Goal: Task Accomplishment & Management: Manage account settings

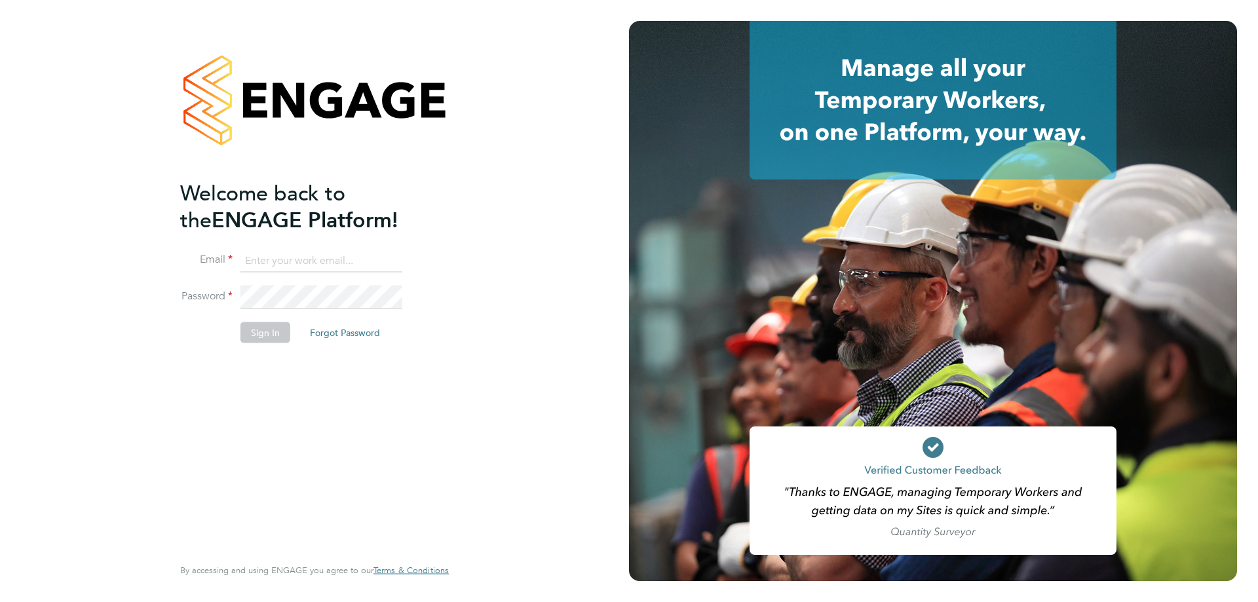
type input "mia@net-temps.co.uk"
click at [267, 334] on button "Sign In" at bounding box center [266, 332] width 50 height 21
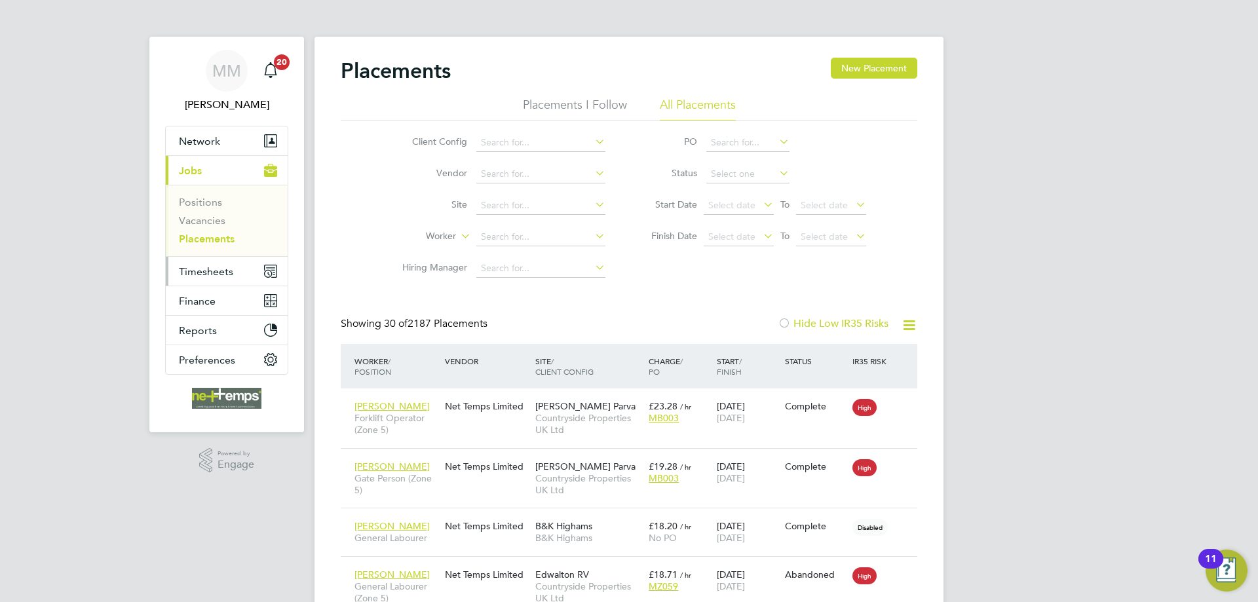
click at [224, 269] on span "Timesheets" at bounding box center [206, 271] width 54 height 12
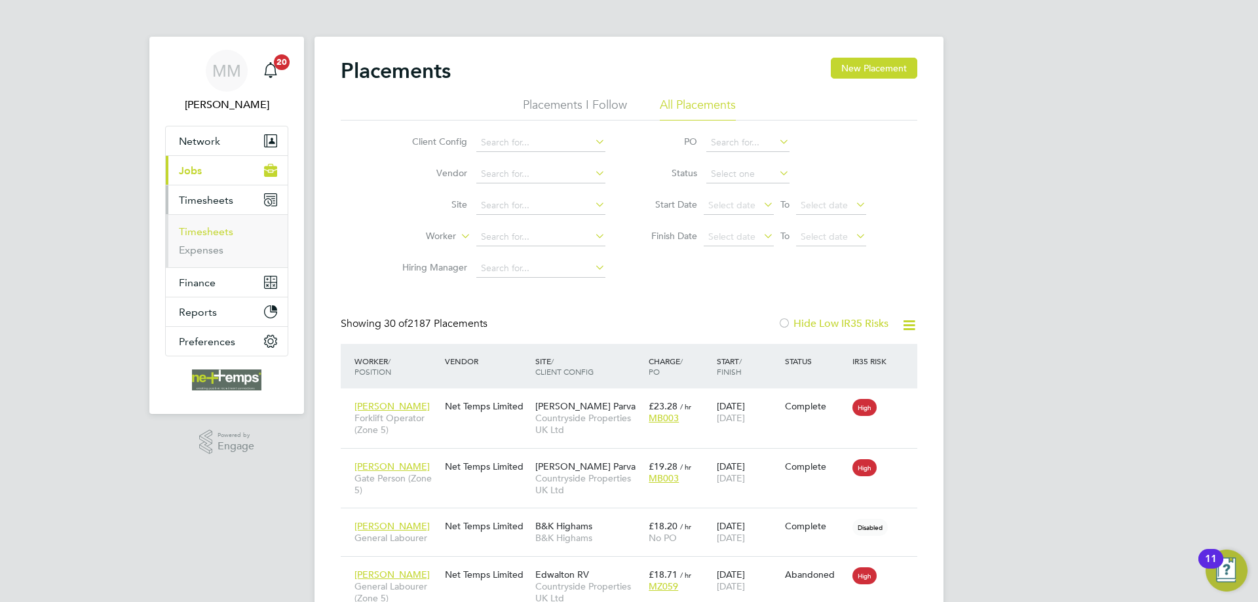
click at [217, 232] on link "Timesheets" at bounding box center [206, 231] width 54 height 12
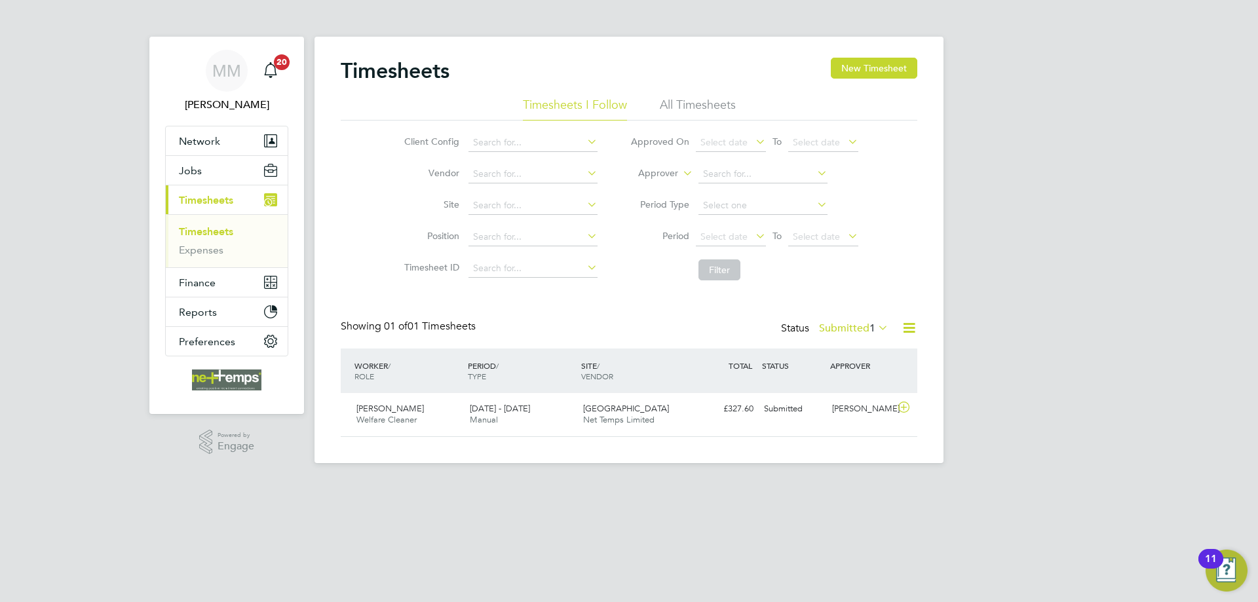
click at [872, 330] on span "1" at bounding box center [873, 328] width 6 height 13
click at [844, 409] on li "Approved" at bounding box center [836, 407] width 60 height 18
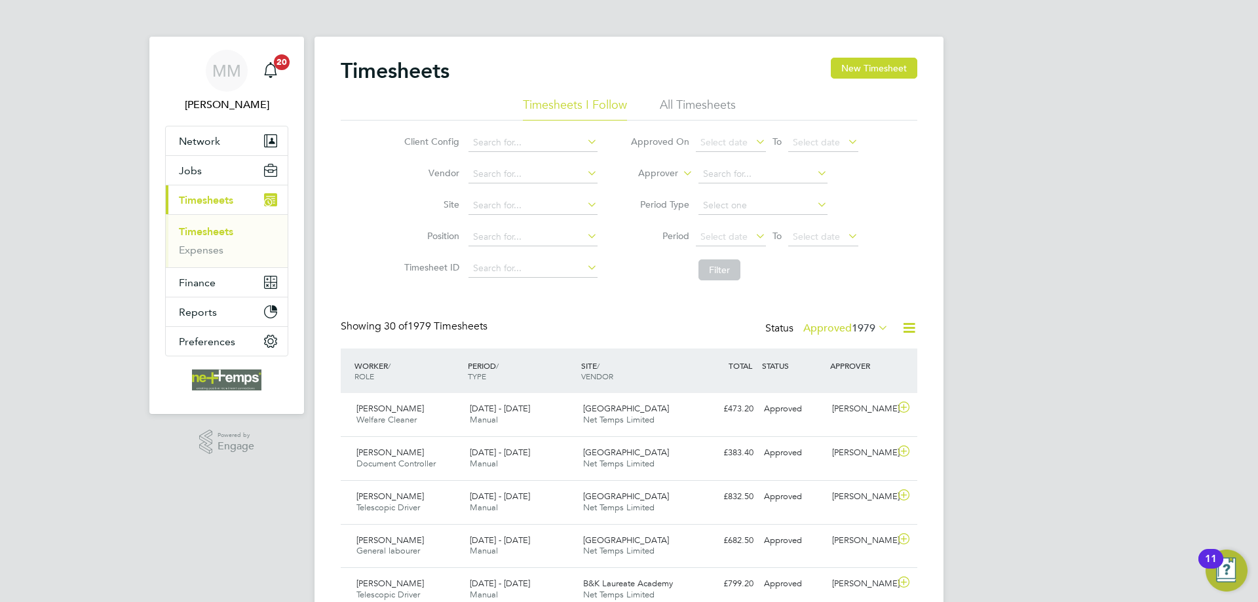
click at [847, 326] on label "Approved 1979" at bounding box center [846, 328] width 85 height 13
click at [827, 388] on li "Submitted" at bounding box center [829, 389] width 60 height 18
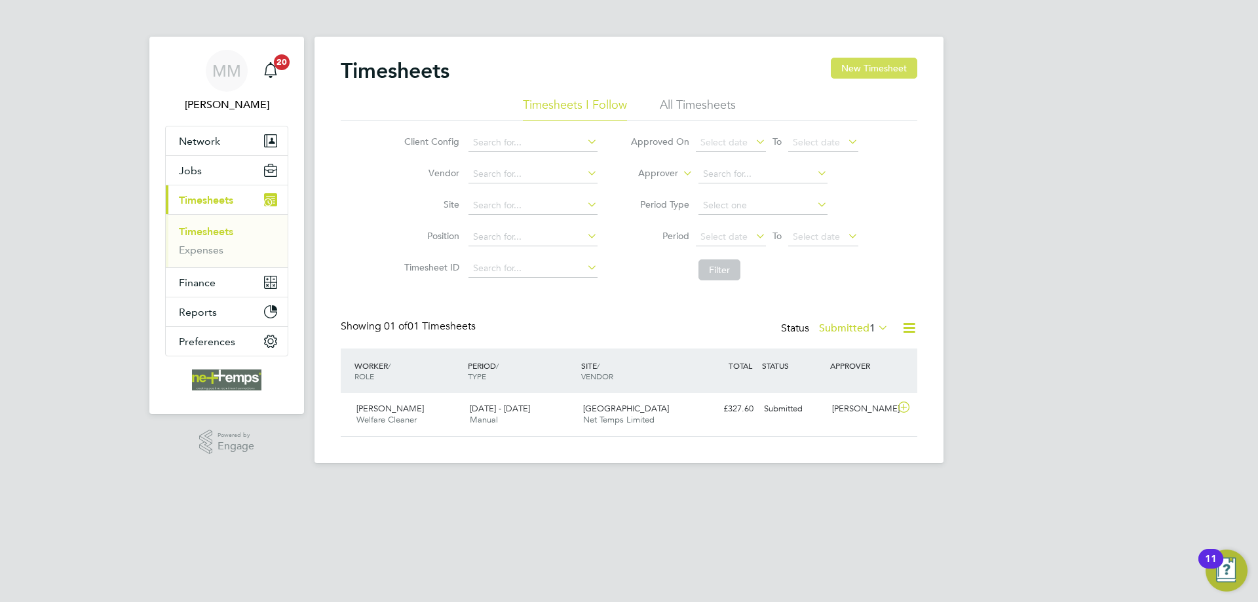
click at [880, 64] on button "New Timesheet" at bounding box center [874, 68] width 87 height 21
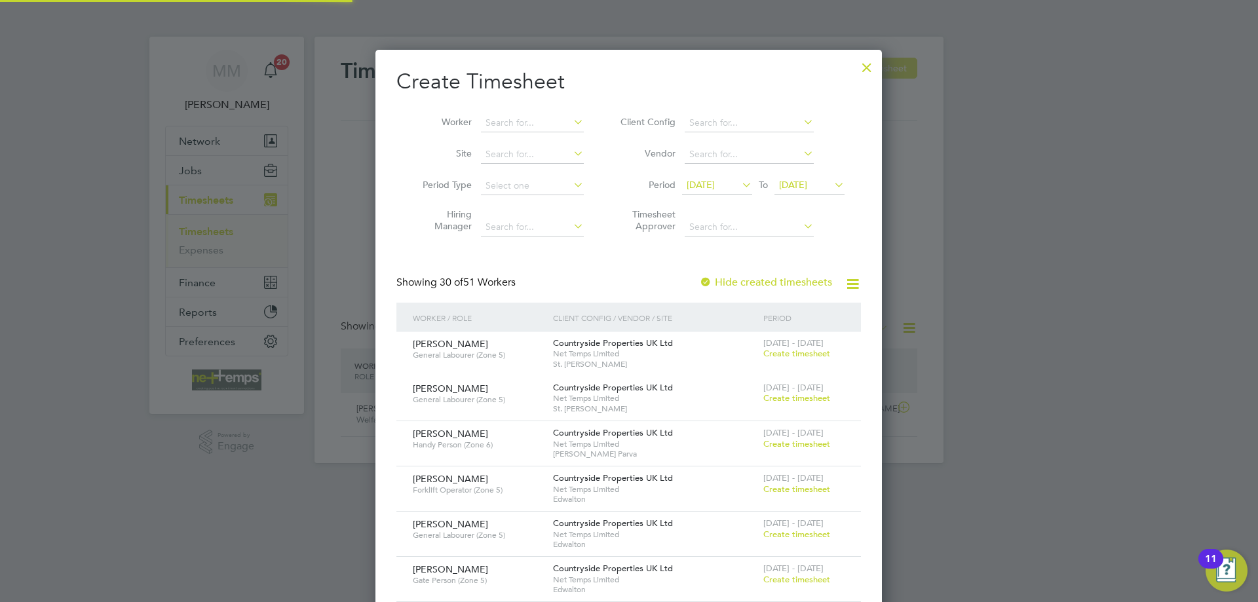
scroll to position [1974, 507]
click at [537, 121] on input at bounding box center [532, 123] width 103 height 18
click at [509, 141] on li "Victoria Janickyj" at bounding box center [532, 140] width 104 height 17
type input "Victoria Janickyj"
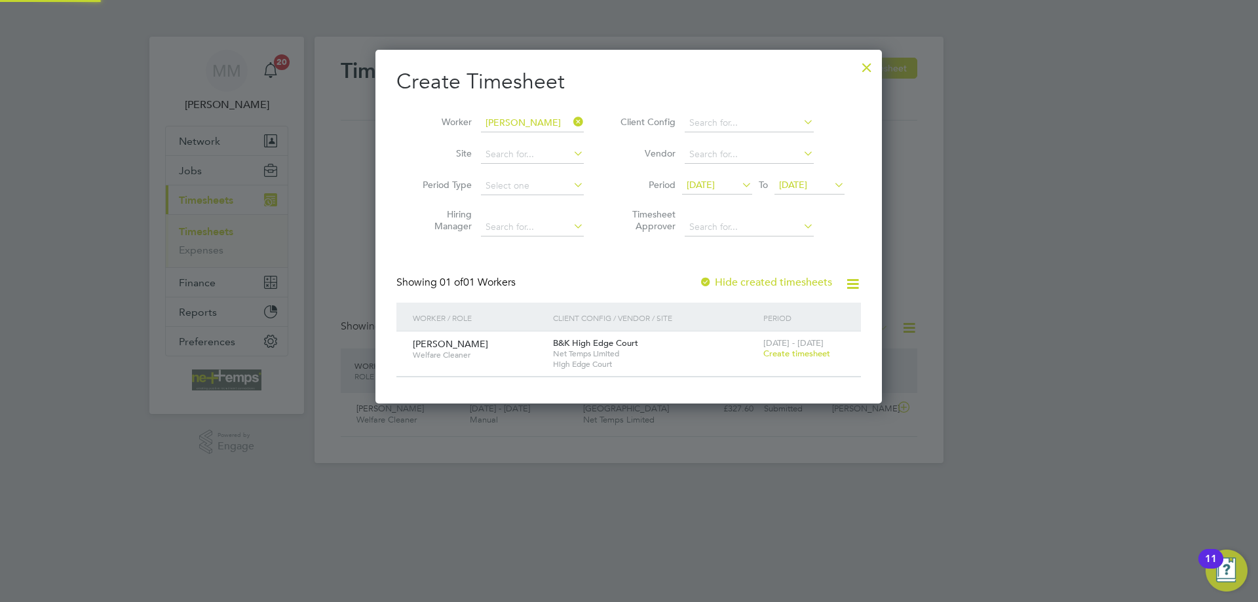
scroll to position [353, 507]
click at [796, 351] on span "Create timesheet" at bounding box center [797, 353] width 67 height 11
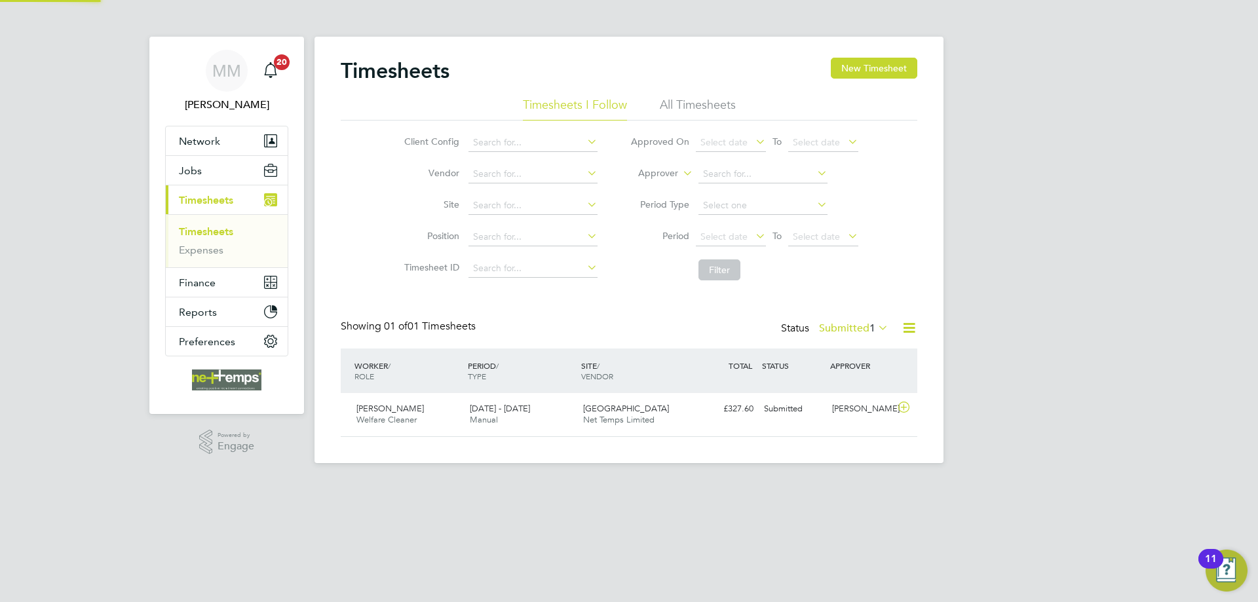
scroll to position [33, 114]
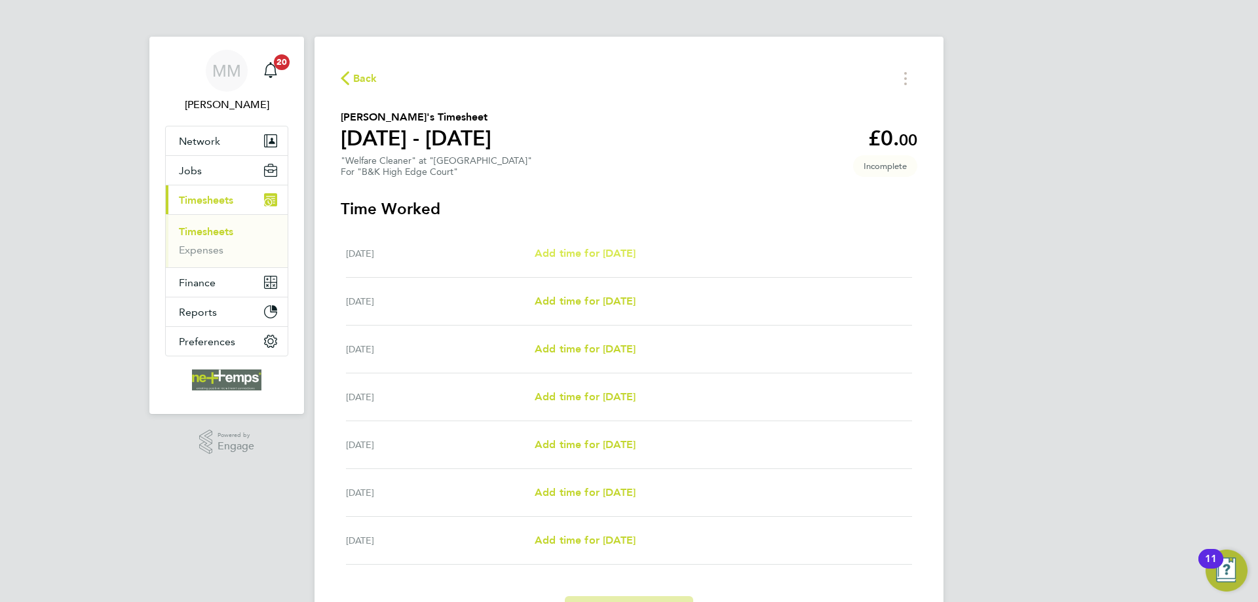
click at [636, 258] on span "Add time for [DATE]" at bounding box center [585, 253] width 101 height 12
select select "30"
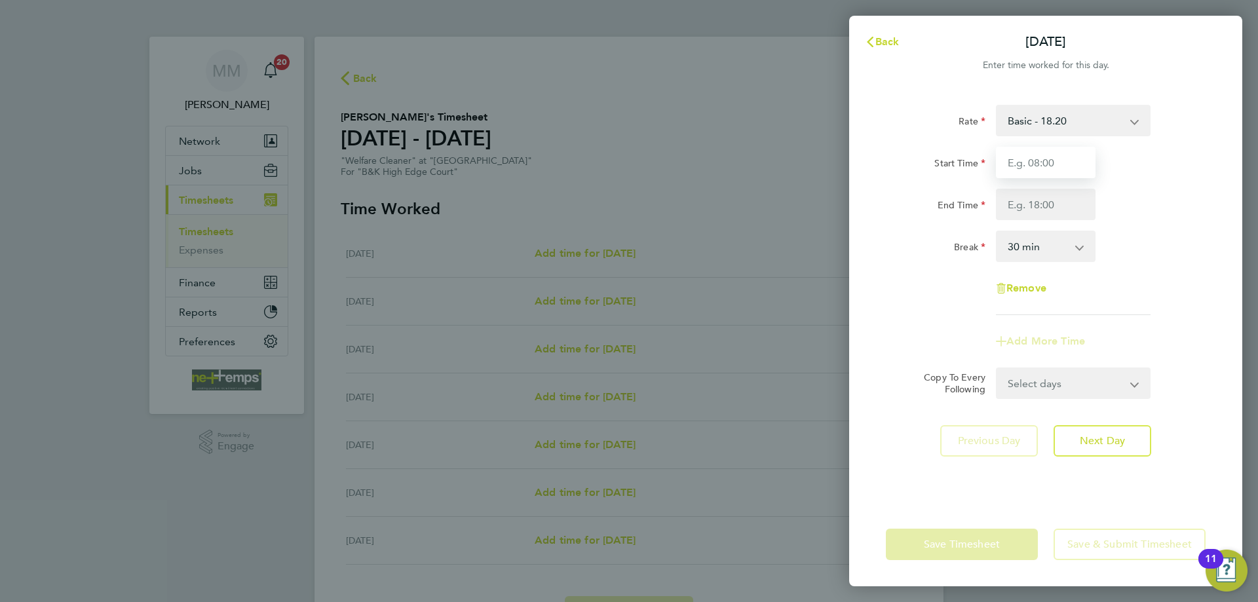
click at [1035, 161] on input "Start Time" at bounding box center [1046, 162] width 100 height 31
type input "09:00"
type input "14:00"
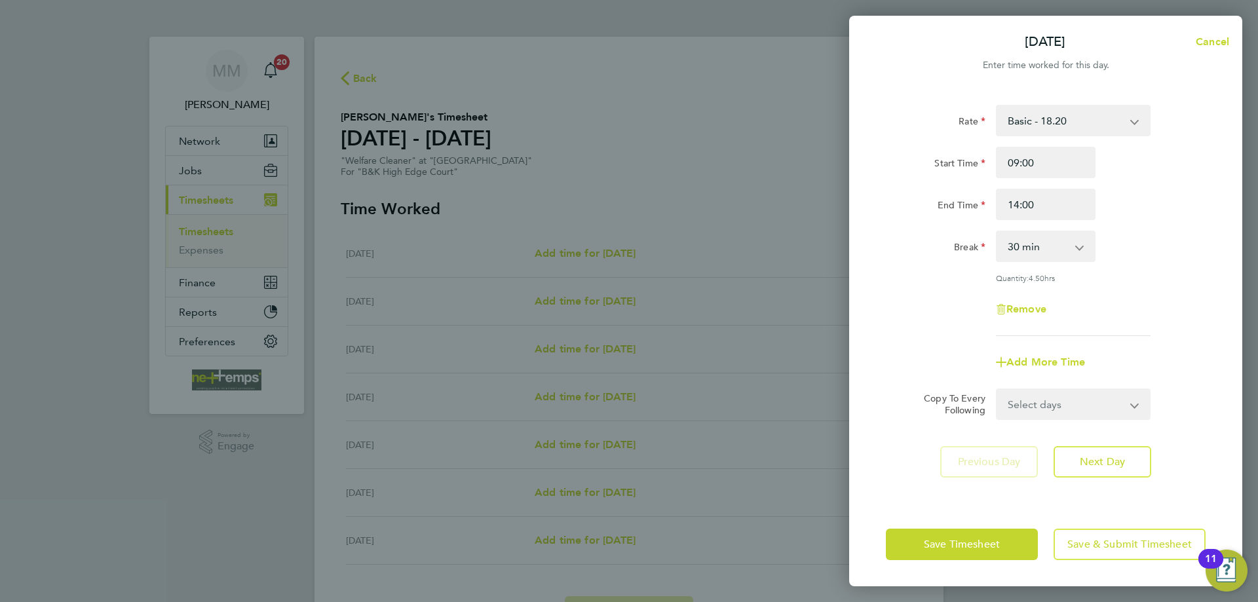
click at [1158, 184] on div "Start Time 09:00 End Time 14:00" at bounding box center [1046, 183] width 330 height 73
click at [1070, 247] on select "0 min 15 min 30 min 45 min 60 min 75 min 90 min" at bounding box center [1038, 246] width 81 height 29
select select "0"
click at [998, 232] on select "0 min 15 min 30 min 45 min 60 min 75 min 90 min" at bounding box center [1038, 246] width 81 height 29
click at [1151, 261] on div "Break 0 min 15 min 30 min 45 min 60 min 75 min 90 min" at bounding box center [1046, 246] width 330 height 31
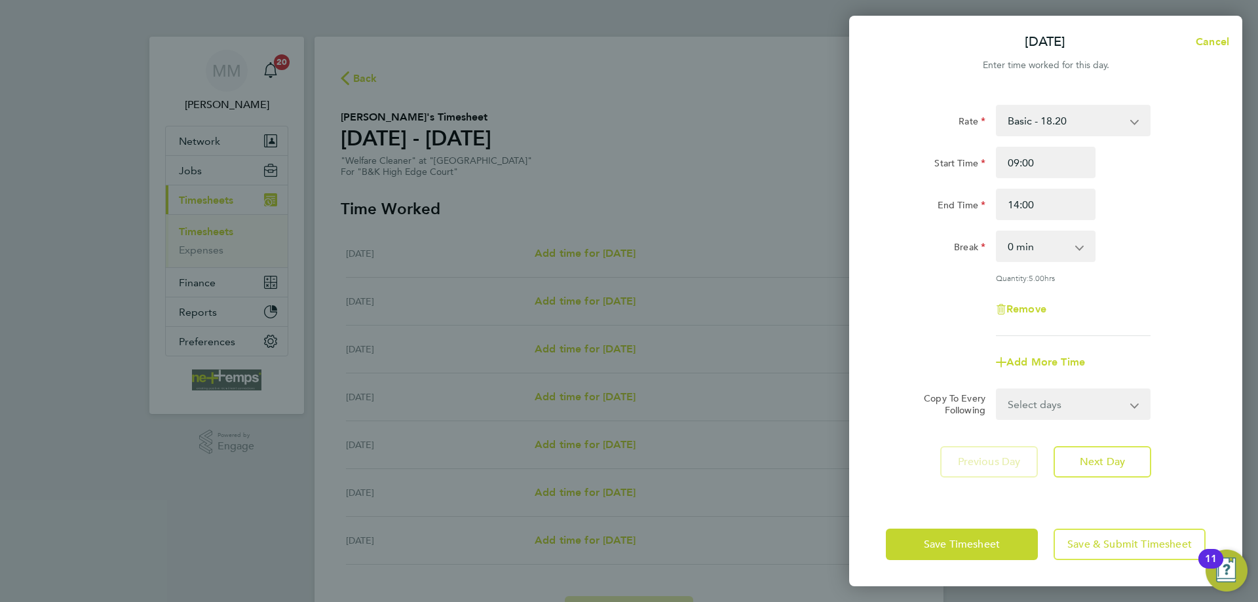
click at [1135, 408] on select "Select days Day Weekday (Mon-Fri) Weekend (Sat-Sun) Tuesday Wednesday Thursday …" at bounding box center [1067, 404] width 138 height 29
select select "WEEKDAY"
click at [998, 390] on select "Select days Day Weekday (Mon-Fri) Weekend (Sat-Sun) Tuesday Wednesday Thursday …" at bounding box center [1067, 404] width 138 height 29
select select "[DATE]"
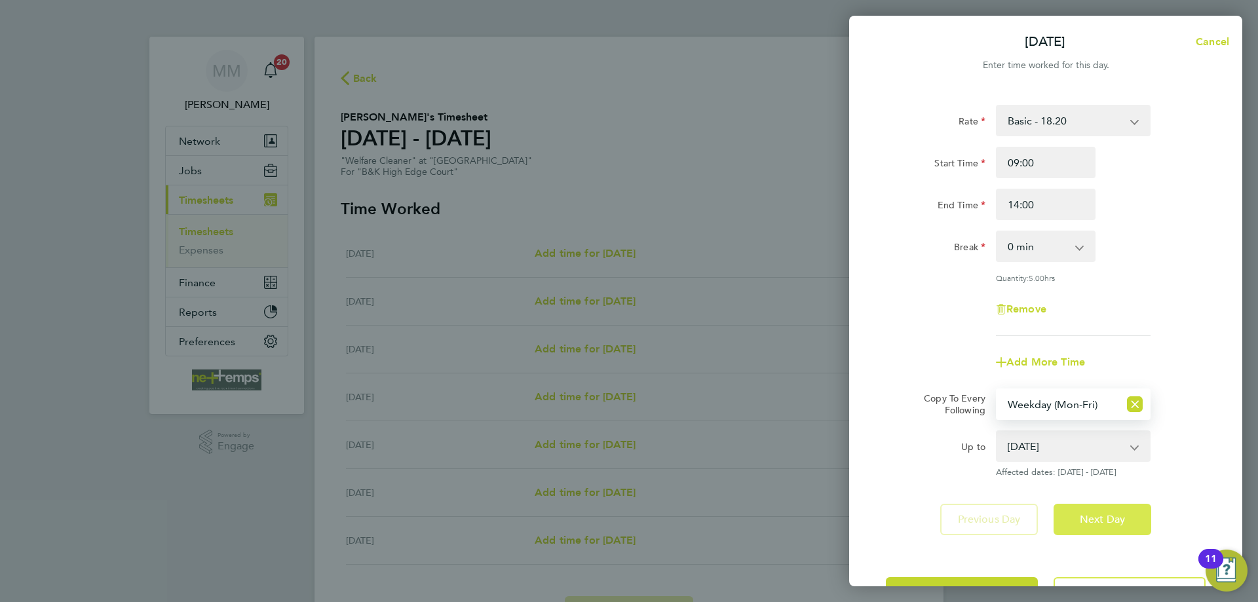
click at [1094, 517] on span "Next Day" at bounding box center [1102, 519] width 45 height 13
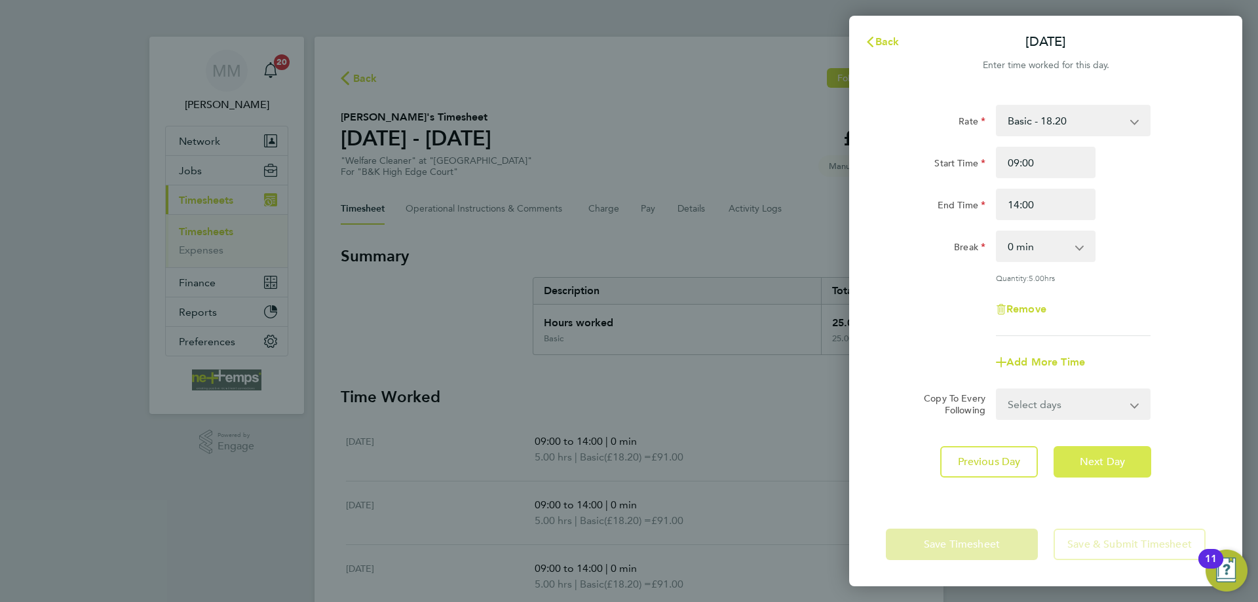
click at [1097, 463] on span "Next Day" at bounding box center [1102, 462] width 45 height 13
select select "30"
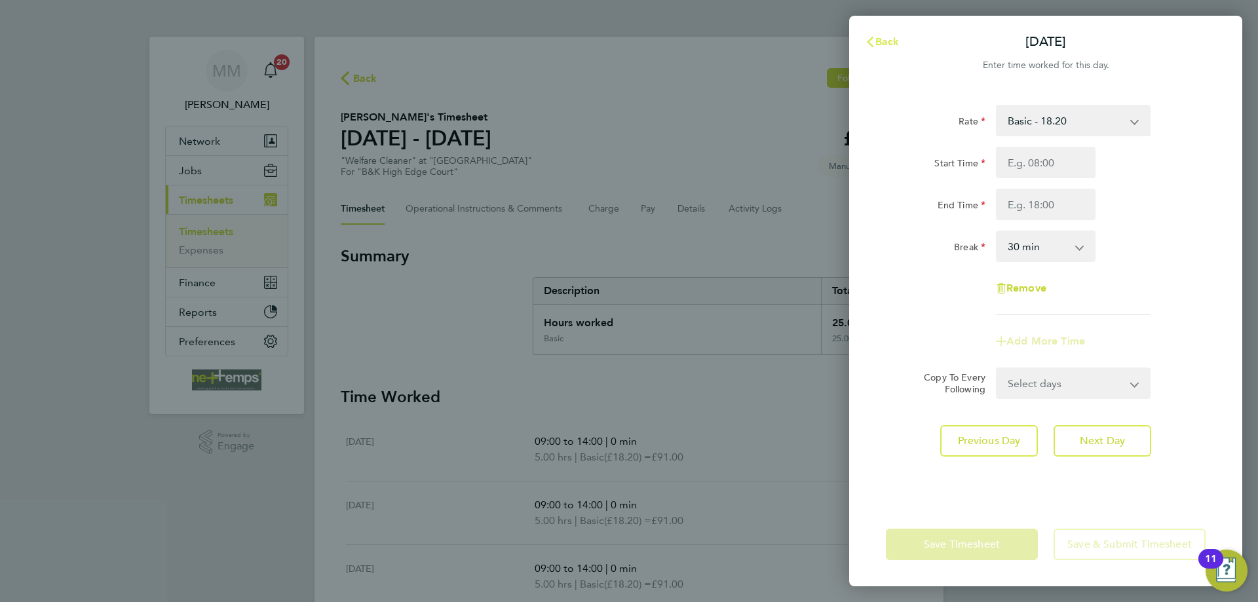
click at [889, 43] on span "Back" at bounding box center [888, 41] width 24 height 12
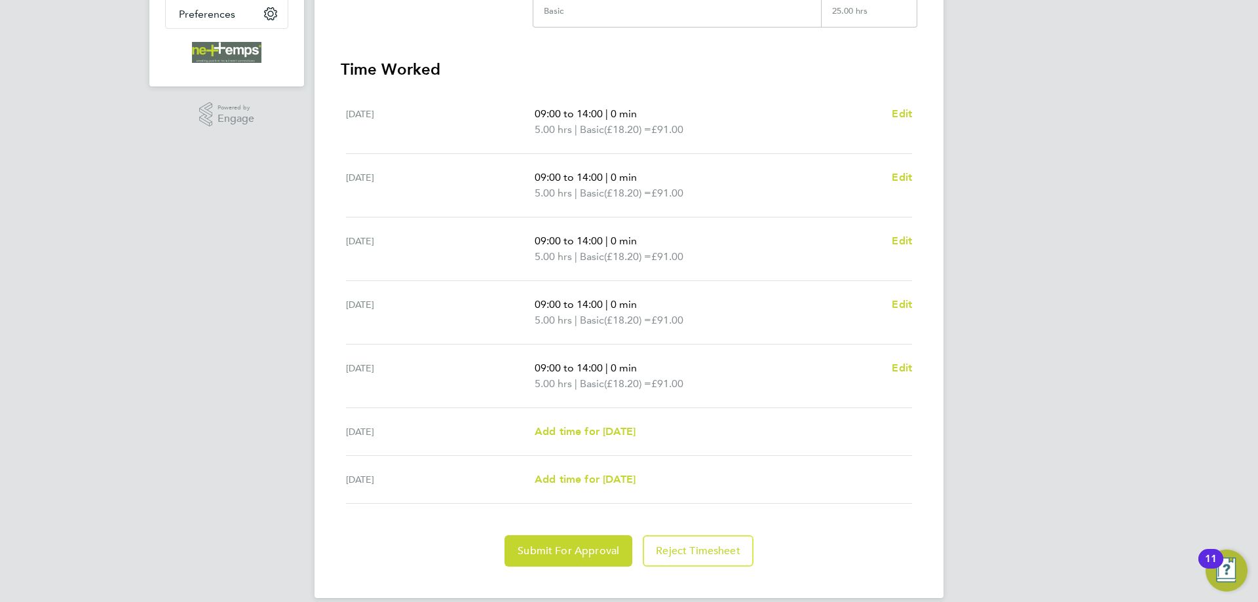
scroll to position [345, 0]
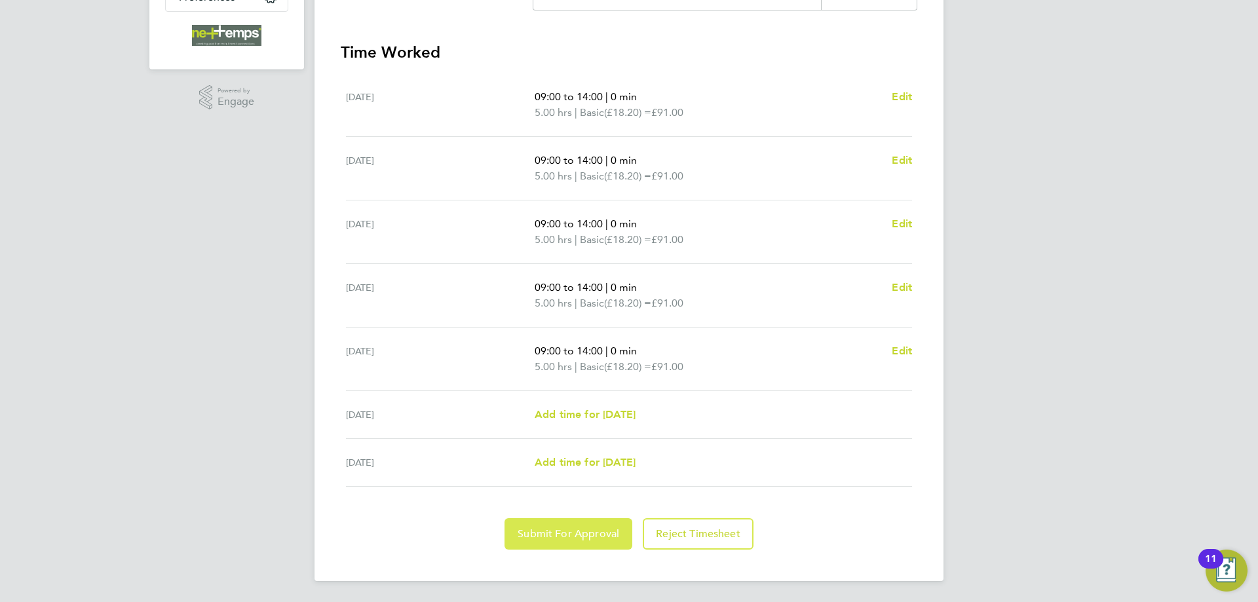
click at [566, 540] on span "Submit For Approval" at bounding box center [569, 534] width 102 height 13
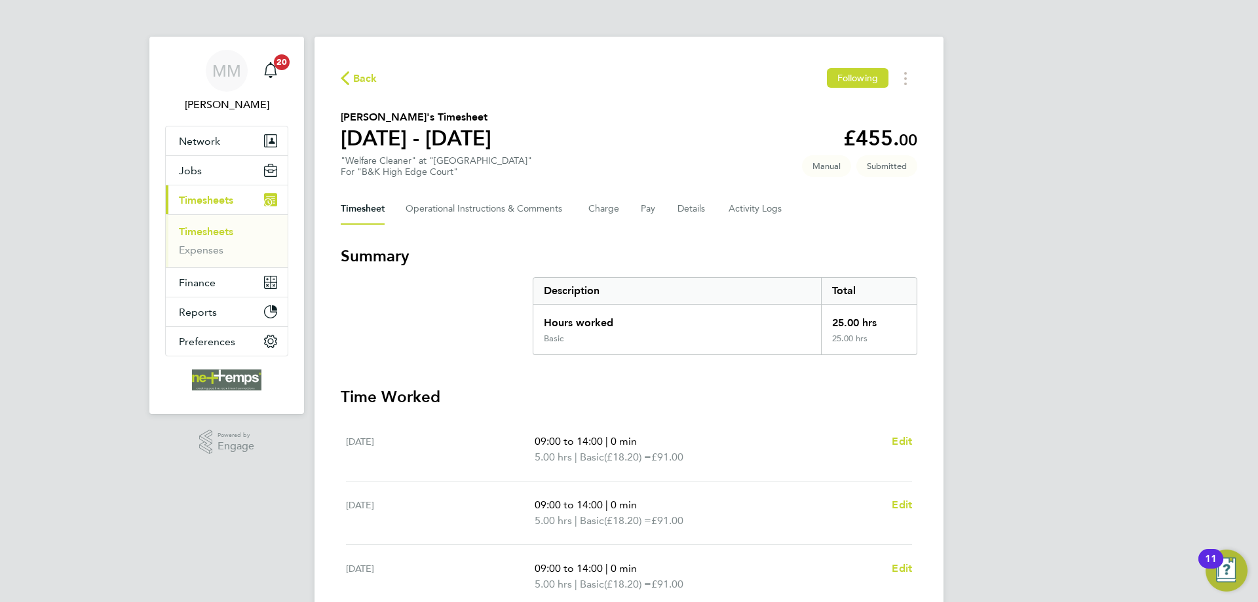
click at [219, 233] on link "Timesheets" at bounding box center [206, 231] width 54 height 12
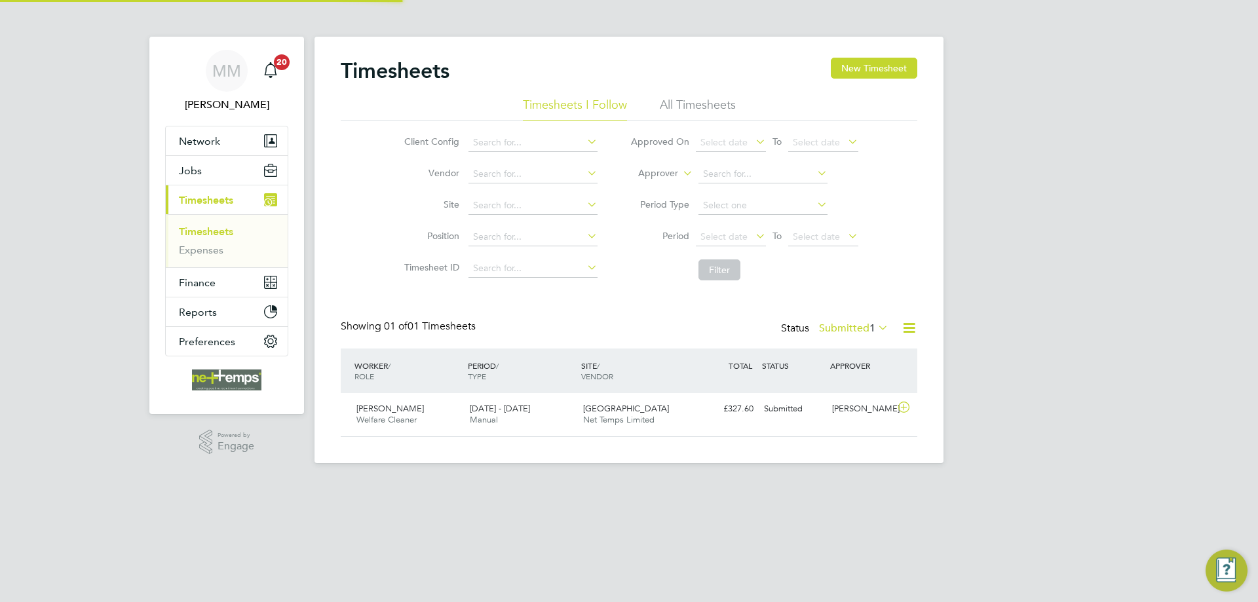
scroll to position [33, 114]
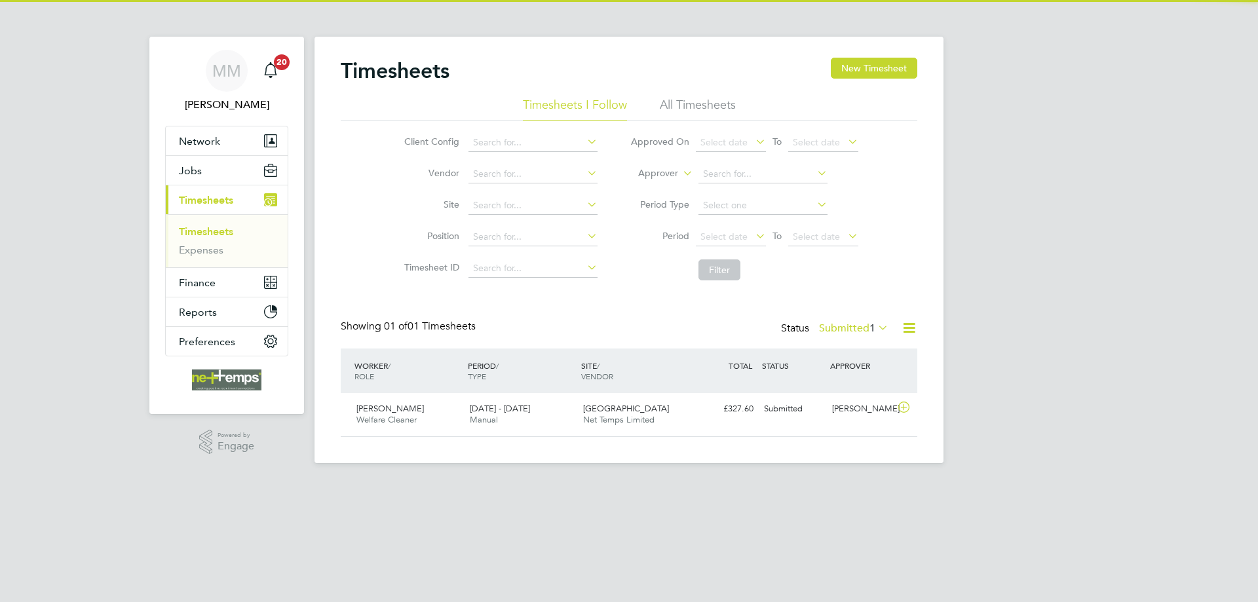
scroll to position [33, 114]
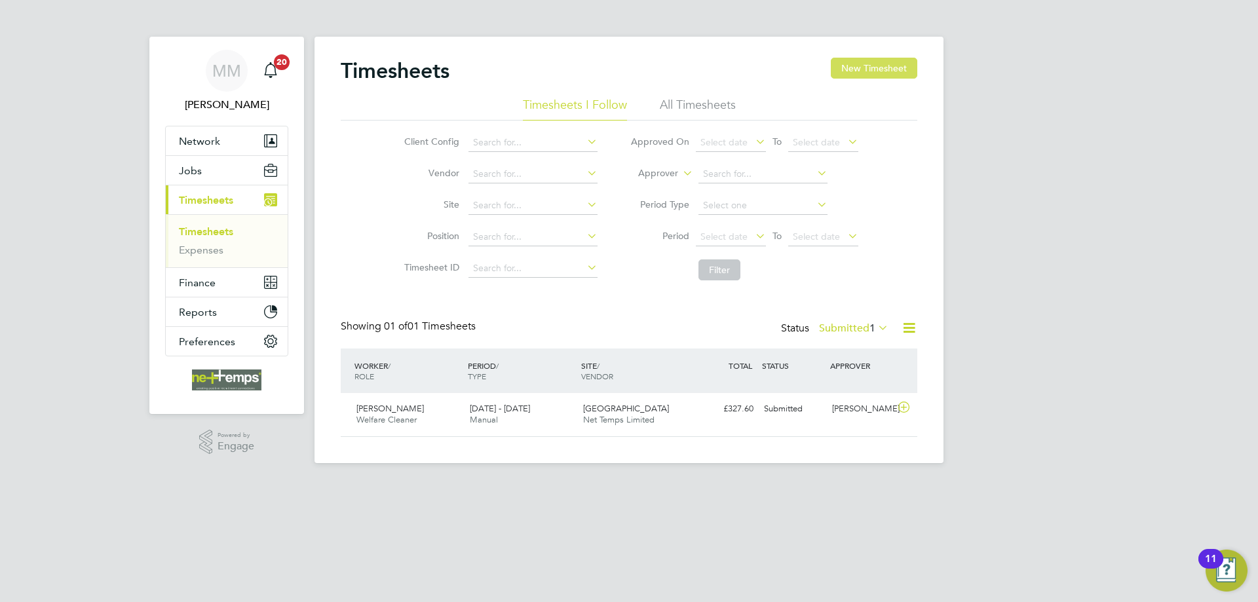
click at [876, 71] on button "New Timesheet" at bounding box center [874, 68] width 87 height 21
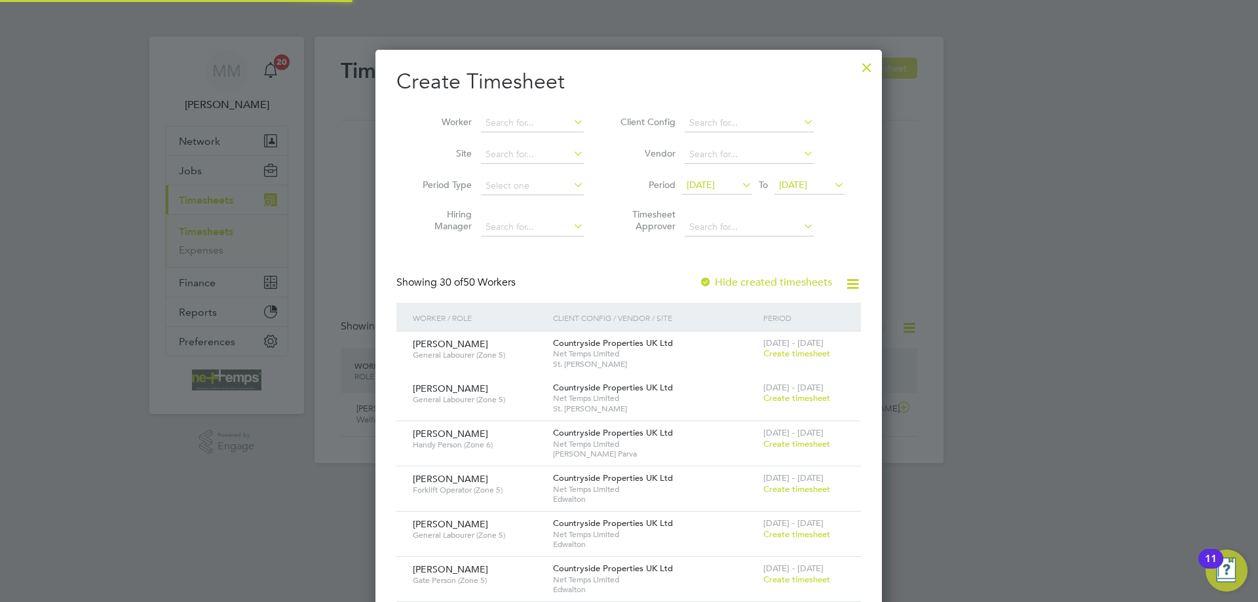
scroll to position [1974, 507]
click at [529, 123] on input at bounding box center [532, 123] width 103 height 18
click at [564, 135] on b "Fox" at bounding box center [572, 140] width 16 height 11
type input "[PERSON_NAME]"
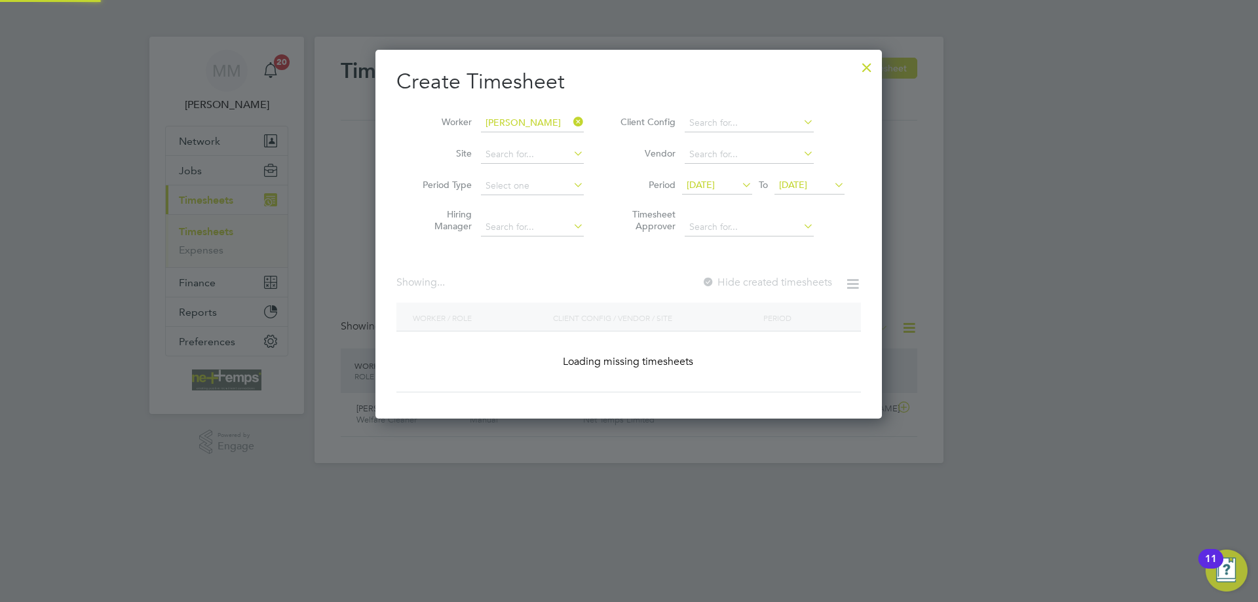
scroll to position [353, 507]
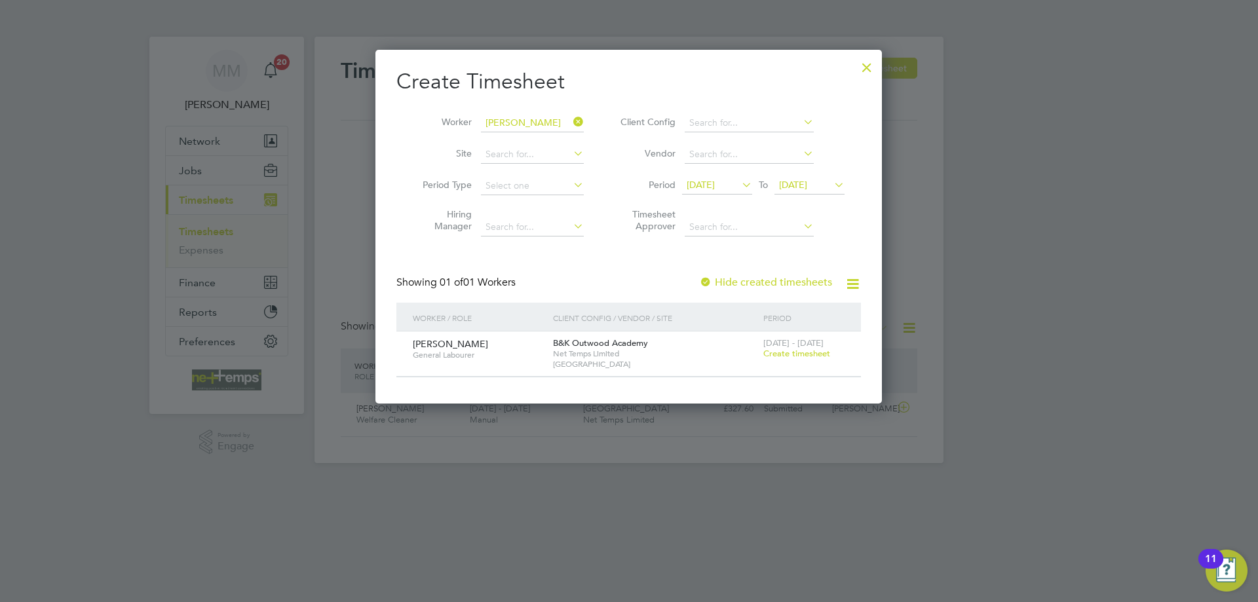
click at [790, 351] on span "Create timesheet" at bounding box center [797, 353] width 67 height 11
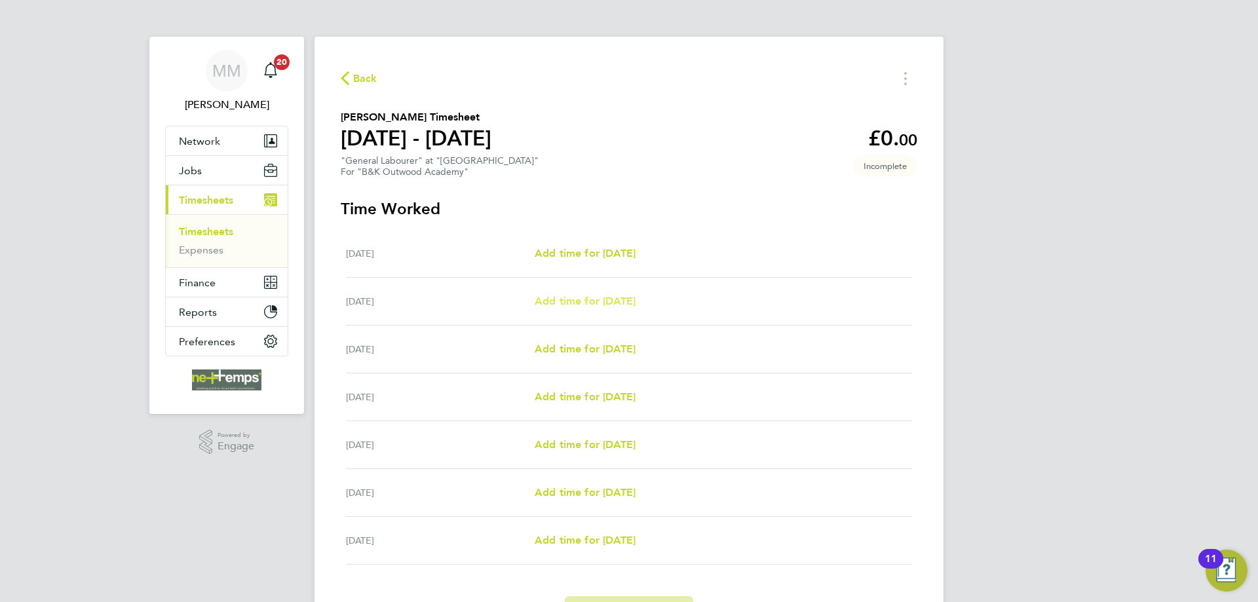
click at [627, 300] on span "Add time for [DATE]" at bounding box center [585, 301] width 101 height 12
select select "30"
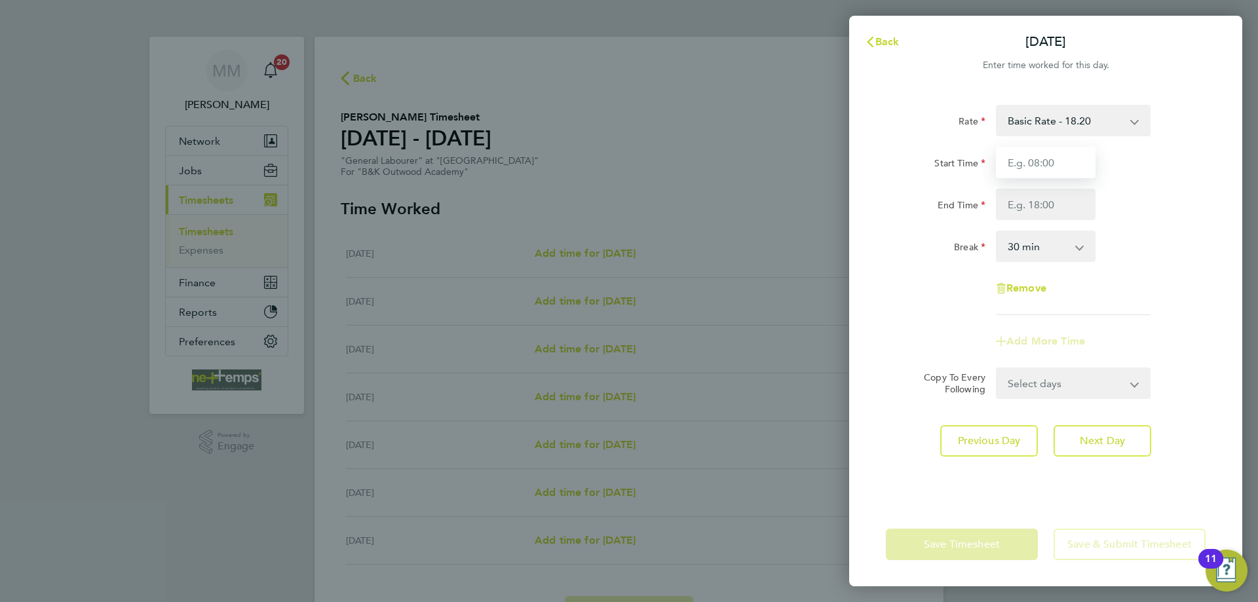
click at [1023, 164] on input "Start Time" at bounding box center [1046, 162] width 100 height 31
type input "10:00"
click at [1192, 246] on div "Break 0 min 15 min 30 min 45 min 60 min 75 min 90 min" at bounding box center [1046, 246] width 330 height 31
type input "17:00"
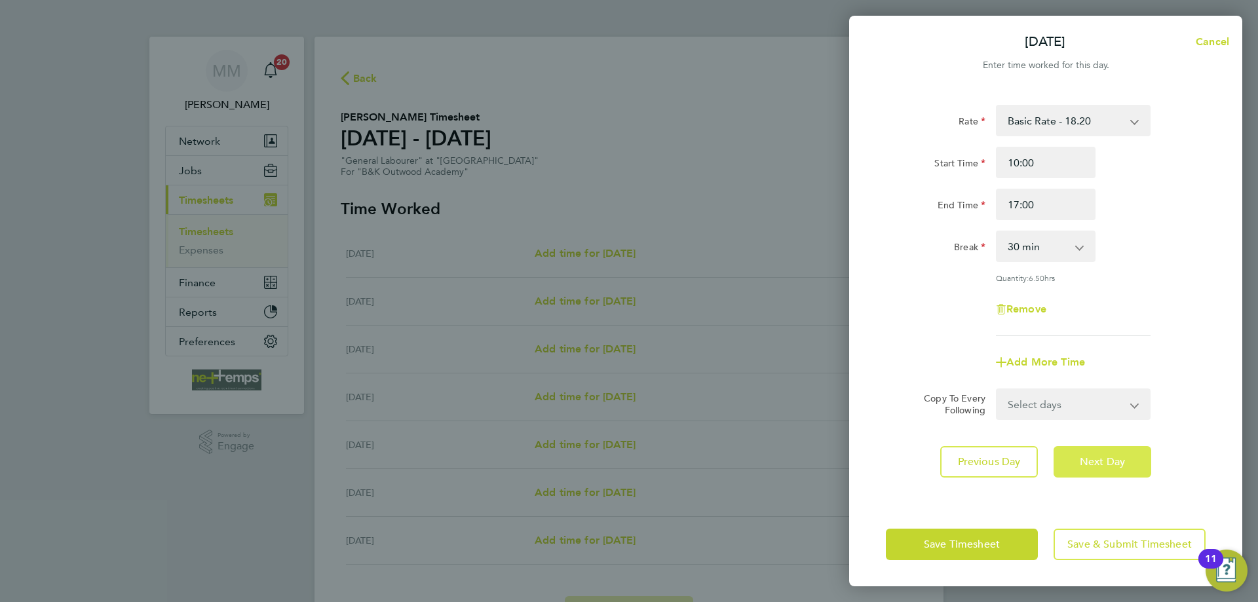
click at [1106, 461] on span "Next Day" at bounding box center [1102, 462] width 45 height 13
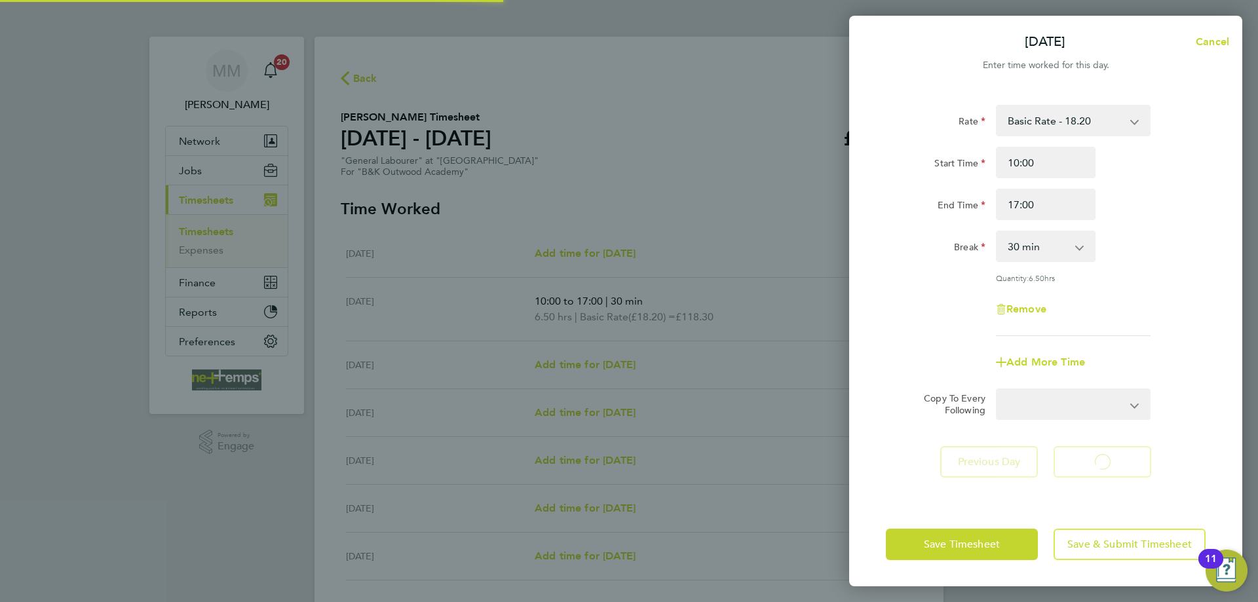
select select "30"
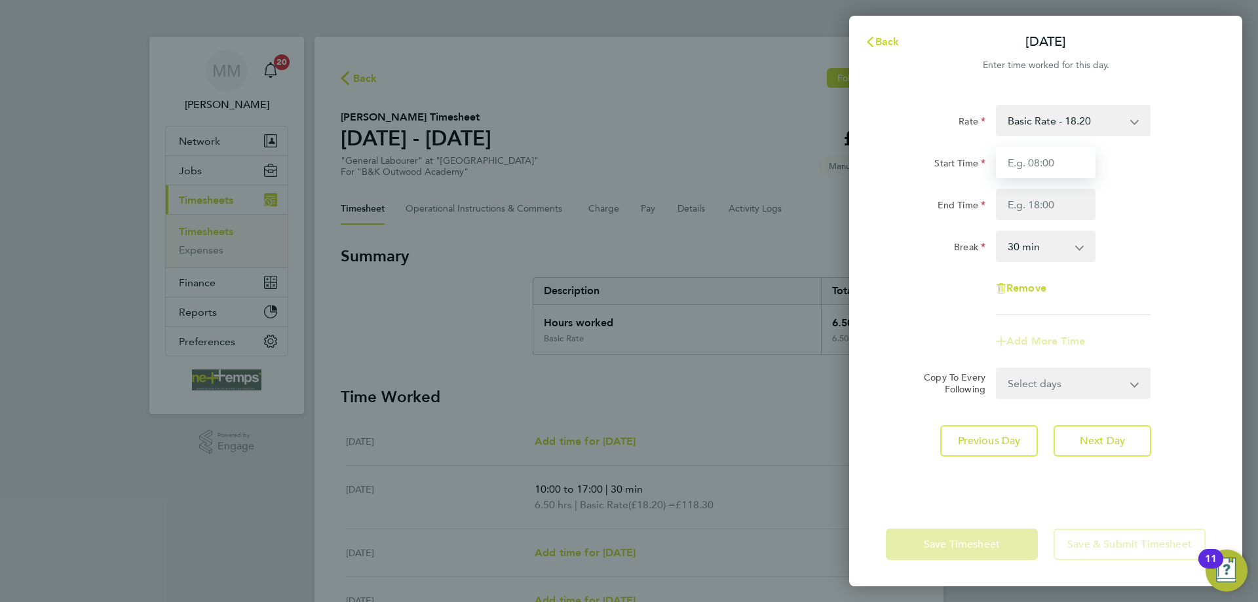
click at [1044, 166] on input "Start Time" at bounding box center [1046, 162] width 100 height 31
type input "07:30"
type input "17:00"
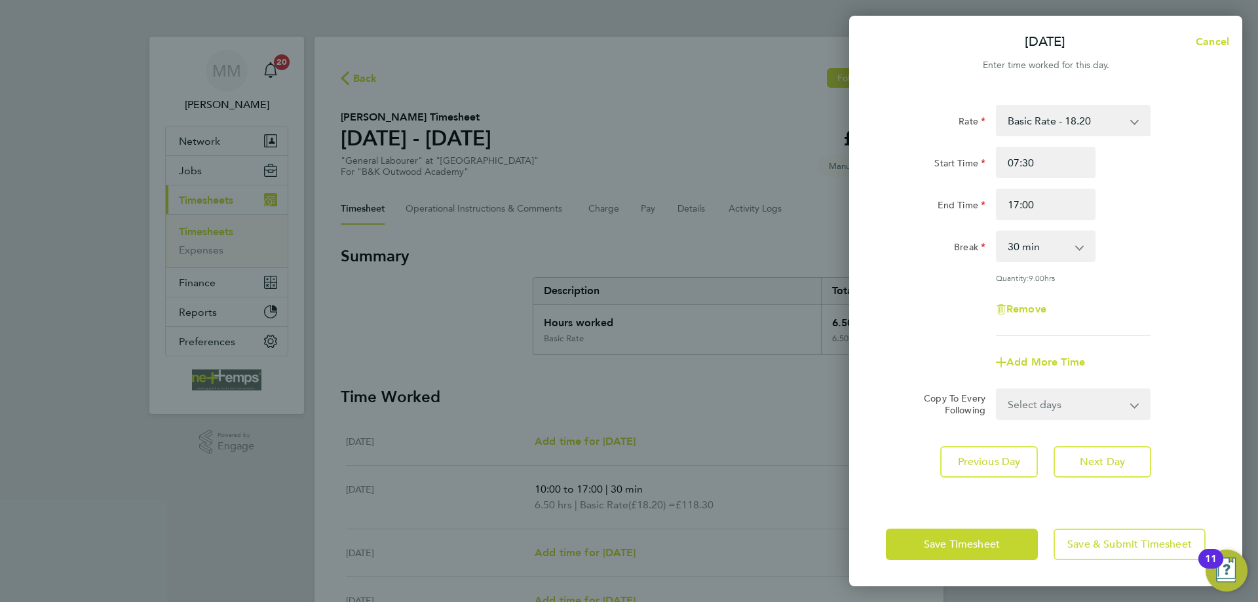
click at [1177, 200] on div "End Time 17:00" at bounding box center [1046, 204] width 330 height 31
click at [1133, 464] on button "Next Day" at bounding box center [1103, 461] width 98 height 31
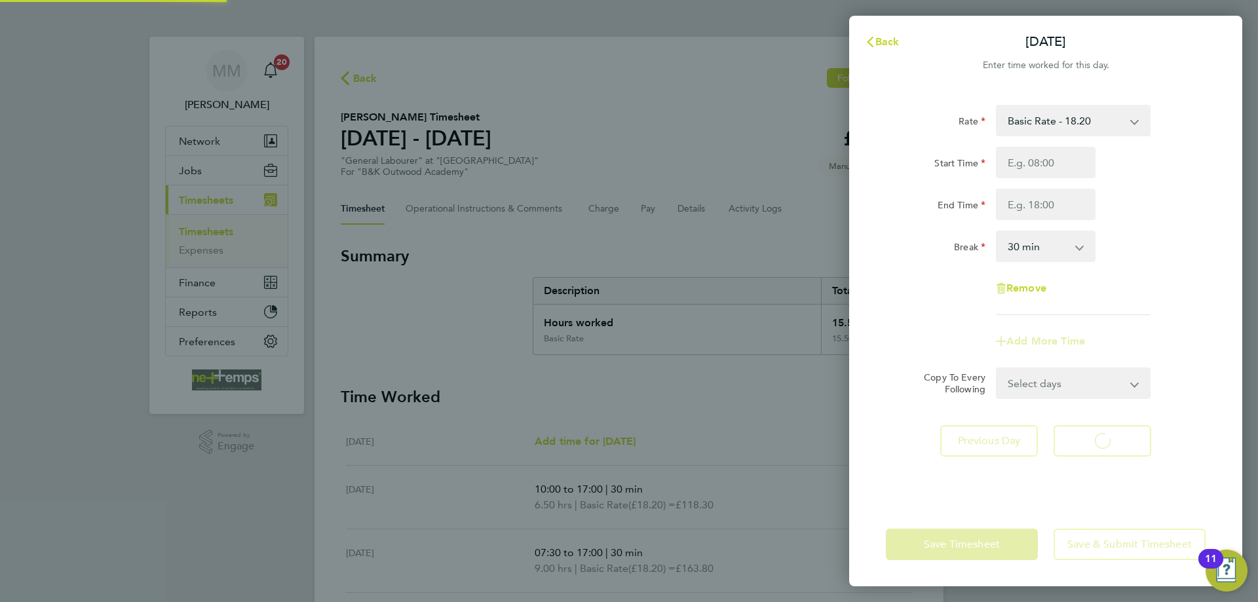
select select "30"
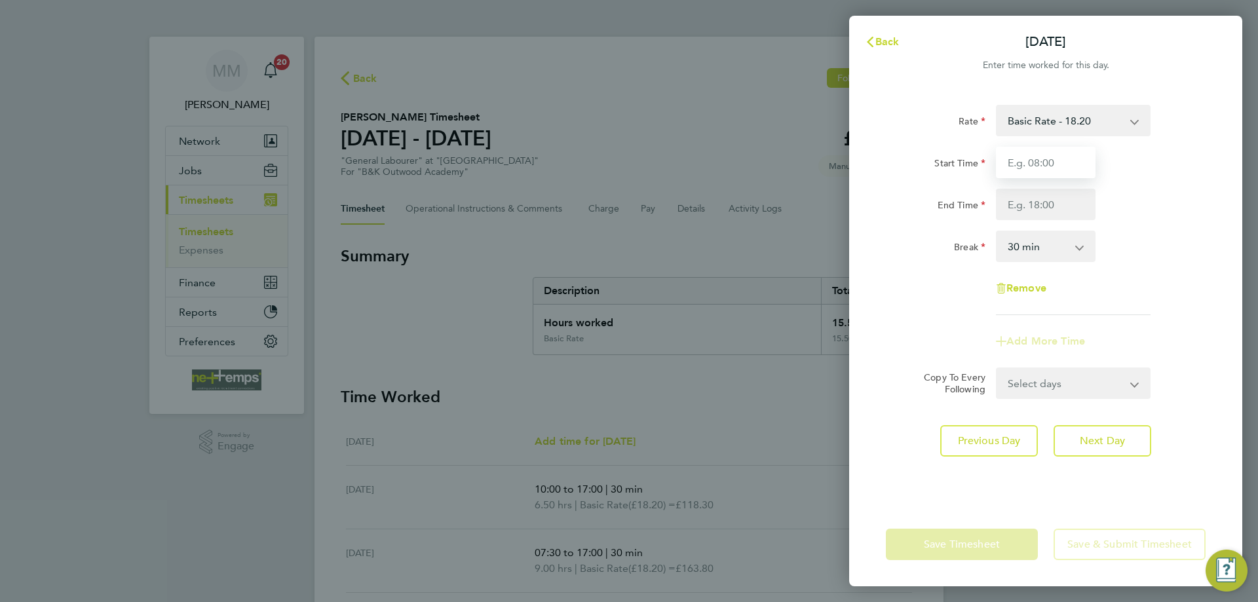
click at [1049, 165] on input "Start Time" at bounding box center [1046, 162] width 100 height 31
type input "07:30"
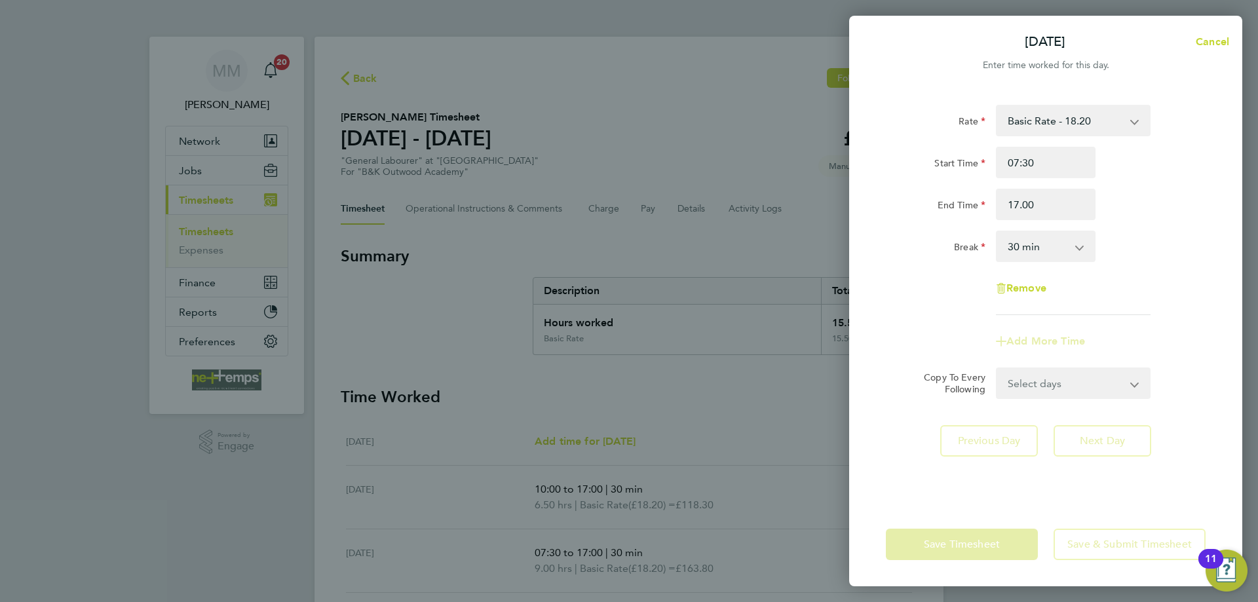
type input "17:00"
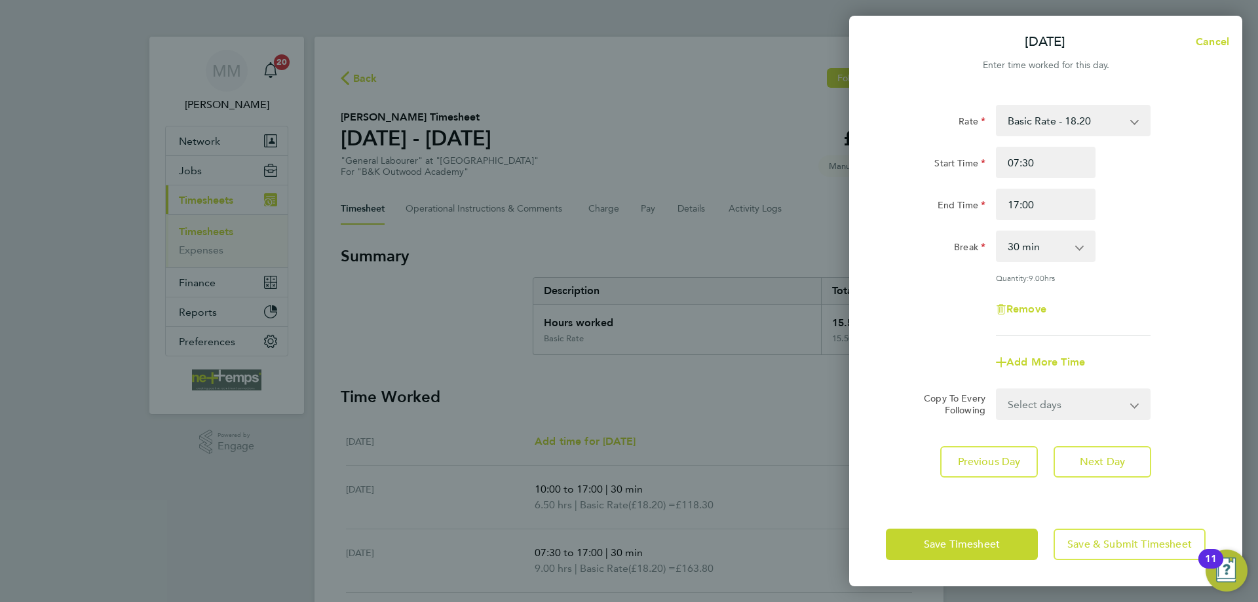
click at [1146, 192] on div "End Time 17:00" at bounding box center [1046, 204] width 330 height 31
click at [1121, 461] on span "Next Day" at bounding box center [1102, 462] width 45 height 13
select select "30"
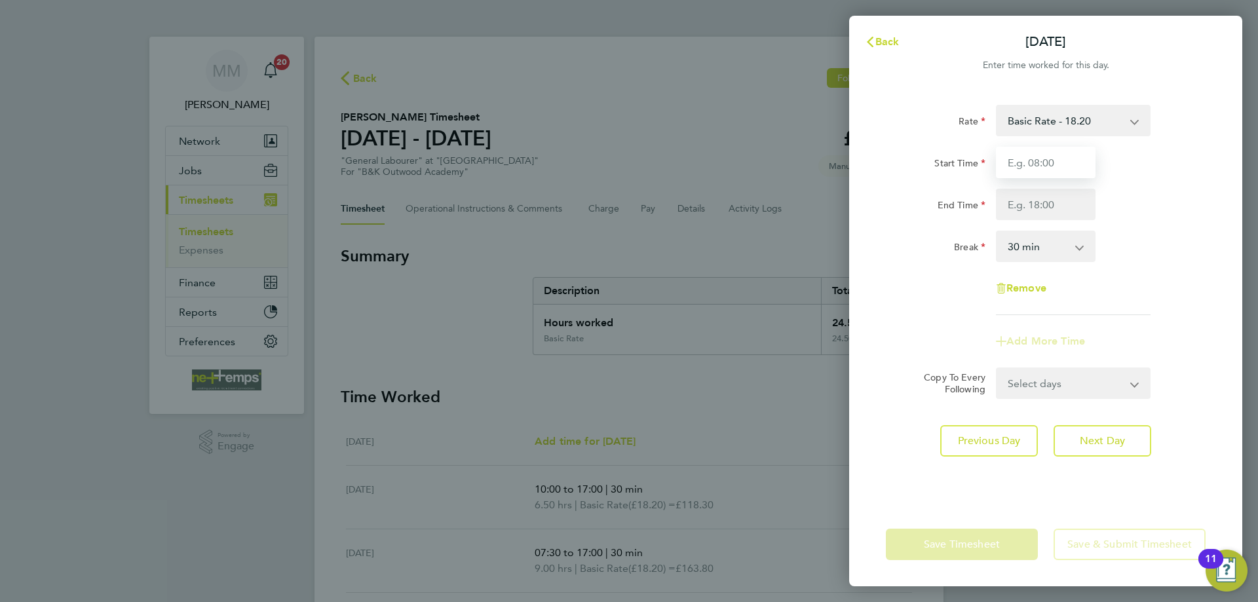
click at [1024, 164] on input "Start Time" at bounding box center [1046, 162] width 100 height 31
type input "07:30"
type input "13:30"
click at [1158, 252] on div "Break 0 min 15 min 30 min 45 min 60 min 75 min 90 min" at bounding box center [1046, 246] width 330 height 31
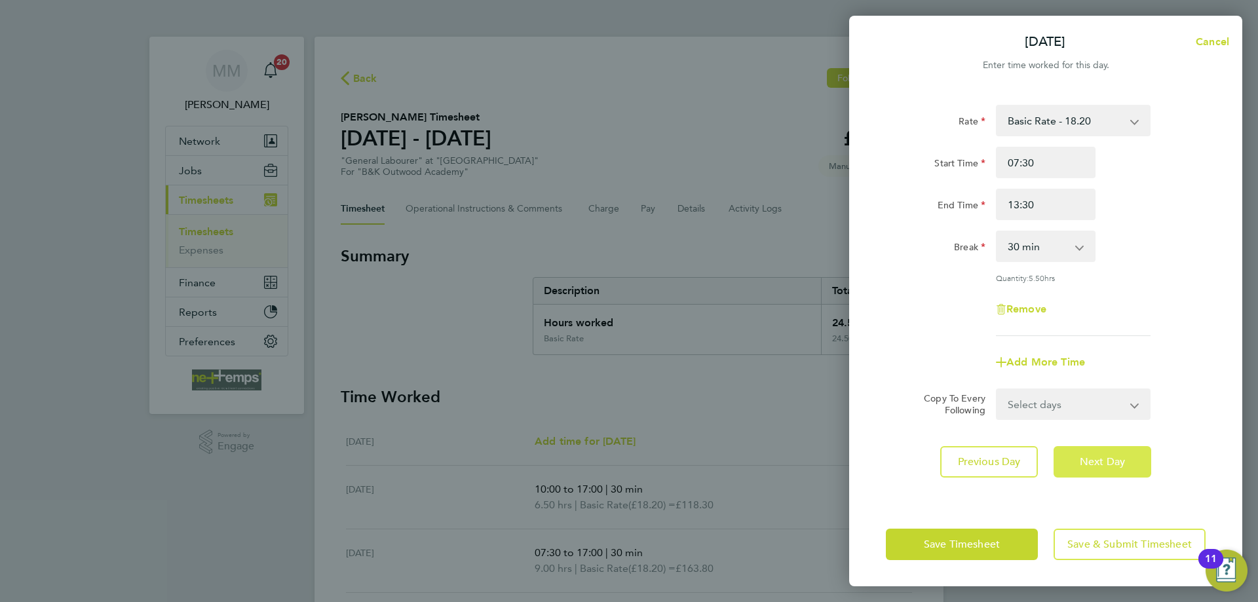
click at [1125, 457] on span "Next Day" at bounding box center [1102, 462] width 45 height 13
select select "30"
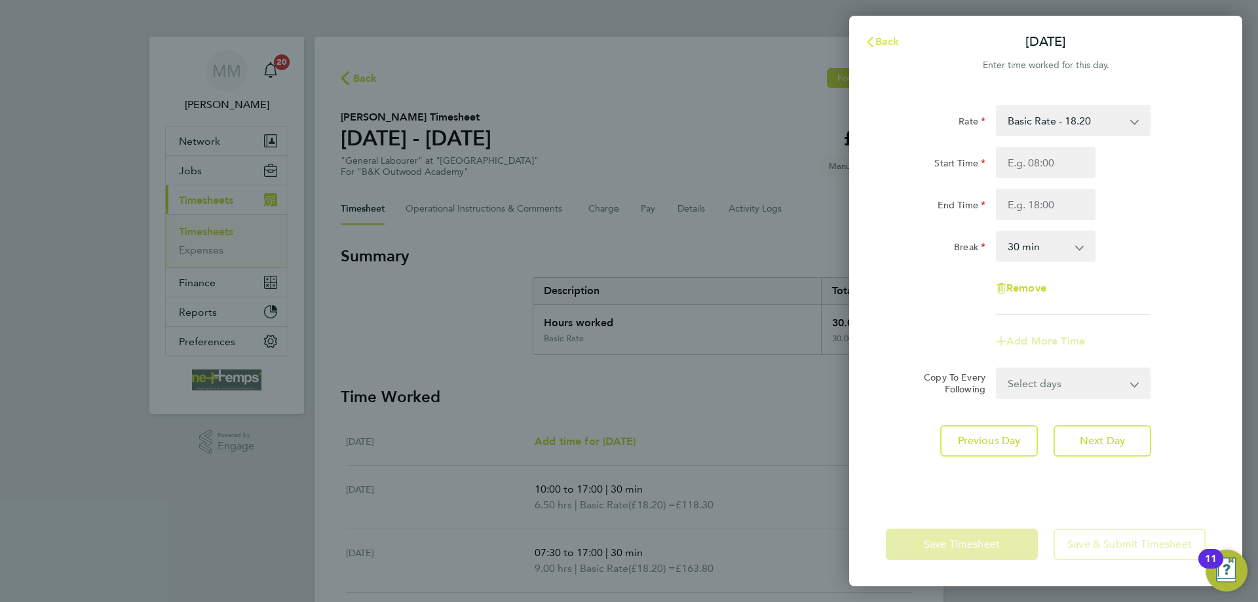
click at [884, 35] on button "Back" at bounding box center [882, 42] width 61 height 26
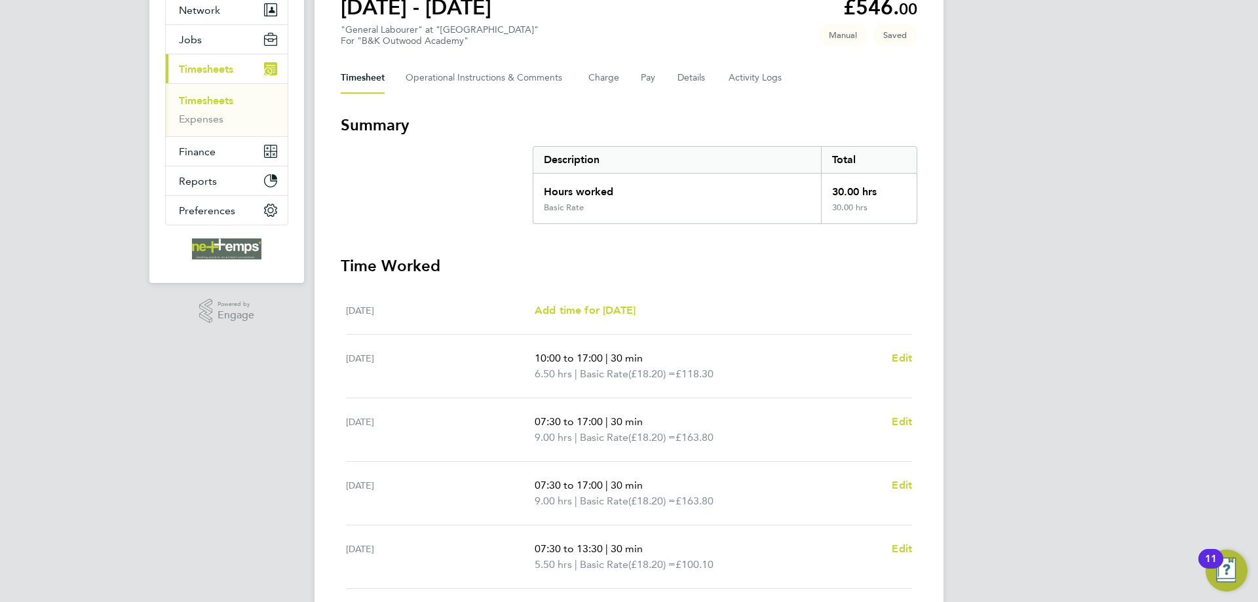
scroll to position [329, 0]
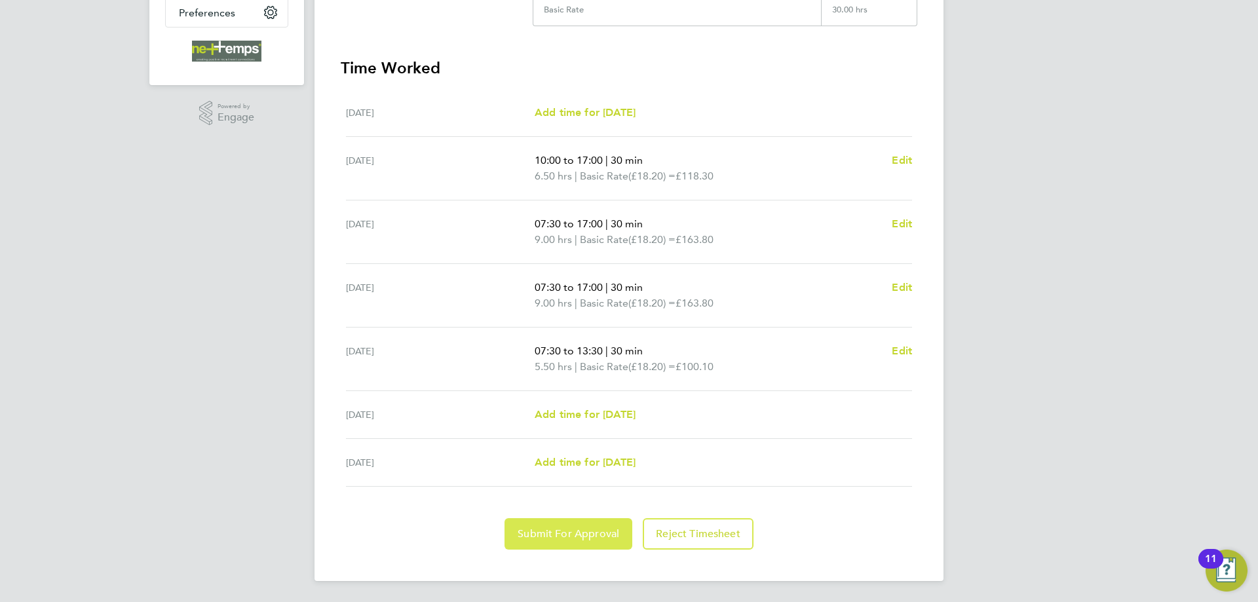
click at [604, 540] on span "Submit For Approval" at bounding box center [569, 534] width 102 height 13
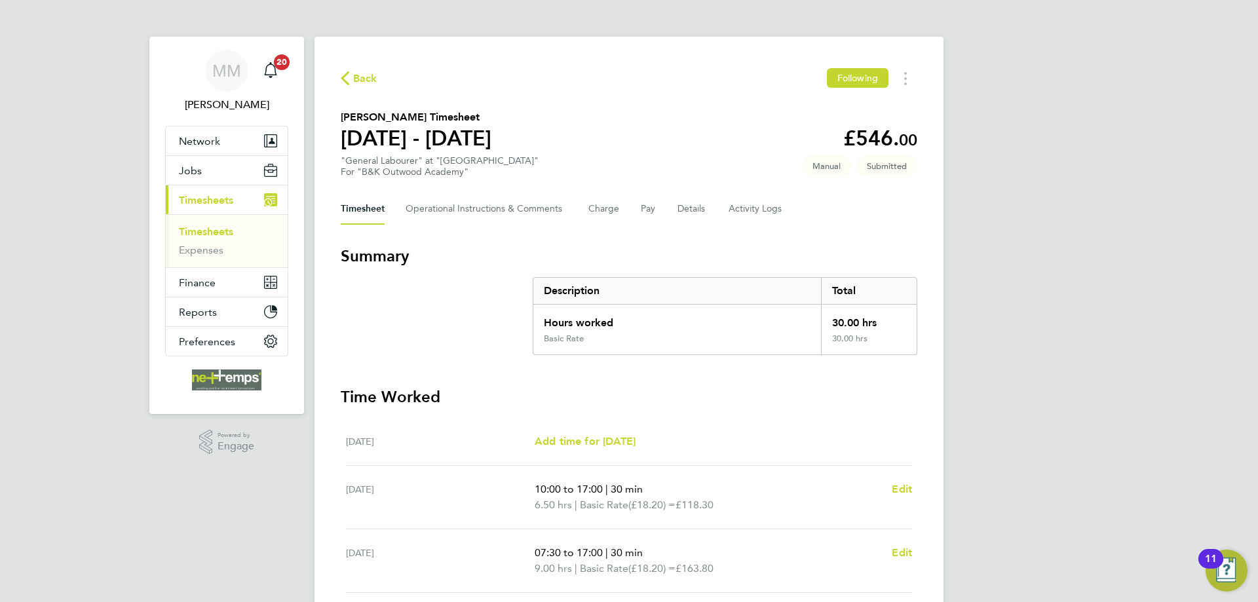
click at [215, 229] on link "Timesheets" at bounding box center [206, 231] width 54 height 12
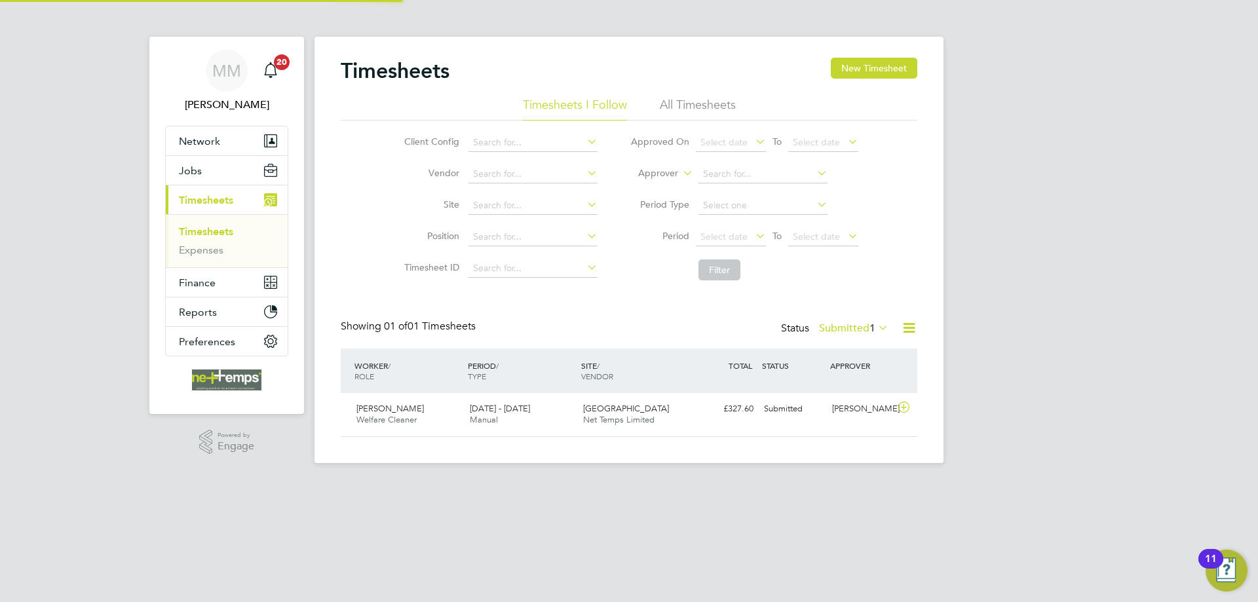
scroll to position [33, 114]
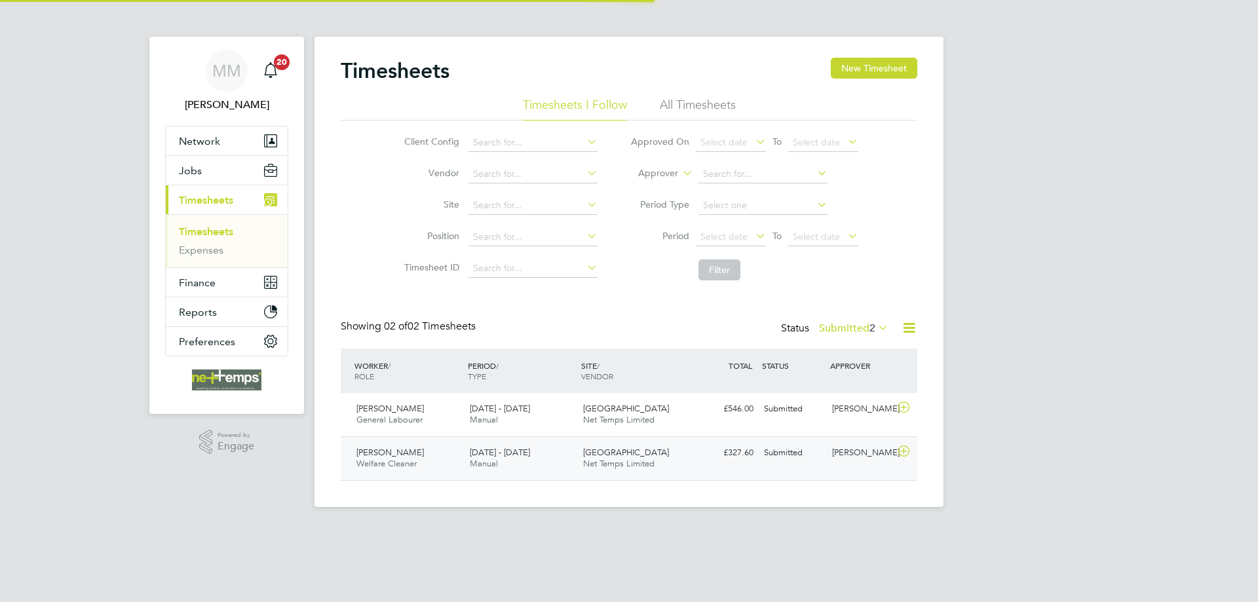
scroll to position [33, 114]
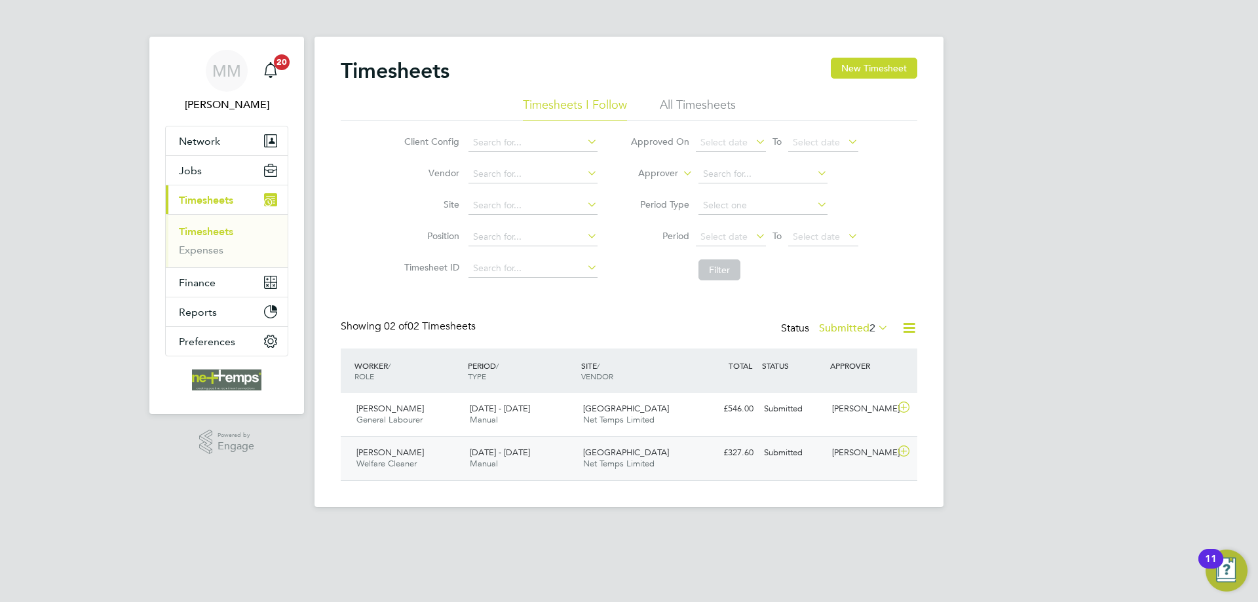
click at [722, 462] on div "£327.60 Submitted" at bounding box center [725, 453] width 68 height 22
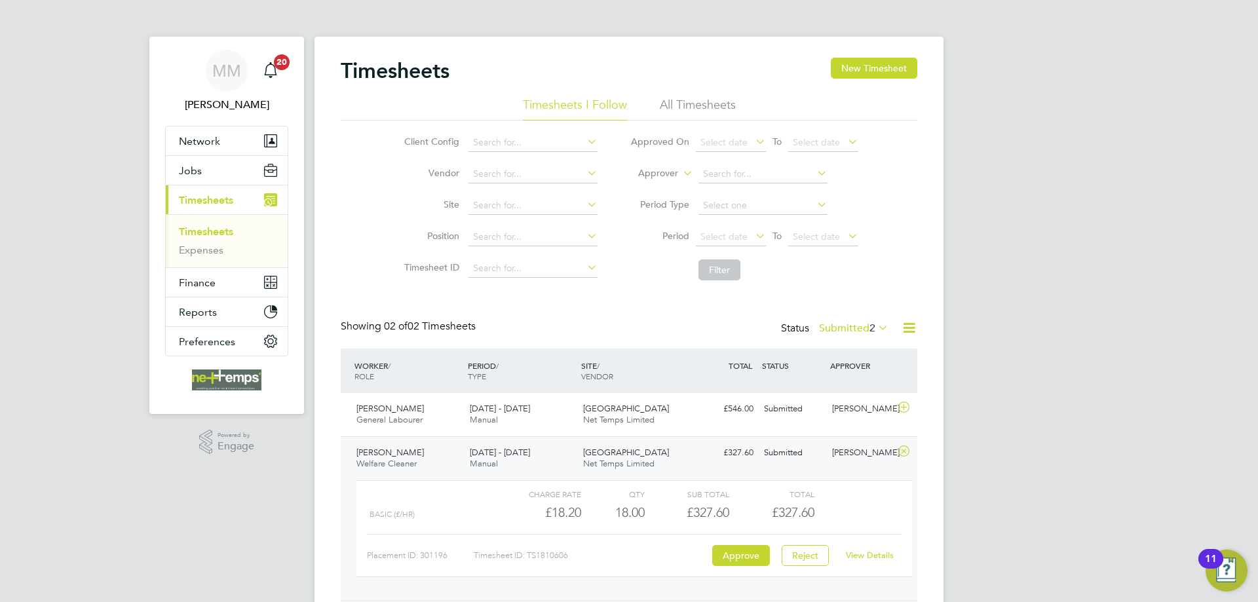
scroll to position [47, 0]
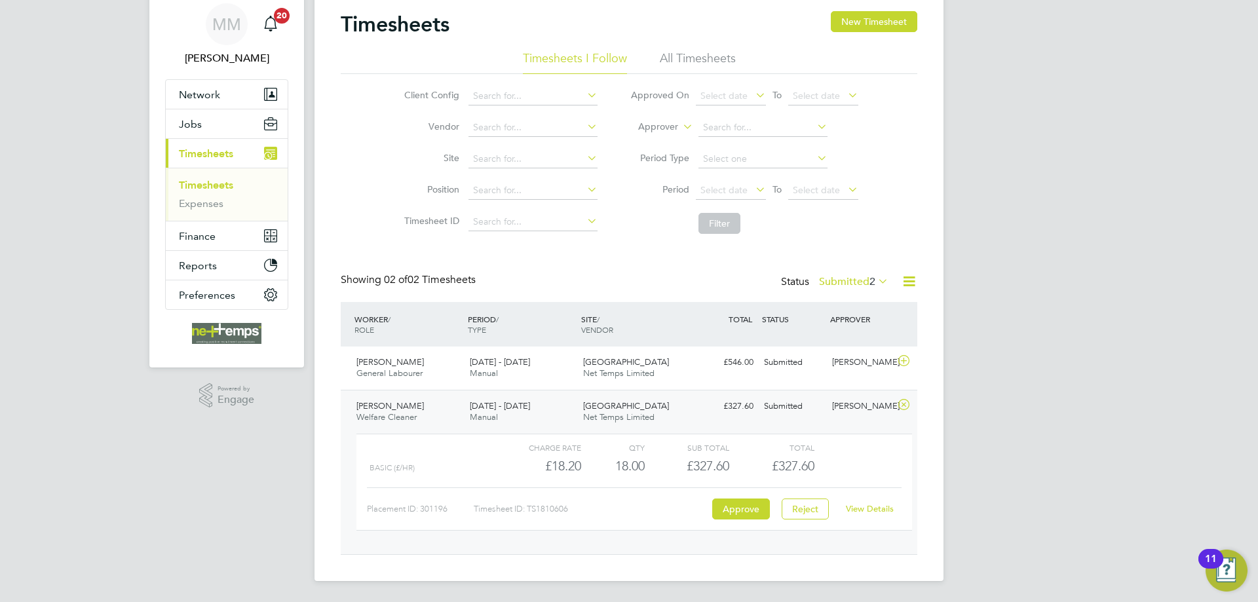
click at [874, 506] on link "View Details" at bounding box center [870, 508] width 48 height 11
click at [888, 13] on button "New Timesheet" at bounding box center [874, 21] width 87 height 21
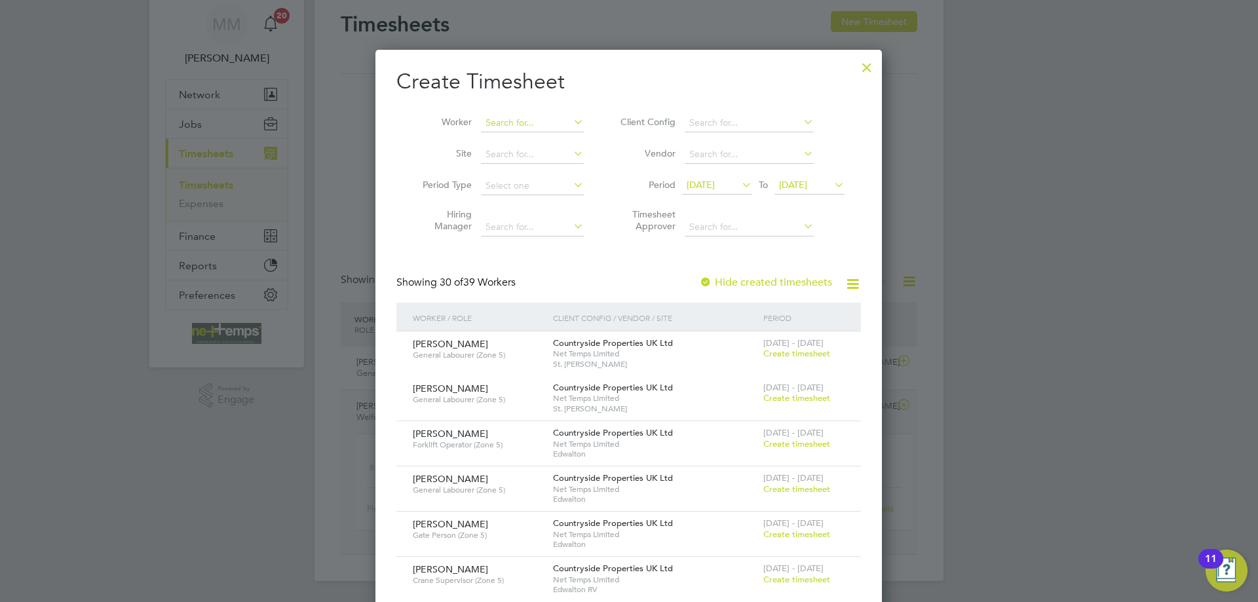
scroll to position [2107, 507]
click at [545, 124] on input at bounding box center [532, 123] width 103 height 18
click at [542, 136] on li "Christine Kilb ride" at bounding box center [569, 141] width 178 height 18
type input "[PERSON_NAME]"
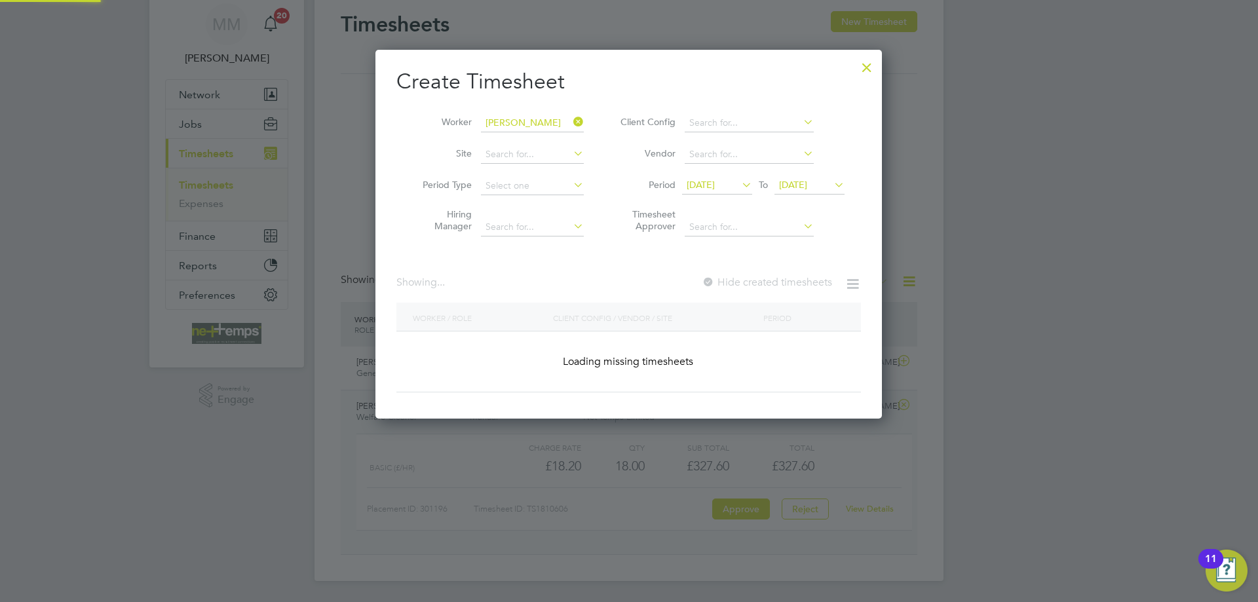
scroll to position [370, 507]
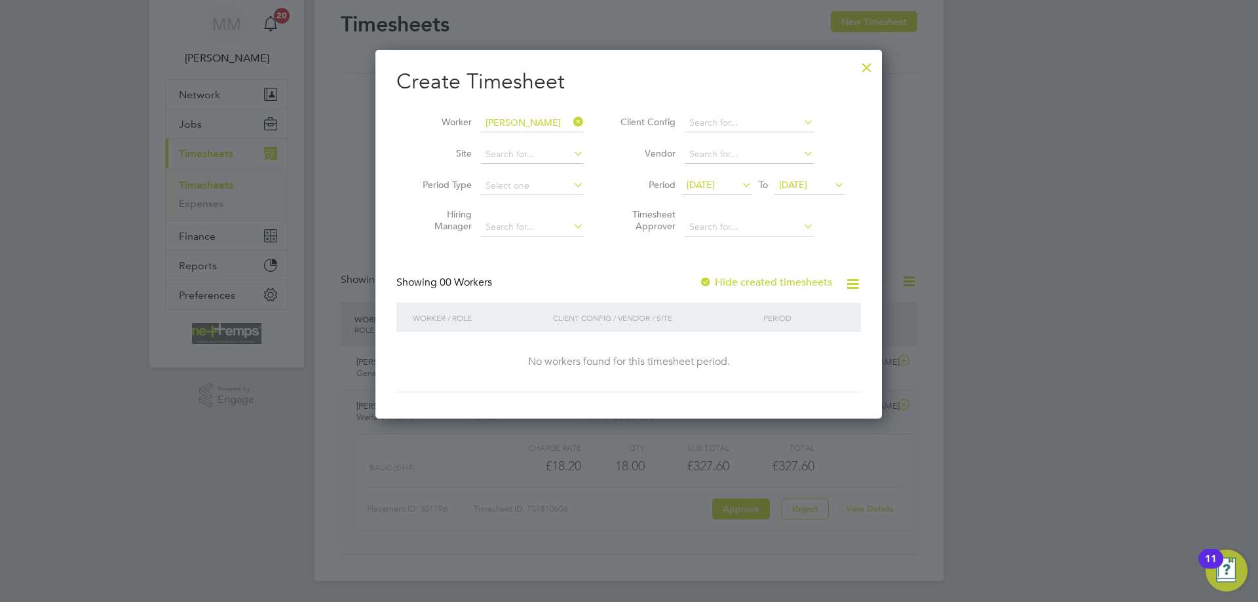
click at [765, 283] on label "Hide created timesheets" at bounding box center [765, 282] width 133 height 13
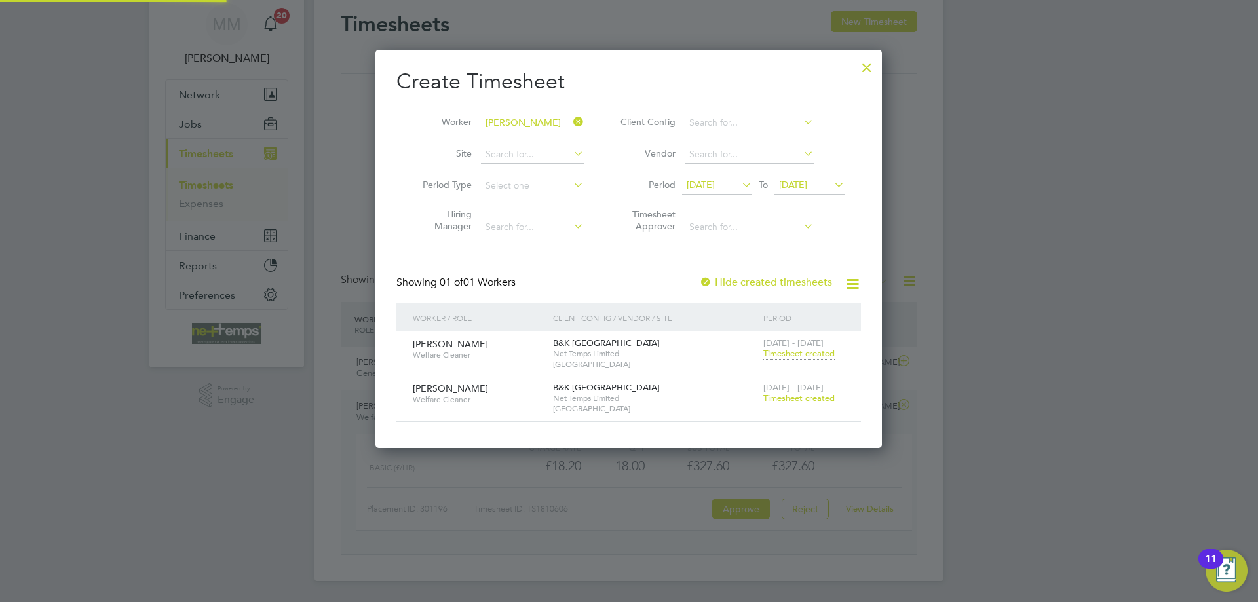
scroll to position [398, 507]
click at [796, 397] on span "Timesheet created" at bounding box center [799, 399] width 71 height 12
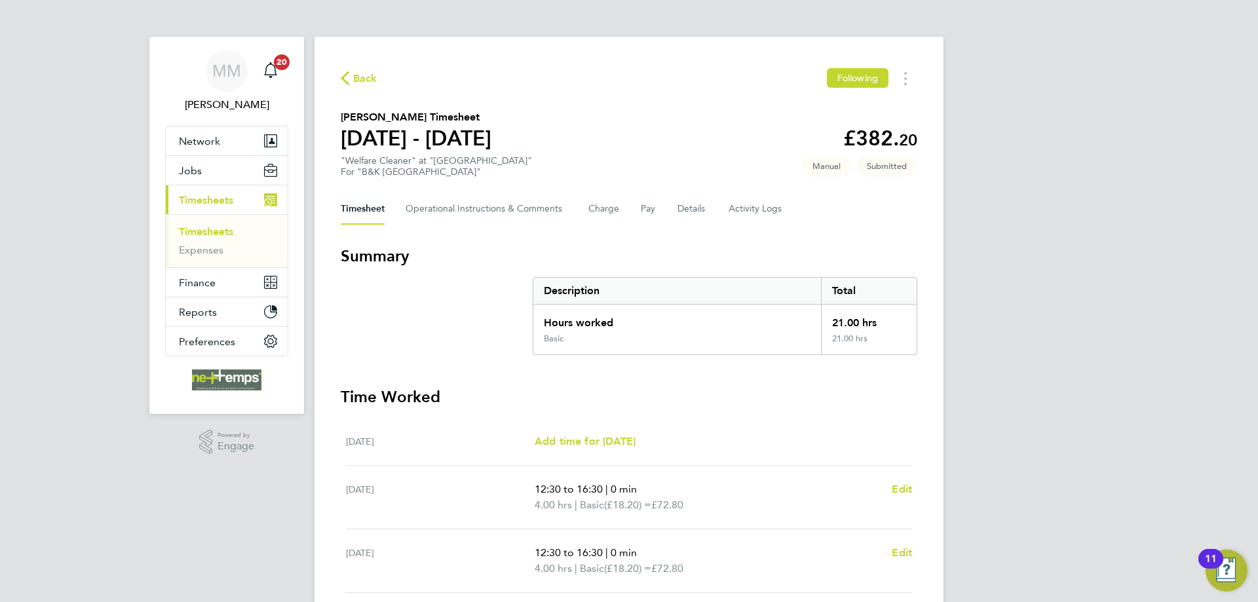
click at [218, 227] on link "Timesheets" at bounding box center [206, 231] width 54 height 12
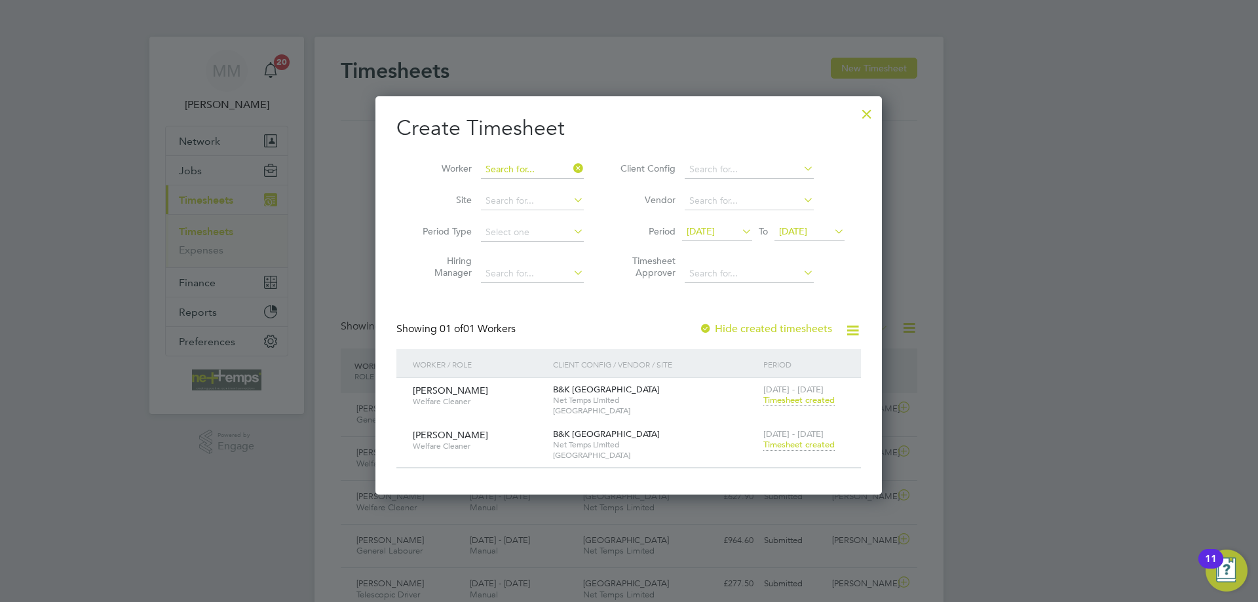
click at [549, 170] on input at bounding box center [532, 170] width 103 height 18
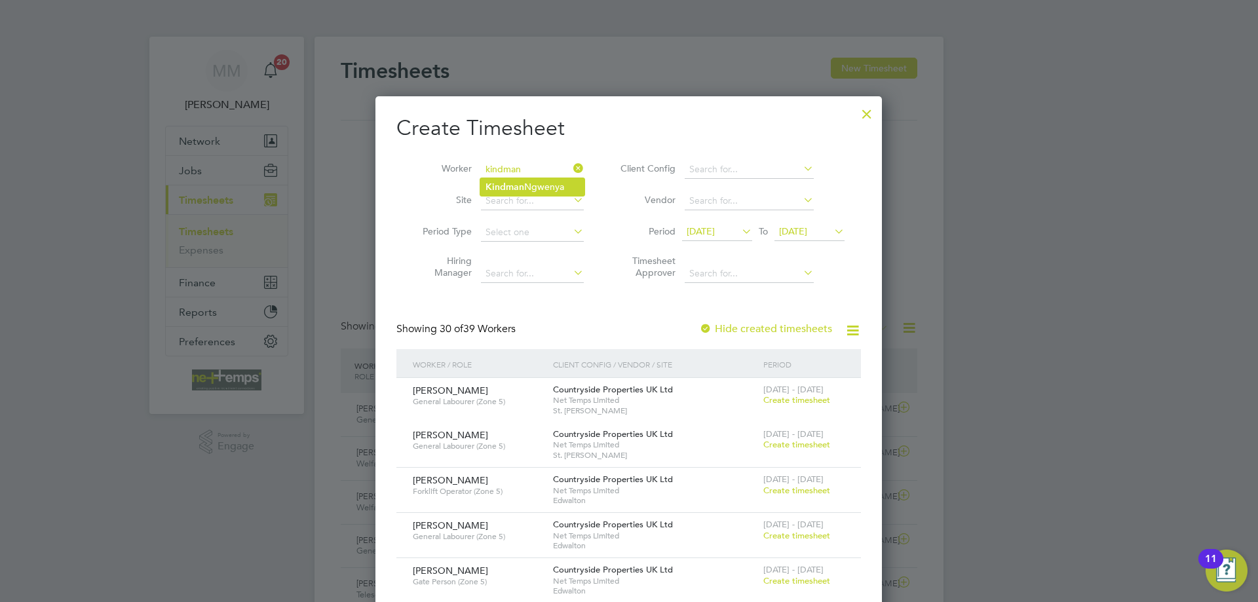
click at [547, 185] on li "Kindman Ngwenya" at bounding box center [532, 187] width 104 height 18
type input "Kindman Ngwenya"
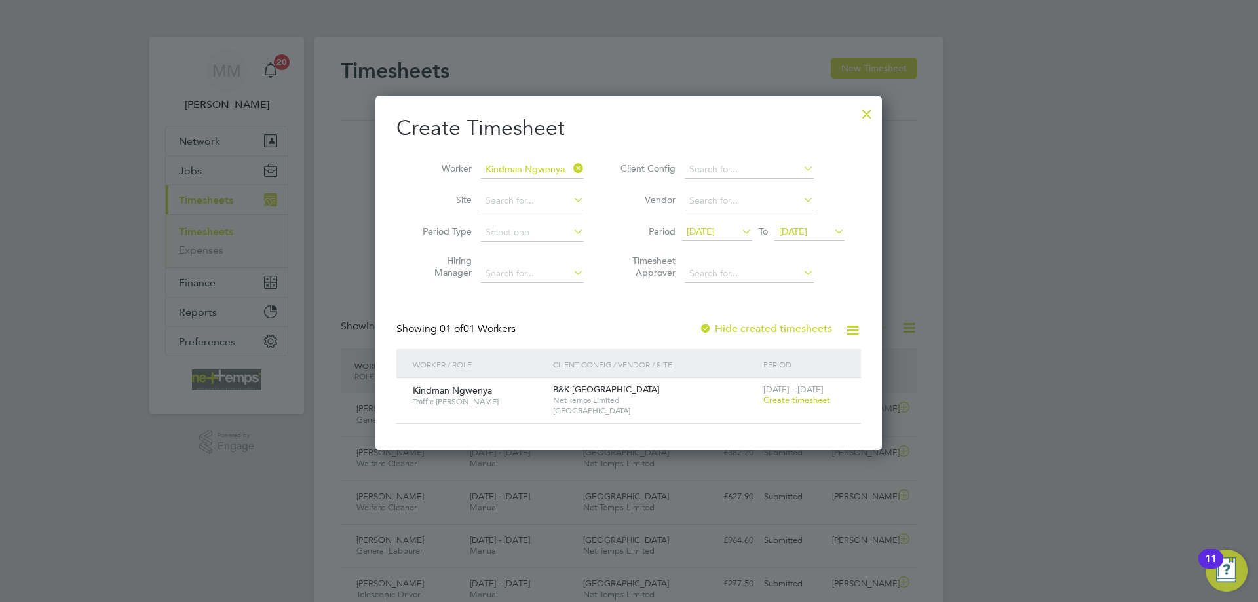
click at [784, 402] on span "Create timesheet" at bounding box center [797, 400] width 67 height 11
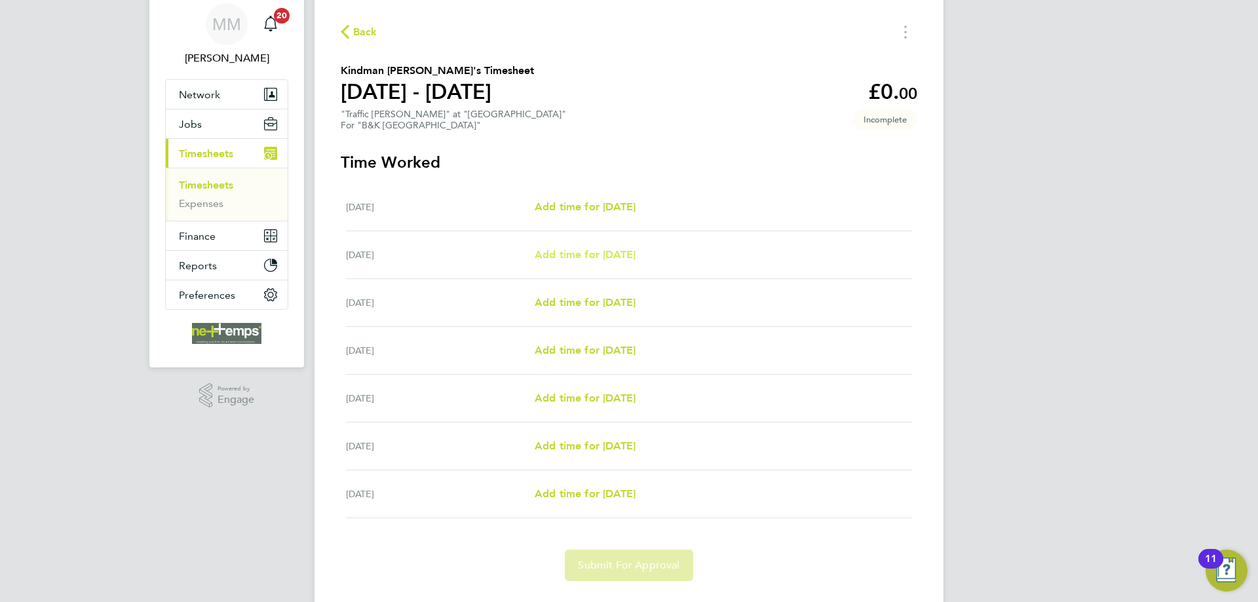
click at [602, 256] on span "Add time for [DATE]" at bounding box center [585, 254] width 101 height 12
select select "30"
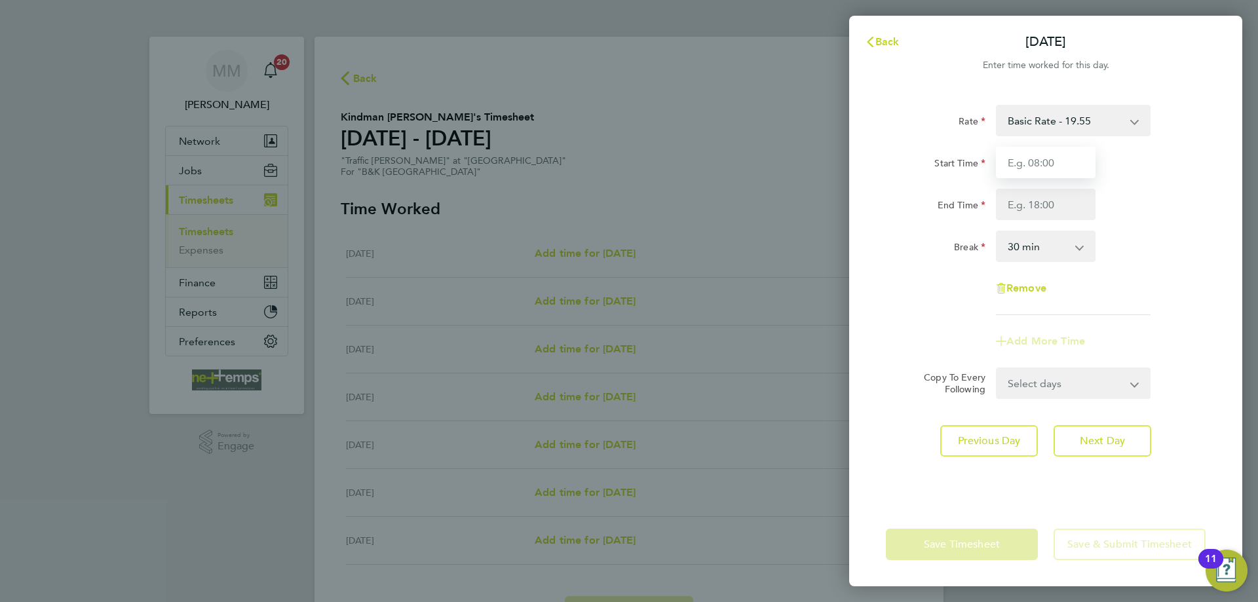
click at [1081, 157] on input "Start Time" at bounding box center [1046, 162] width 100 height 31
type input "07:30"
type input "17:30"
click at [1156, 209] on div "End Time 17:30" at bounding box center [1046, 204] width 330 height 31
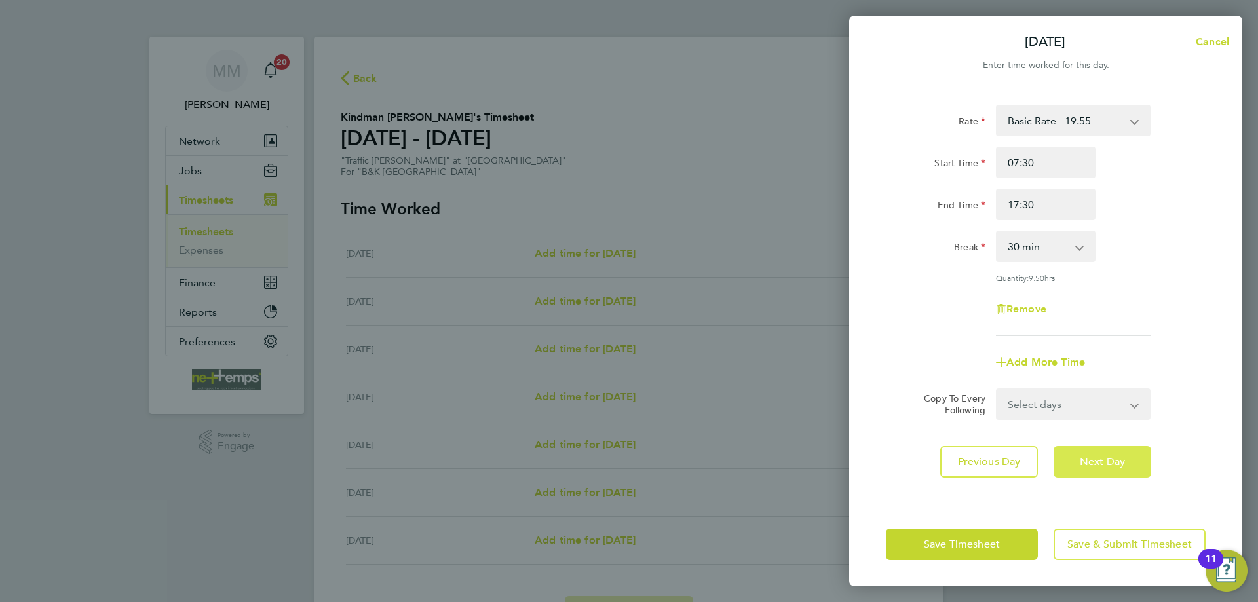
click at [1114, 460] on span "Next Day" at bounding box center [1102, 462] width 45 height 13
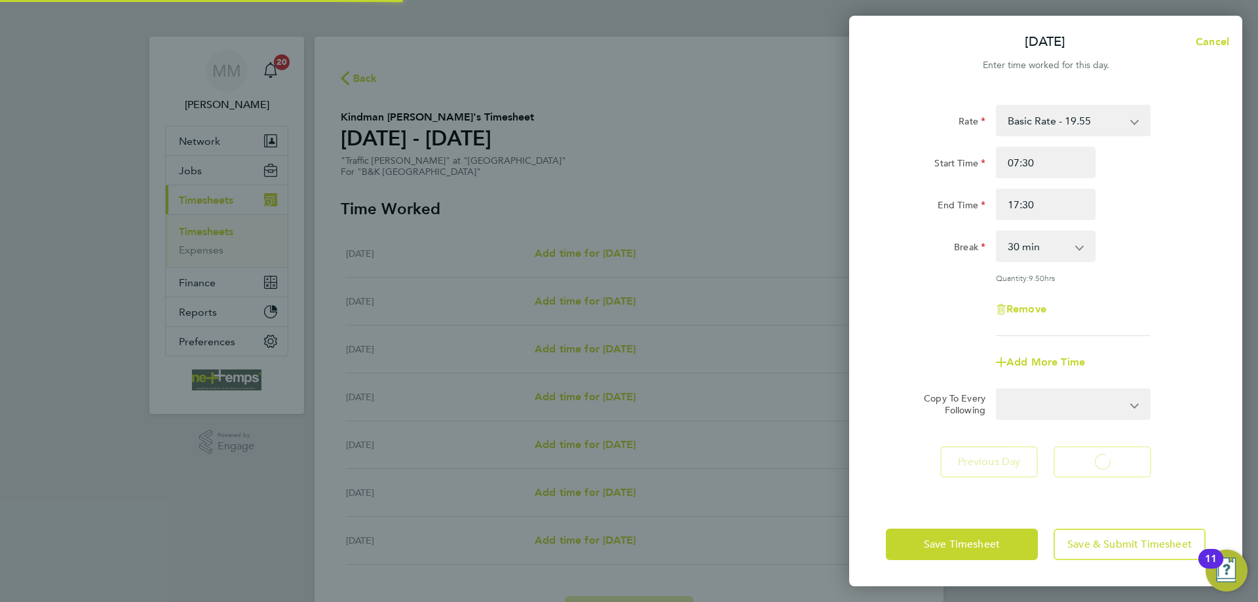
select select "30"
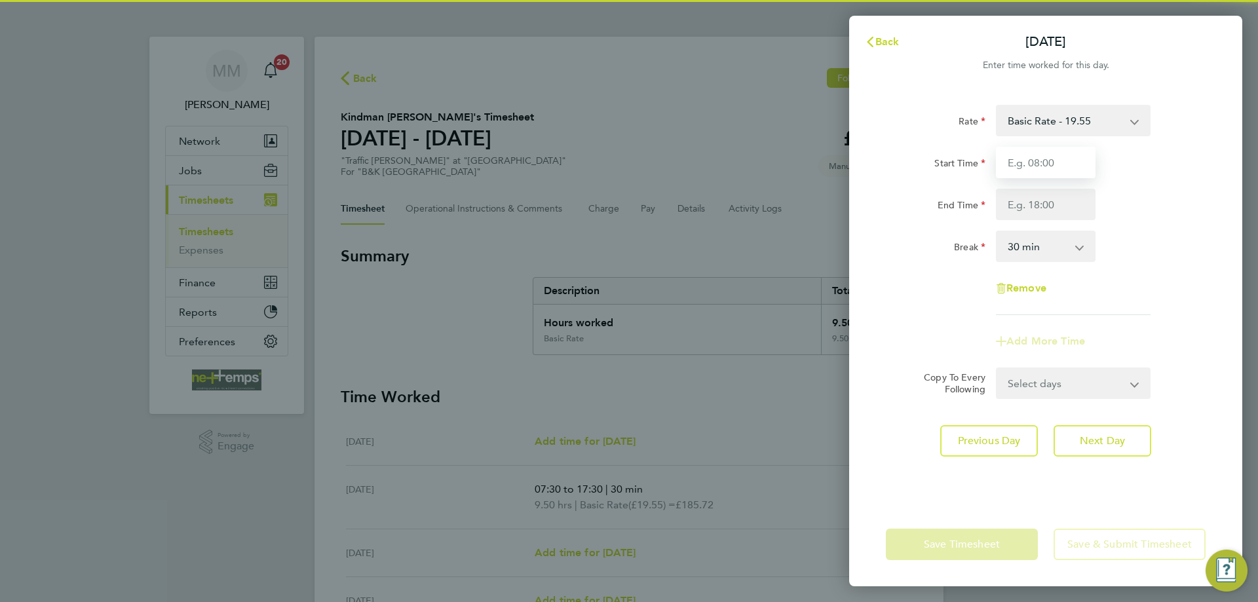
click at [1050, 161] on input "Start Time" at bounding box center [1046, 162] width 100 height 31
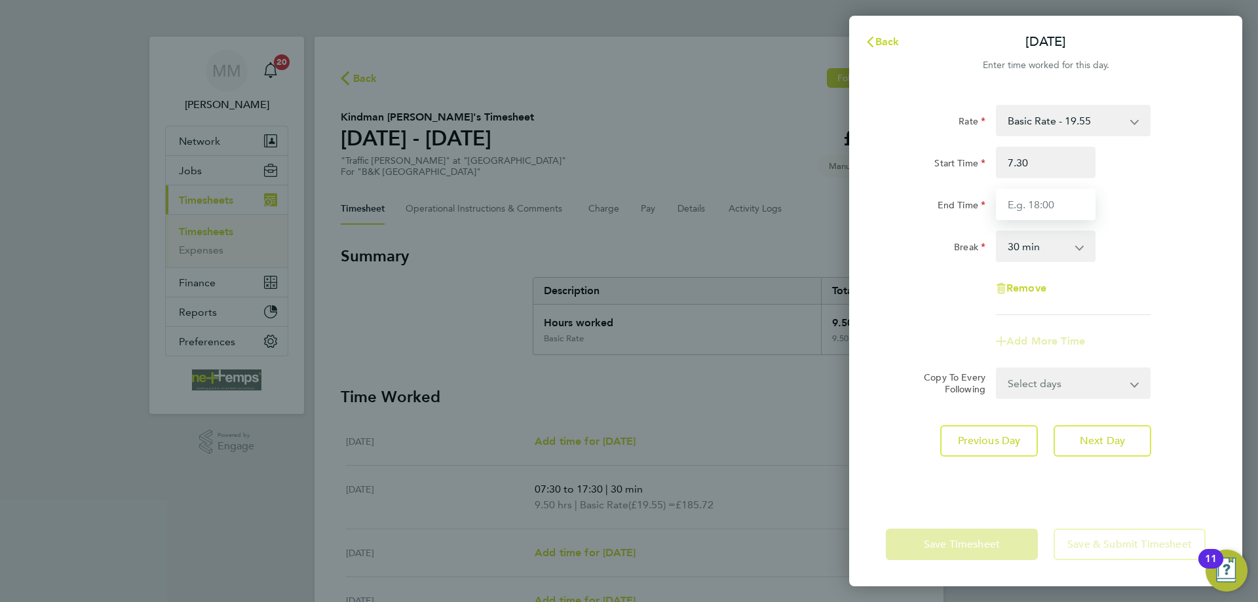
type input "07:30"
type input "17:30"
click at [1184, 219] on div "End Time 17:30" at bounding box center [1046, 204] width 330 height 31
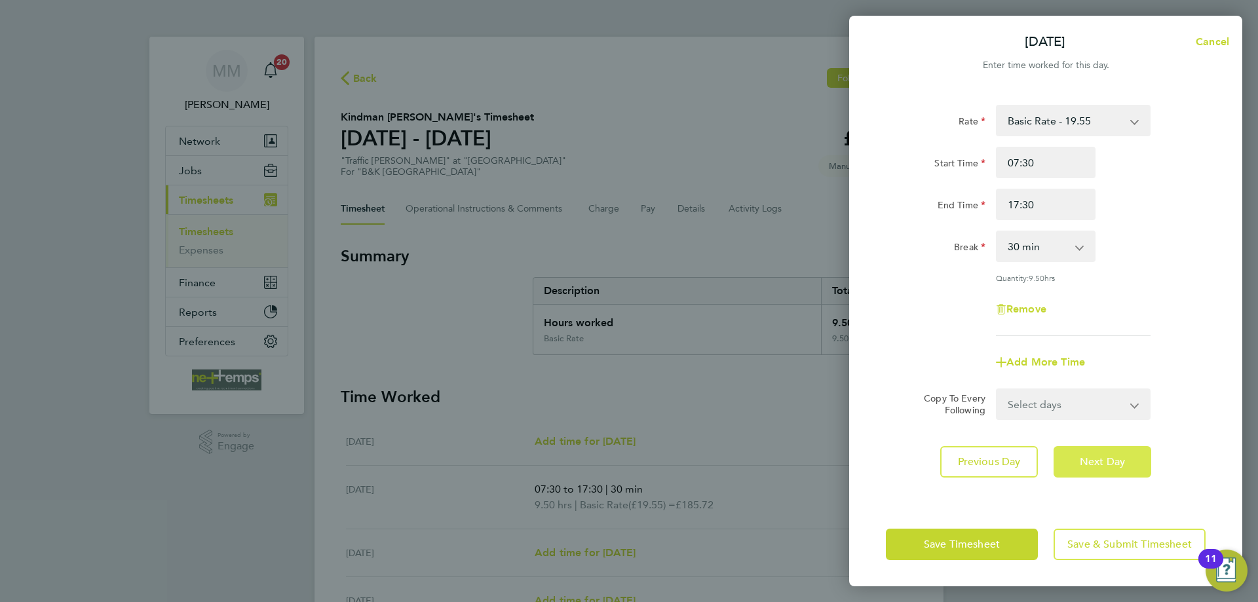
click at [1117, 458] on span "Next Day" at bounding box center [1102, 462] width 45 height 13
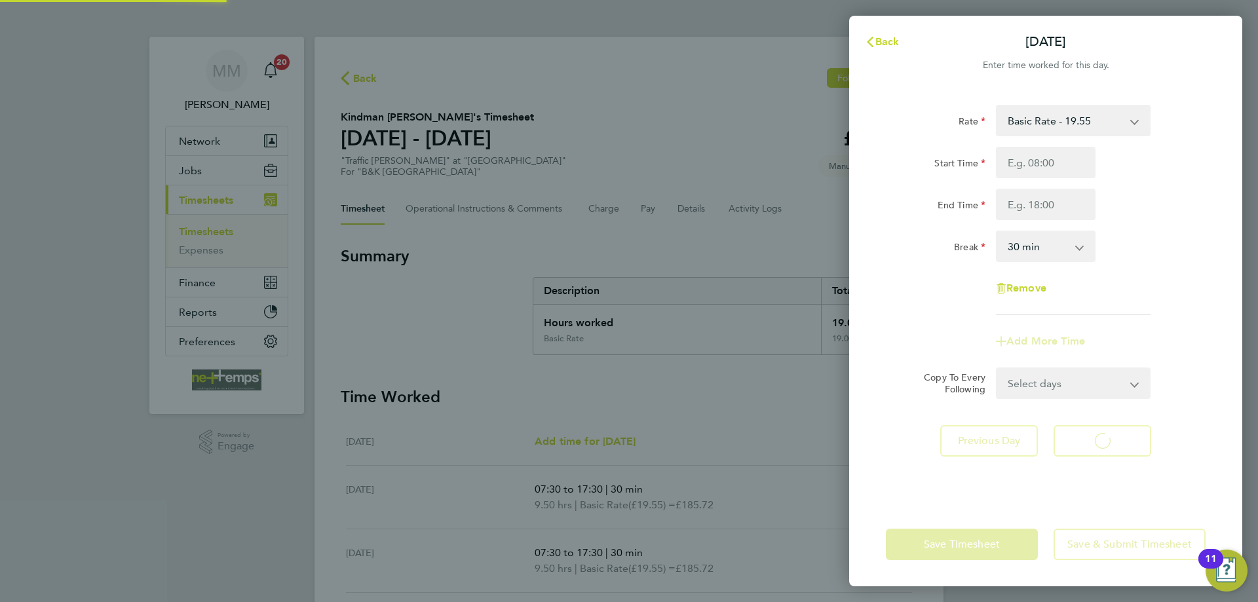
select select "30"
click at [1035, 163] on input "Start Time" at bounding box center [1046, 162] width 100 height 31
type input "07:30"
type input "17:30"
click at [1160, 235] on div "Break 0 min 15 min 30 min 45 min 60 min 75 min 90 min" at bounding box center [1046, 246] width 330 height 31
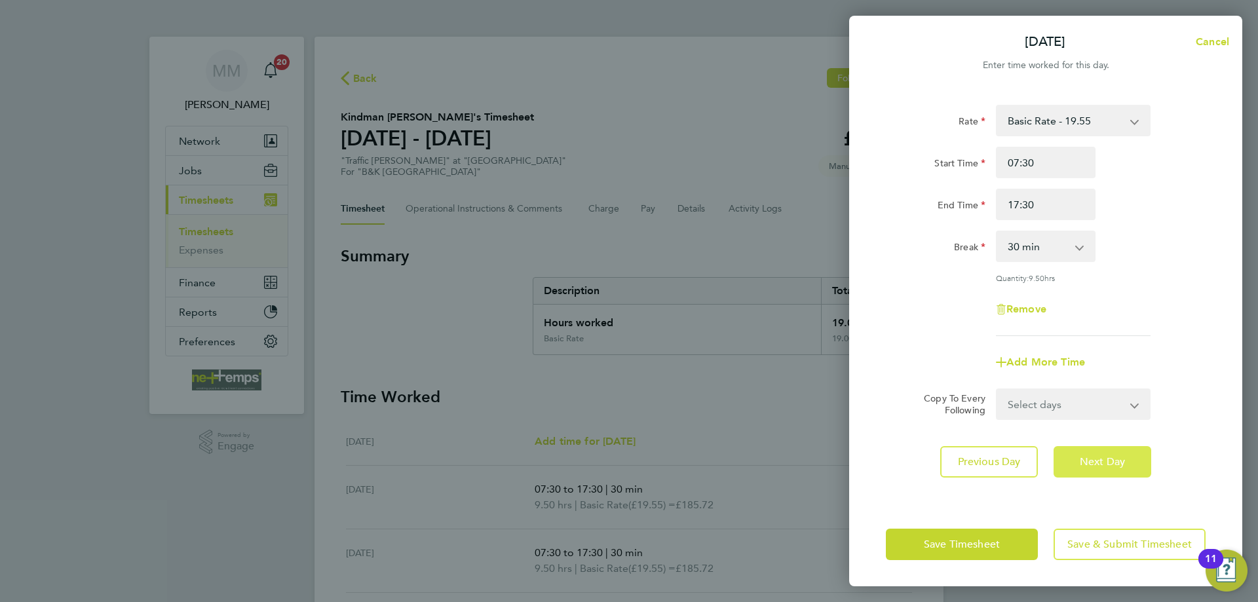
click at [1113, 462] on span "Next Day" at bounding box center [1102, 462] width 45 height 13
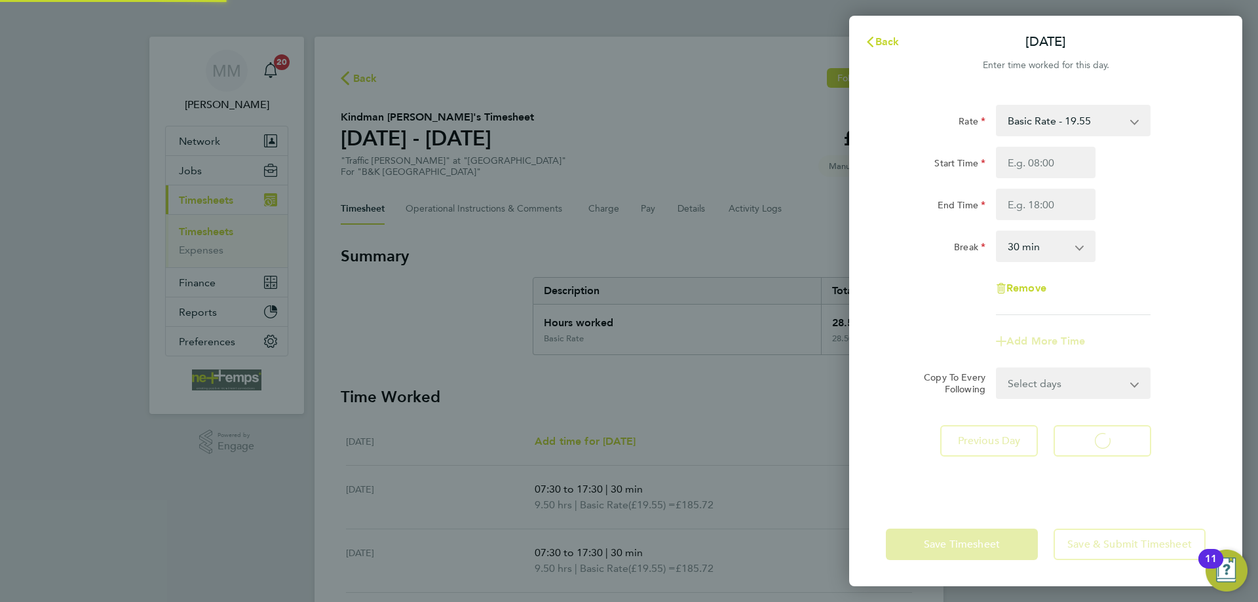
select select "30"
click at [1031, 165] on input "Start Time" at bounding box center [1046, 162] width 100 height 31
type input "07:30"
type input "16:30"
drag, startPoint x: 1163, startPoint y: 205, endPoint x: 1165, endPoint y: 231, distance: 25.6
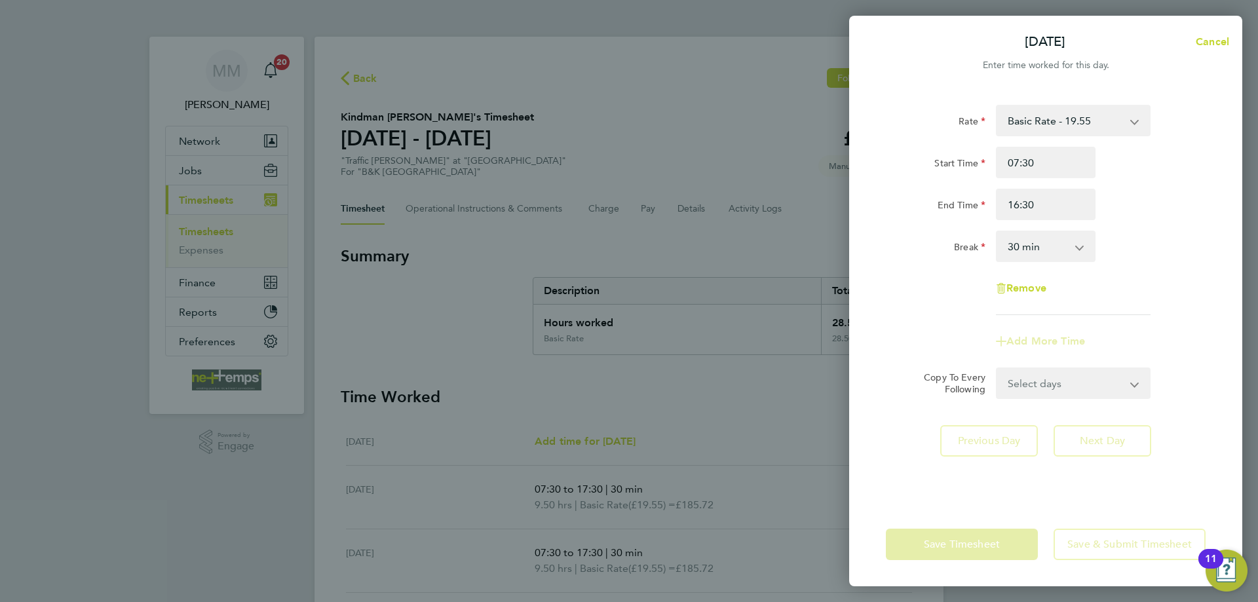
click at [1163, 205] on div "End Time 16:30" at bounding box center [1046, 204] width 330 height 31
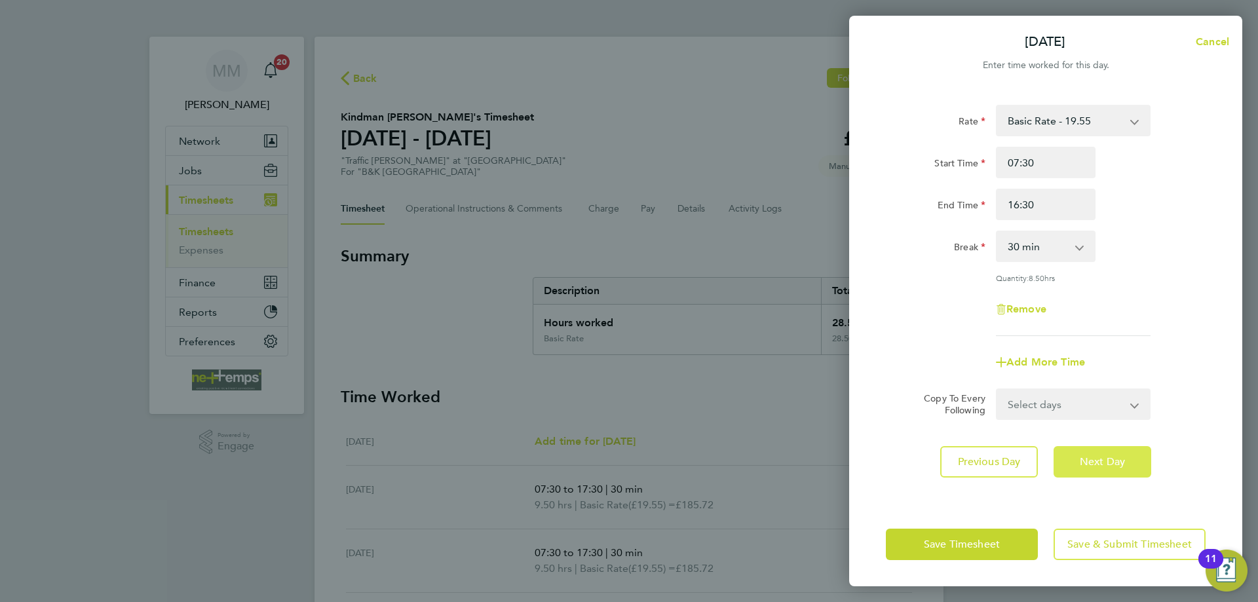
click at [1120, 467] on button "Next Day" at bounding box center [1103, 461] width 98 height 31
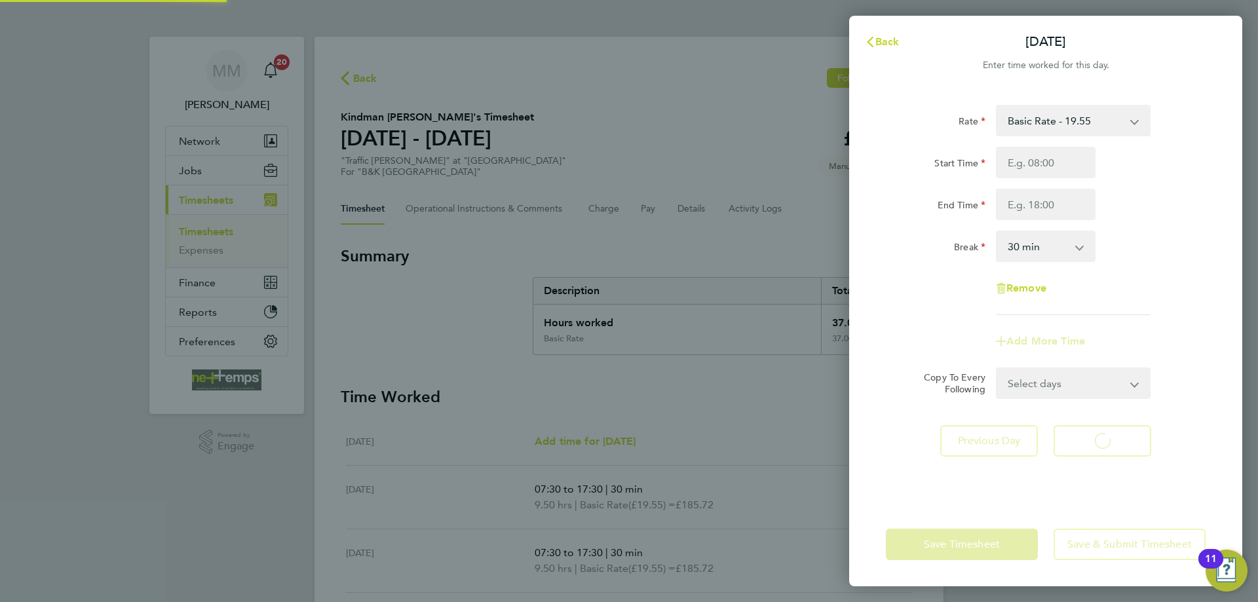
select select "30"
click at [883, 40] on span "Back" at bounding box center [888, 41] width 24 height 12
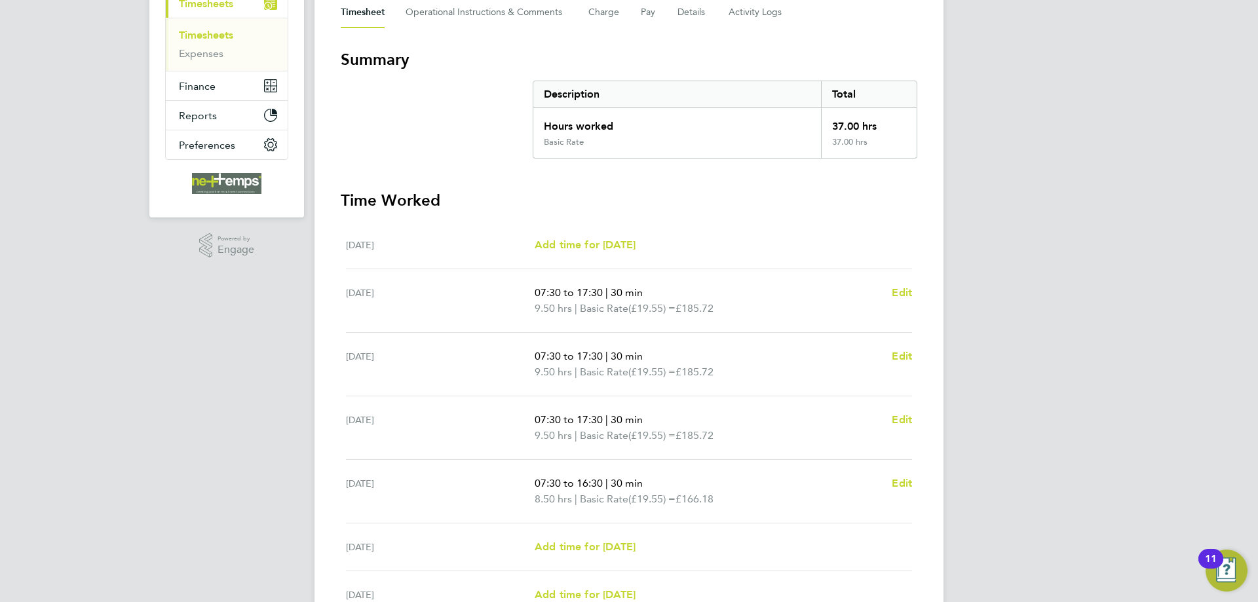
scroll to position [329, 0]
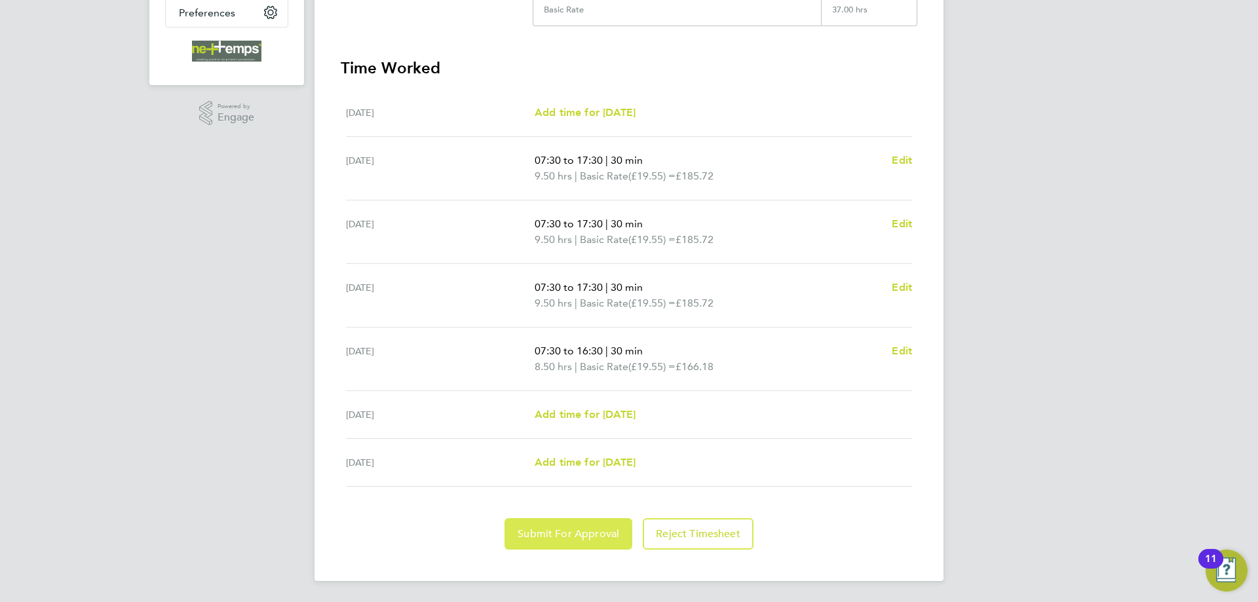
click at [587, 541] on button "Submit For Approval" at bounding box center [569, 533] width 128 height 31
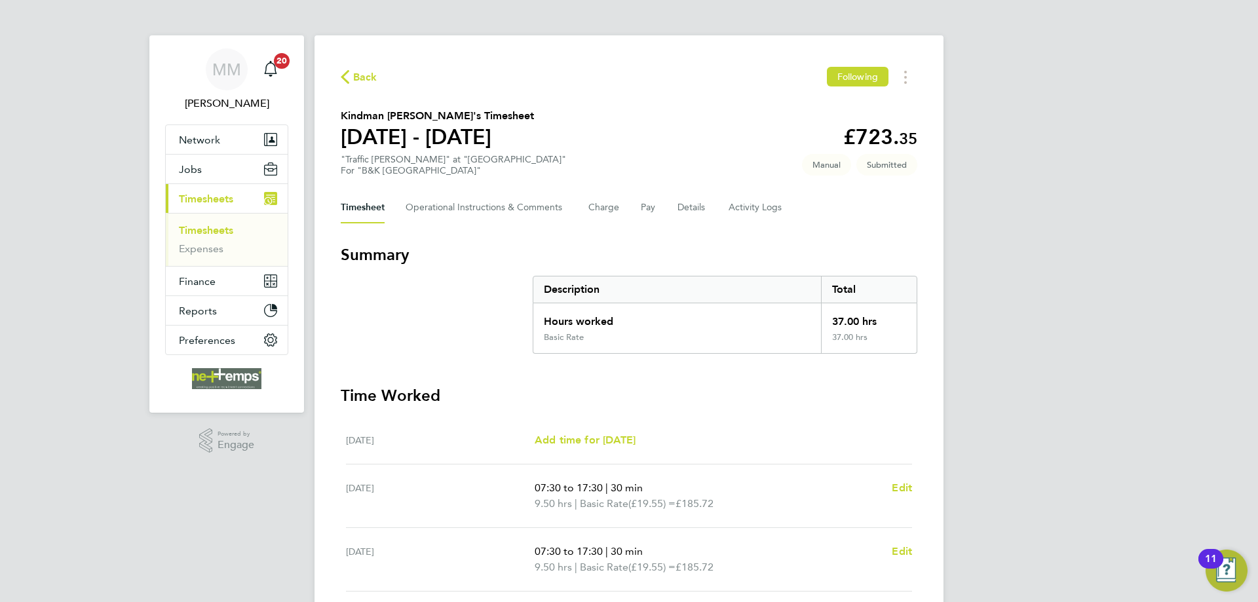
click at [218, 232] on link "Timesheets" at bounding box center [206, 230] width 54 height 12
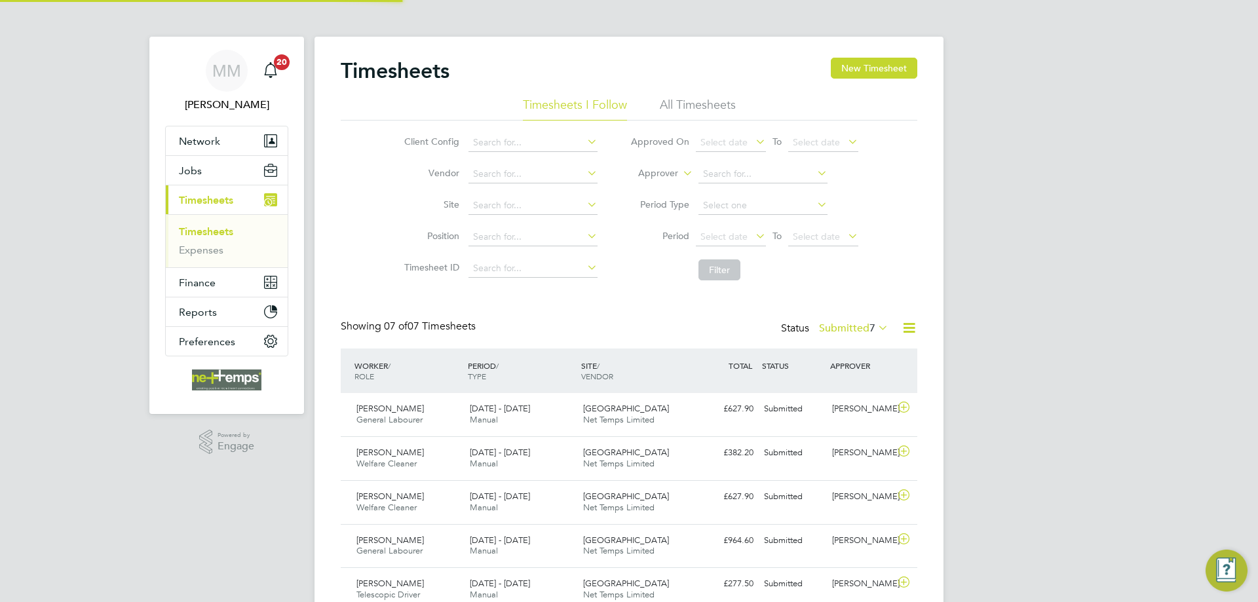
scroll to position [7, 7]
click at [855, 66] on button "New Timesheet" at bounding box center [874, 68] width 87 height 21
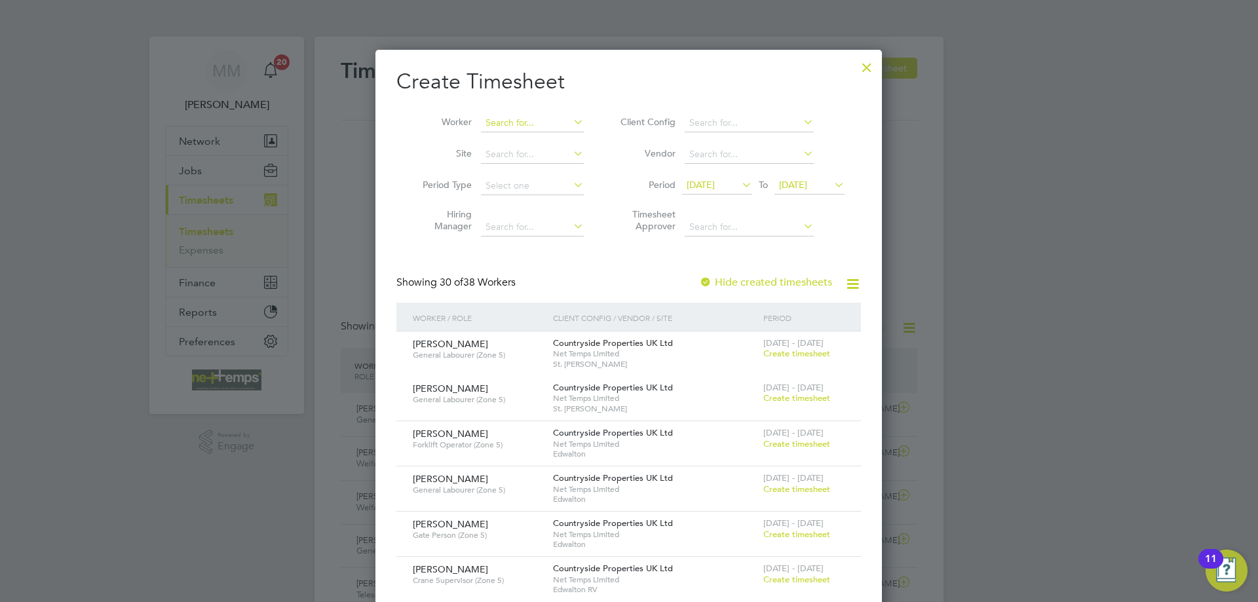
click at [543, 125] on input at bounding box center [532, 123] width 103 height 18
click at [537, 136] on li "Georgia Patton Thackery" at bounding box center [566, 141] width 172 height 18
type input "[US_STATE][PERSON_NAME] [PERSON_NAME]"
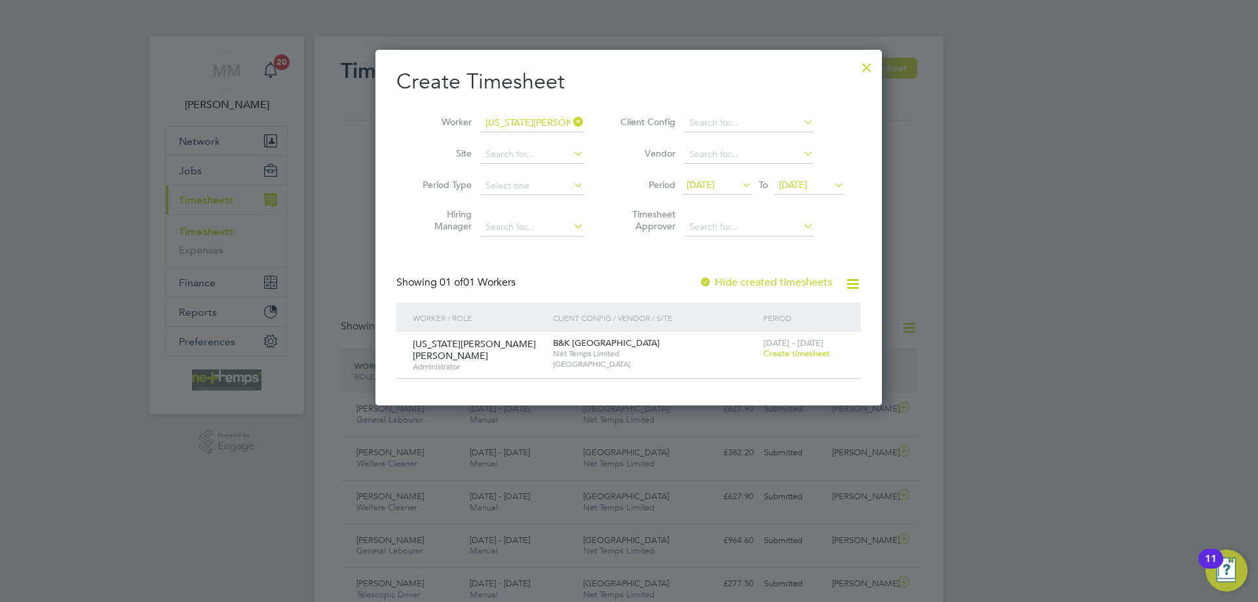
click at [790, 354] on span "Create timesheet" at bounding box center [797, 353] width 67 height 11
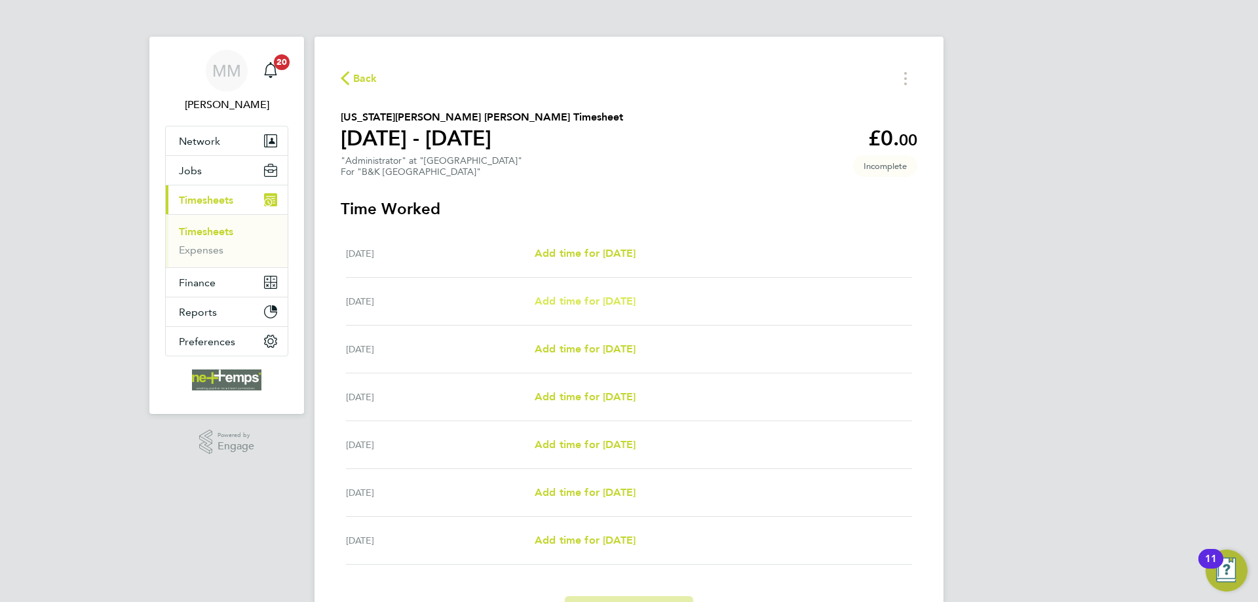
click at [566, 303] on span "Add time for Tue 26 Aug" at bounding box center [585, 301] width 101 height 12
select select "30"
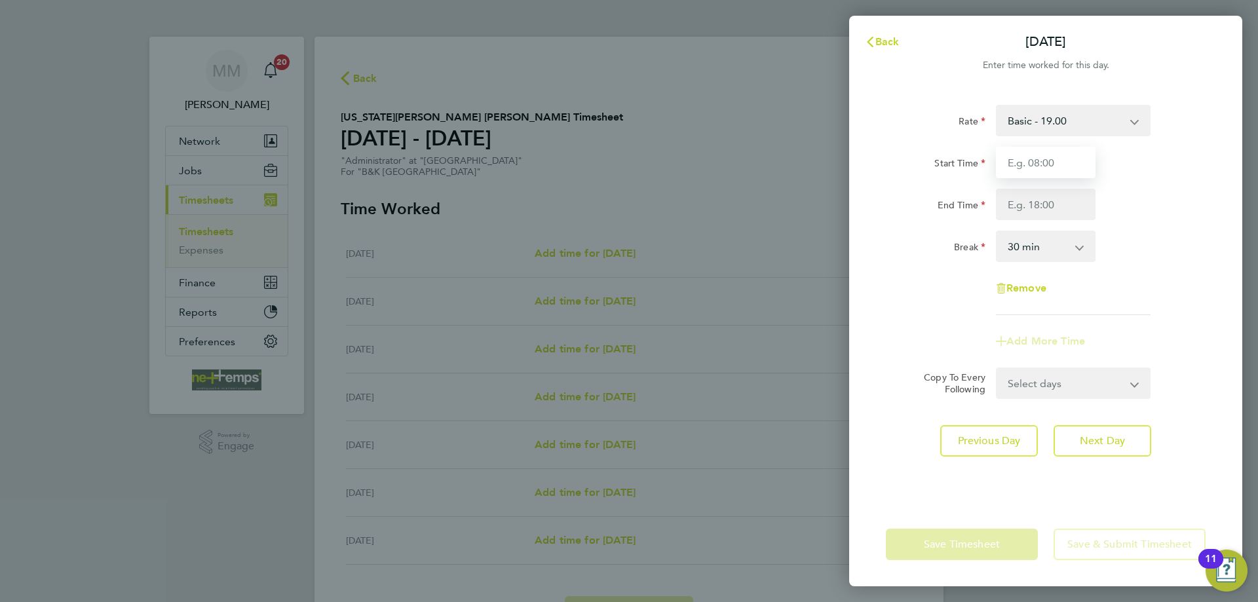
click at [1077, 163] on input "Start Time" at bounding box center [1046, 162] width 100 height 31
type input "07:30"
type input "15:30"
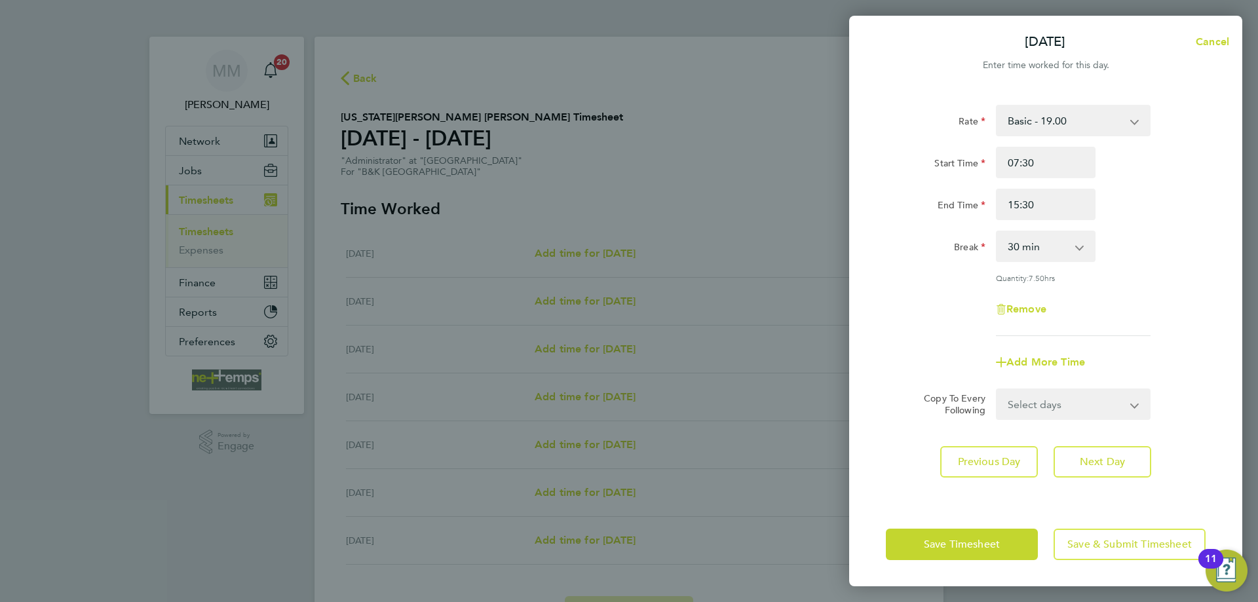
click at [1112, 184] on div "Start Time 07:30 End Time 15:30" at bounding box center [1046, 183] width 330 height 73
click at [1129, 466] on button "Next Day" at bounding box center [1103, 461] width 98 height 31
select select "30"
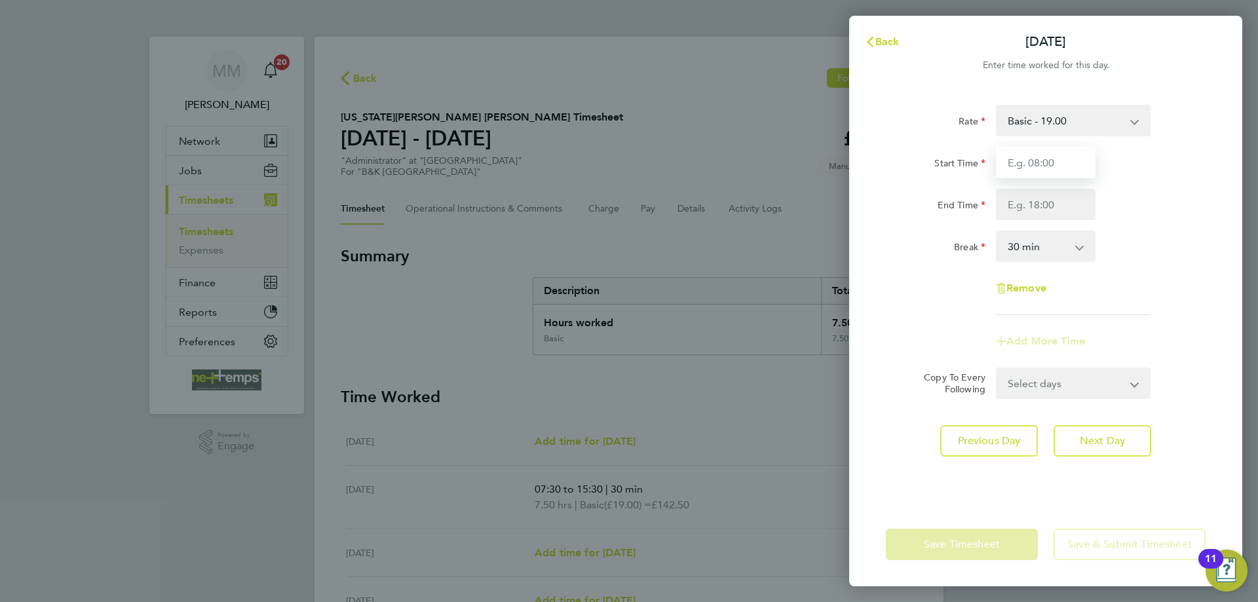
click at [1051, 166] on input "Start Time" at bounding box center [1046, 162] width 100 height 31
type input "07:30"
type input "15:30"
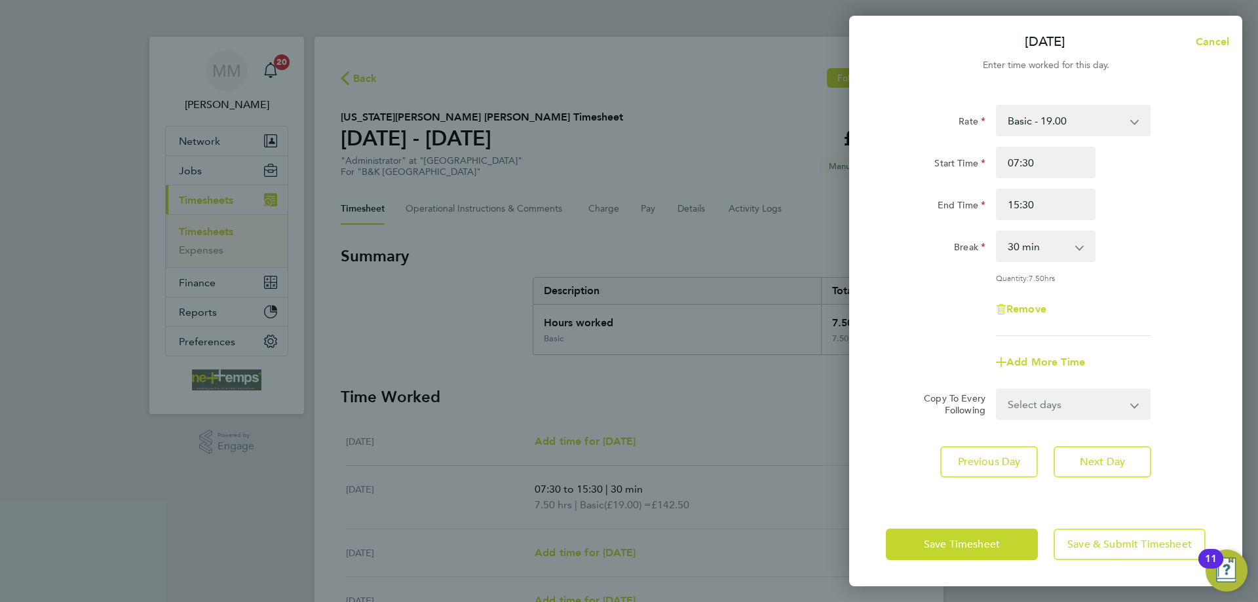
click at [1152, 198] on div "End Time 15:30" at bounding box center [1046, 204] width 330 height 31
click at [1127, 469] on button "Next Day" at bounding box center [1103, 461] width 98 height 31
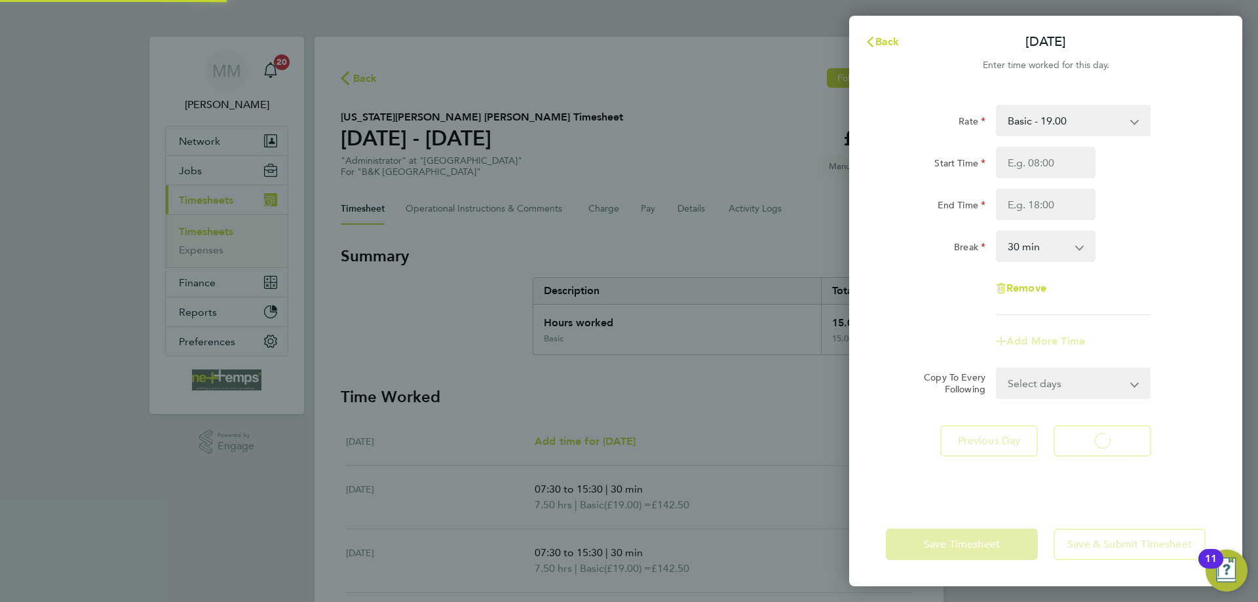
select select "30"
click at [1034, 163] on input "Start Time" at bounding box center [1046, 162] width 100 height 31
type input "07:30"
type input "15:30"
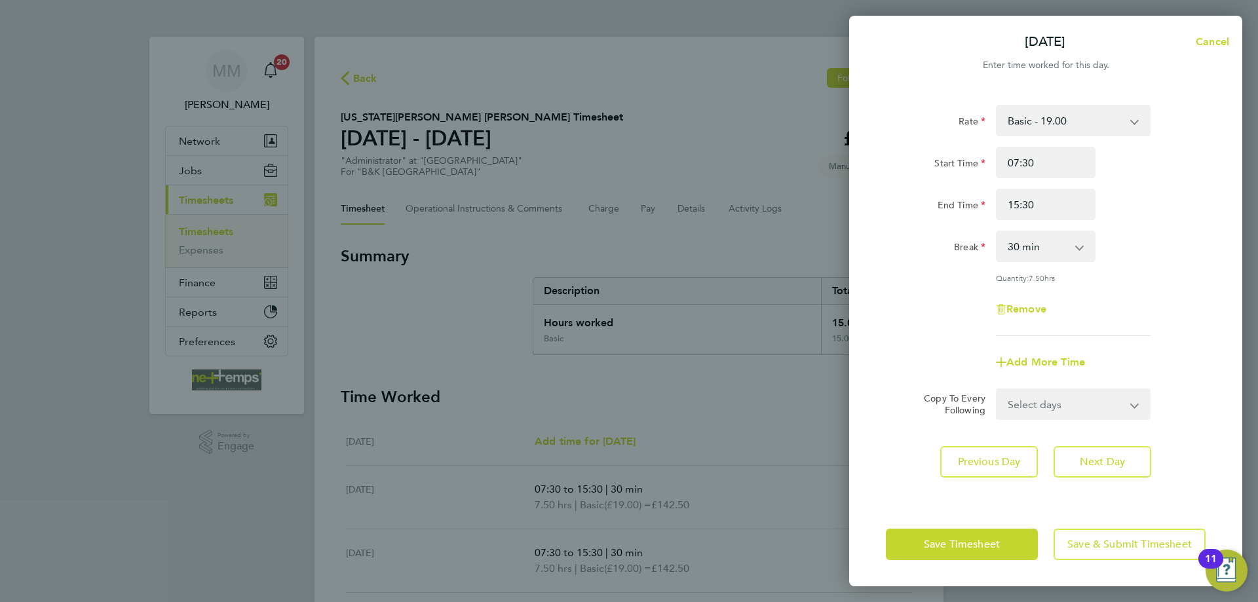
click at [1167, 231] on div "Break 0 min 15 min 30 min 45 min 60 min 75 min 90 min" at bounding box center [1046, 246] width 330 height 31
click at [1112, 460] on span "Next Day" at bounding box center [1102, 462] width 45 height 13
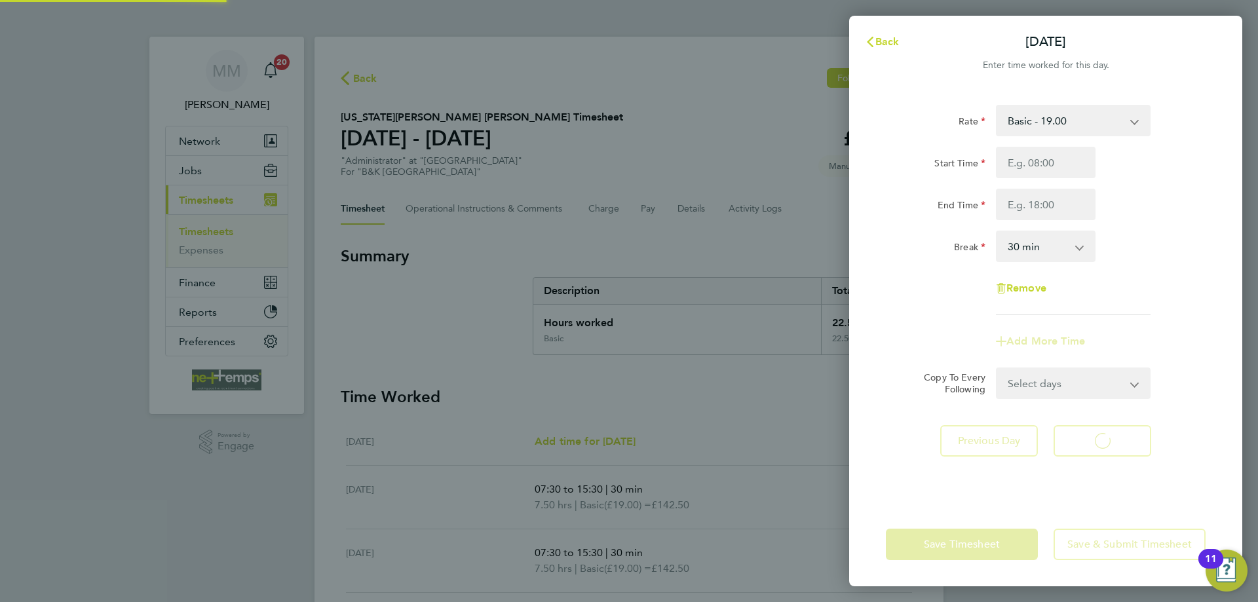
select select "30"
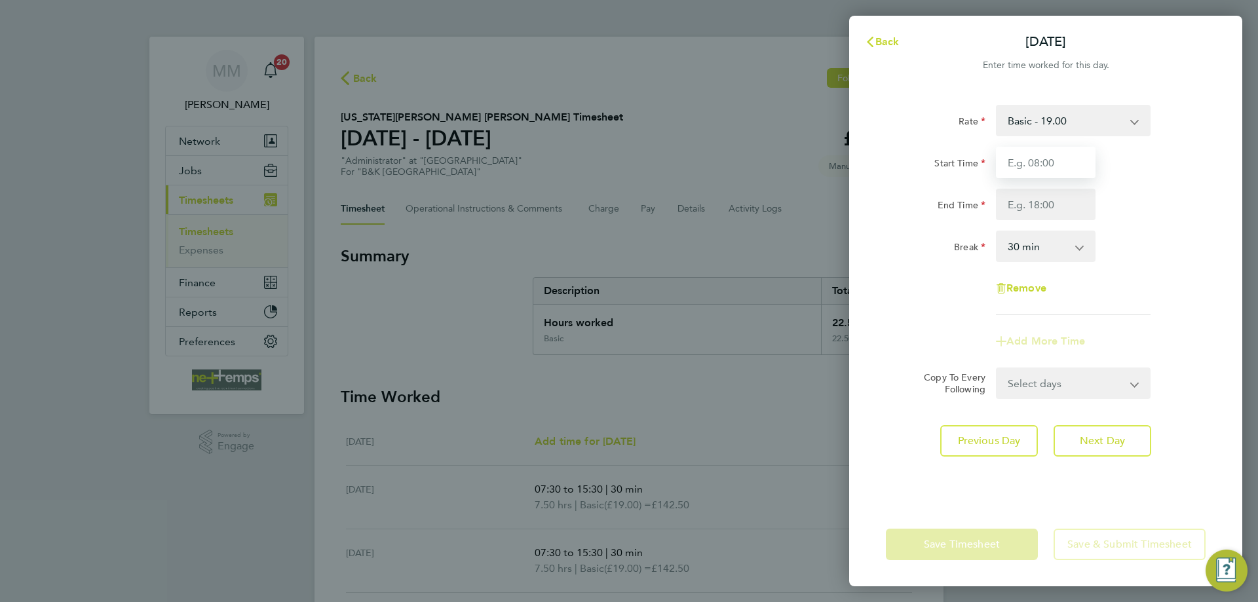
click at [1045, 164] on input "Start Time" at bounding box center [1046, 162] width 100 height 31
type input "07:30"
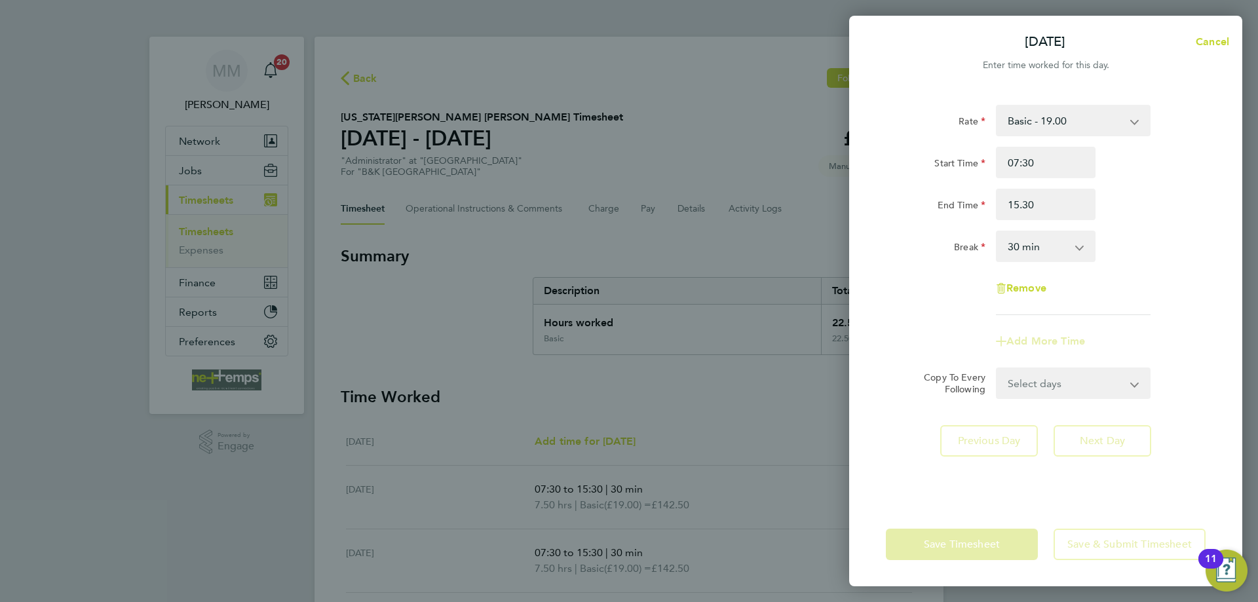
type input "15:30"
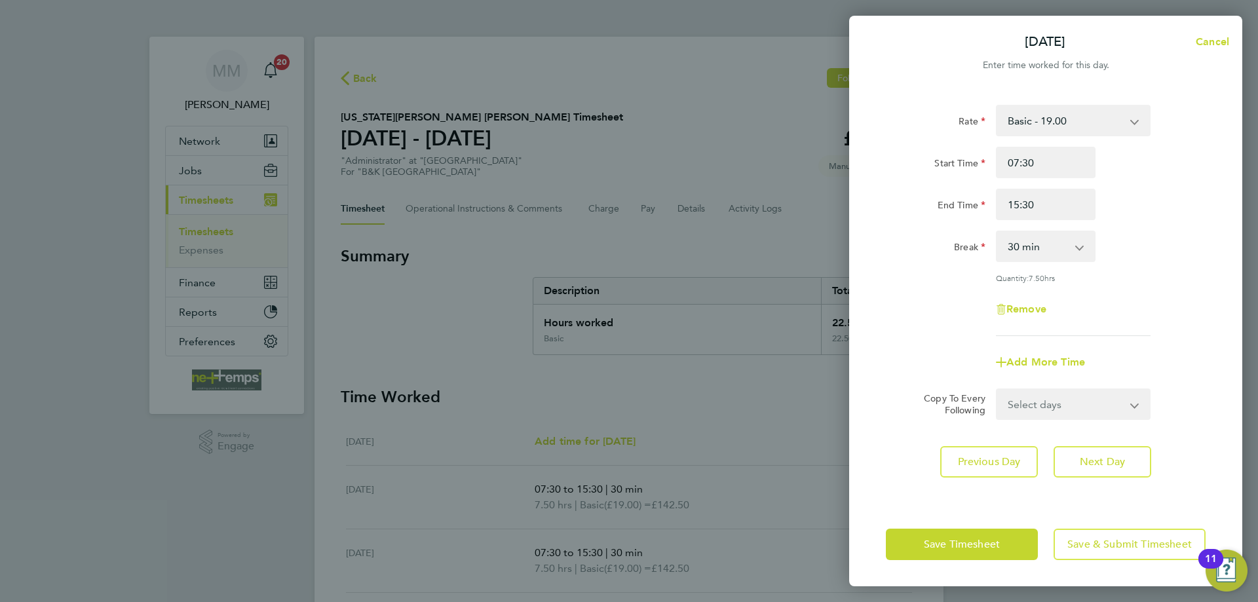
click at [1137, 222] on div "Rate Basic - 19.00 Start Time 07:30 End Time 15:30 Break 0 min 15 min 30 min 45…" at bounding box center [1046, 220] width 320 height 231
click at [1120, 467] on span "Next Day" at bounding box center [1102, 462] width 45 height 13
select select "30"
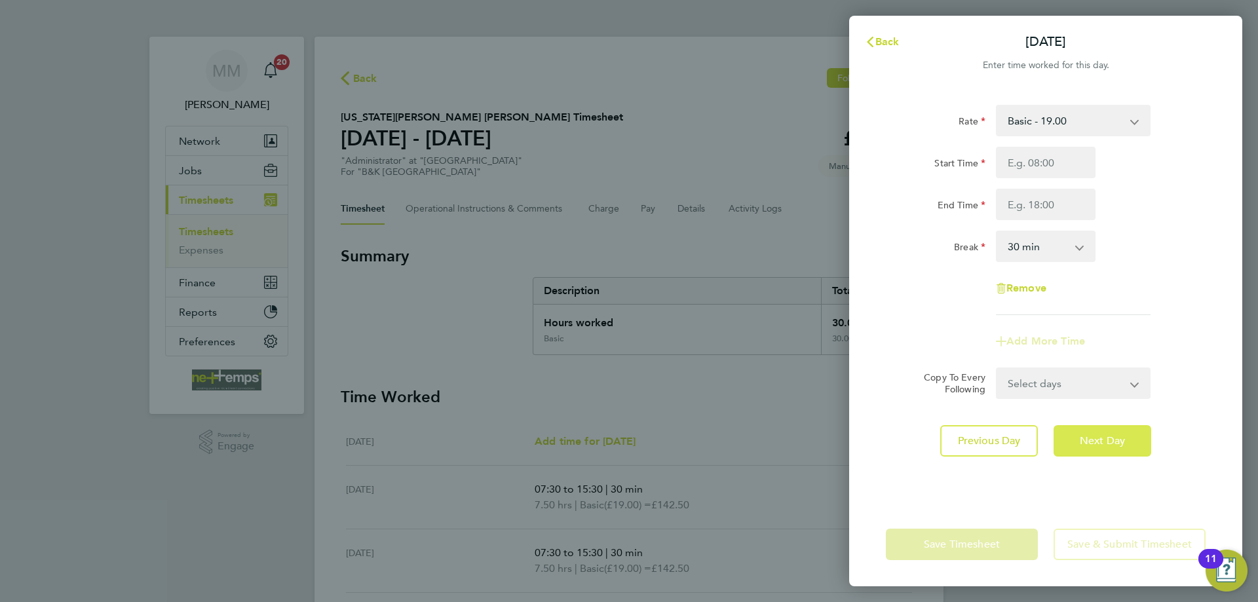
click at [1107, 446] on span "Next Day" at bounding box center [1102, 441] width 45 height 13
select select "30"
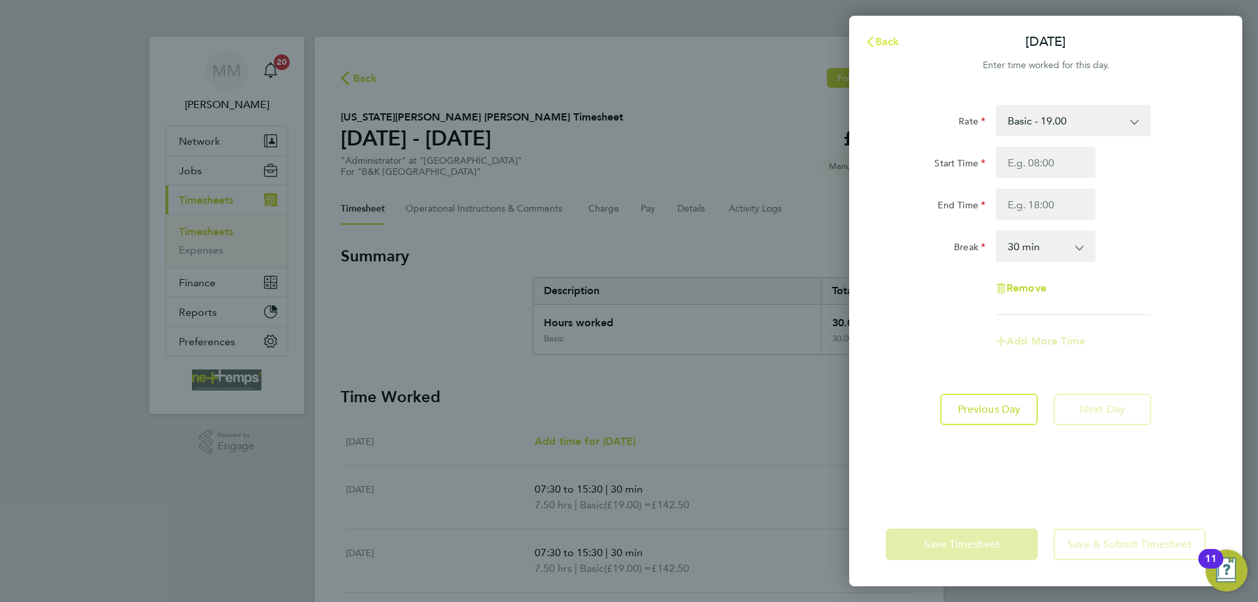
click at [876, 40] on span "Back" at bounding box center [888, 41] width 24 height 12
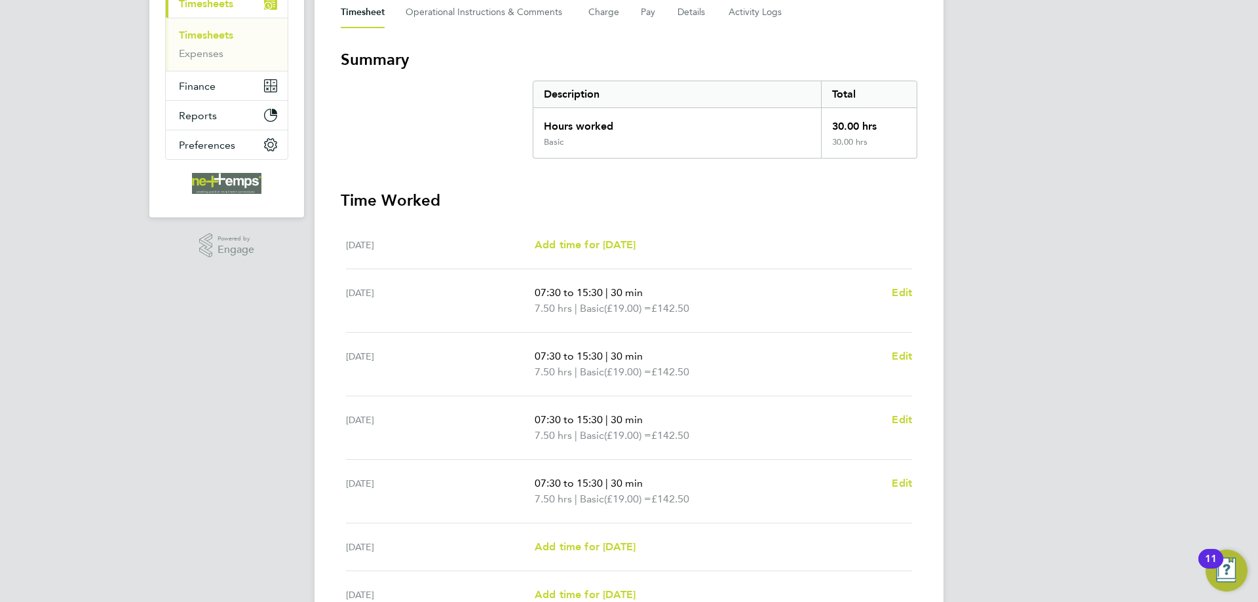
scroll to position [329, 0]
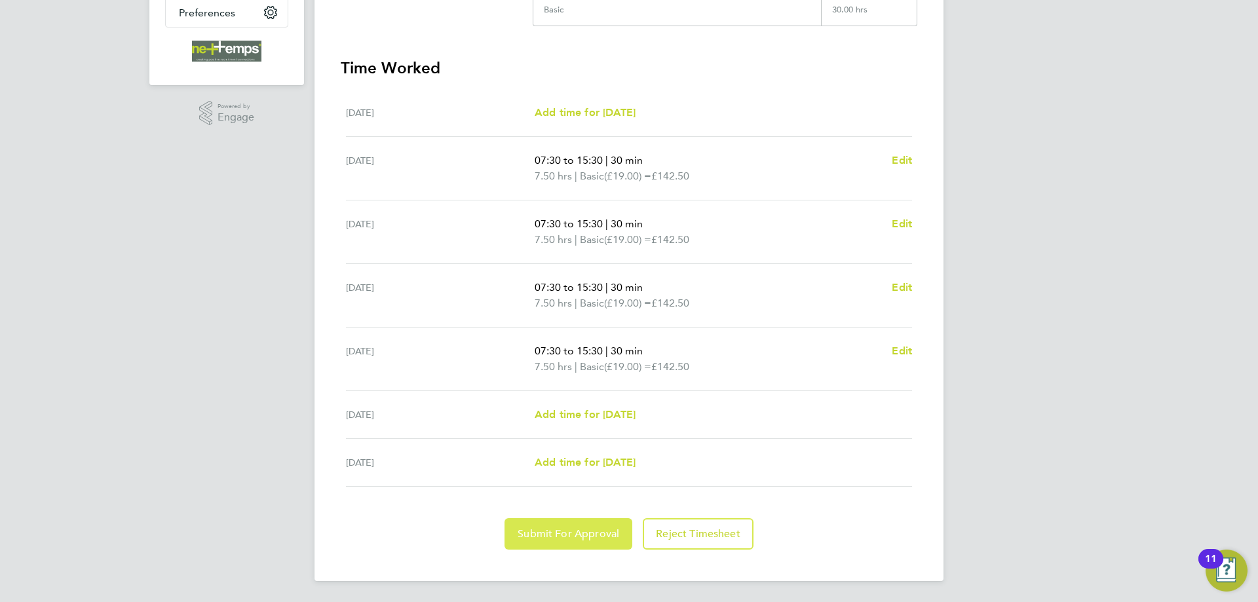
click at [604, 533] on span "Submit For Approval" at bounding box center [569, 534] width 102 height 13
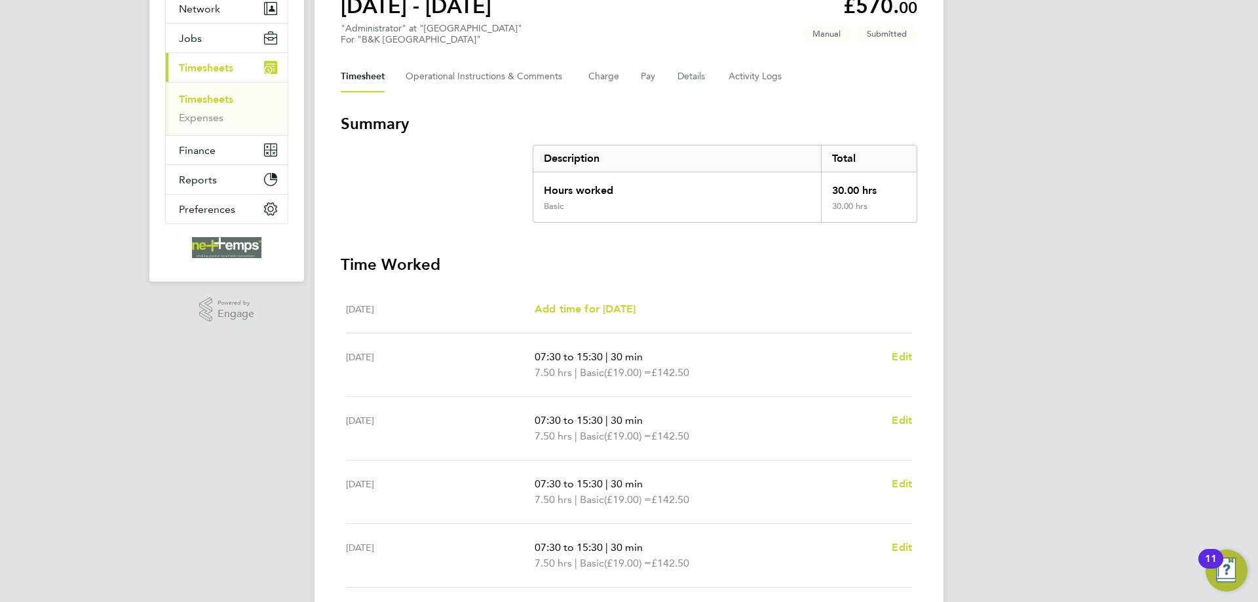
scroll to position [0, 0]
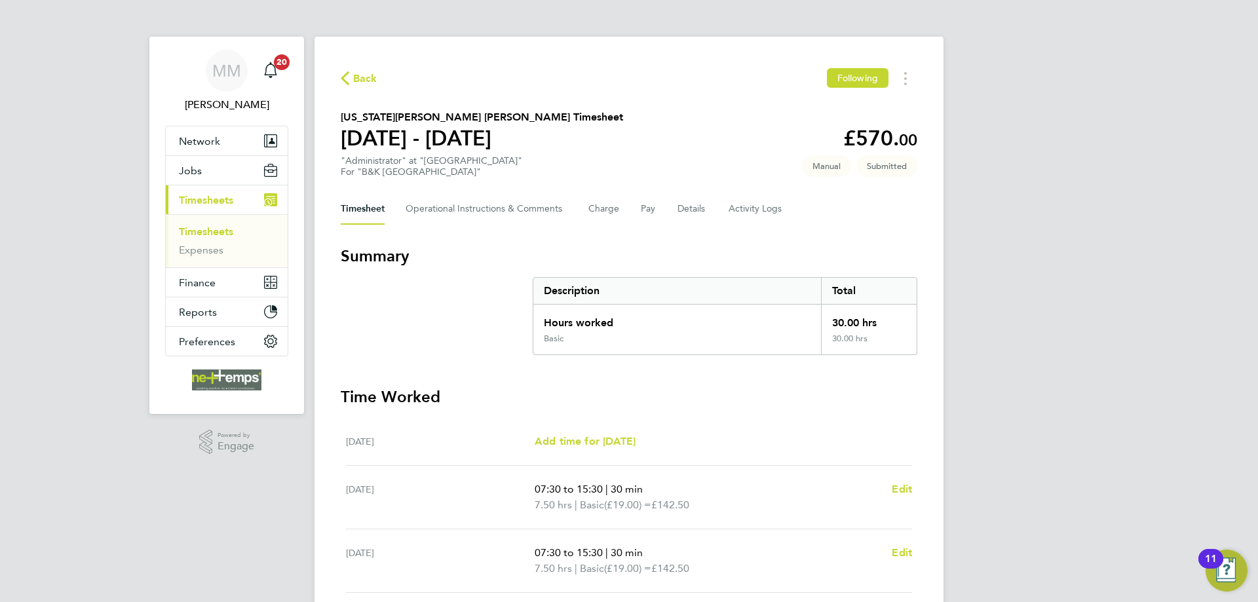
click at [219, 233] on link "Timesheets" at bounding box center [206, 231] width 54 height 12
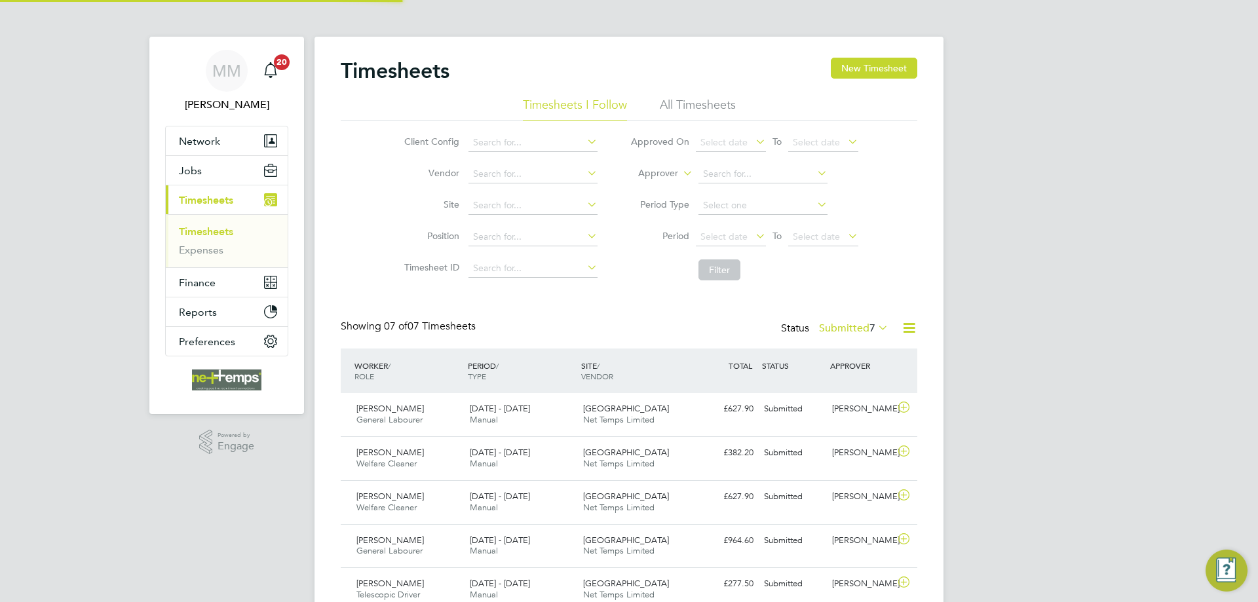
scroll to position [33, 114]
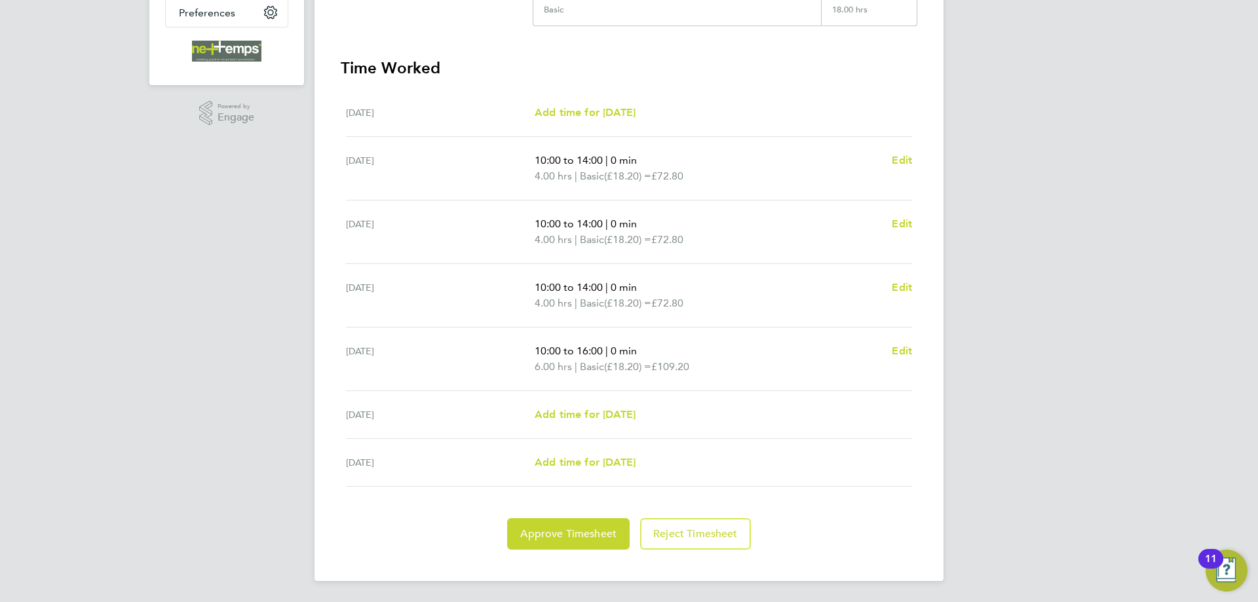
scroll to position [1, 0]
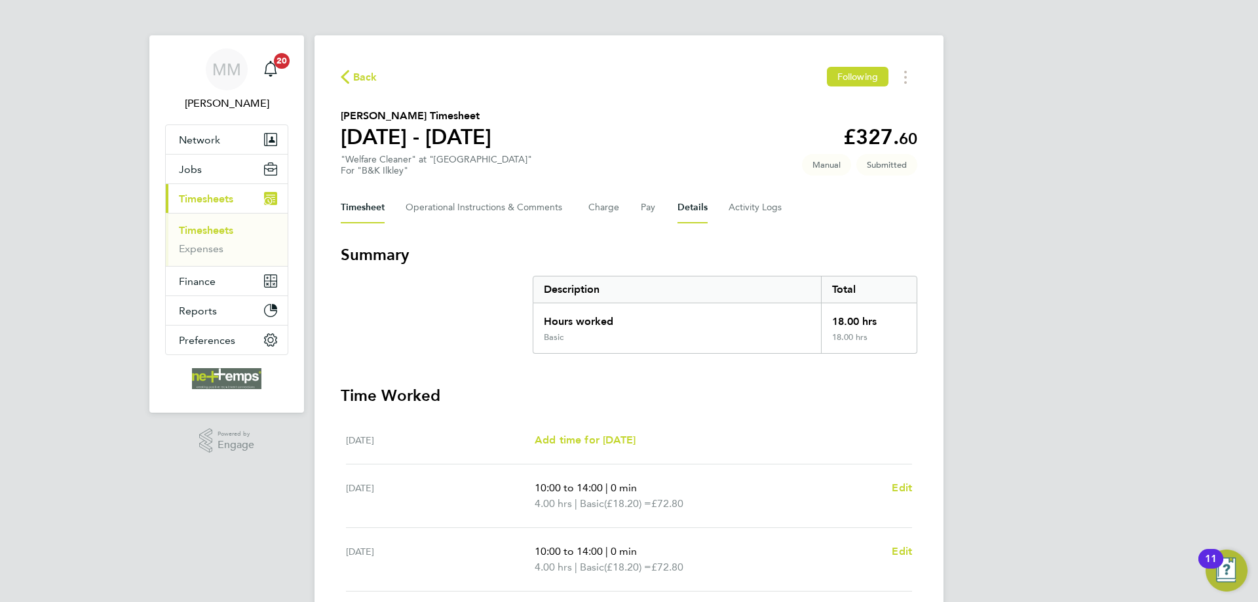
click at [694, 201] on button "Details" at bounding box center [693, 207] width 30 height 31
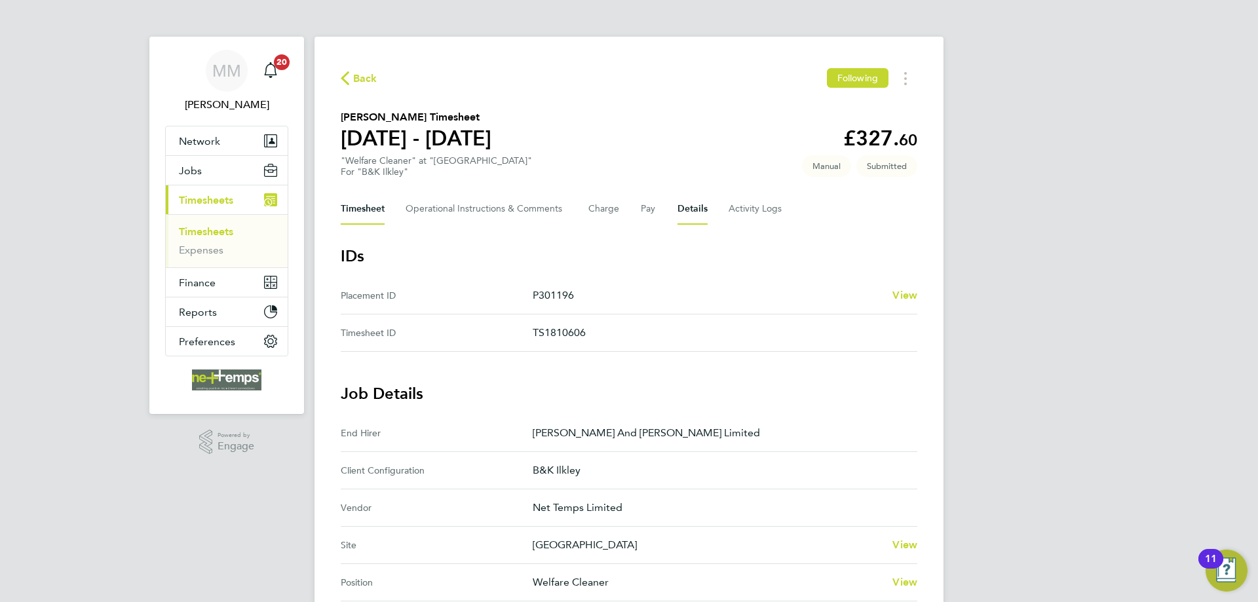
click at [370, 212] on button "Timesheet" at bounding box center [363, 208] width 44 height 31
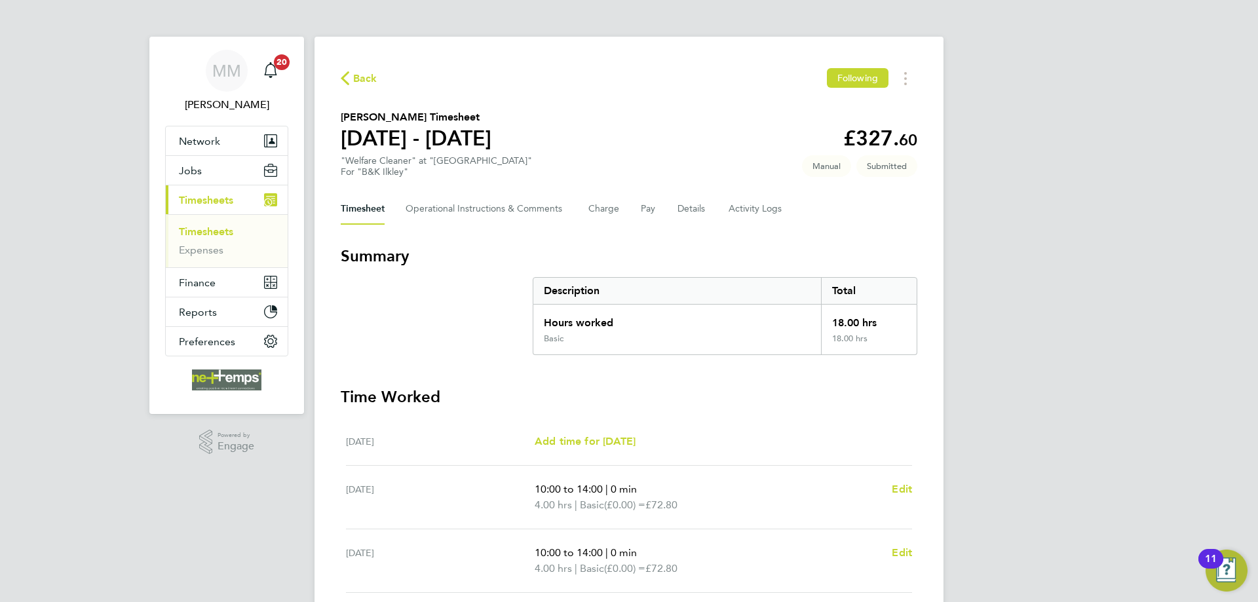
click at [360, 79] on span "Back" at bounding box center [365, 79] width 24 height 16
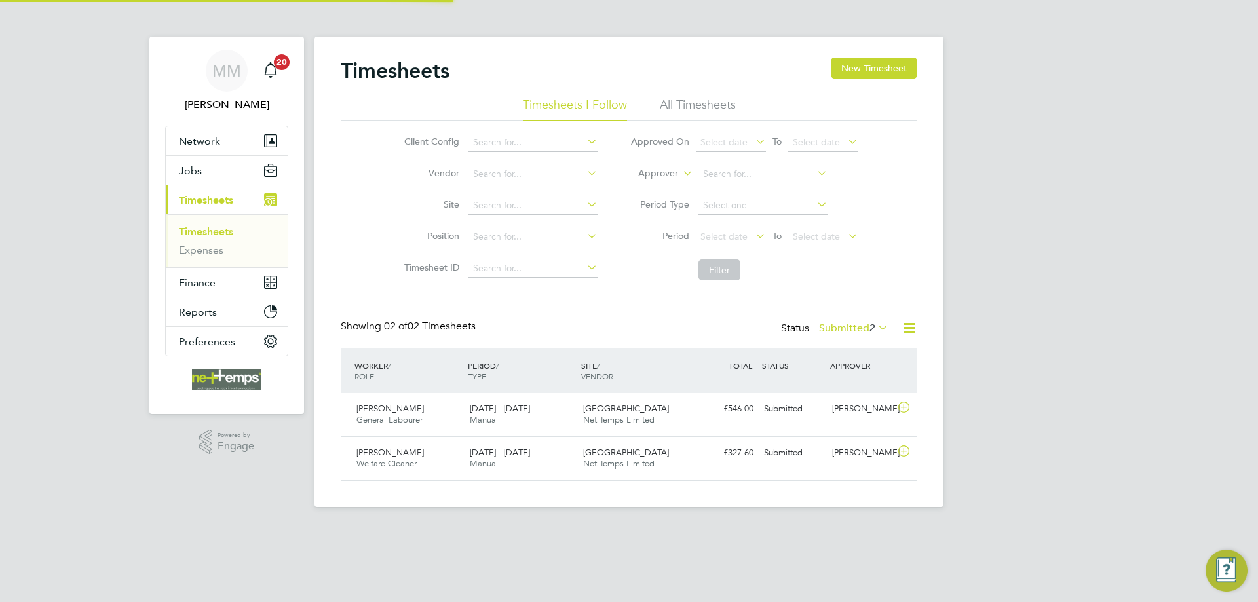
scroll to position [33, 114]
click at [855, 68] on button "New Timesheet" at bounding box center [874, 68] width 87 height 21
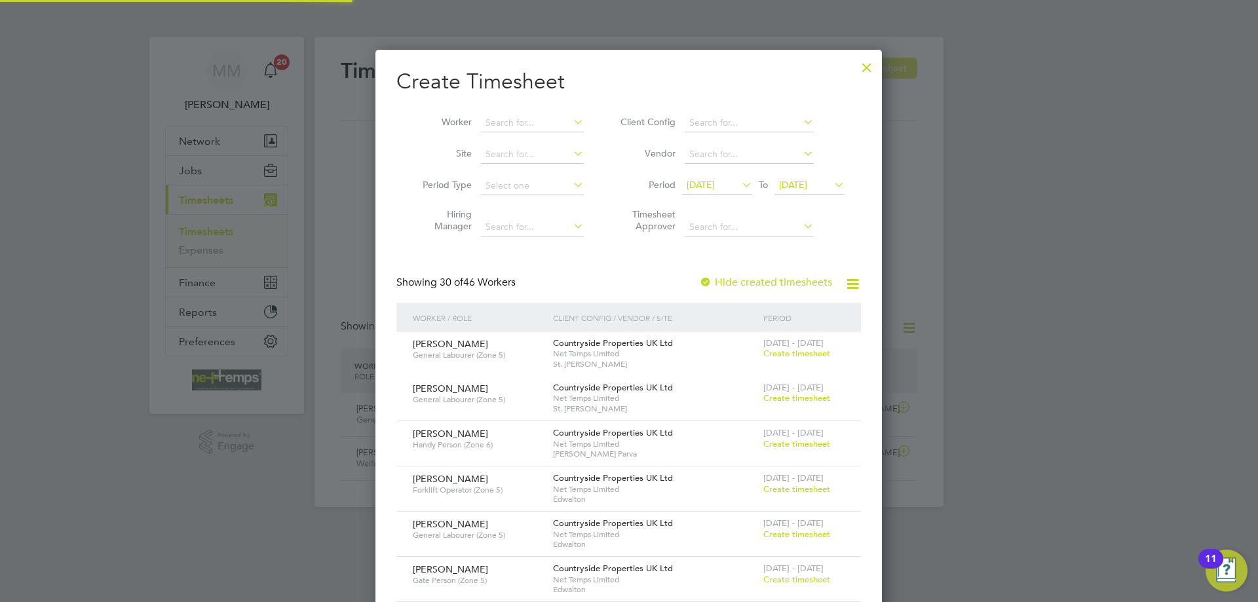
scroll to position [7, 7]
click at [505, 123] on input at bounding box center [532, 123] width 103 height 18
click at [543, 144] on li "[PERSON_NAME]" at bounding box center [536, 141] width 113 height 18
type input "[PERSON_NAME]"
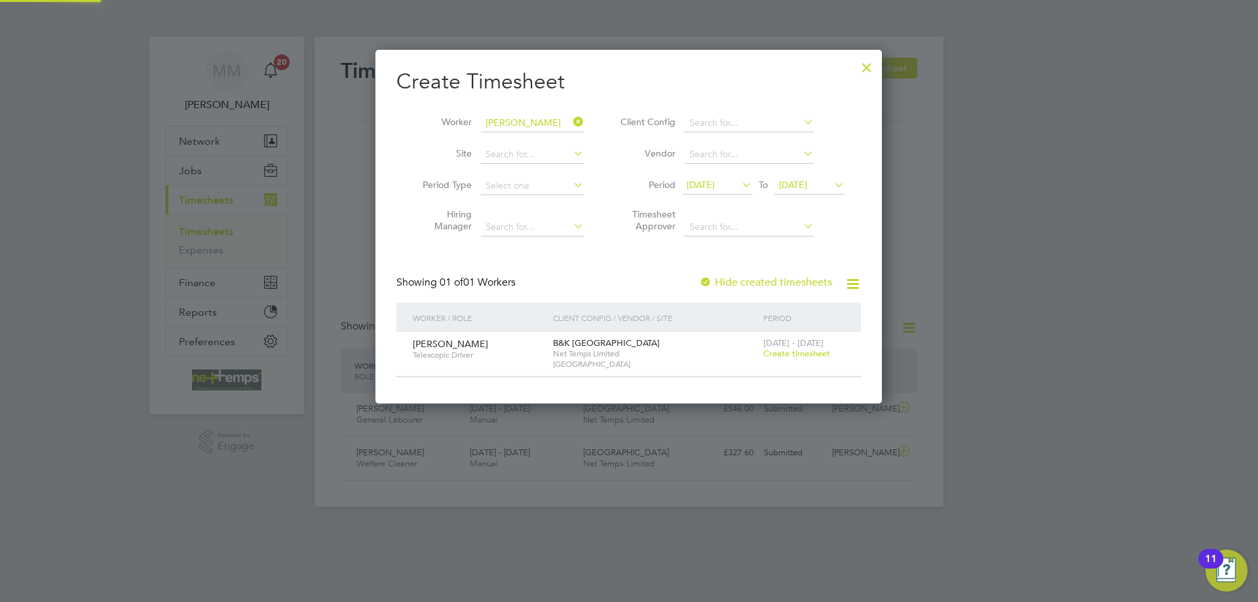
scroll to position [353, 507]
click at [772, 355] on span "Create timesheet" at bounding box center [797, 353] width 67 height 11
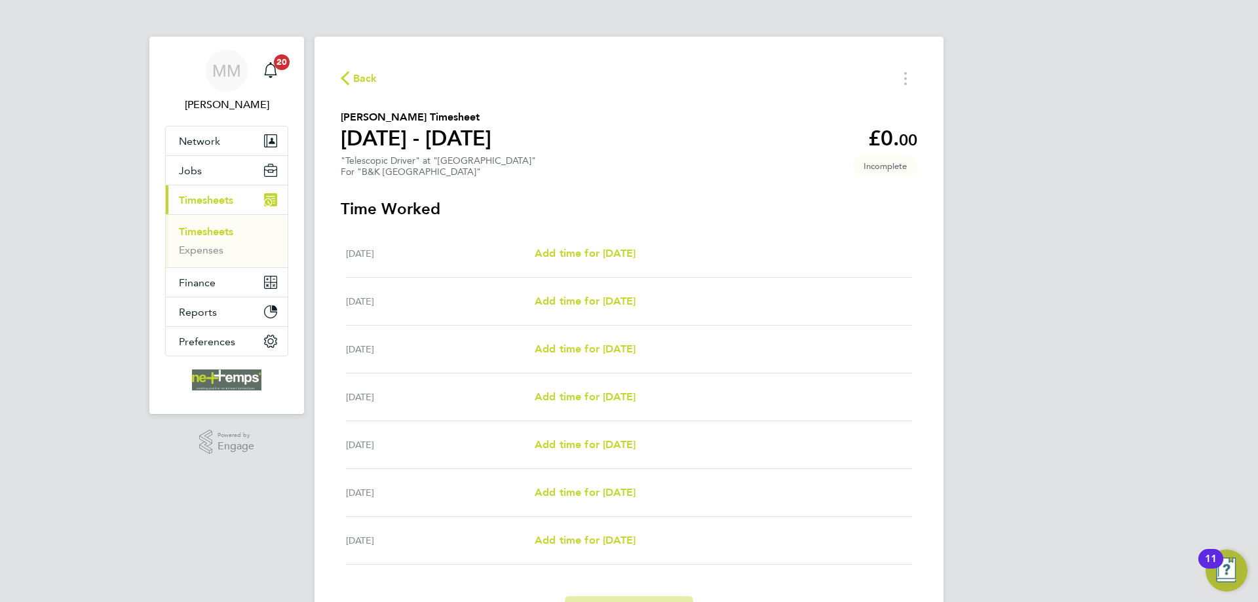
scroll to position [78, 0]
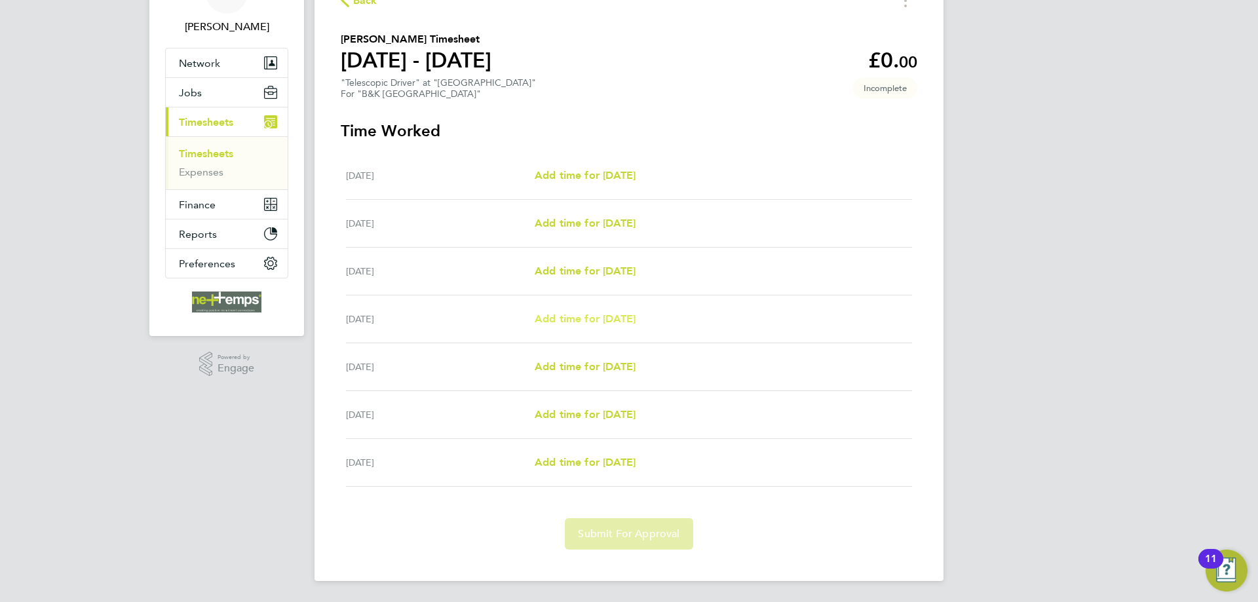
click at [623, 321] on span "Add time for [DATE]" at bounding box center [585, 319] width 101 height 12
select select "30"
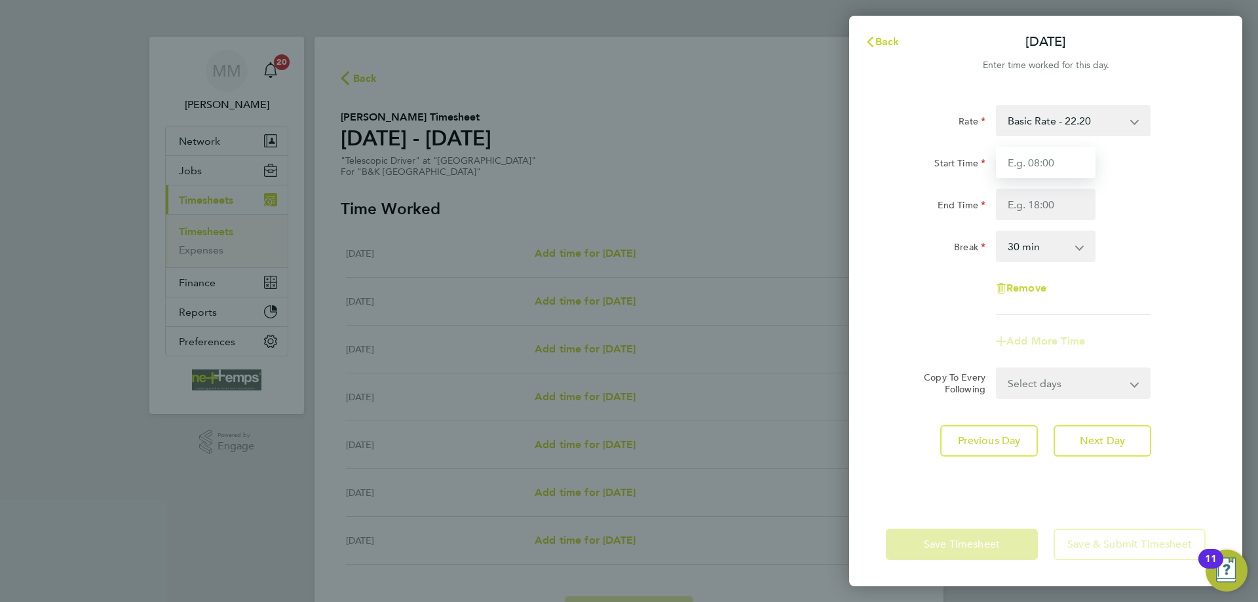
click at [1053, 161] on input "Start Time" at bounding box center [1046, 162] width 100 height 31
type input "07:30"
type input "17:00"
click at [1200, 232] on div "Break 0 min 15 min 30 min 45 min 60 min 75 min 90 min" at bounding box center [1046, 246] width 330 height 31
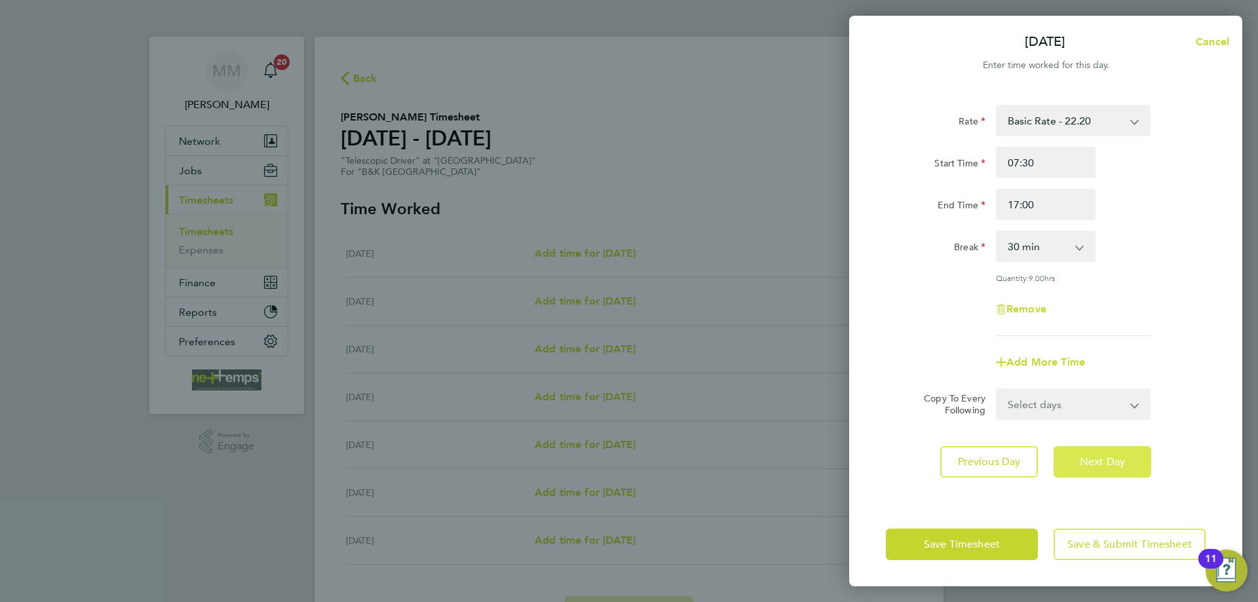
click at [1109, 460] on span "Next Day" at bounding box center [1102, 462] width 45 height 13
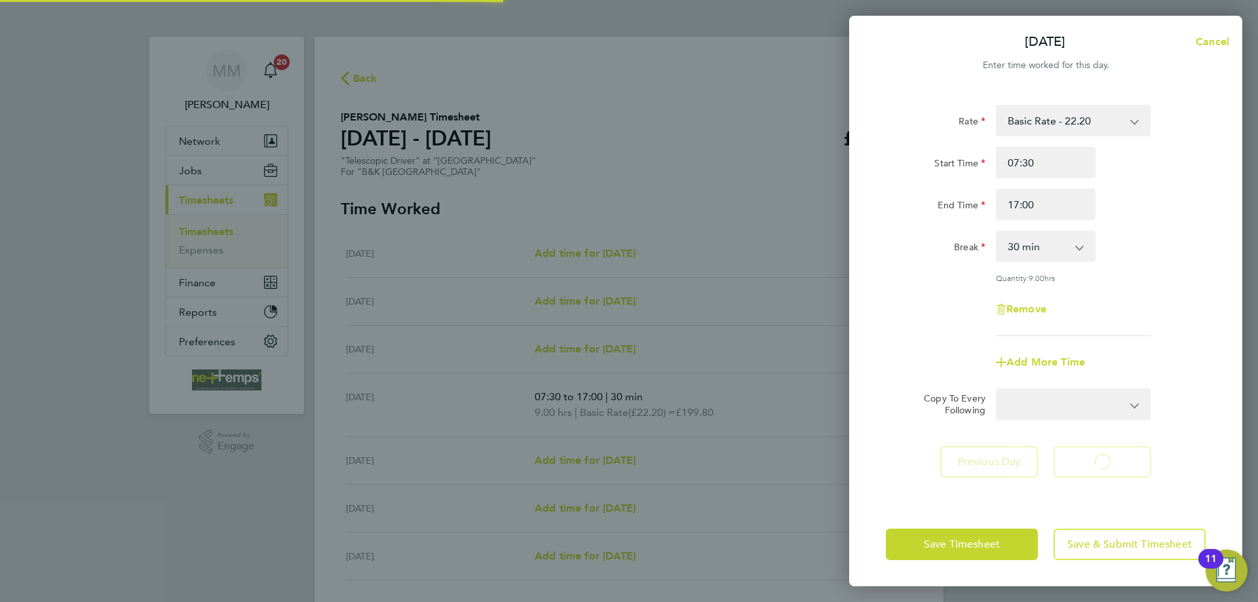
select select "30"
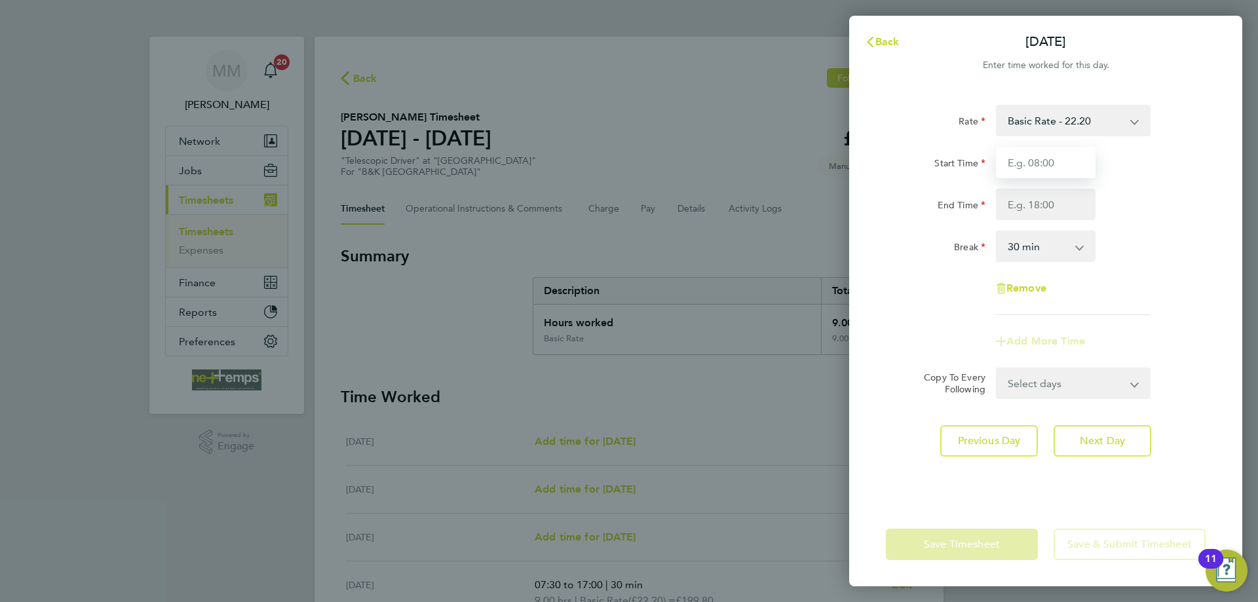
click at [1052, 159] on input "Start Time" at bounding box center [1046, 162] width 100 height 31
type input "07:30"
type input "11:00"
click at [1150, 221] on div "Rate Basic Rate - 22.20 Start Time 07:30 End Time 11:00 Break 0 min 15 min 30 m…" at bounding box center [1046, 210] width 320 height 210
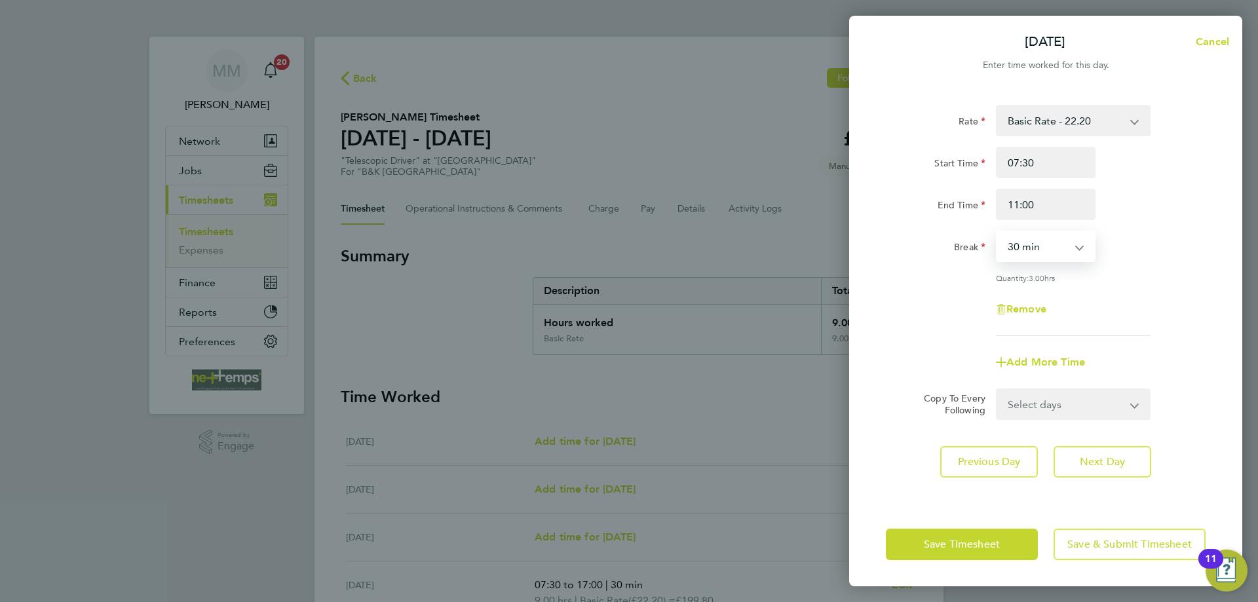
click at [1063, 251] on select "0 min 15 min 30 min 45 min 60 min 75 min 90 min" at bounding box center [1038, 246] width 81 height 29
select select "0"
click at [998, 232] on select "0 min 15 min 30 min 45 min 60 min 75 min 90 min" at bounding box center [1038, 246] width 81 height 29
click at [1113, 460] on span "Next Day" at bounding box center [1102, 462] width 45 height 13
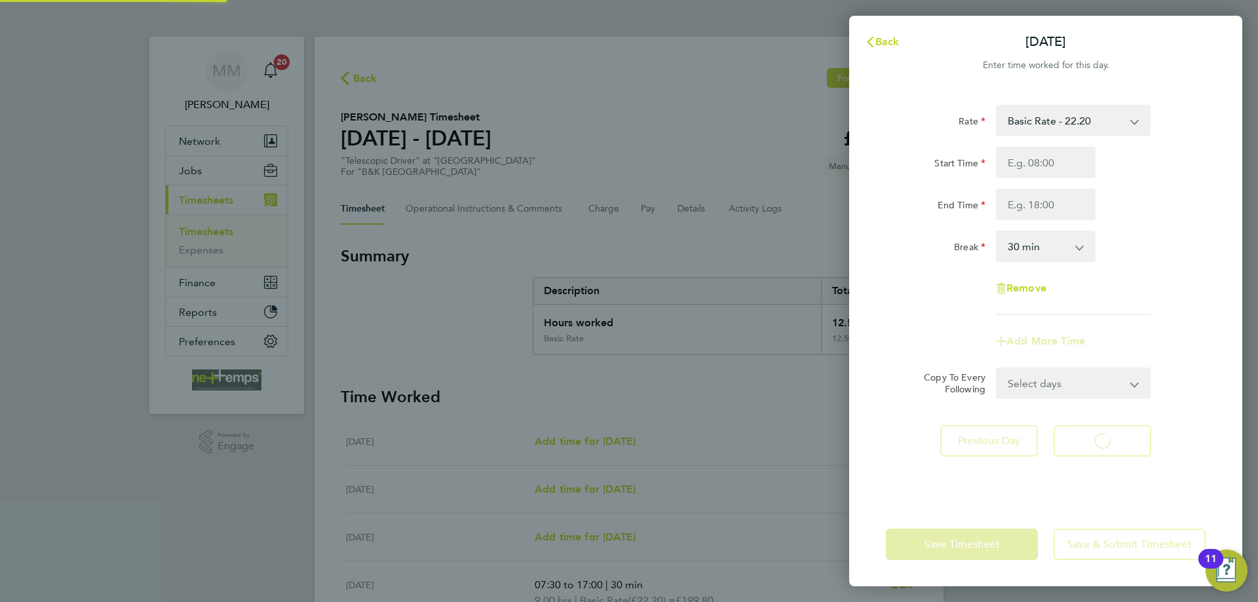
select select "30"
click at [889, 47] on span "Back" at bounding box center [888, 41] width 24 height 12
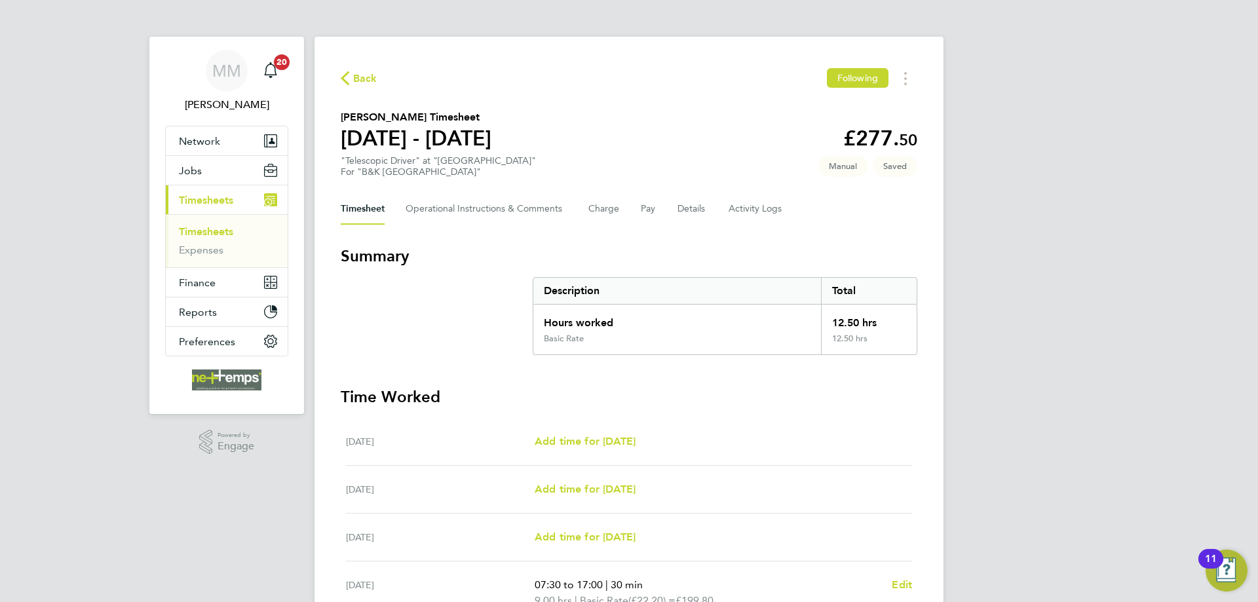
scroll to position [298, 0]
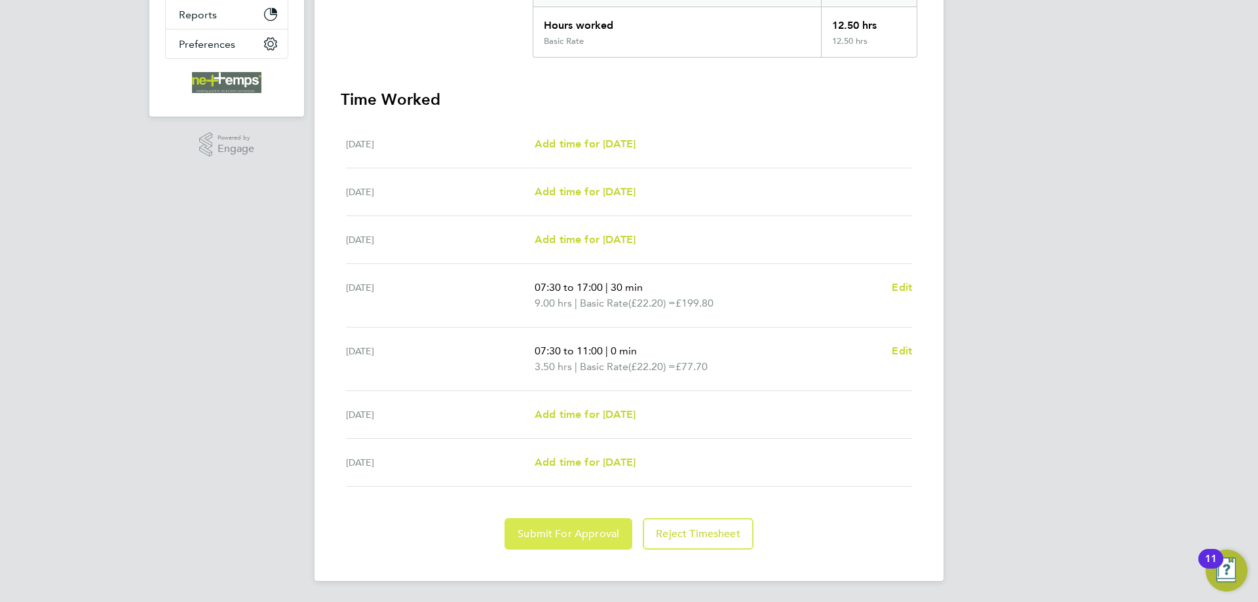
click at [596, 529] on span "Submit For Approval" at bounding box center [569, 534] width 102 height 13
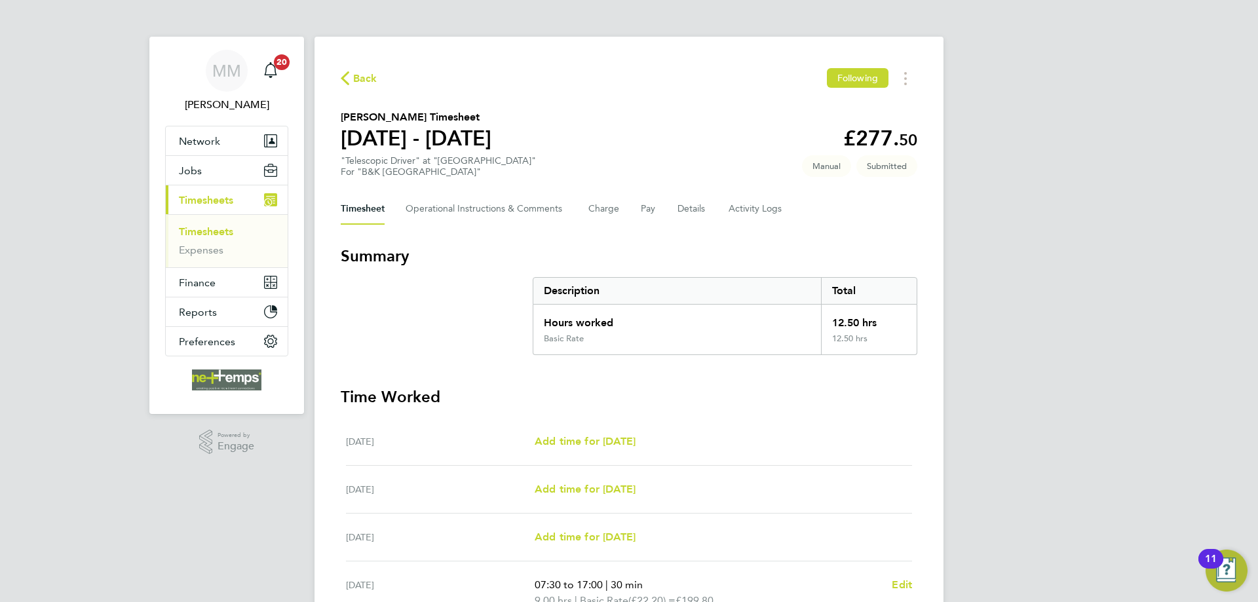
click at [217, 228] on link "Timesheets" at bounding box center [206, 231] width 54 height 12
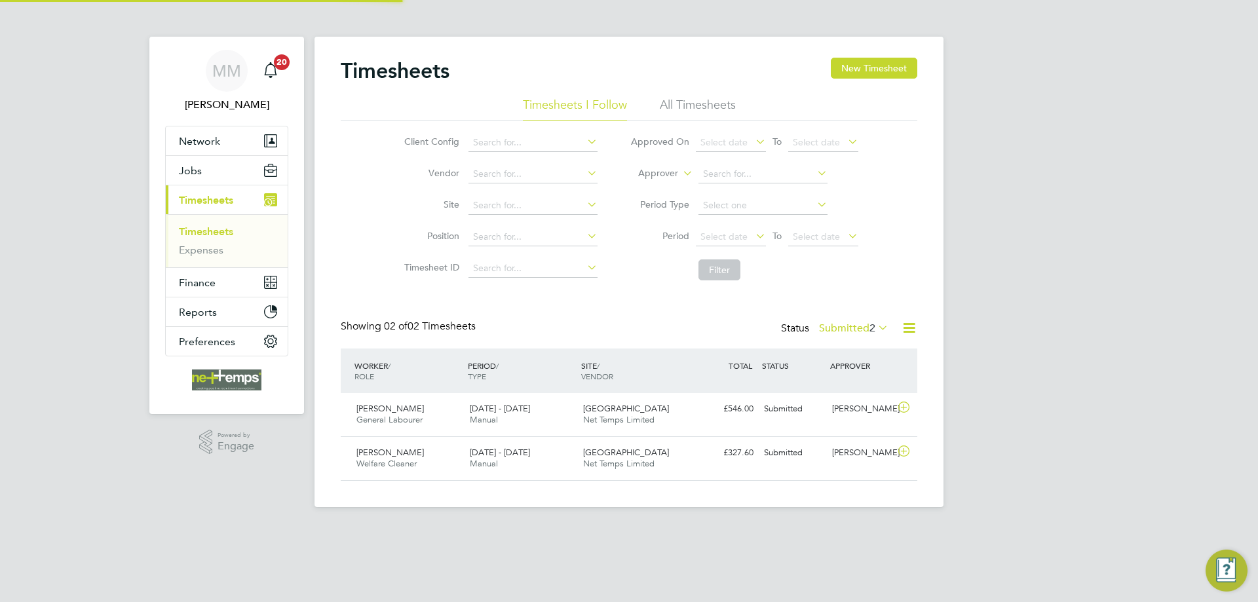
scroll to position [33, 114]
click at [867, 66] on button "New Timesheet" at bounding box center [874, 68] width 87 height 21
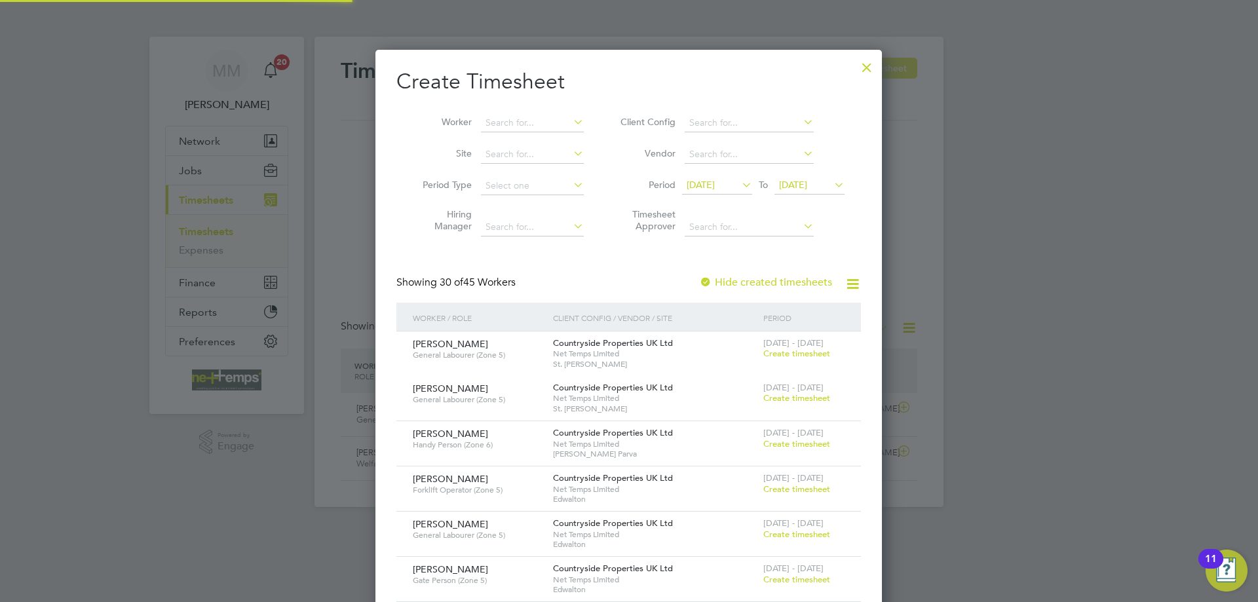
scroll to position [2018, 507]
click at [538, 120] on input at bounding box center [532, 123] width 103 height 18
click at [529, 137] on li "Alex Ca vill" at bounding box center [535, 141] width 111 height 18
type input "[PERSON_NAME]"
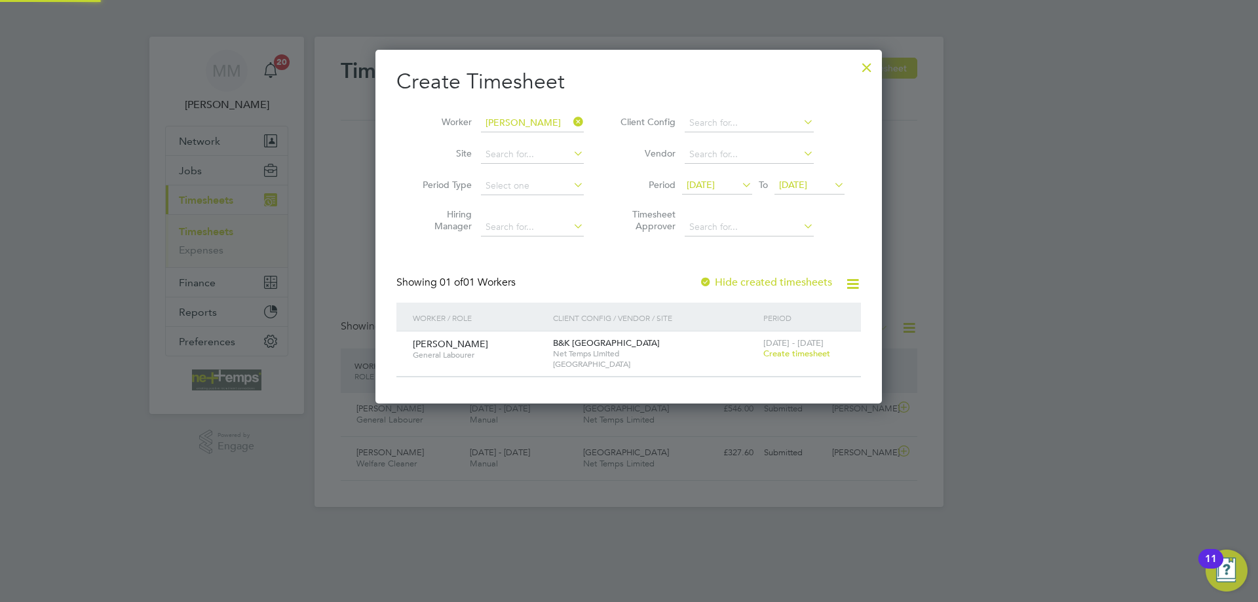
scroll to position [353, 507]
click at [794, 351] on span "Create timesheet" at bounding box center [797, 353] width 67 height 11
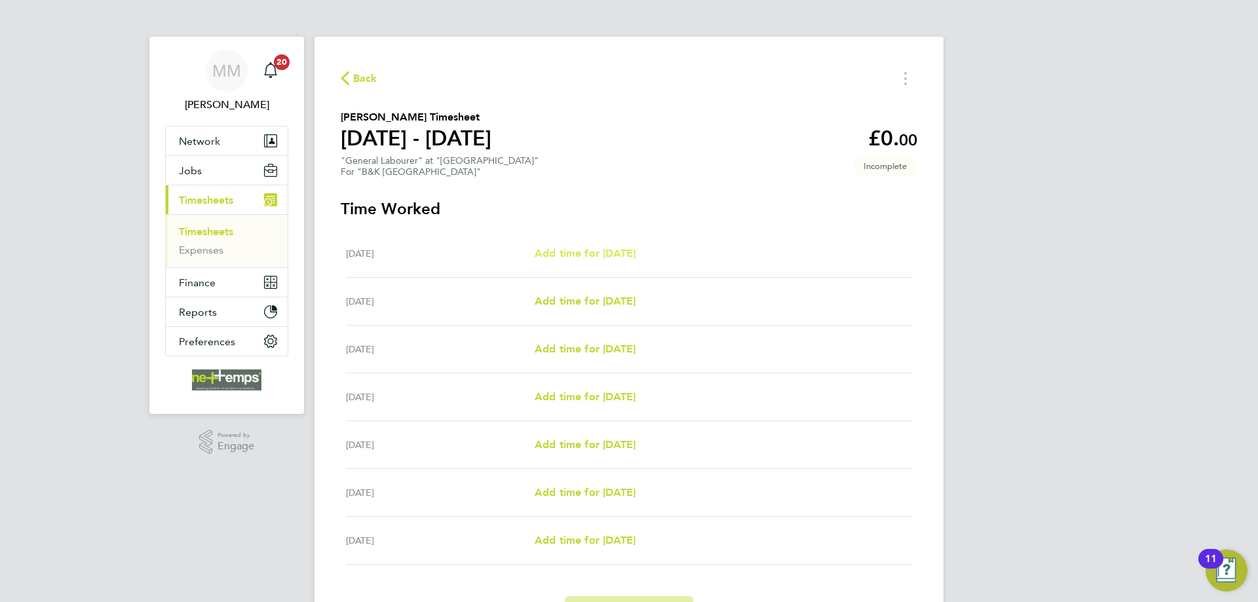
click at [613, 256] on span "Add time for Mon 25 Aug" at bounding box center [585, 253] width 101 height 12
select select "30"
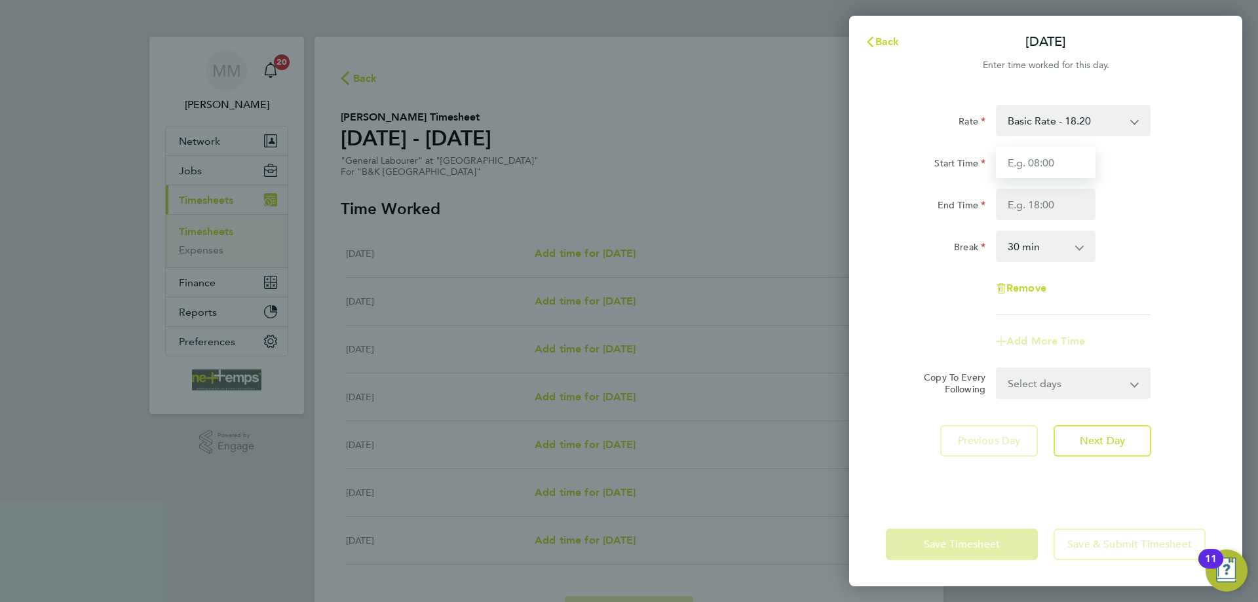
click at [1038, 162] on input "Start Time" at bounding box center [1046, 162] width 100 height 31
type input "07:30"
type input "17:00"
click at [1184, 212] on div "End Time 17:00" at bounding box center [1046, 204] width 330 height 31
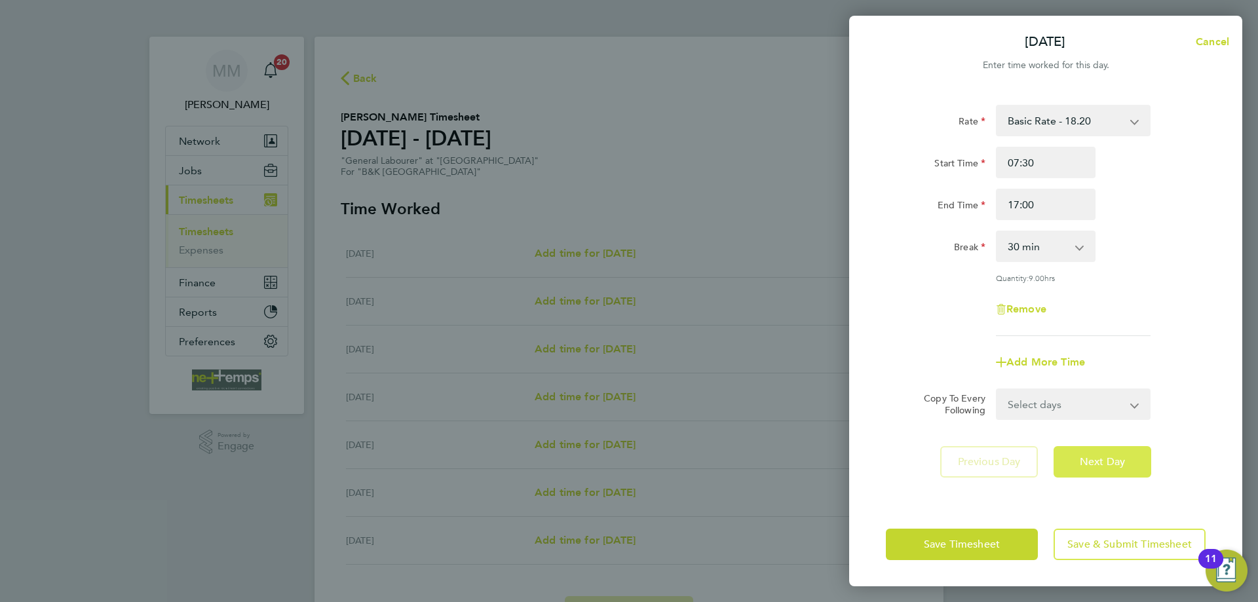
click at [1110, 470] on button "Next Day" at bounding box center [1103, 461] width 98 height 31
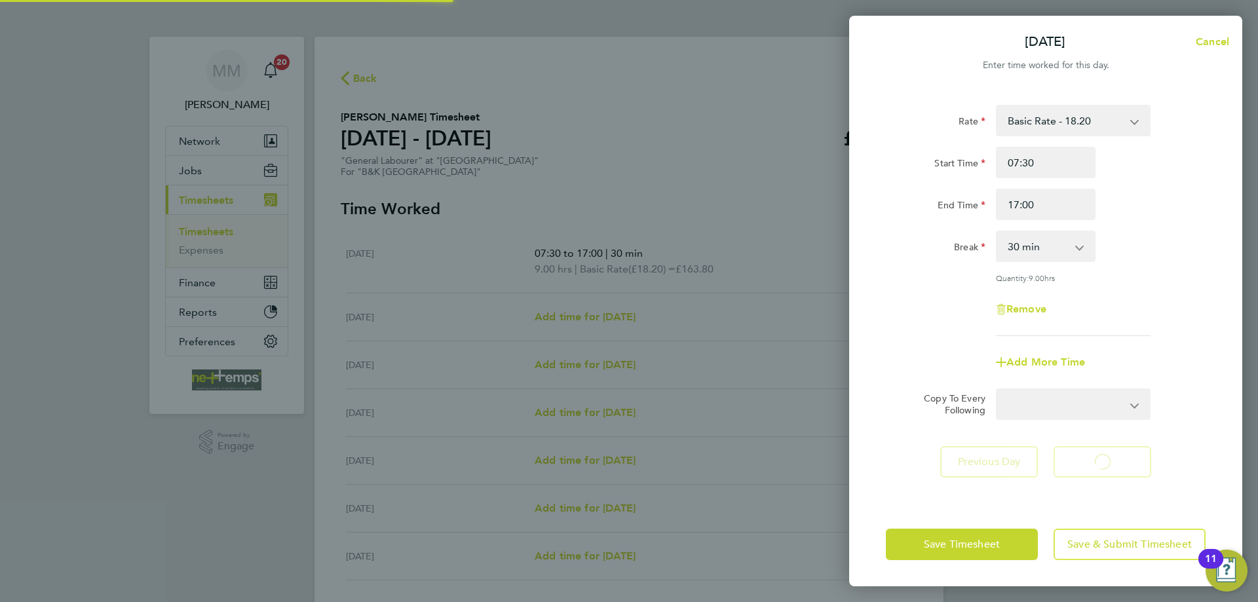
select select "30"
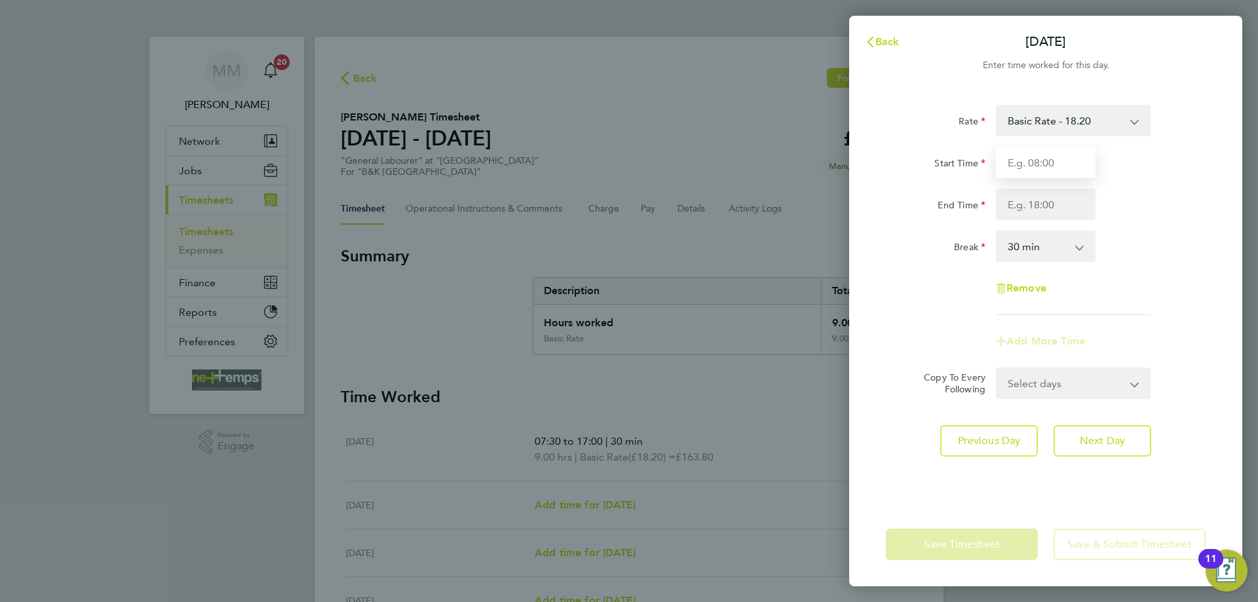
click at [1021, 170] on input "Start Time" at bounding box center [1046, 162] width 100 height 31
type input "07:30"
type input "17:30"
click at [1158, 193] on div "End Time 17:30" at bounding box center [1046, 204] width 330 height 31
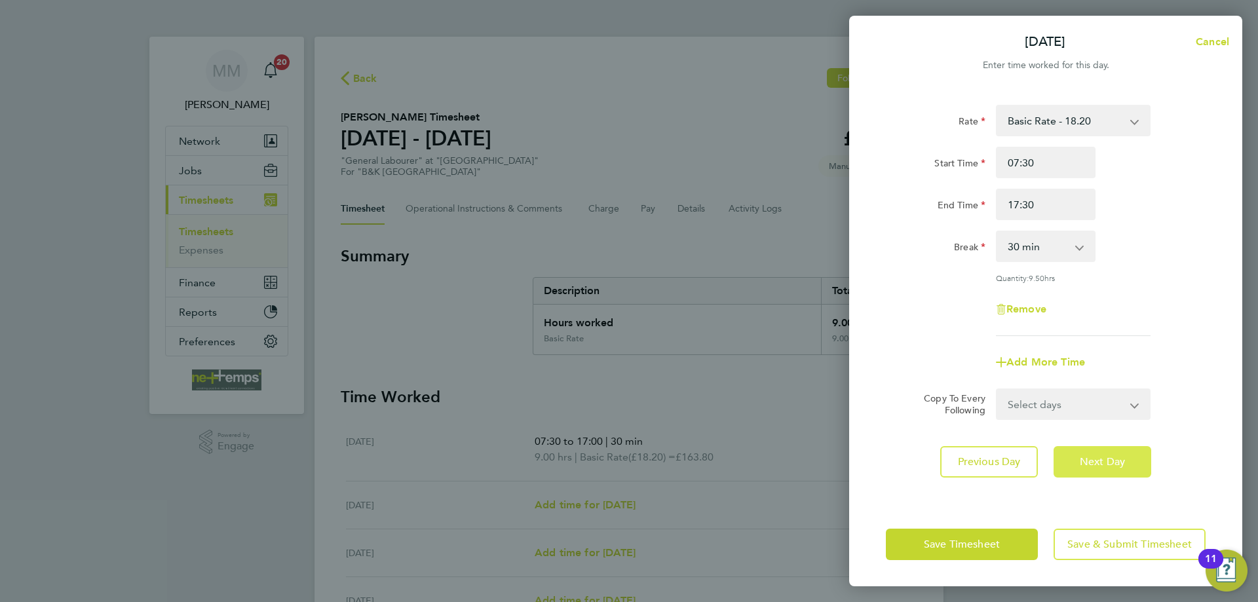
click at [1117, 463] on span "Next Day" at bounding box center [1102, 462] width 45 height 13
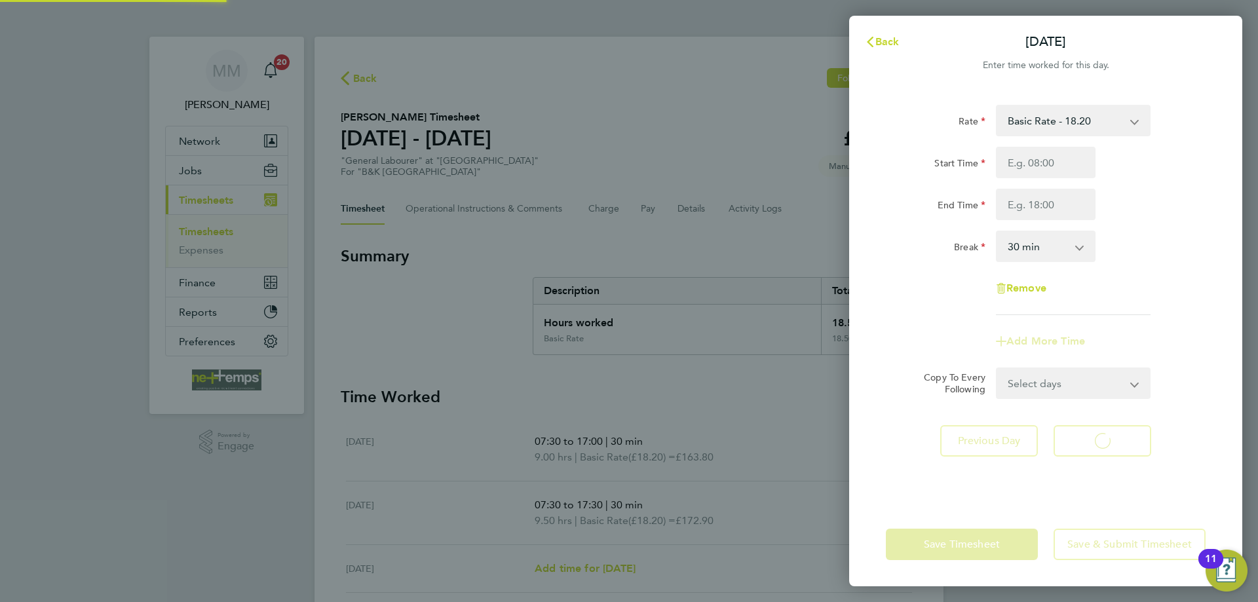
select select "30"
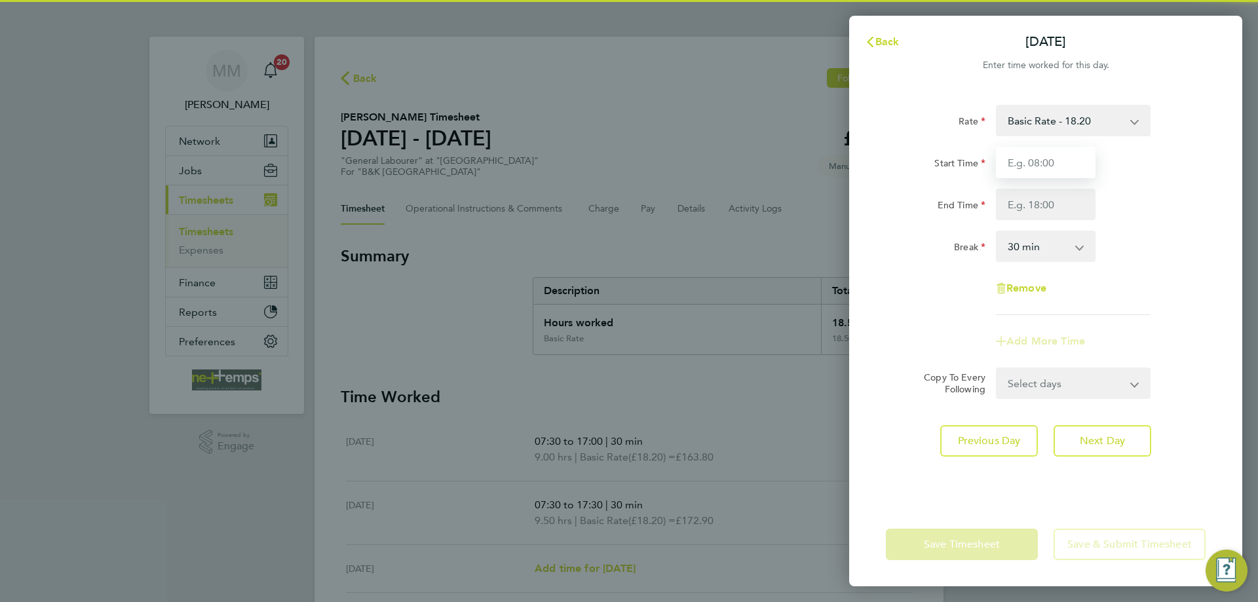
click at [1027, 163] on input "Start Time" at bounding box center [1046, 162] width 100 height 31
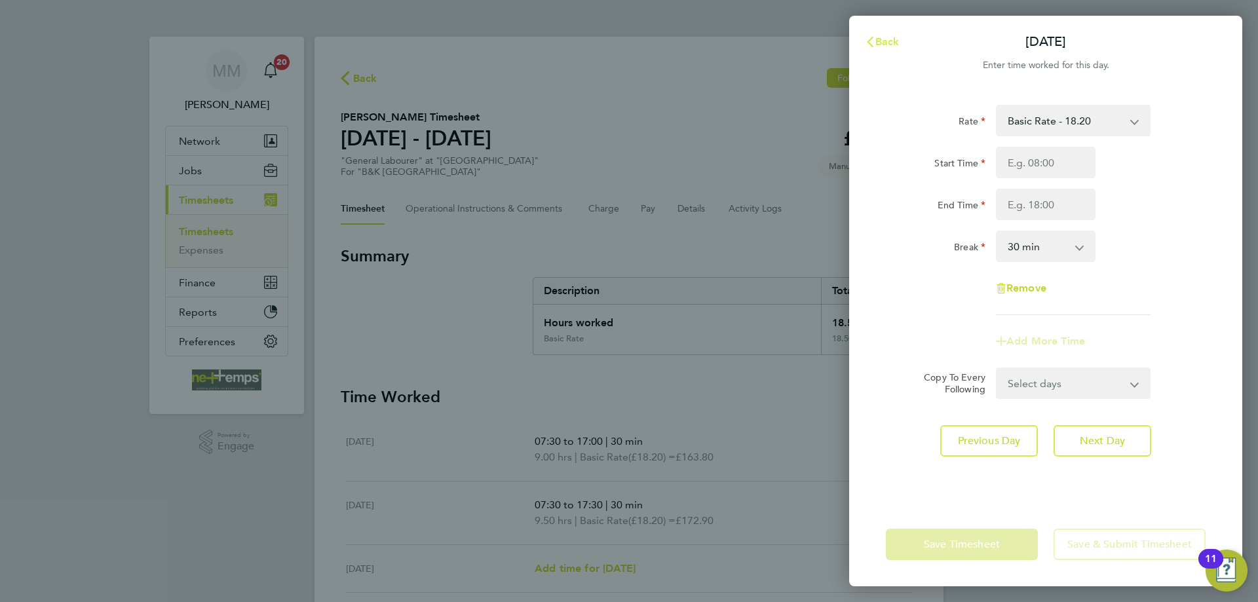
click at [882, 45] on span "Back" at bounding box center [888, 41] width 24 height 12
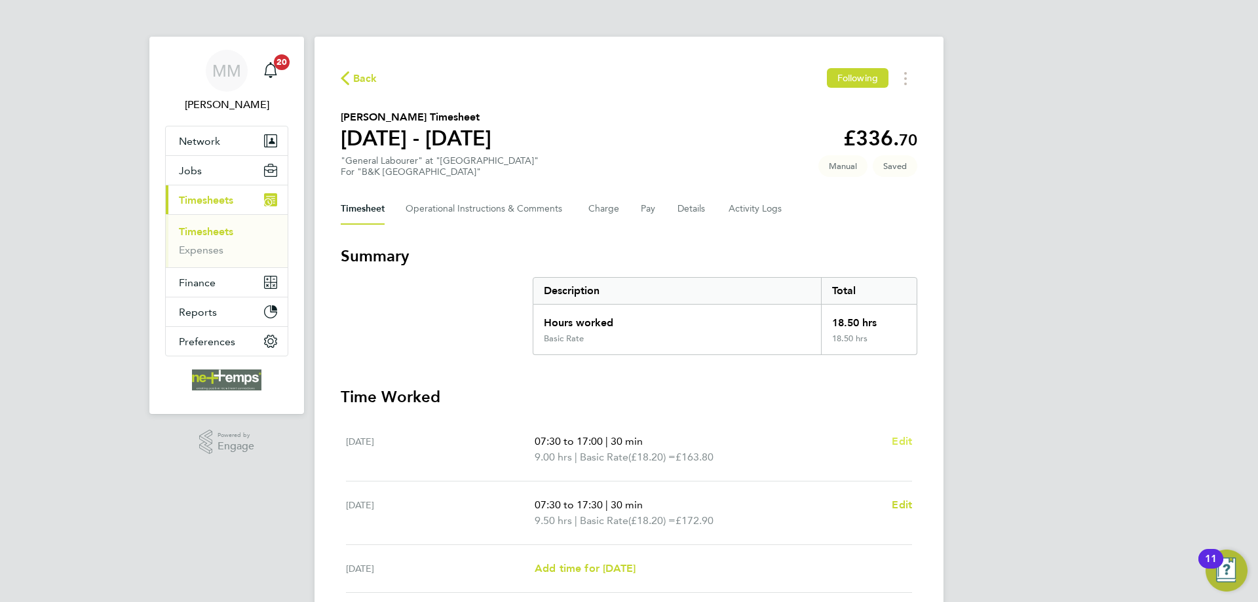
click at [904, 441] on span "Edit" at bounding box center [902, 441] width 20 height 12
select select "30"
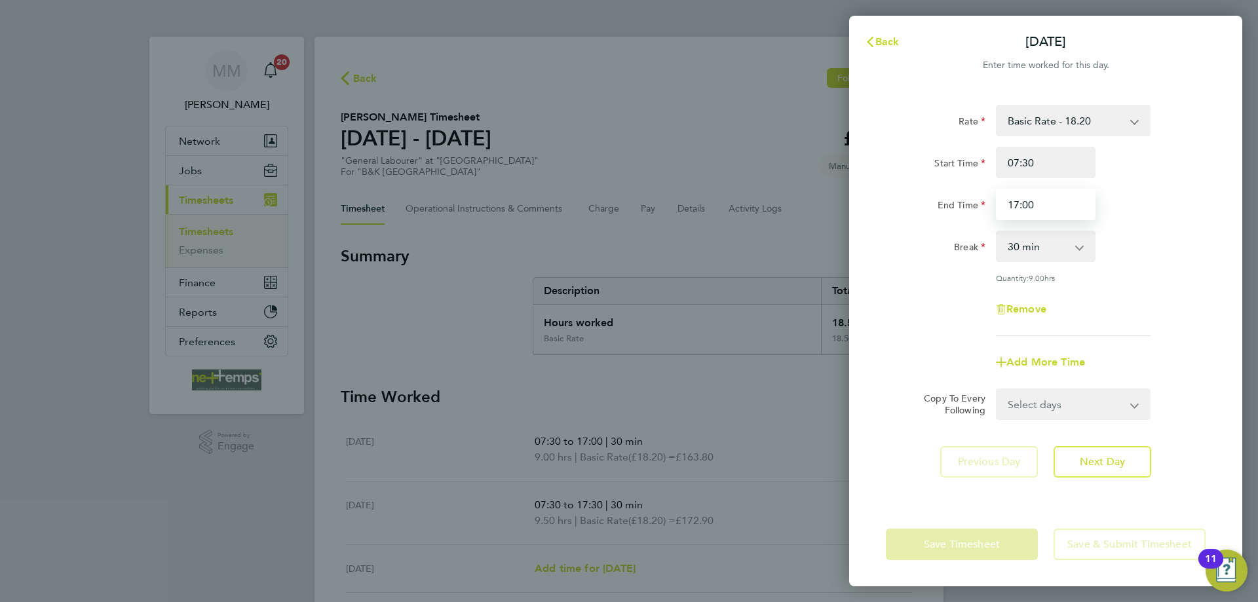
drag, startPoint x: 1032, startPoint y: 207, endPoint x: 990, endPoint y: 206, distance: 42.0
click at [990, 206] on div "End Time 17:00" at bounding box center [1046, 204] width 330 height 31
click at [1015, 206] on input "17.30" at bounding box center [1046, 204] width 100 height 31
type input "19:30"
click at [1165, 248] on div "Break 0 min 15 min 30 min 45 min 60 min 75 min 90 min" at bounding box center [1046, 246] width 330 height 31
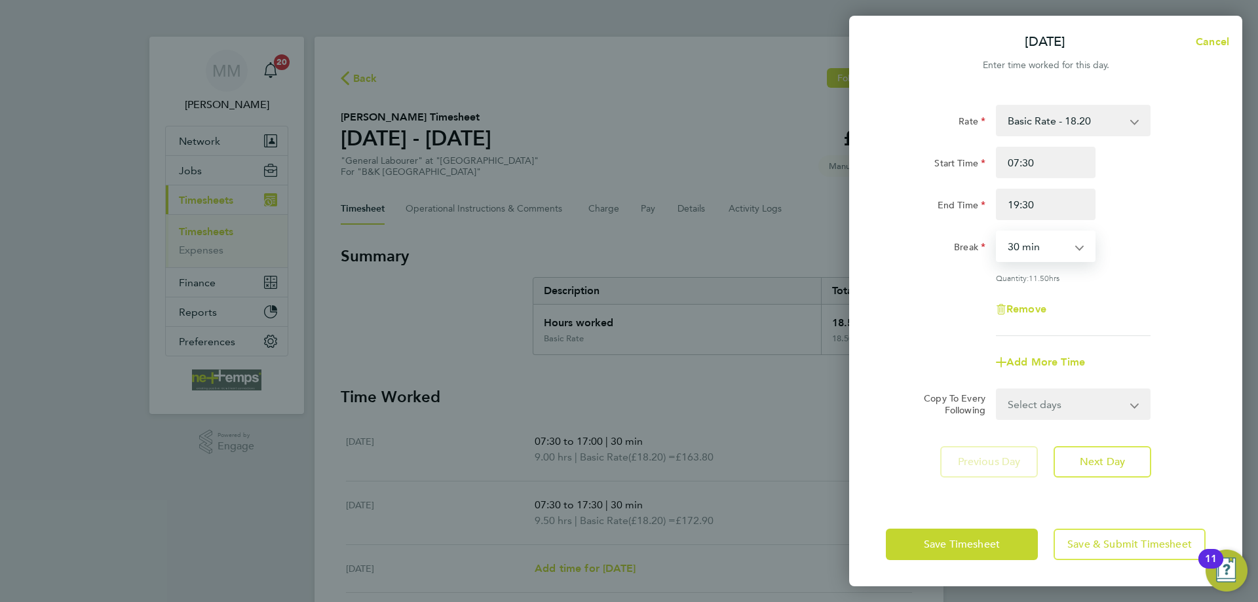
click at [1064, 250] on select "0 min 15 min 30 min 45 min 60 min 75 min 90 min" at bounding box center [1038, 246] width 81 height 29
select select "0"
click at [998, 232] on select "0 min 15 min 30 min 45 min 60 min 75 min 90 min" at bounding box center [1038, 246] width 81 height 29
click at [1128, 459] on button "Next Day" at bounding box center [1103, 461] width 98 height 31
select select "30"
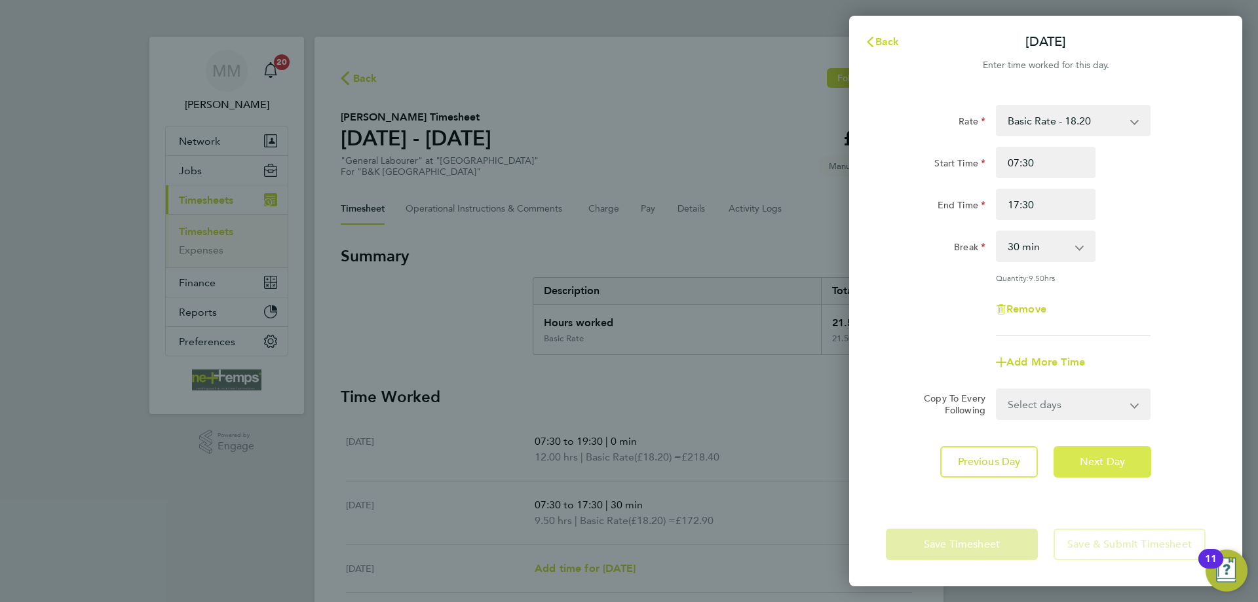
click at [1128, 459] on button "Next Day" at bounding box center [1103, 461] width 98 height 31
select select "30"
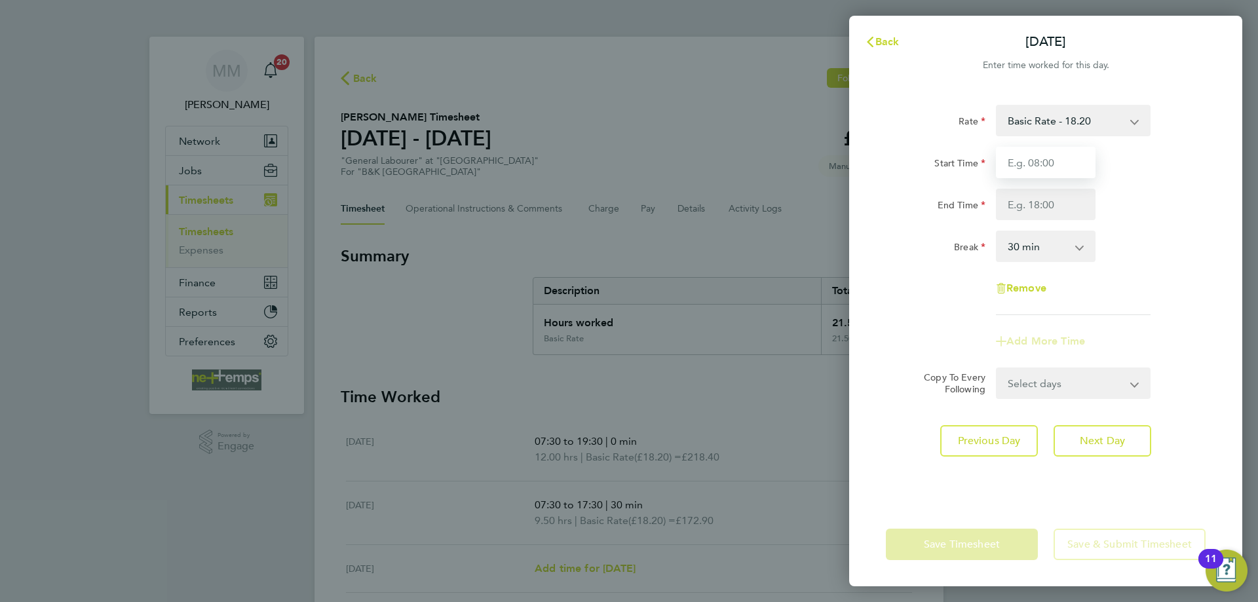
click at [1042, 165] on input "Start Time" at bounding box center [1046, 162] width 100 height 31
type input "07:30"
type input "17:30"
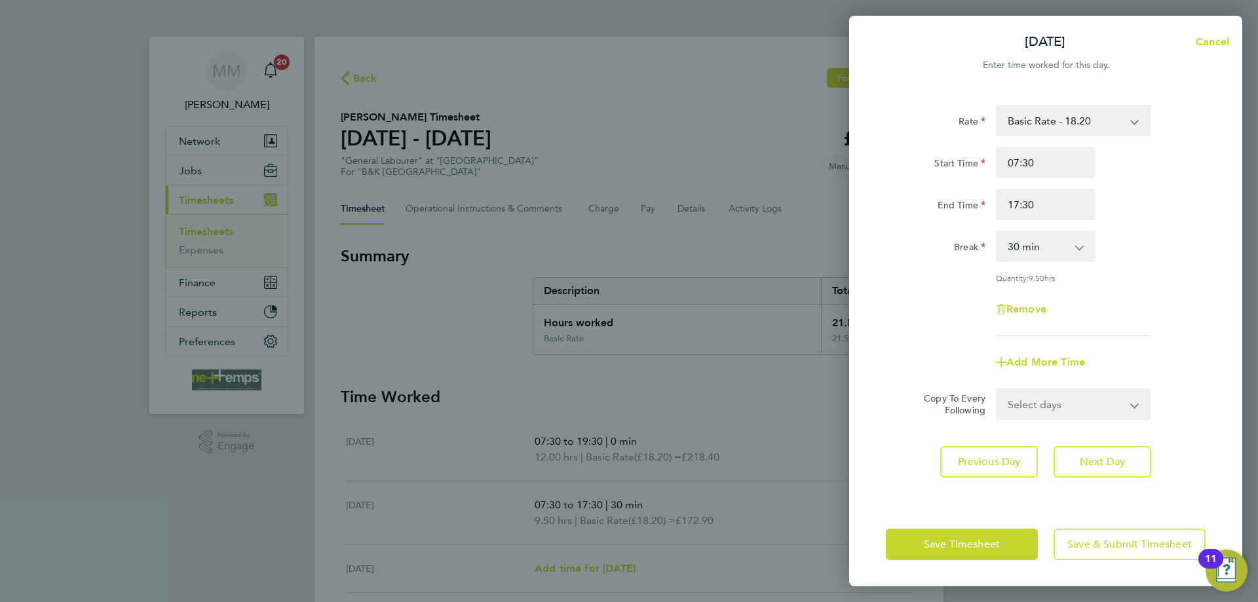
click at [1172, 206] on div "End Time 17:30" at bounding box center [1046, 204] width 330 height 31
click at [1095, 451] on button "Next Day" at bounding box center [1103, 461] width 98 height 31
select select "30"
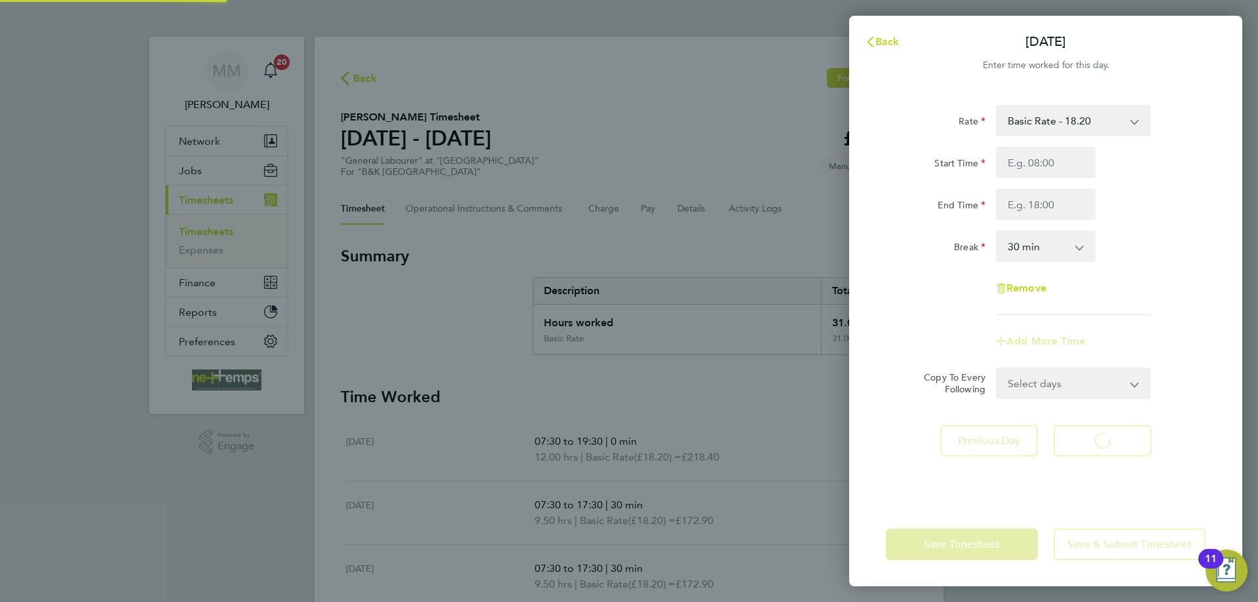
select select "30"
click at [1033, 163] on input "Start Time" at bounding box center [1046, 162] width 100 height 31
type input "07:30"
type input "17:30"
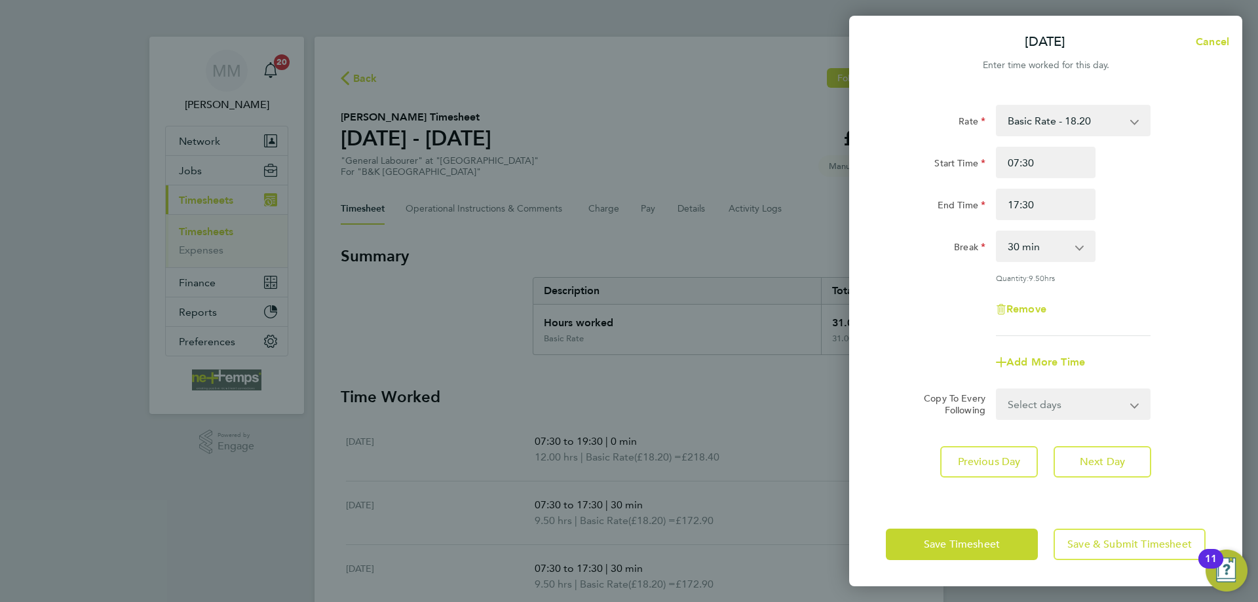
click at [1139, 227] on div "Rate Basic Rate - 18.20 Start Time 07:30 End Time 17:30 Break 0 min 15 min 30 m…" at bounding box center [1046, 220] width 320 height 231
click at [1097, 462] on span "Next Day" at bounding box center [1102, 462] width 45 height 13
select select "30"
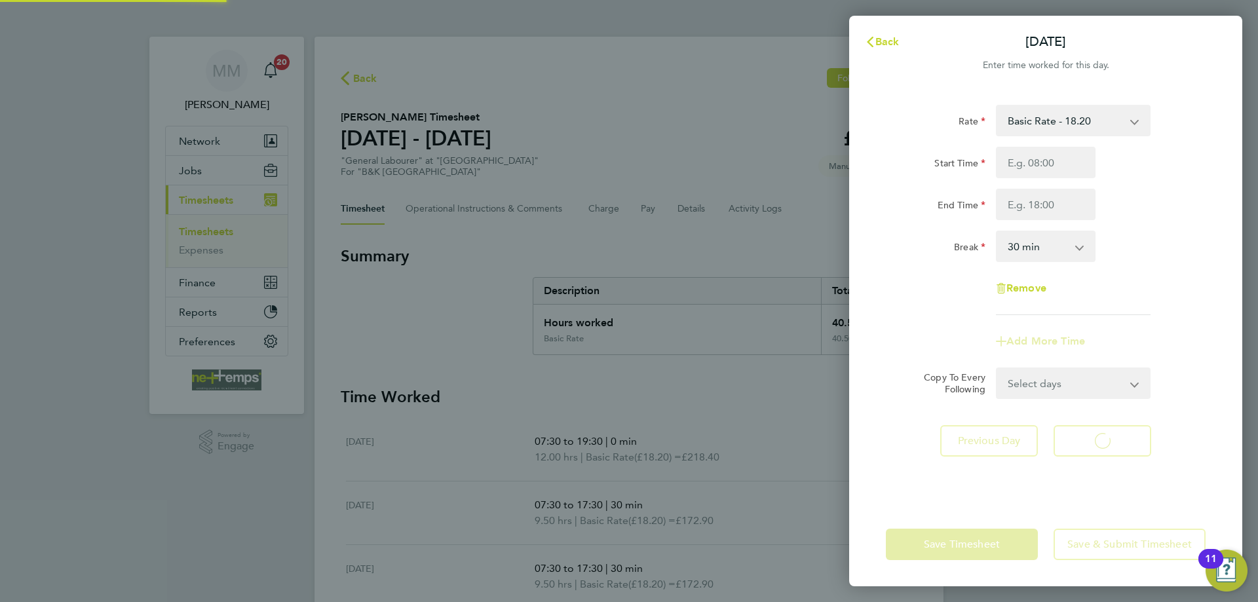
select select "30"
click at [1023, 164] on input "Start Time" at bounding box center [1046, 162] width 100 height 31
type input "07:30"
type input "16:00"
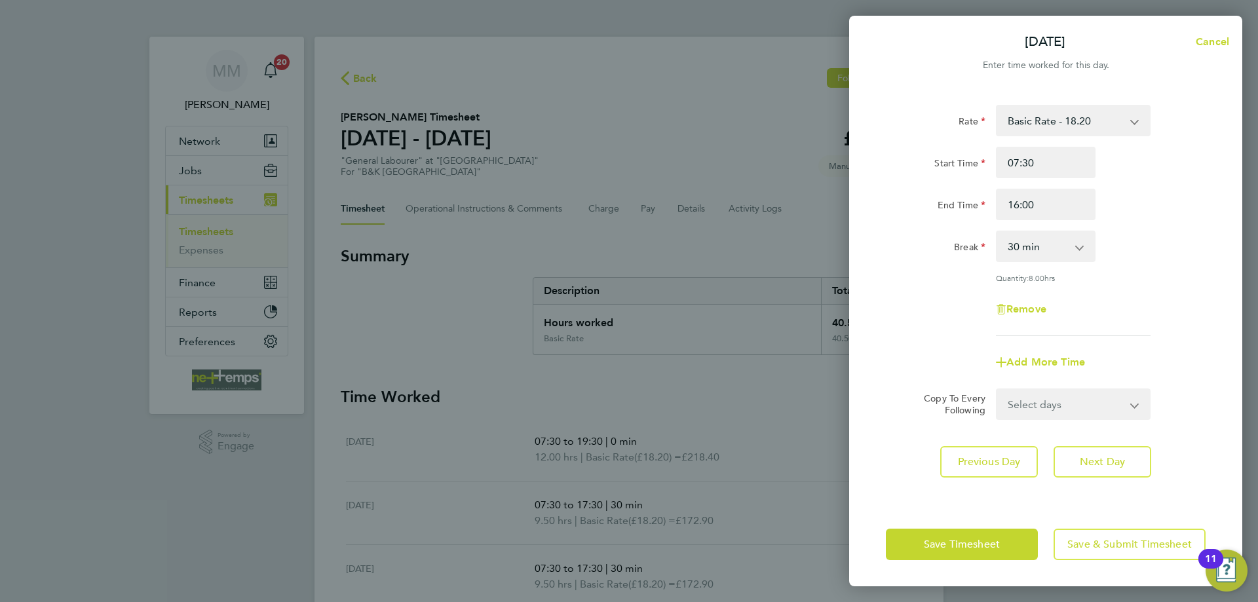
click at [1129, 220] on div "End Time 16:00" at bounding box center [1046, 204] width 330 height 31
click at [1131, 461] on button "Next Day" at bounding box center [1103, 461] width 98 height 31
select select "30"
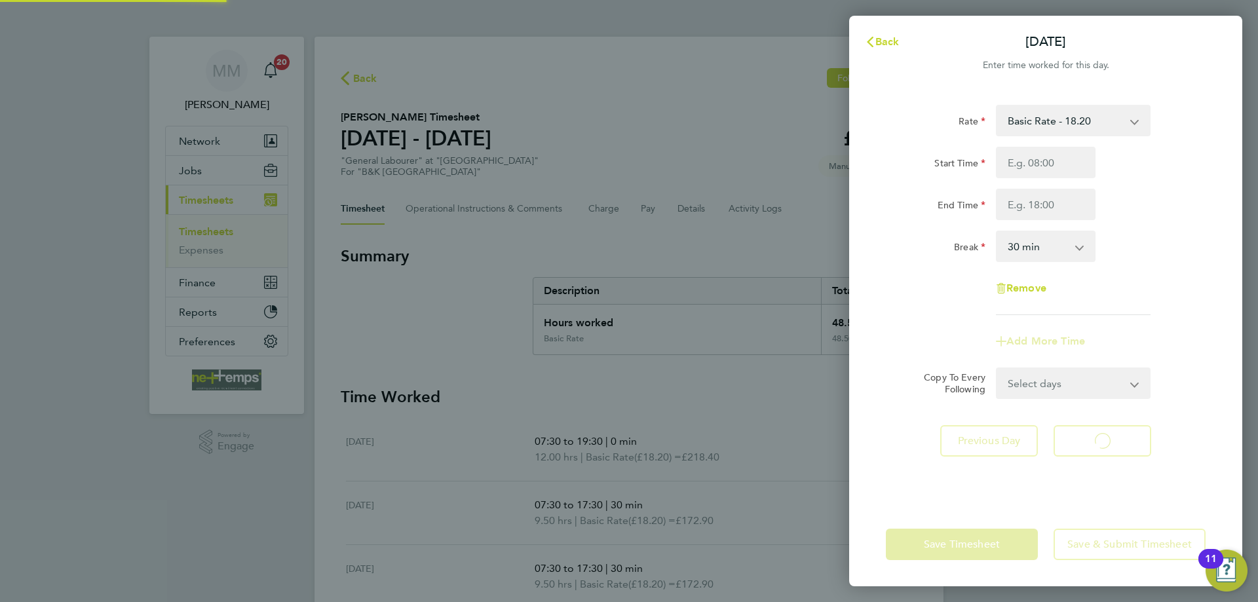
select select "30"
click at [1050, 166] on input "Start Time" at bounding box center [1046, 162] width 100 height 31
type input "07:30"
type input "12:00"
click at [1177, 233] on div "Break 0 min 15 min 30 min 45 min 60 min 75 min 90 min" at bounding box center [1046, 246] width 330 height 31
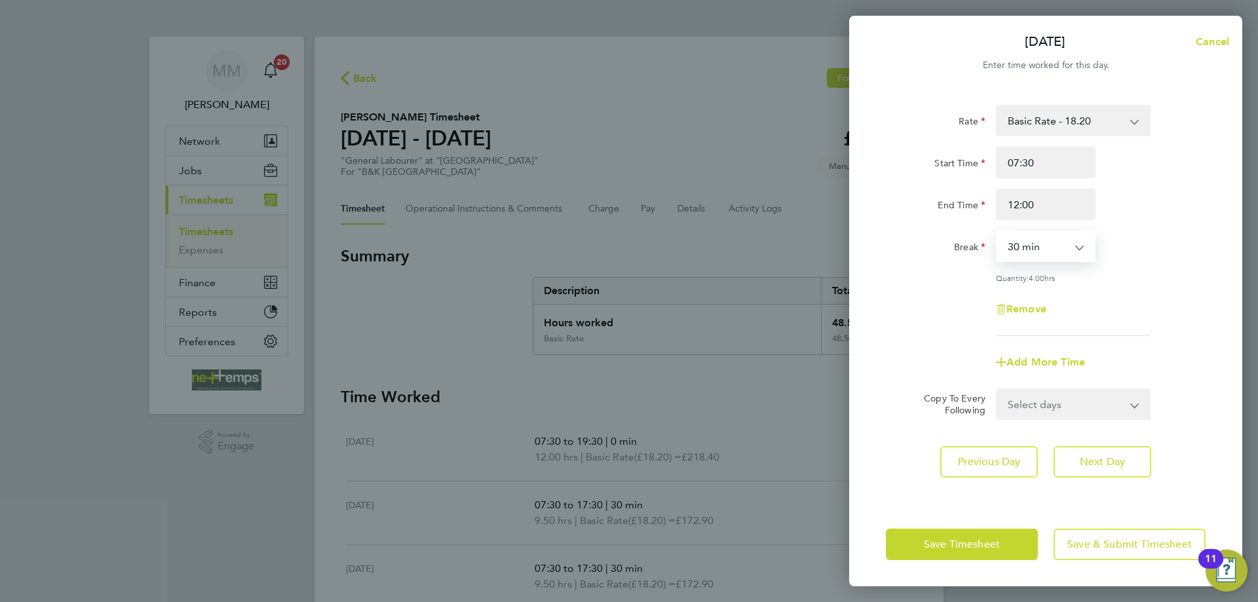
drag, startPoint x: 1051, startPoint y: 254, endPoint x: 1040, endPoint y: 260, distance: 12.6
click at [1051, 254] on select "0 min 15 min 30 min 45 min 60 min 75 min 90 min" at bounding box center [1038, 246] width 81 height 29
select select "0"
click at [998, 232] on select "0 min 15 min 30 min 45 min 60 min 75 min 90 min" at bounding box center [1038, 246] width 81 height 29
click at [1120, 456] on span "Next Day" at bounding box center [1102, 462] width 45 height 13
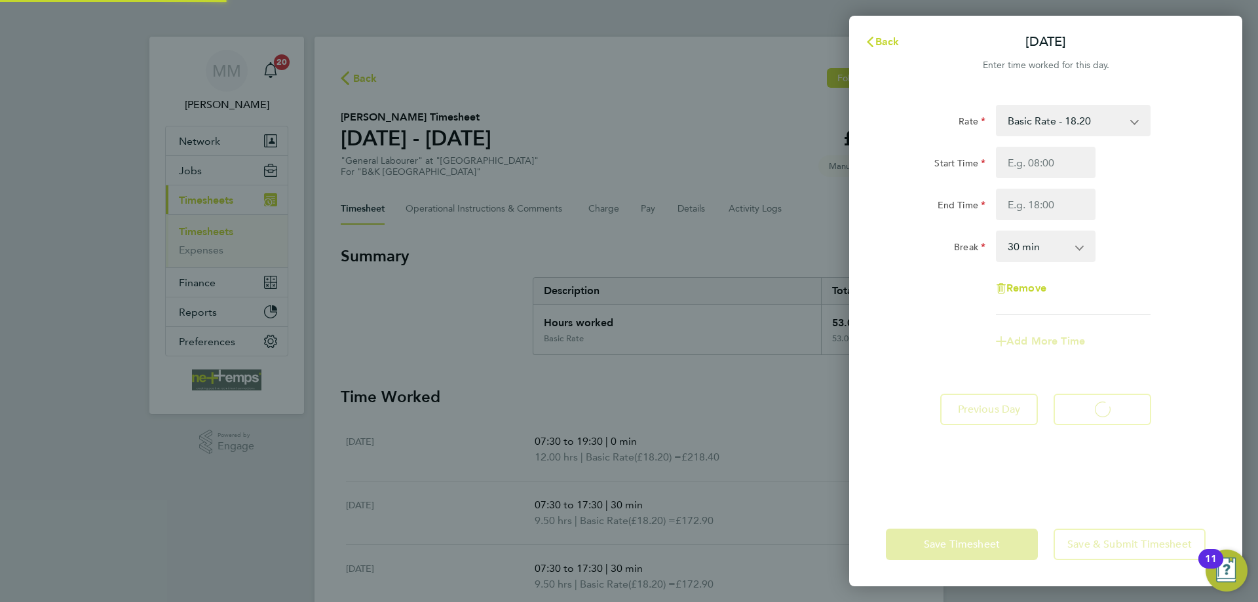
select select "30"
click at [888, 37] on span "Back" at bounding box center [888, 41] width 24 height 12
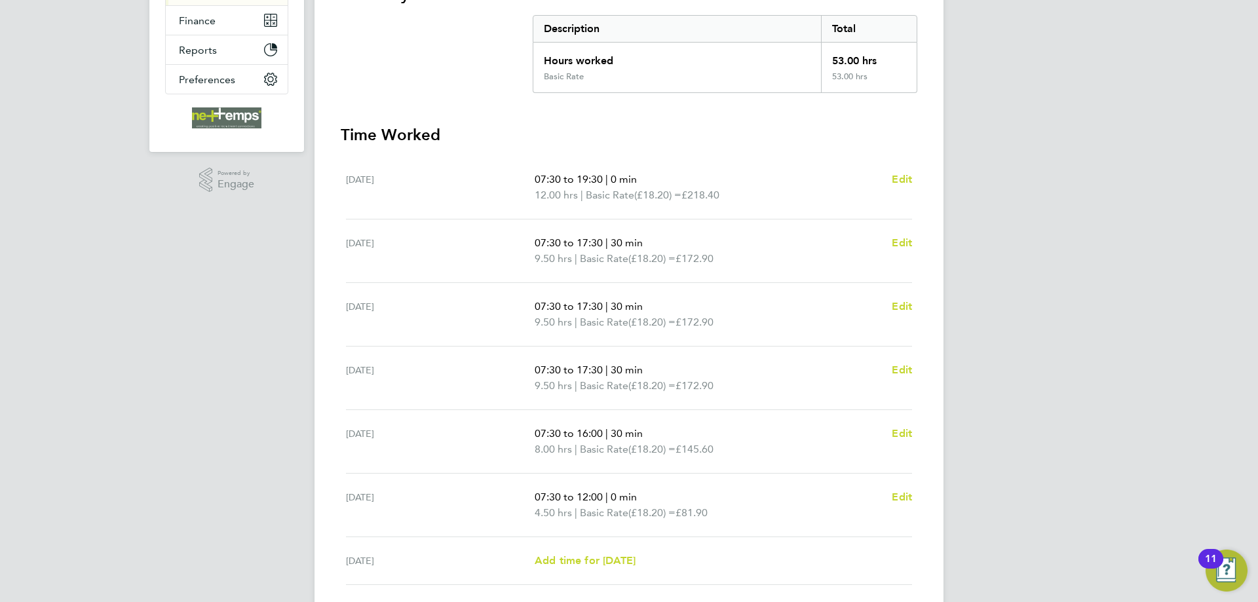
scroll to position [361, 0]
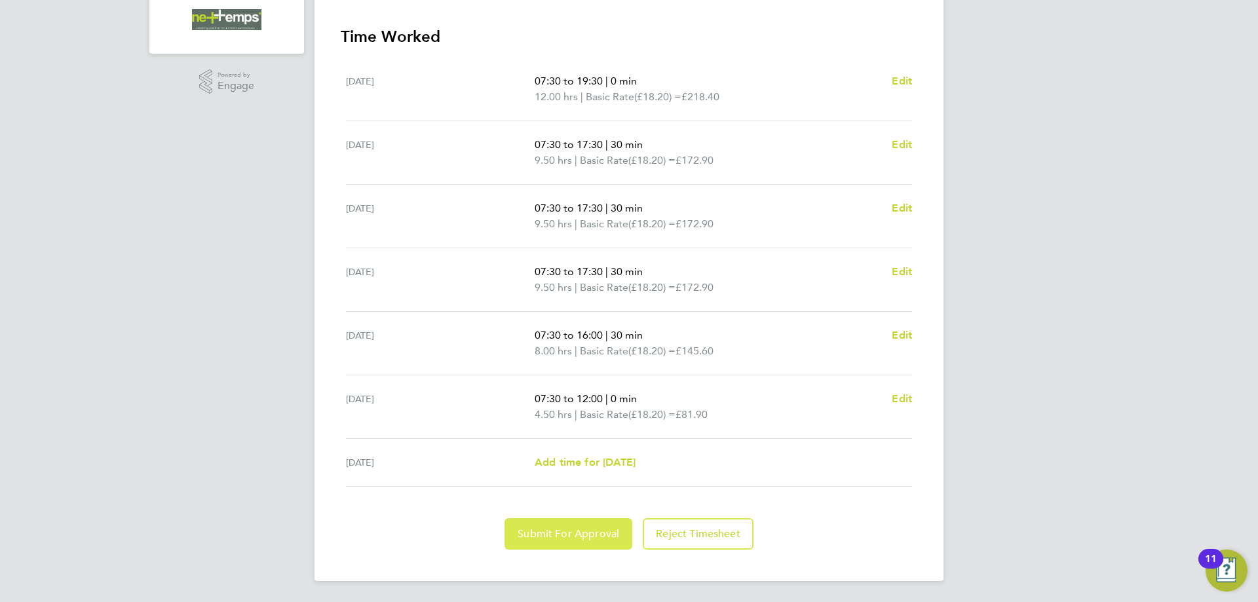
click at [589, 545] on button "Submit For Approval" at bounding box center [569, 533] width 128 height 31
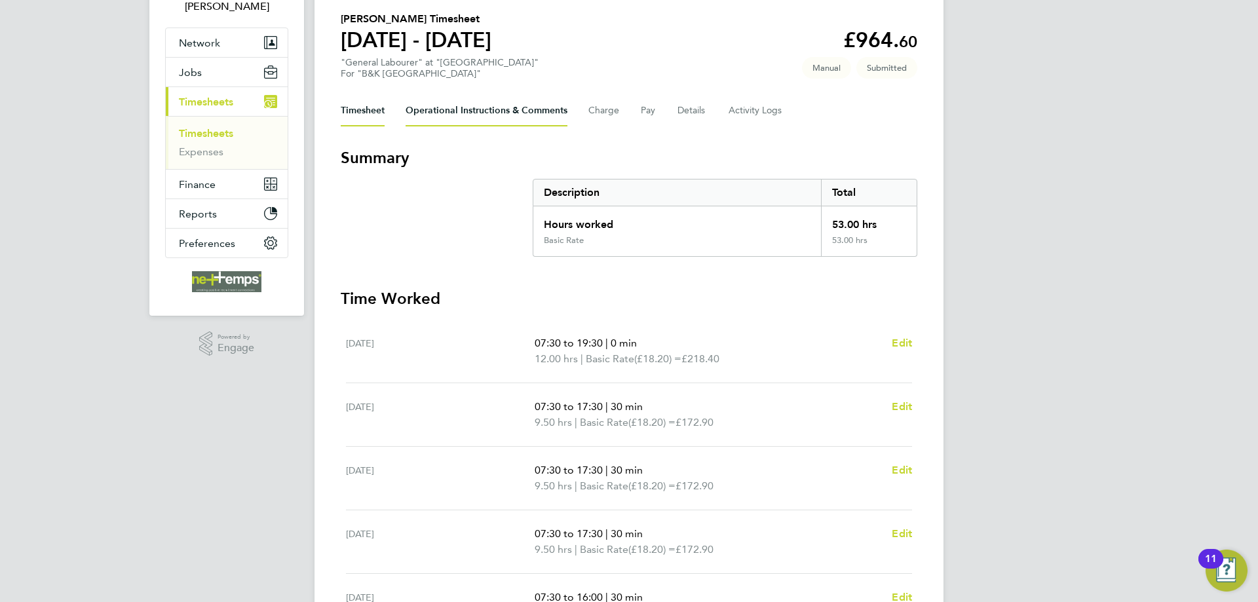
click at [507, 111] on Comments-tab "Operational Instructions & Comments" at bounding box center [487, 110] width 162 height 31
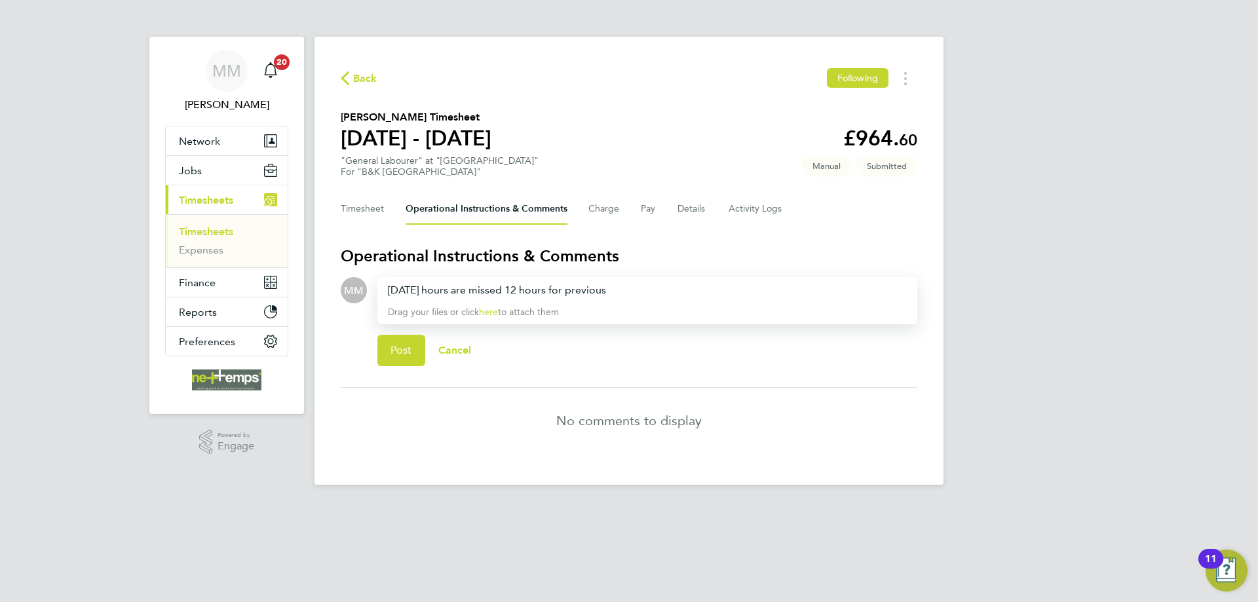
drag, startPoint x: 614, startPoint y: 292, endPoint x: 592, endPoint y: 295, distance: 22.4
click at [575, 294] on div "Monday hours are missed 12 hours for previous" at bounding box center [647, 291] width 519 height 16
click at [608, 295] on div "Monday hours are missed 12 hours for previous" at bounding box center [647, 291] width 519 height 16
click at [612, 295] on div "Monday hours are missed 12 hours for previous" at bounding box center [647, 291] width 519 height 16
drag, startPoint x: 475, startPoint y: 292, endPoint x: 402, endPoint y: 290, distance: 72.8
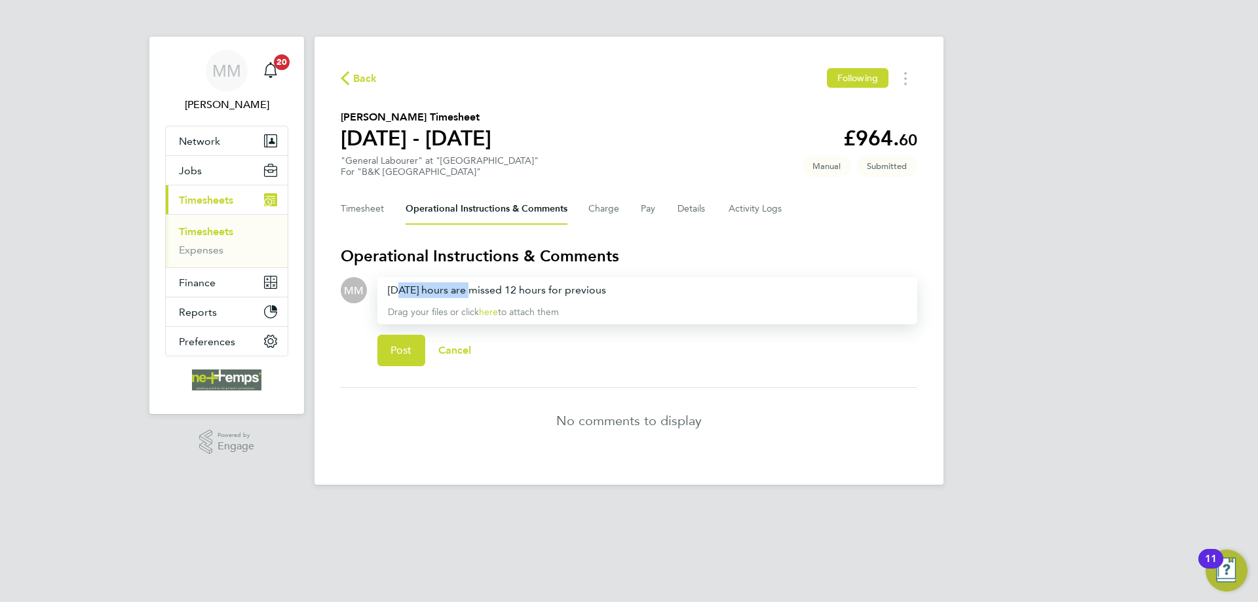
click at [402, 290] on div "Monday hours are missed 12 hours for previous" at bounding box center [647, 291] width 519 height 16
click at [680, 290] on div "12 hours on Monday are for the missed 12 hours for previous" at bounding box center [647, 291] width 519 height 16
drag, startPoint x: 636, startPoint y: 292, endPoint x: 619, endPoint y: 294, distance: 17.2
click at [619, 294] on div "12 hours on Monday are for the missed 12 hours for previous" at bounding box center [647, 291] width 519 height 16
click at [693, 292] on div "12 hours on Monday are for the missed 12 hours for previous" at bounding box center [647, 291] width 519 height 16
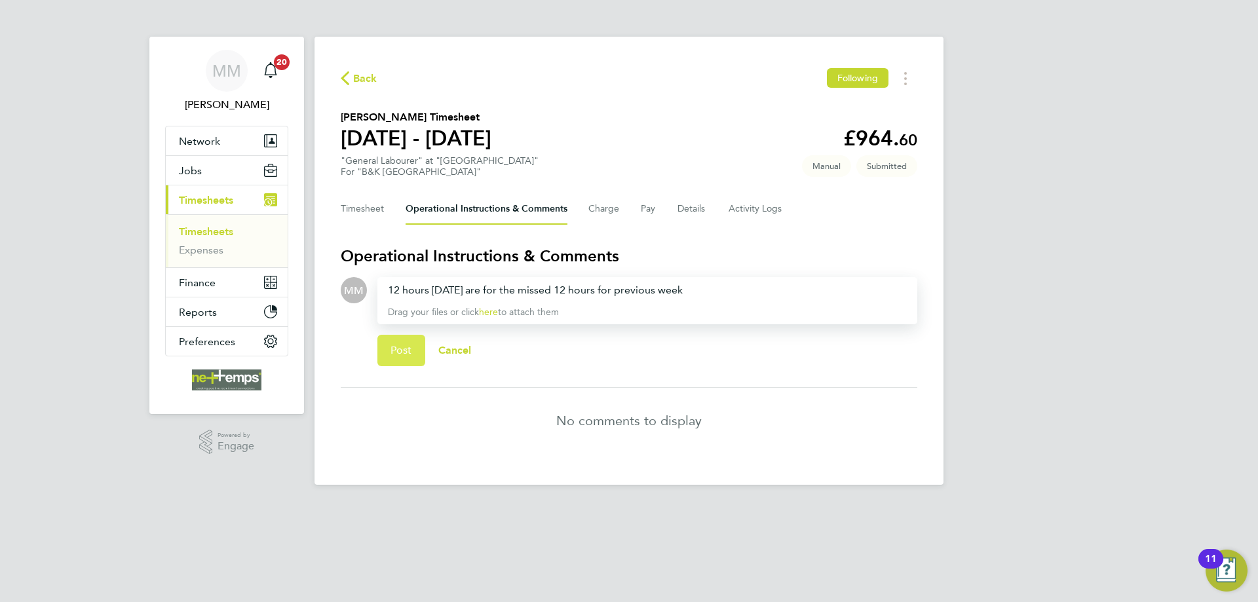
click at [404, 351] on span "Post" at bounding box center [402, 350] width 22 height 13
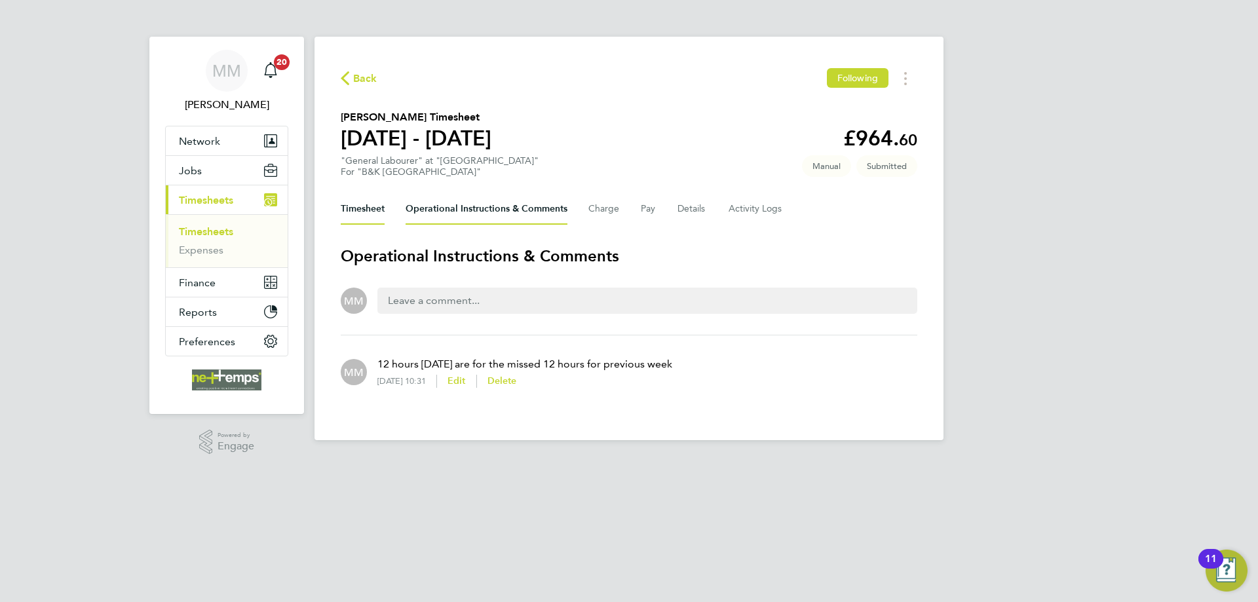
click at [370, 216] on button "Timesheet" at bounding box center [363, 208] width 44 height 31
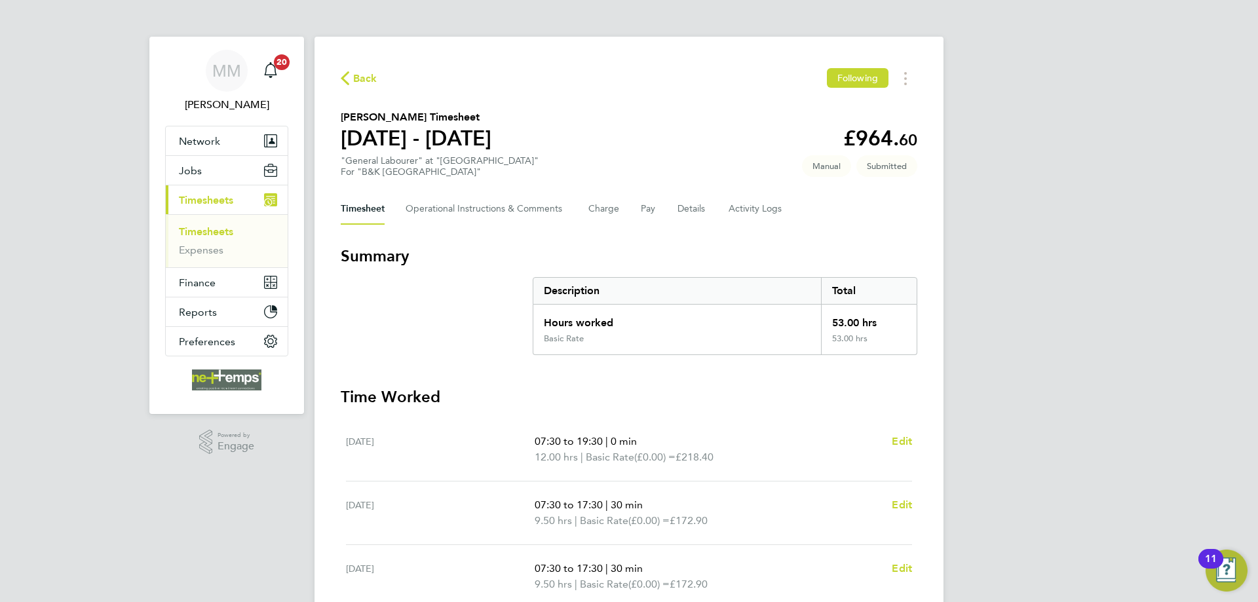
click at [201, 235] on link "Timesheets" at bounding box center [206, 231] width 54 height 12
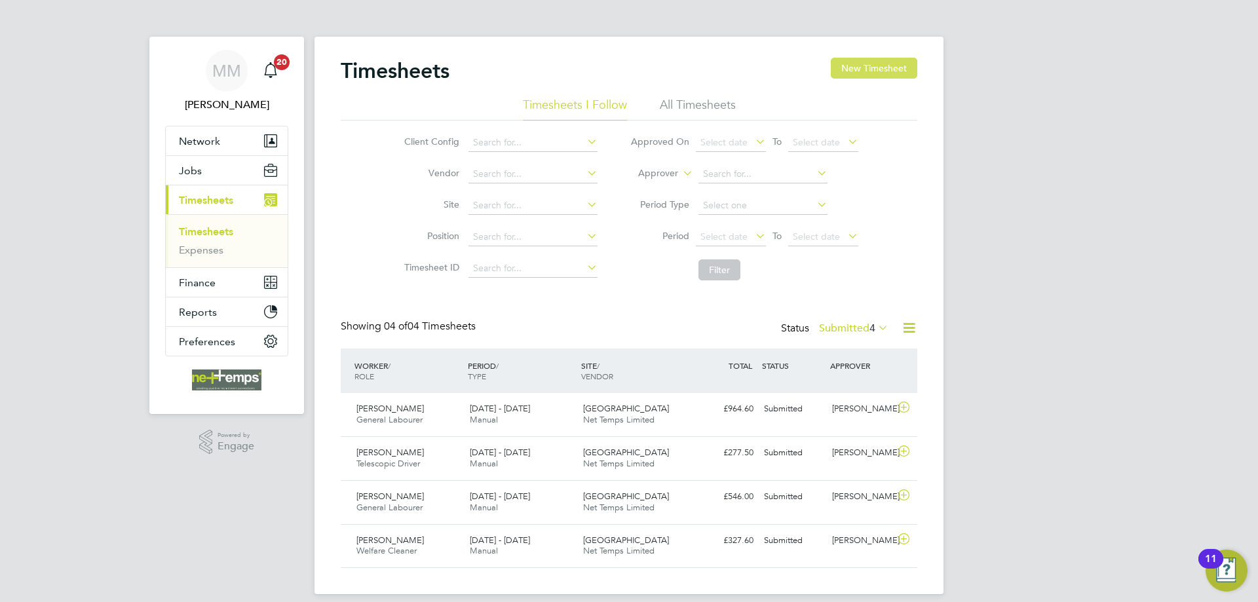
click at [868, 67] on button "New Timesheet" at bounding box center [874, 68] width 87 height 21
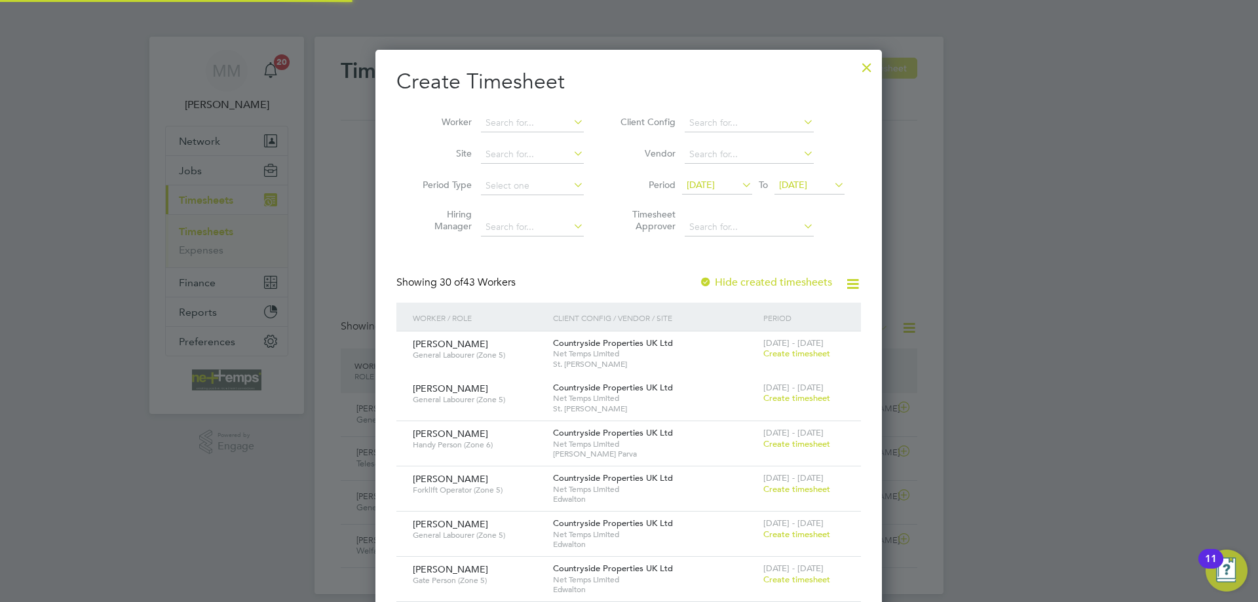
scroll to position [2018, 507]
click at [515, 124] on input at bounding box center [532, 123] width 103 height 18
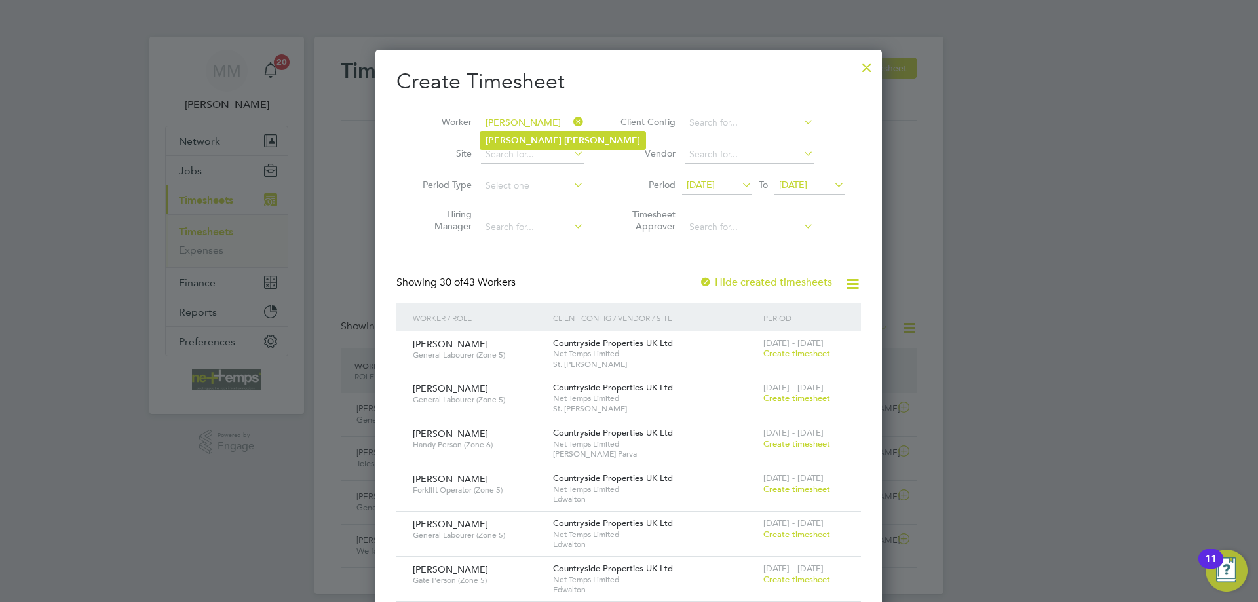
click at [511, 136] on b "Sharon" at bounding box center [524, 140] width 76 height 11
type input "[PERSON_NAME]"
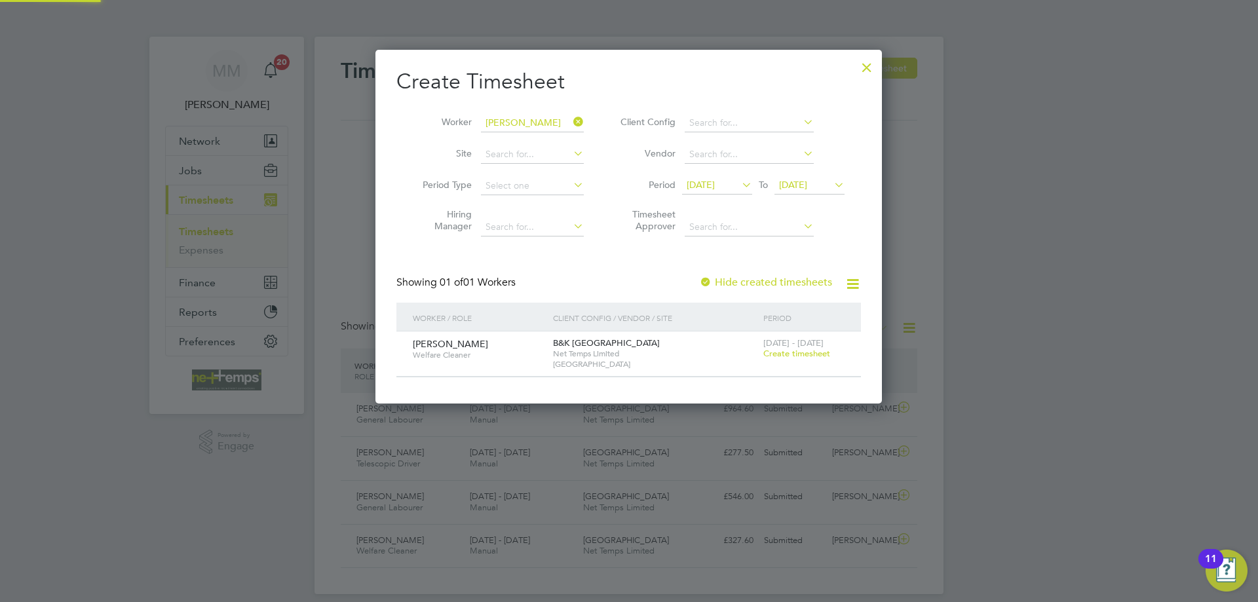
scroll to position [353, 507]
click at [794, 353] on span "Create timesheet" at bounding box center [797, 353] width 67 height 11
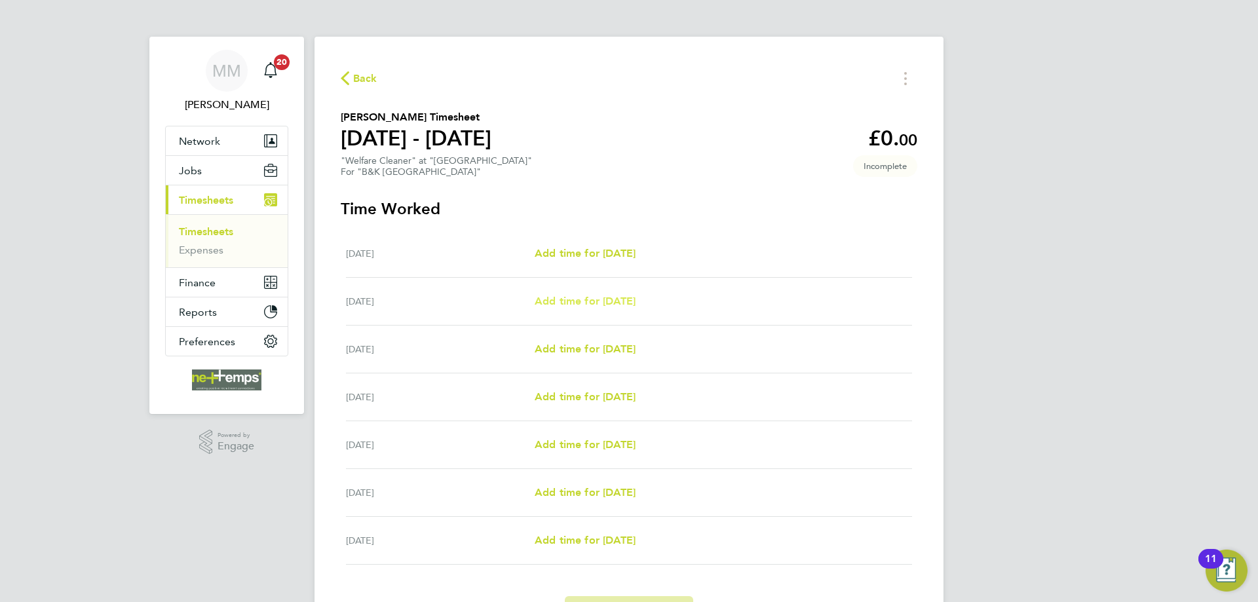
click at [636, 302] on span "Add time for Tue 26 Aug" at bounding box center [585, 301] width 101 height 12
select select "30"
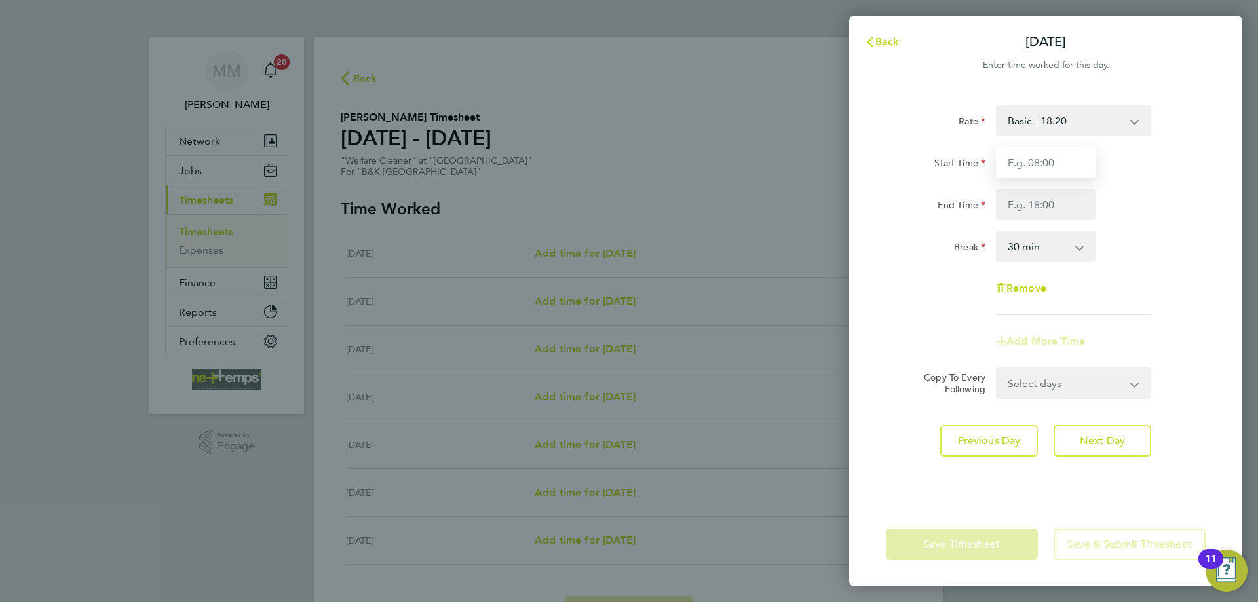
click at [1021, 167] on input "Start Time" at bounding box center [1046, 162] width 100 height 31
type input "08:30"
type input "16:30"
click at [1194, 238] on div "Break 0 min 15 min 30 min 45 min 60 min 75 min 90 min" at bounding box center [1046, 246] width 330 height 31
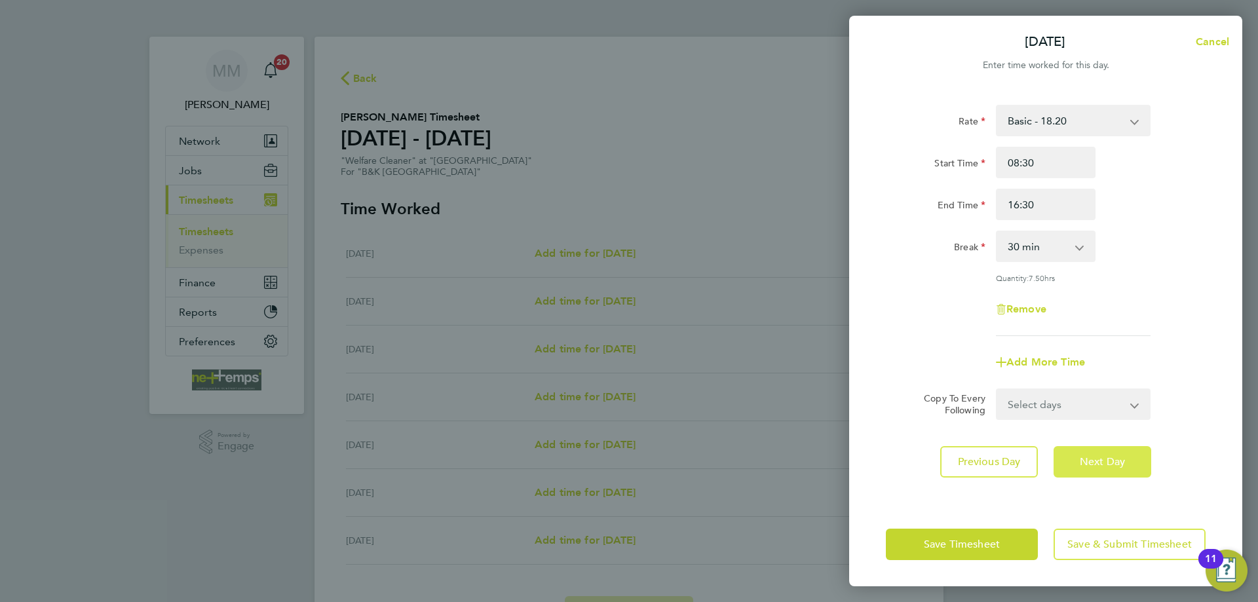
click at [1120, 463] on span "Next Day" at bounding box center [1102, 462] width 45 height 13
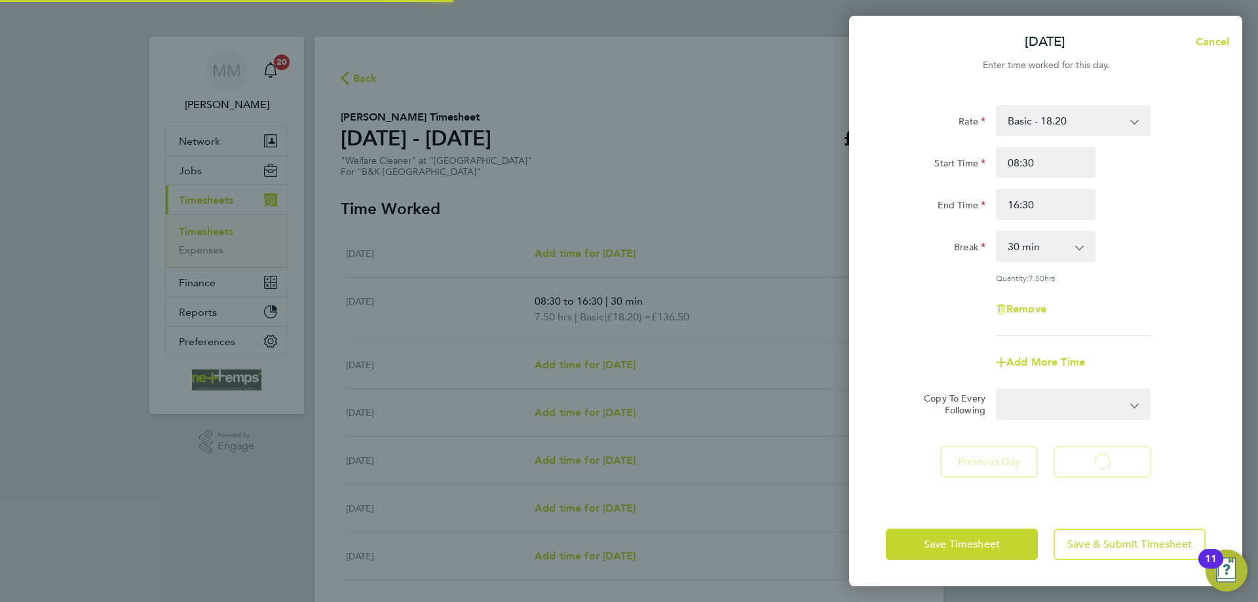
select select "30"
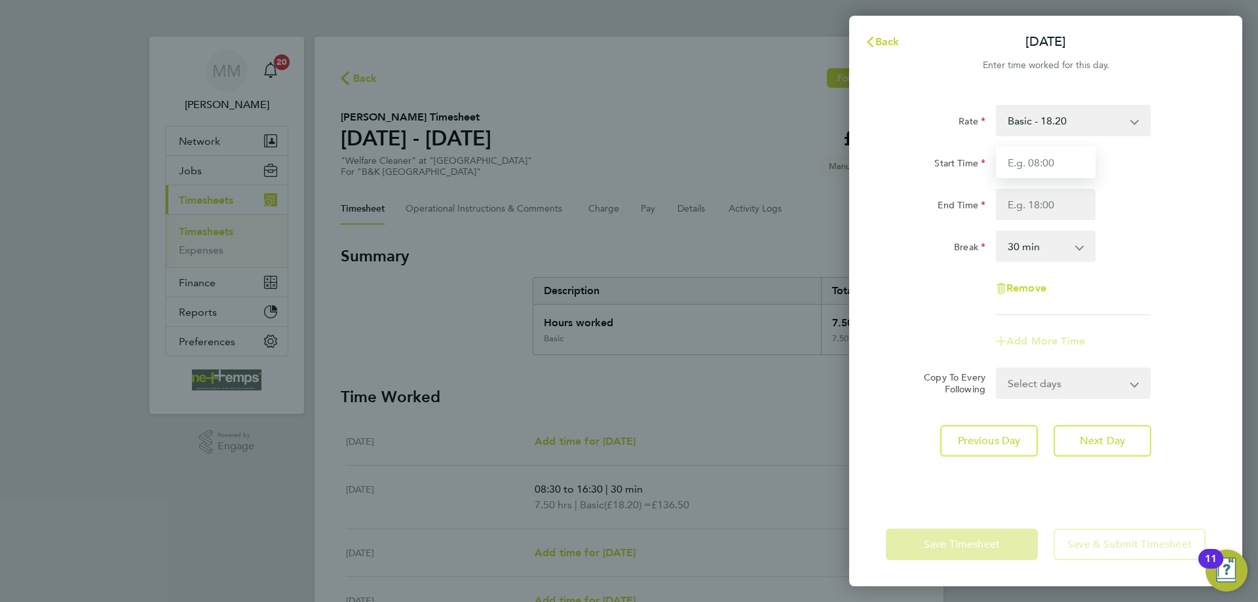
click at [1069, 163] on input "Start Time" at bounding box center [1046, 162] width 100 height 31
type input "08:30"
type input "16:30"
click at [1139, 200] on div "End Time 16:30" at bounding box center [1046, 204] width 330 height 31
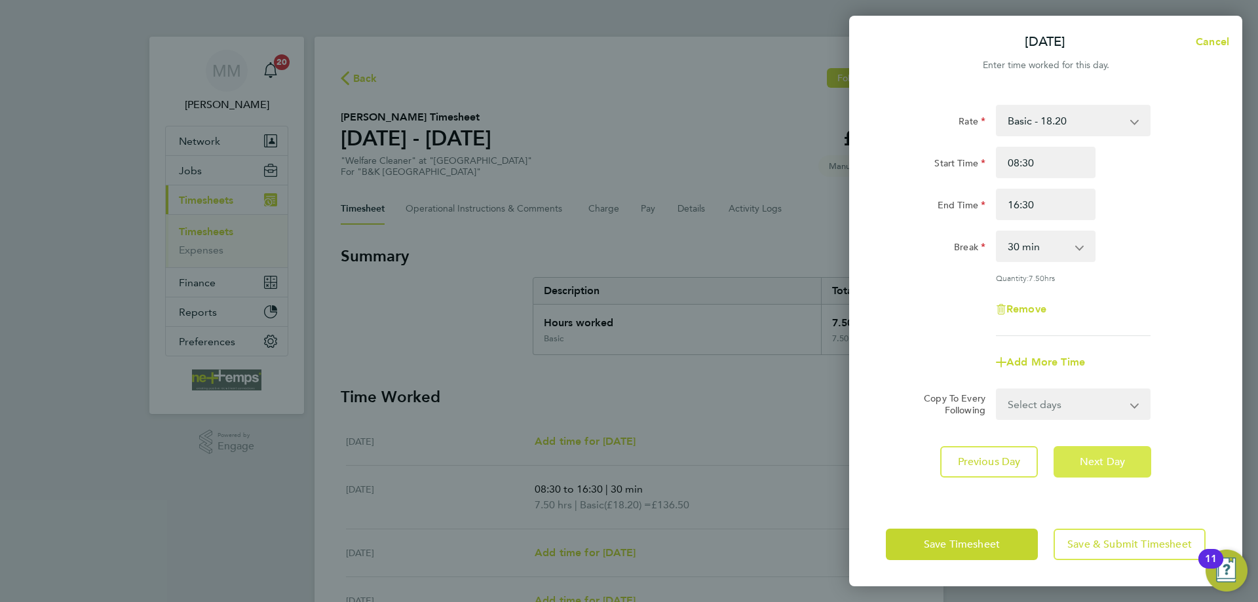
click at [1112, 469] on button "Next Day" at bounding box center [1103, 461] width 98 height 31
select select "30"
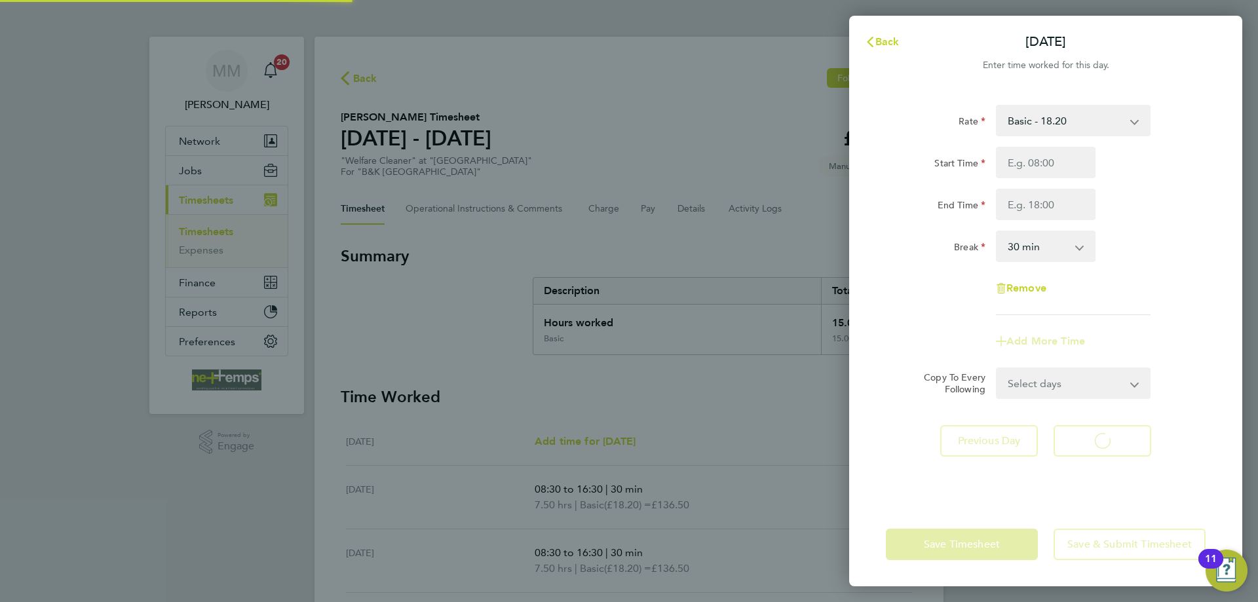
select select "30"
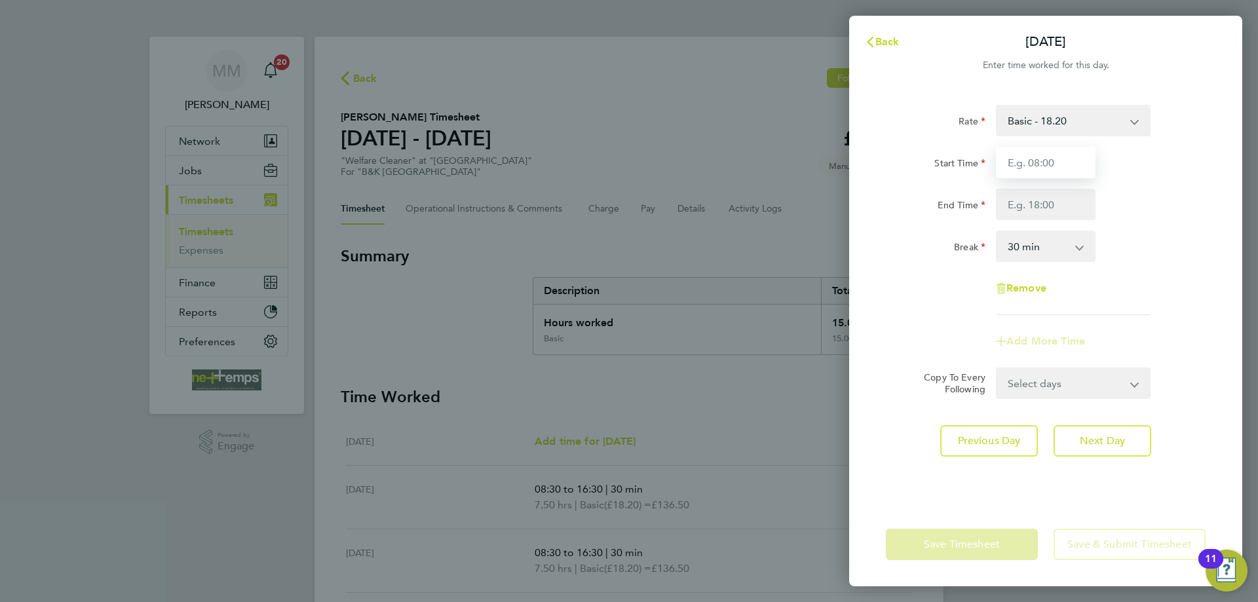
click at [1049, 163] on input "Start Time" at bounding box center [1046, 162] width 100 height 31
type input "08:00"
type input "16:00"
click at [1142, 200] on div "End Time 16:00" at bounding box center [1046, 204] width 330 height 31
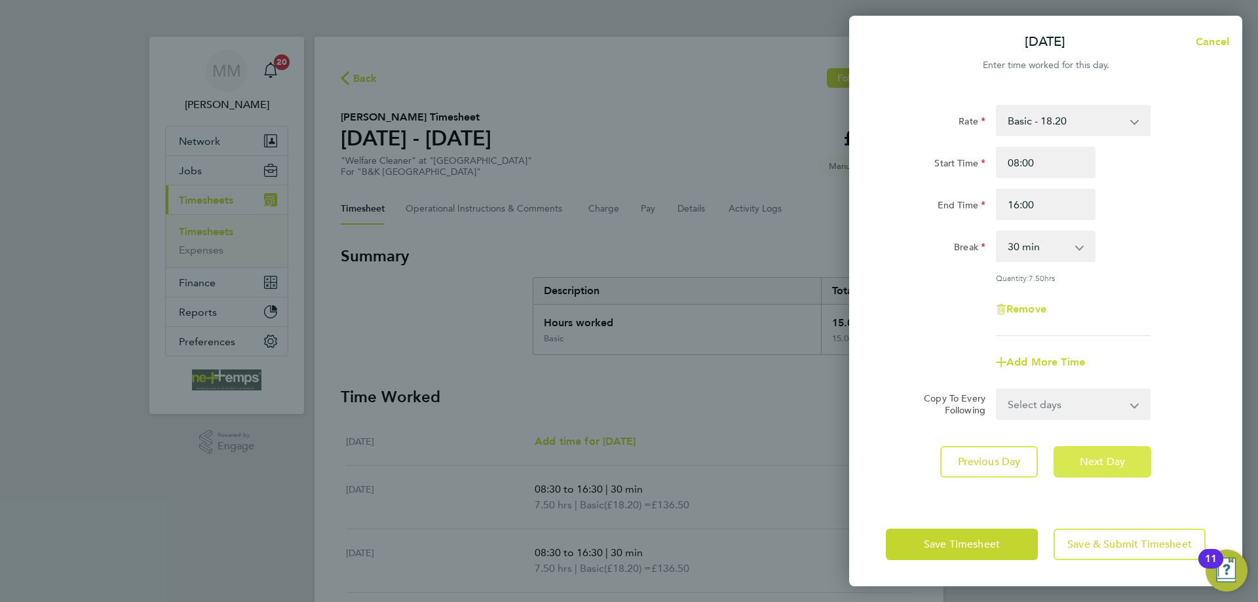
click at [1101, 456] on span "Next Day" at bounding box center [1102, 462] width 45 height 13
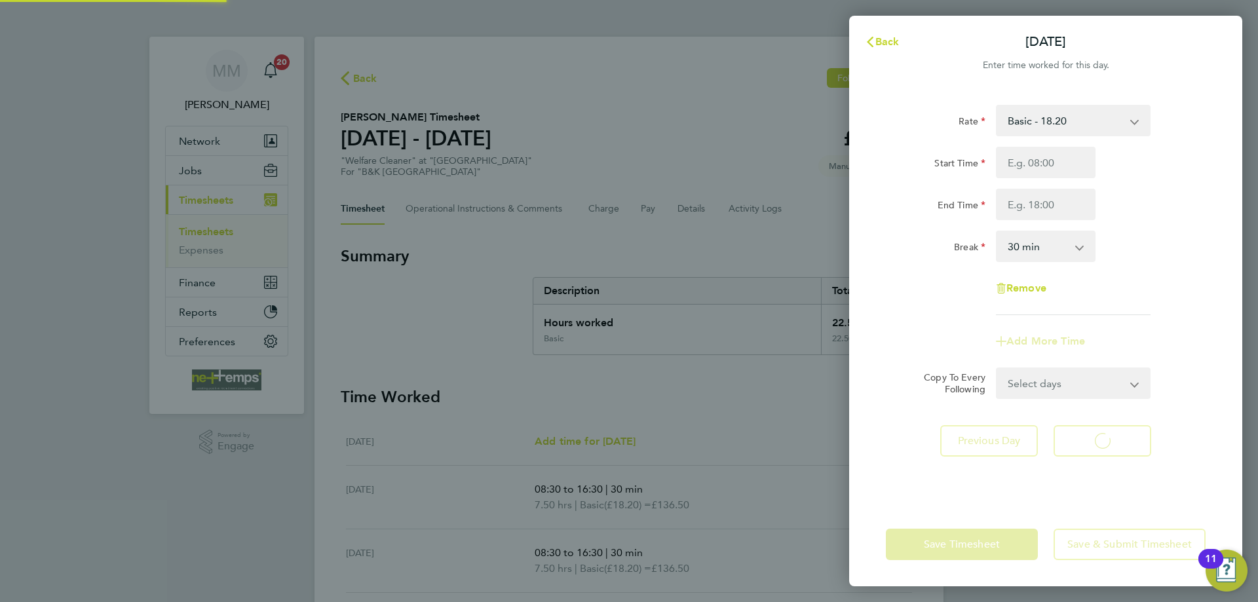
select select "30"
click at [1055, 163] on input "Start Time" at bounding box center [1046, 162] width 100 height 31
type input "08:00"
type input "16:00"
click at [1162, 205] on div "End Time 16:00" at bounding box center [1046, 204] width 330 height 31
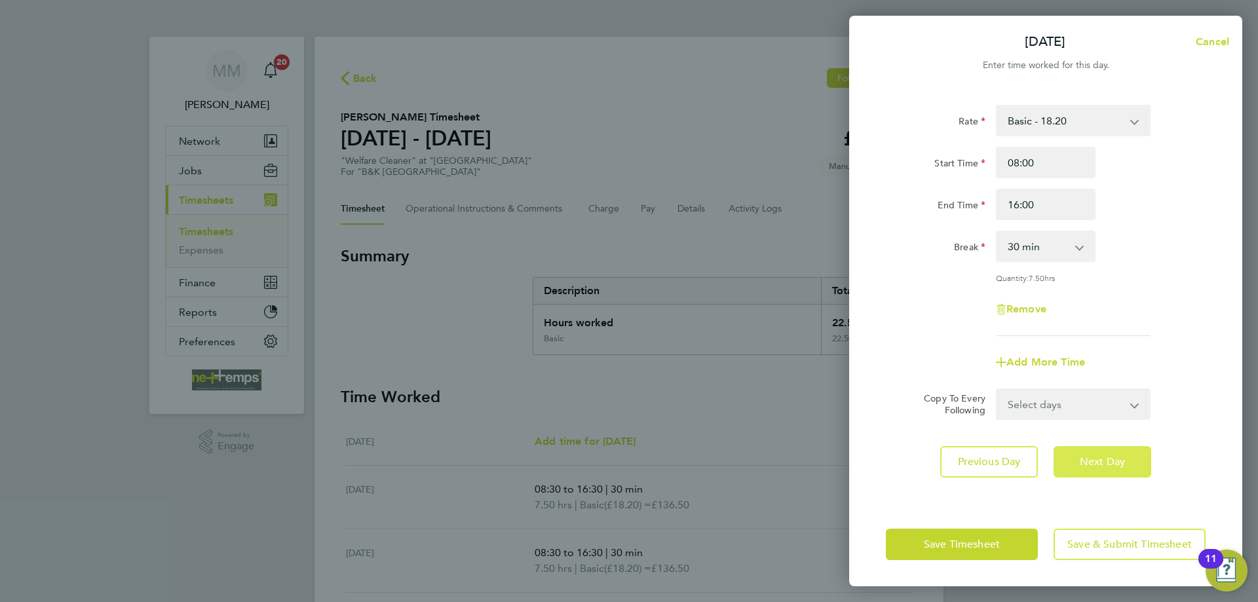
click at [1119, 467] on span "Next Day" at bounding box center [1102, 462] width 45 height 13
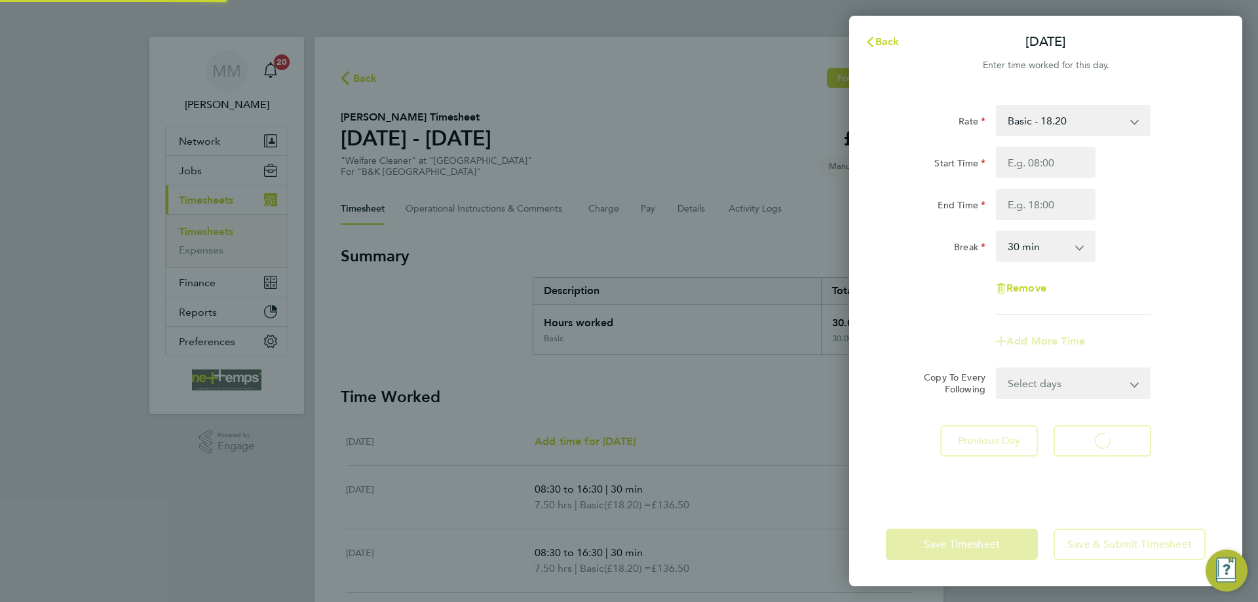
select select "30"
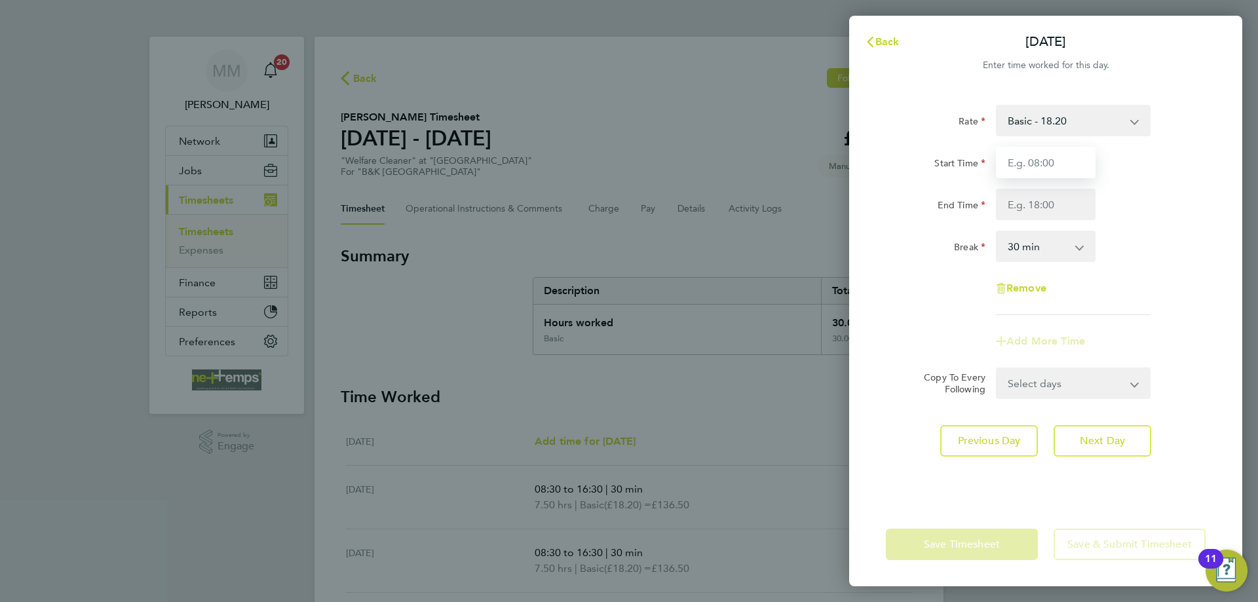
click at [1042, 159] on input "Start Time" at bounding box center [1046, 162] width 100 height 31
type input "08:00"
type input "12:30"
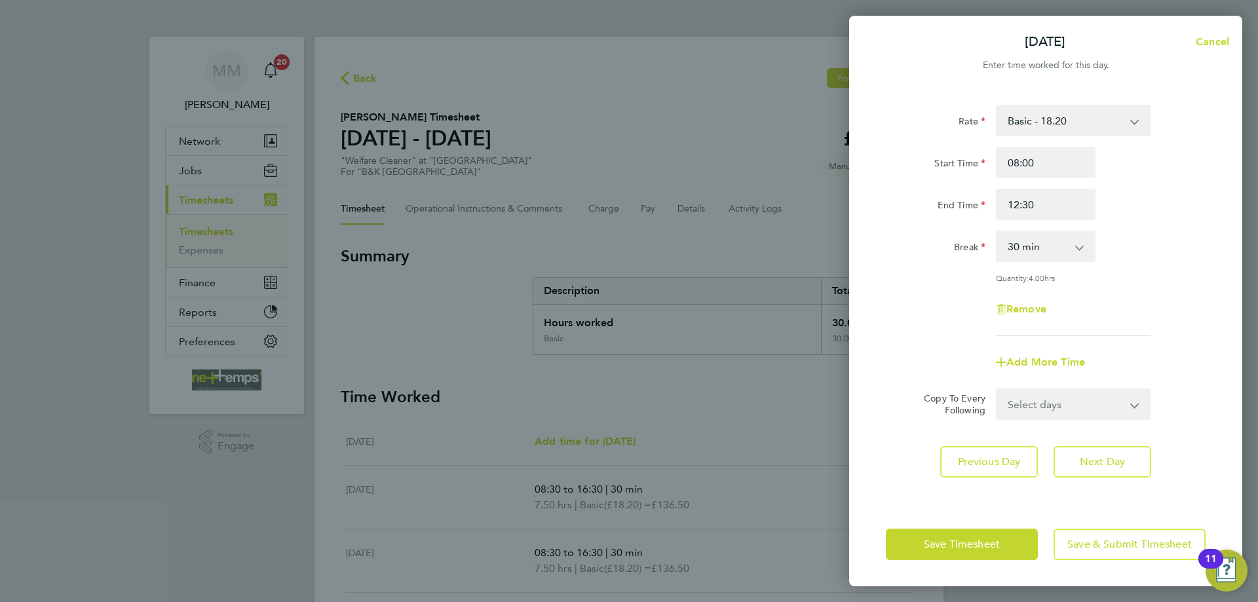
click at [1197, 237] on div "Break 0 min 15 min 30 min 45 min 60 min 75 min 90 min" at bounding box center [1046, 246] width 330 height 31
click at [1055, 246] on select "0 min 15 min 30 min 45 min 60 min 75 min 90 min" at bounding box center [1038, 246] width 81 height 29
select select "0"
click at [998, 232] on select "0 min 15 min 30 min 45 min 60 min 75 min 90 min" at bounding box center [1038, 246] width 81 height 29
click at [1118, 456] on span "Next Day" at bounding box center [1102, 462] width 45 height 13
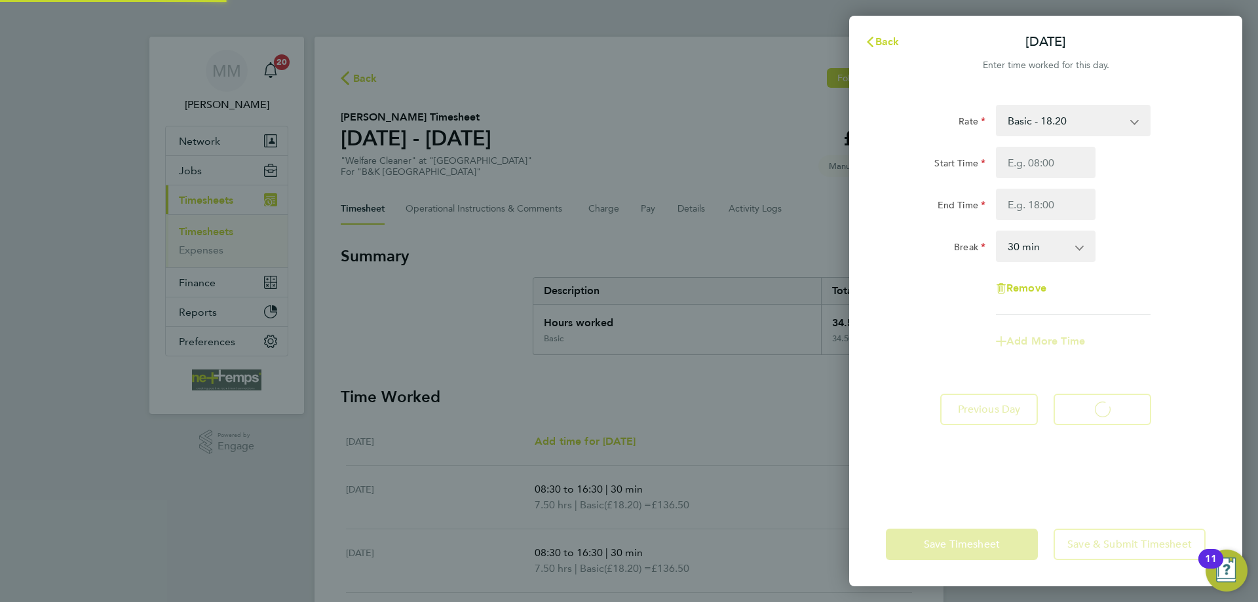
select select "30"
click at [891, 42] on span "Back" at bounding box center [888, 41] width 24 height 12
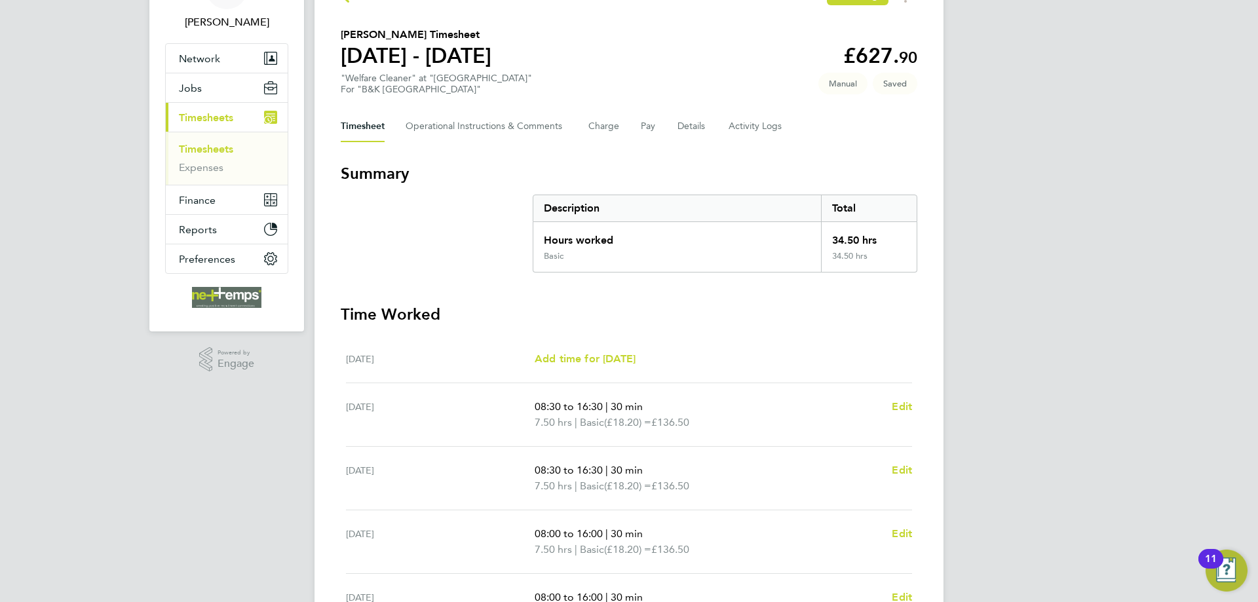
scroll to position [345, 0]
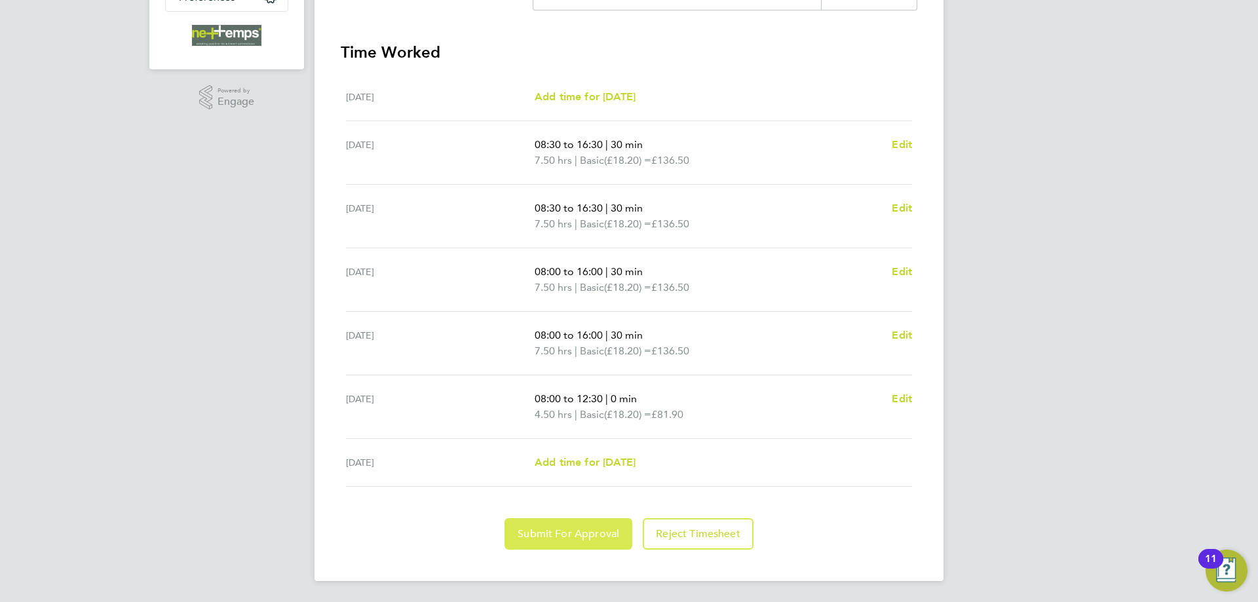
click at [585, 543] on button "Submit For Approval" at bounding box center [569, 533] width 128 height 31
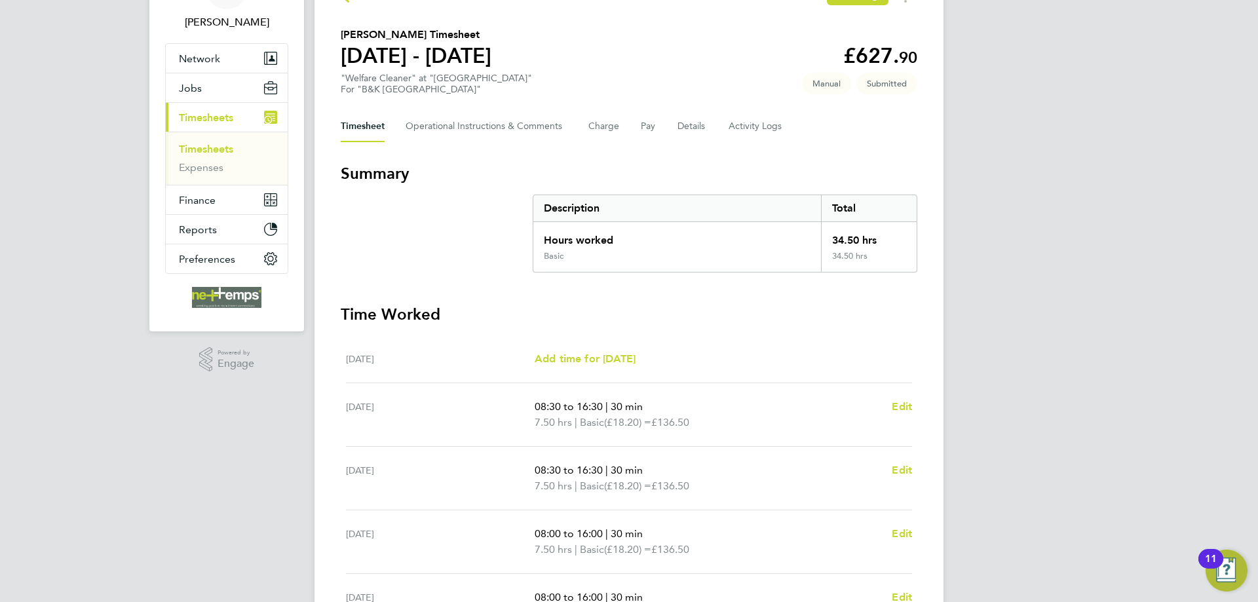
scroll to position [17, 0]
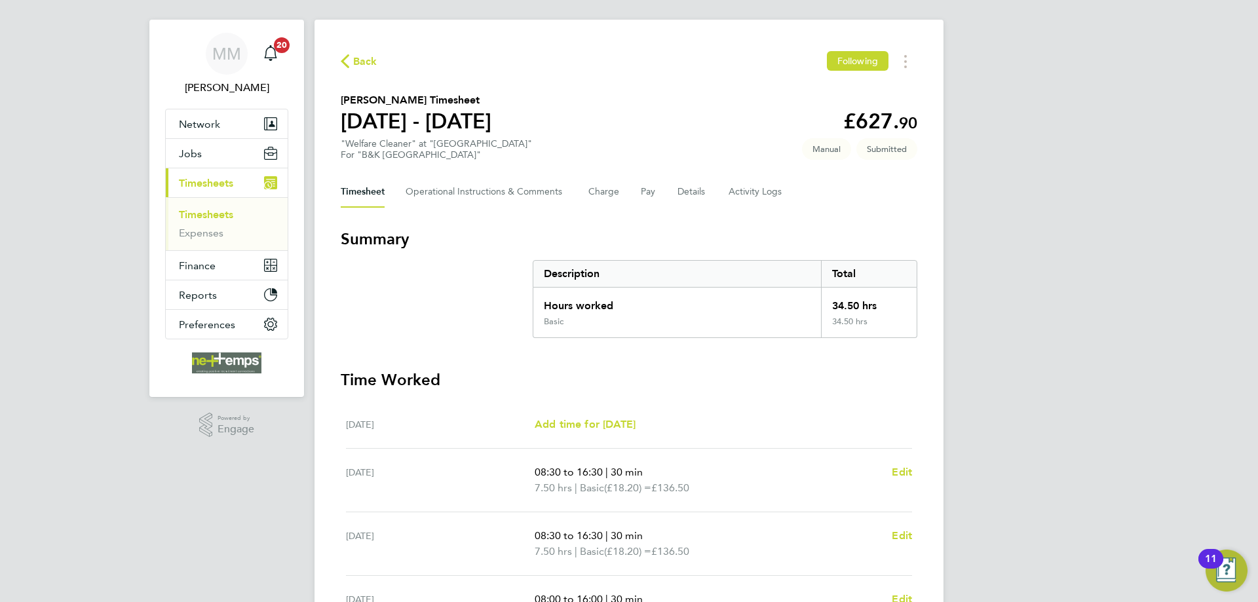
click at [208, 216] on link "Timesheets" at bounding box center [206, 214] width 54 height 12
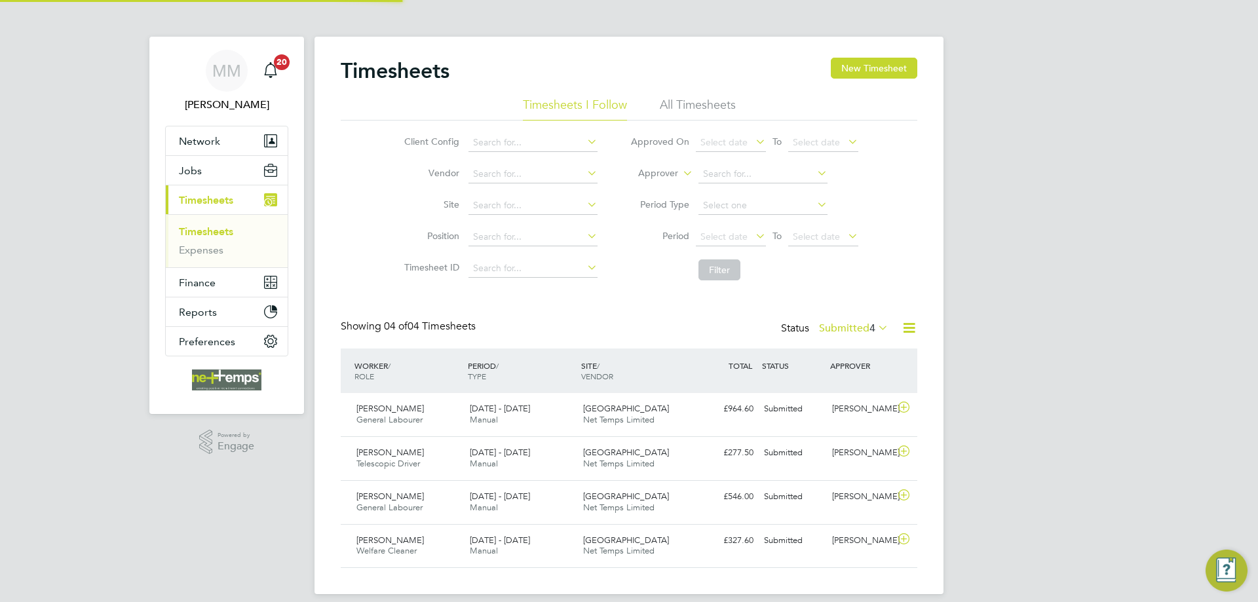
scroll to position [7, 7]
click at [882, 68] on button "New Timesheet" at bounding box center [874, 68] width 87 height 21
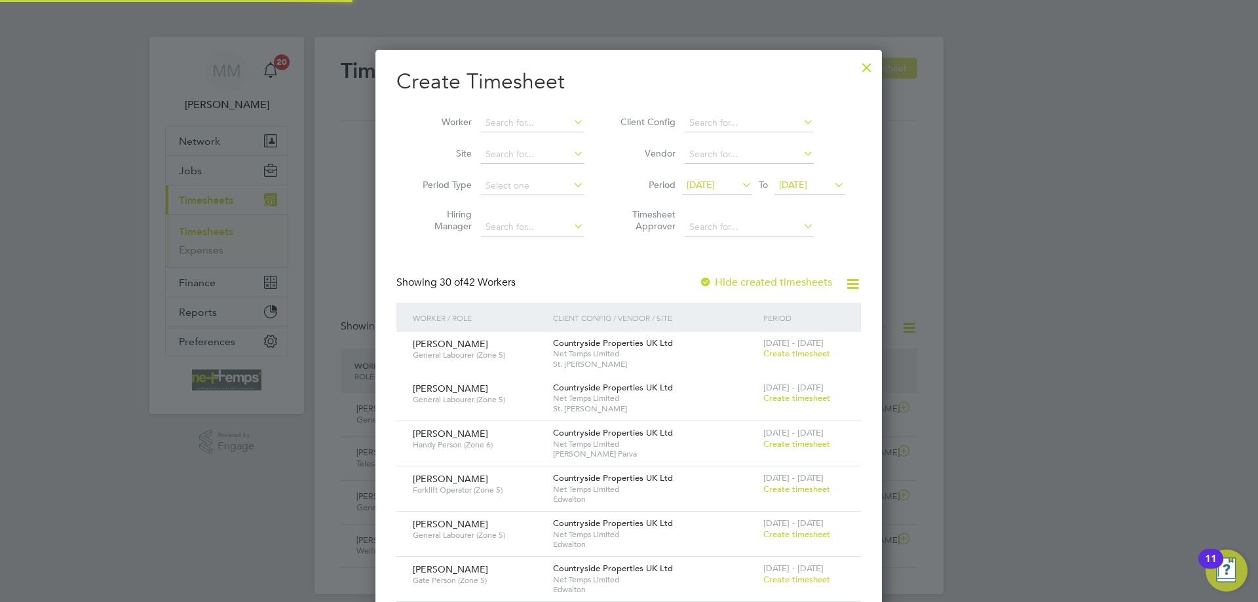
scroll to position [2063, 507]
click at [547, 123] on input at bounding box center [532, 123] width 103 height 18
click at [561, 138] on b "Kilbride" at bounding box center [578, 140] width 35 height 11
type input "[PERSON_NAME]"
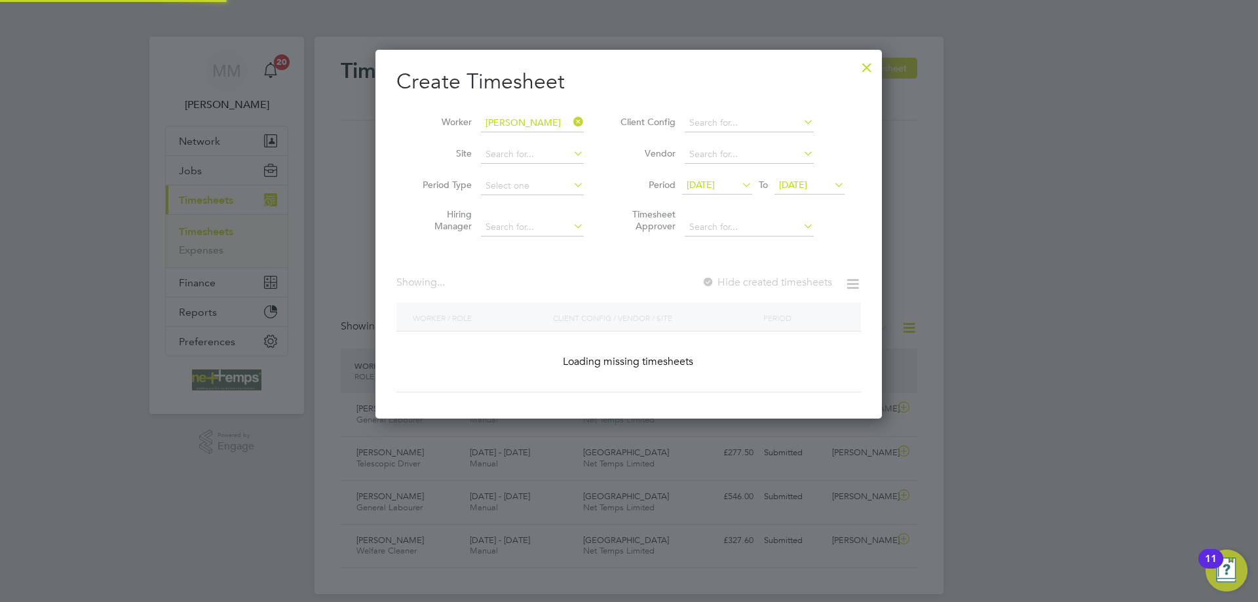
scroll to position [353, 507]
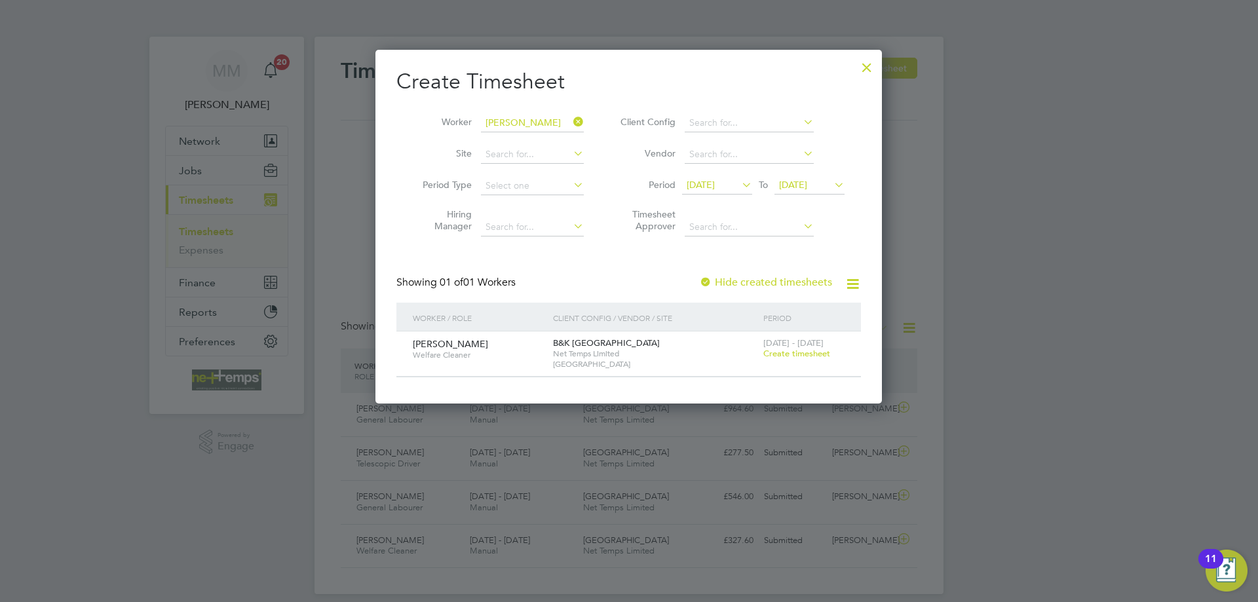
click at [803, 357] on span "Create timesheet" at bounding box center [797, 353] width 67 height 11
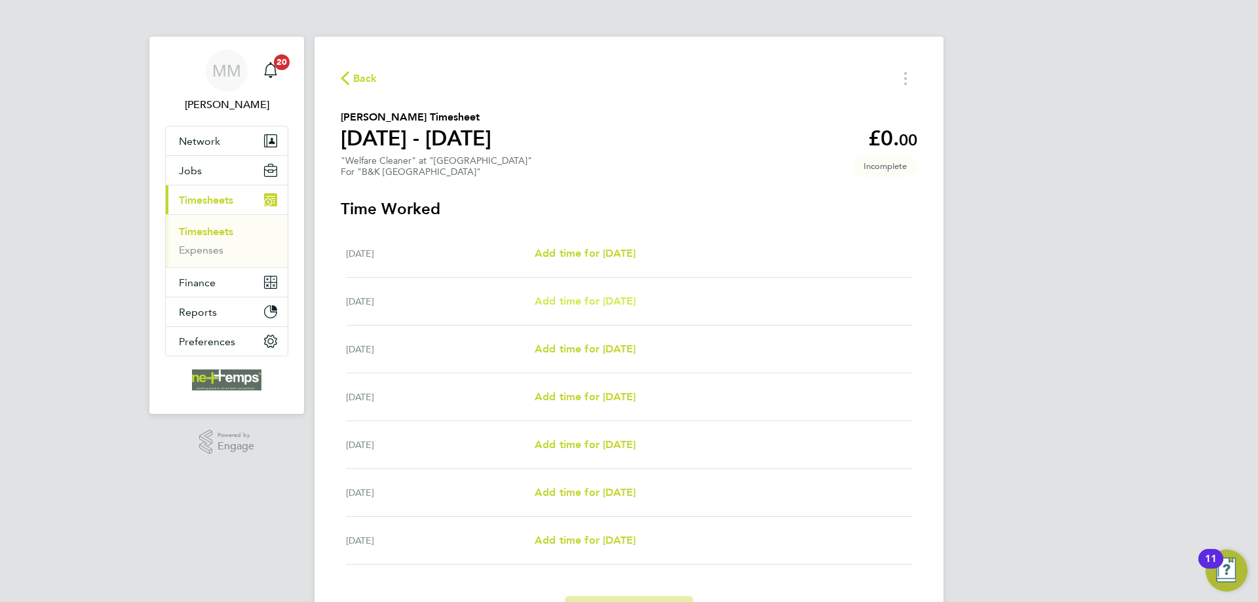
click at [569, 298] on span "Add time for Tue 26 Aug" at bounding box center [585, 301] width 101 height 12
select select "30"
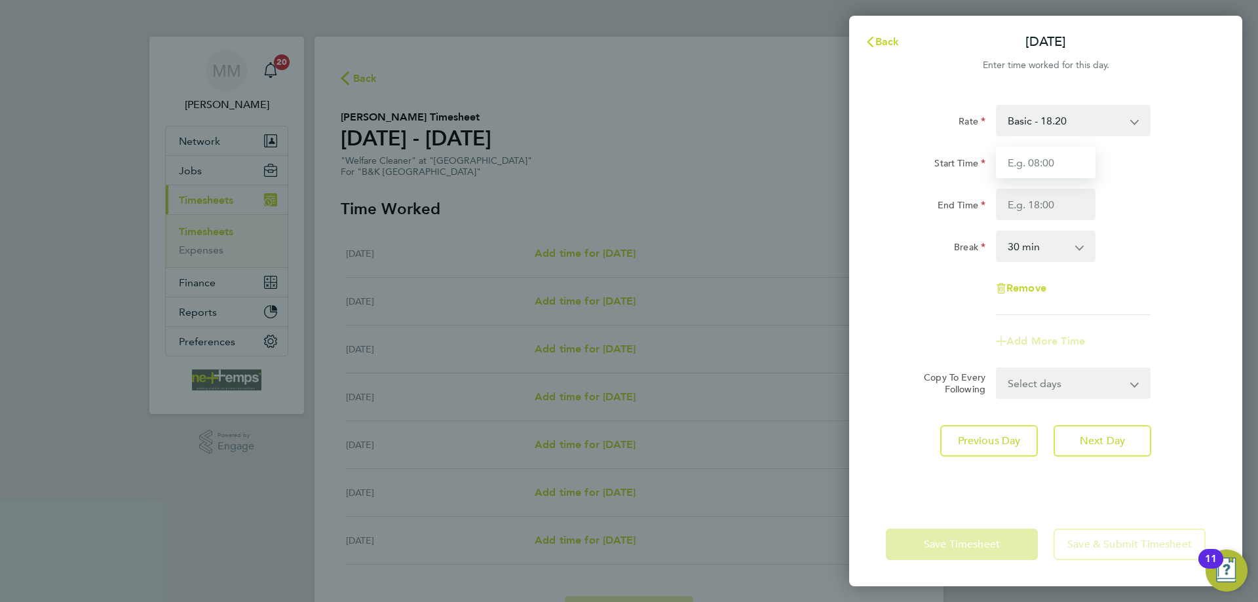
click at [1031, 166] on input "Start Time" at bounding box center [1046, 162] width 100 height 31
type input "12:30"
type input "16:30"
click at [1167, 197] on div "End Time 16:30" at bounding box center [1046, 204] width 330 height 31
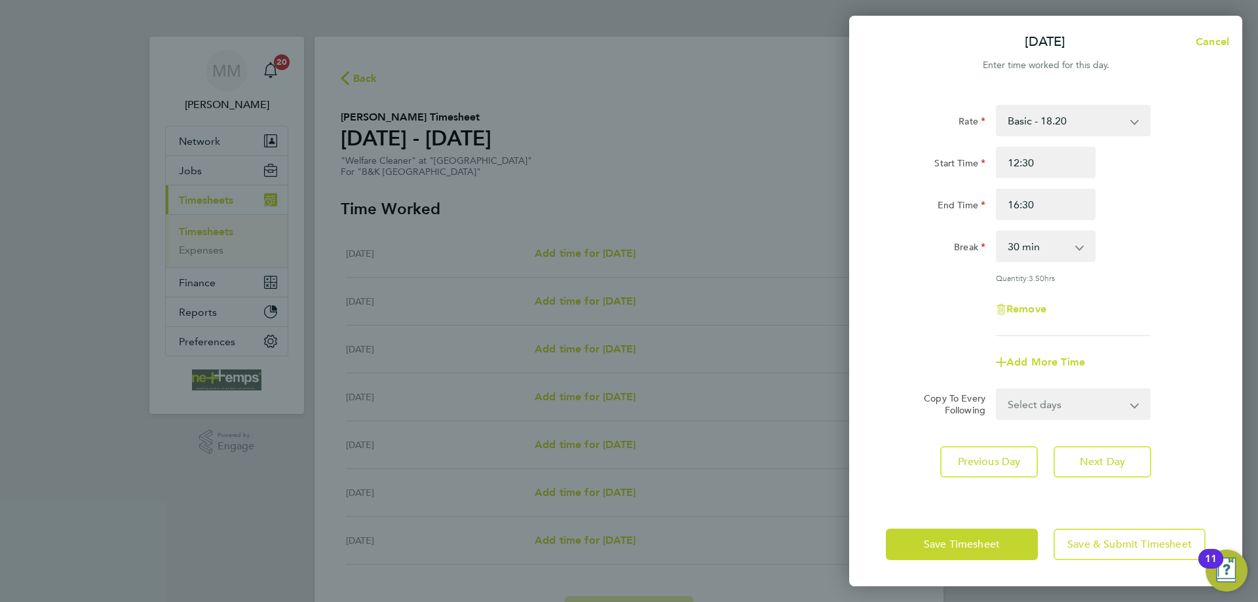
click at [1060, 243] on select "0 min 15 min 30 min 45 min 60 min 75 min 90 min" at bounding box center [1038, 246] width 81 height 29
select select "0"
click at [998, 232] on select "0 min 15 min 30 min 45 min 60 min 75 min 90 min" at bounding box center [1038, 246] width 81 height 29
click at [1109, 400] on select "Select days Day Weekday (Mon-Fri) Weekend (Sat-Sun) Wednesday Thursday Friday S…" at bounding box center [1067, 404] width 138 height 29
select select "WED"
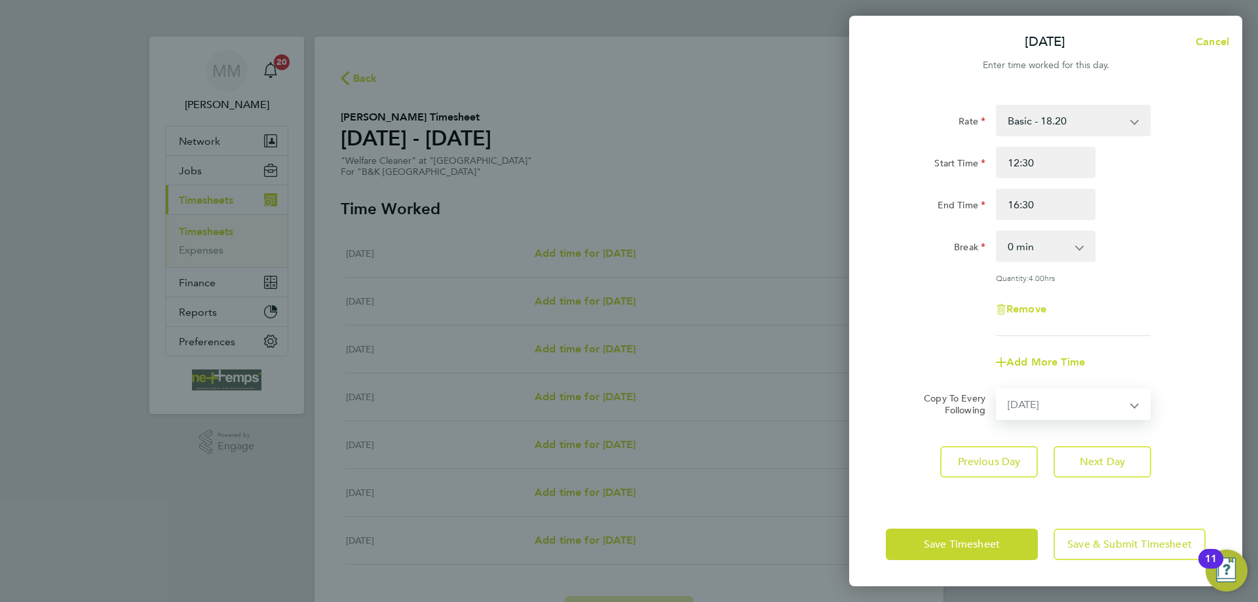
click at [998, 390] on select "Select days Day Weekday (Mon-Fri) Weekend (Sat-Sun) Wednesday Thursday Friday S…" at bounding box center [1067, 404] width 138 height 29
select select "2025-08-31"
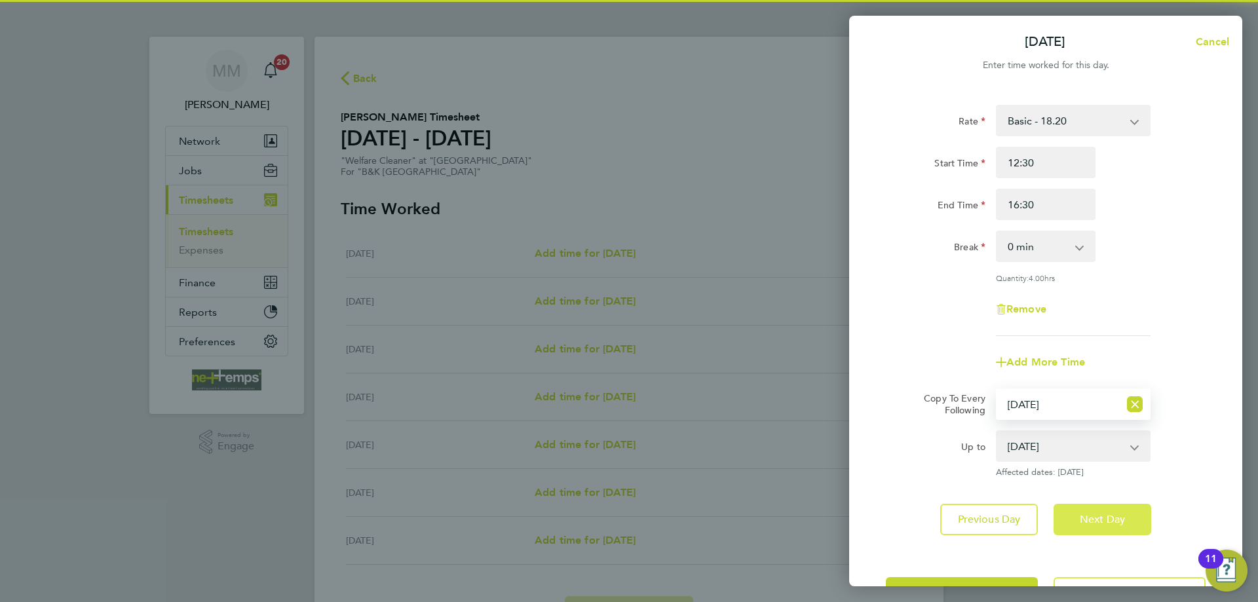
click at [1112, 510] on button "Next Day" at bounding box center [1103, 519] width 98 height 31
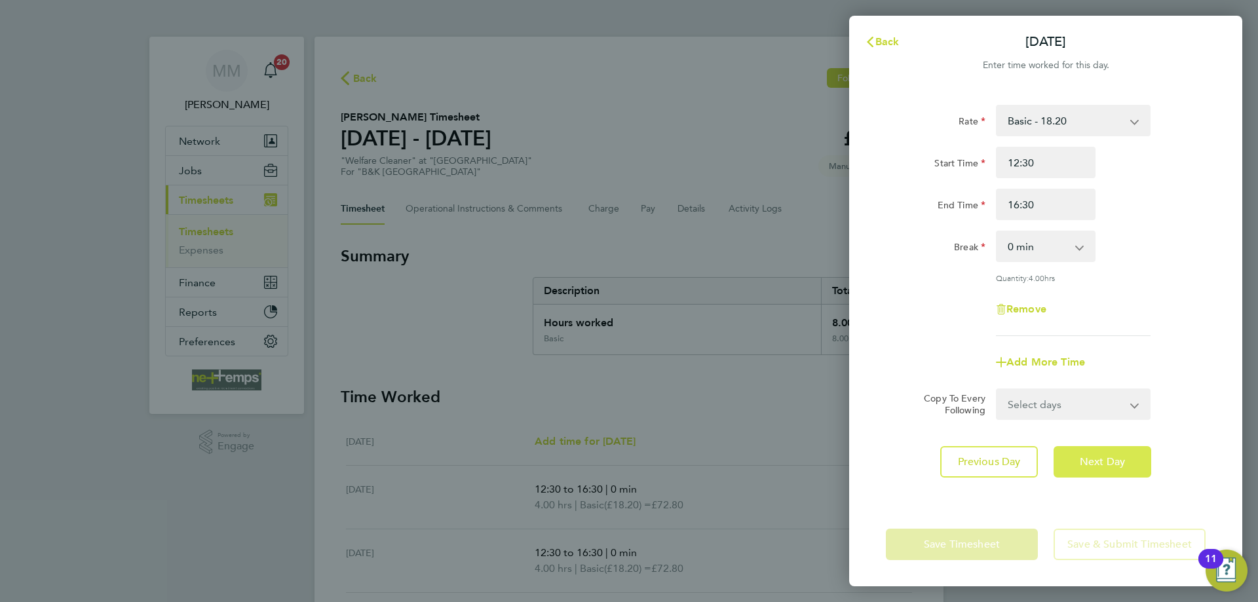
click at [1106, 461] on span "Next Day" at bounding box center [1102, 462] width 45 height 13
select select "30"
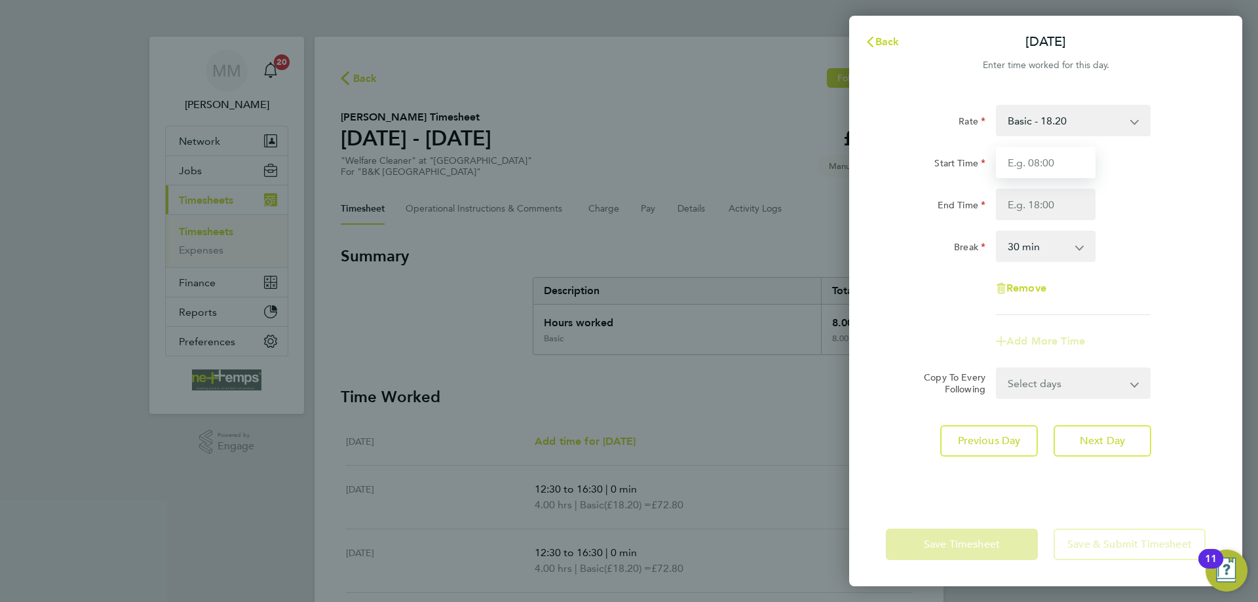
click at [1045, 157] on input "Start Time" at bounding box center [1046, 162] width 100 height 31
type input "09:00"
type input "16:00"
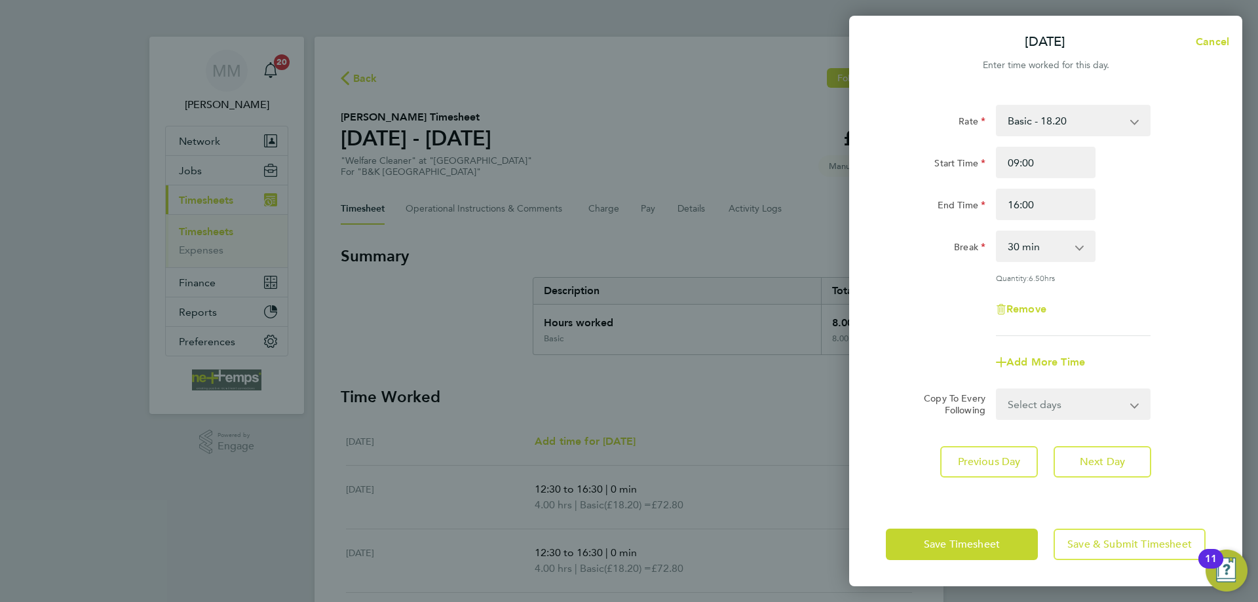
click at [1167, 235] on div "Break 0 min 15 min 30 min 45 min 60 min 75 min 90 min" at bounding box center [1046, 246] width 330 height 31
click at [1132, 461] on button "Next Day" at bounding box center [1103, 461] width 98 height 31
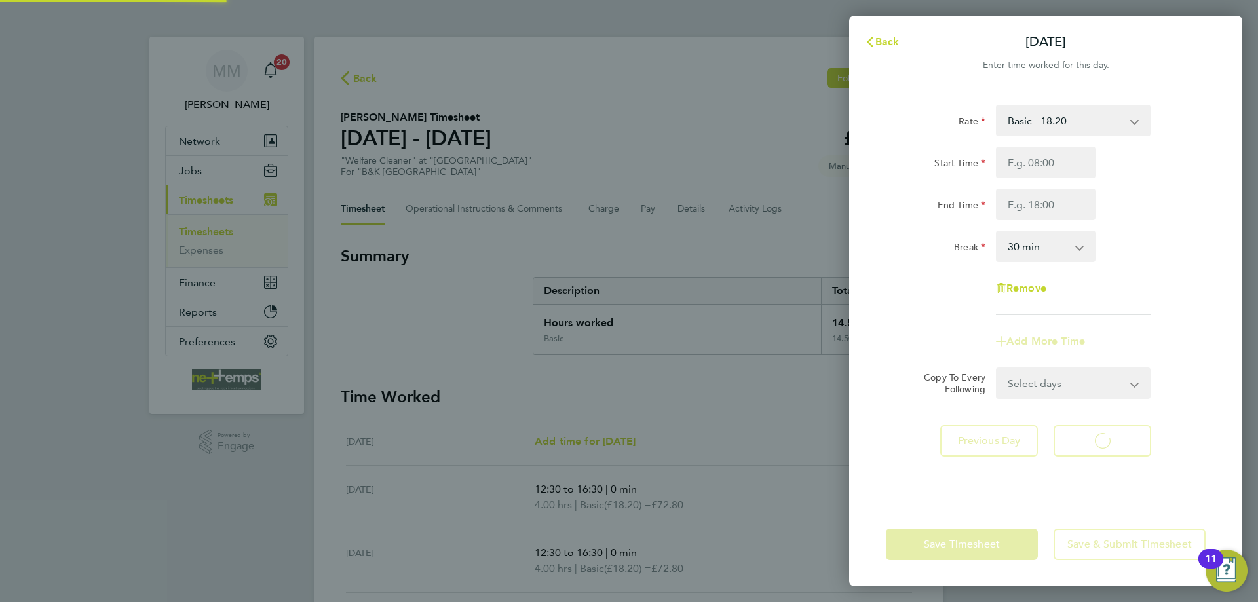
select select "30"
click at [1070, 164] on input "Start Time" at bounding box center [1046, 162] width 100 height 31
type input "09:00"
type input "16:00"
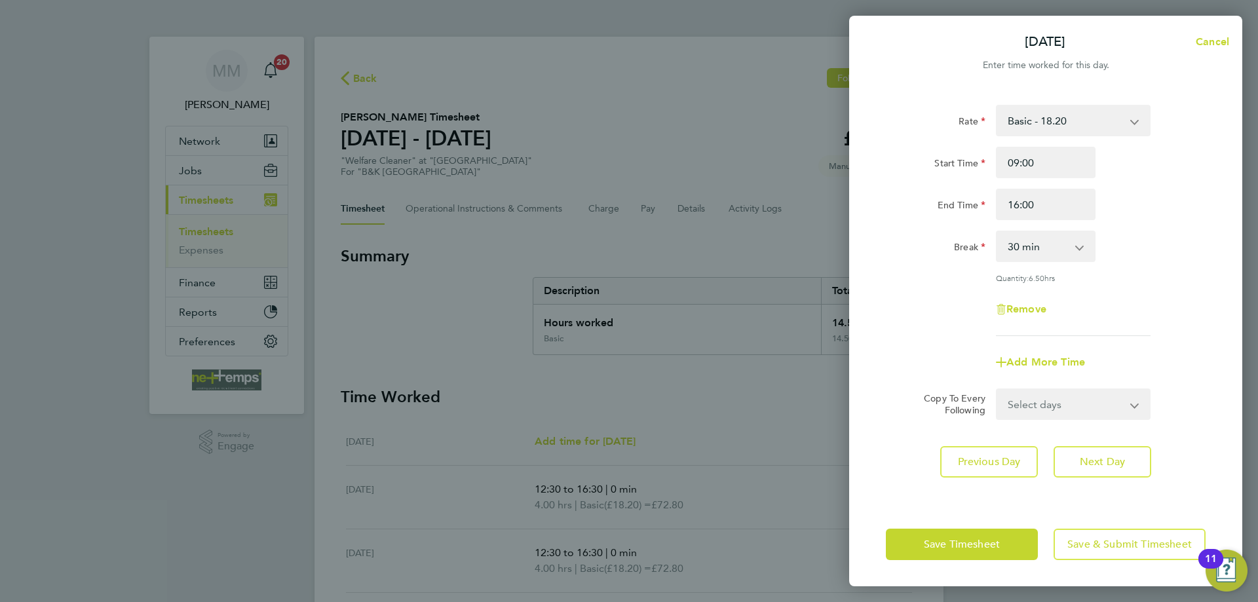
click at [1134, 193] on div "End Time 16:00" at bounding box center [1046, 204] width 330 height 31
click at [1124, 458] on span "Next Day" at bounding box center [1102, 462] width 45 height 13
select select "30"
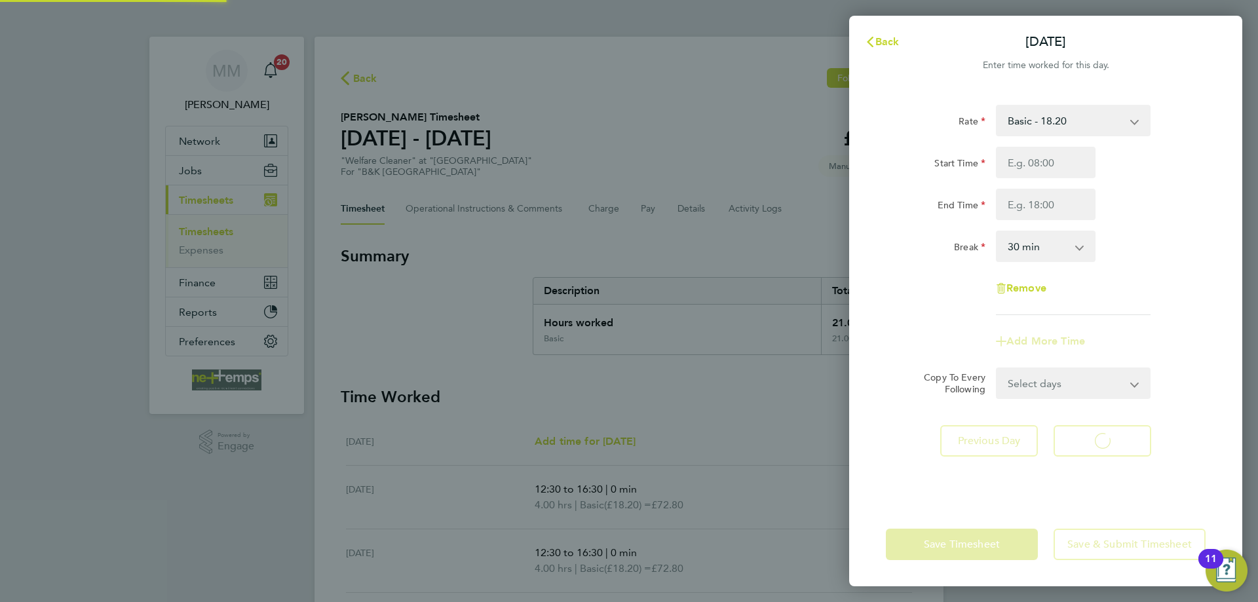
select select "30"
click at [893, 43] on span "Back" at bounding box center [888, 41] width 24 height 12
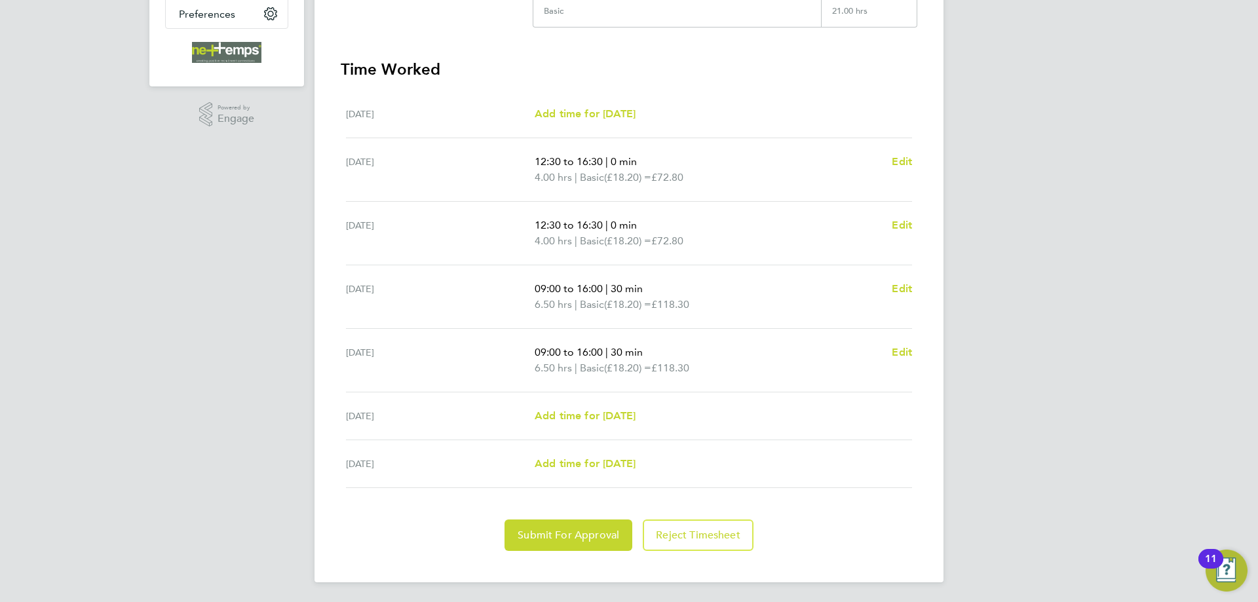
scroll to position [329, 0]
click at [585, 528] on span "Submit For Approval" at bounding box center [569, 534] width 102 height 13
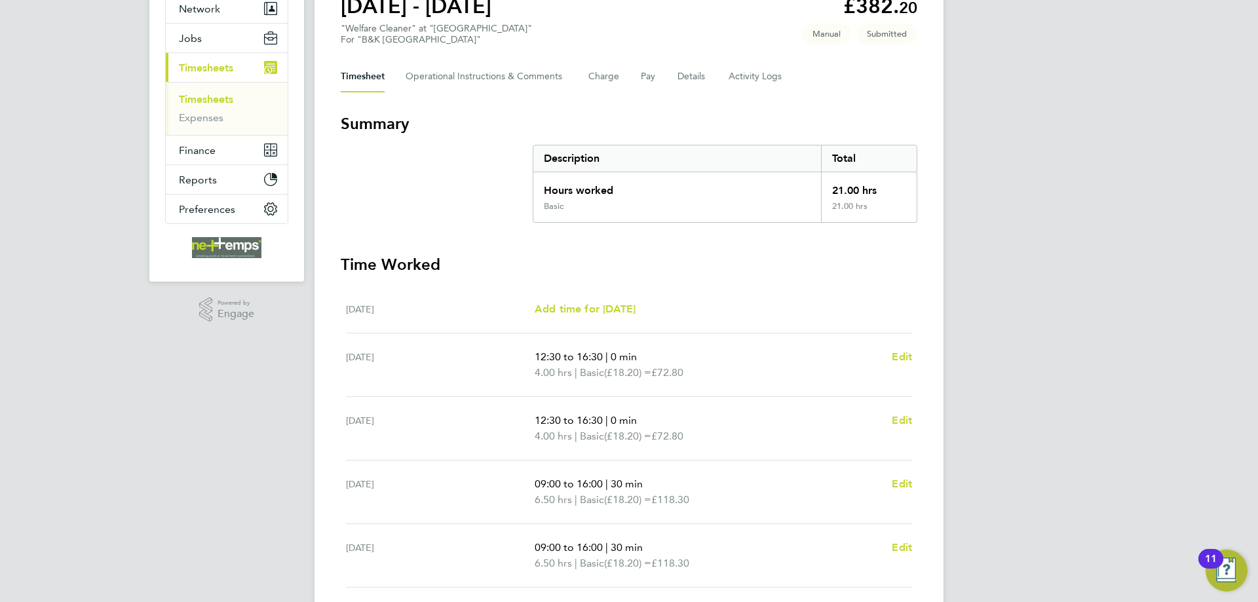
scroll to position [67, 0]
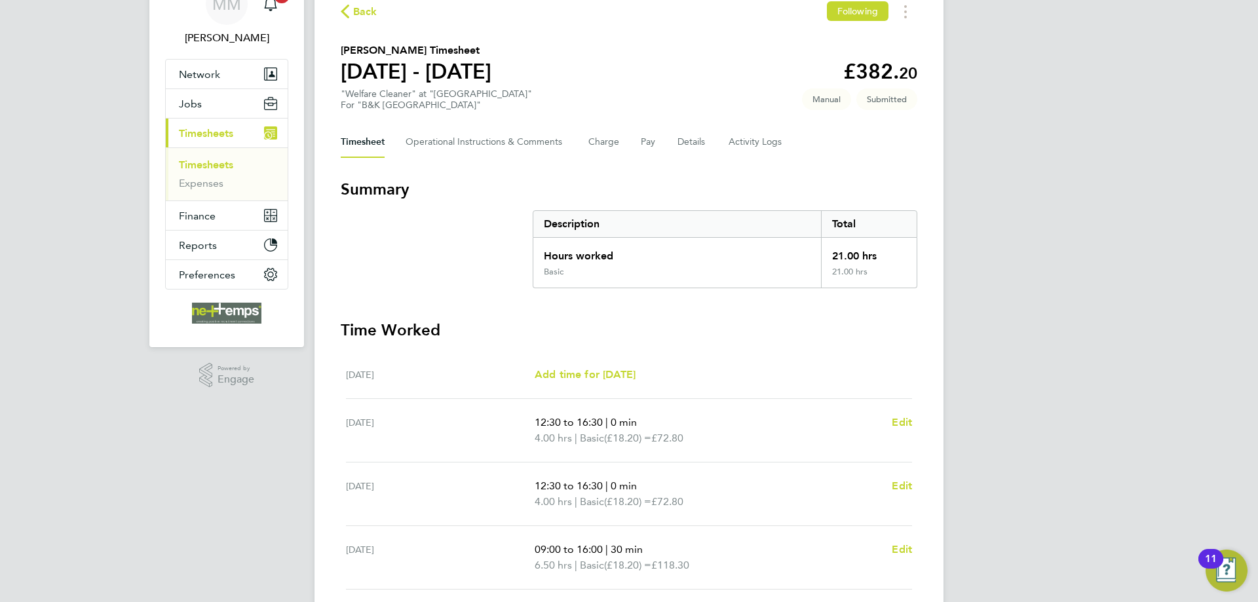
click at [222, 163] on link "Timesheets" at bounding box center [206, 165] width 54 height 12
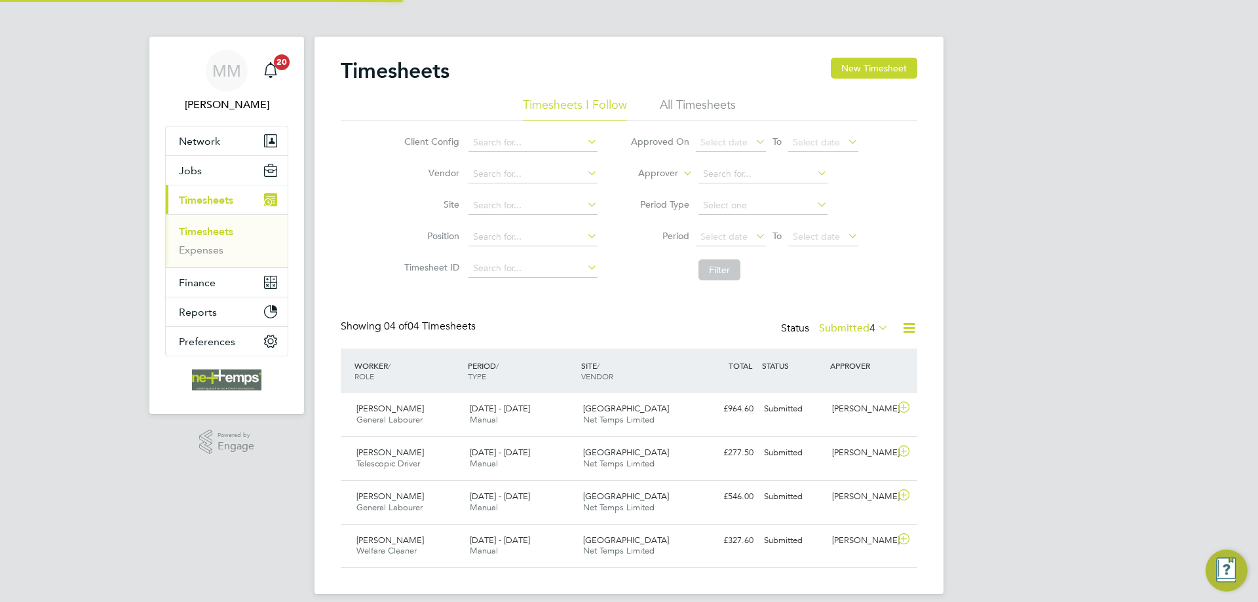
scroll to position [7, 7]
click at [872, 70] on button "New Timesheet" at bounding box center [874, 68] width 87 height 21
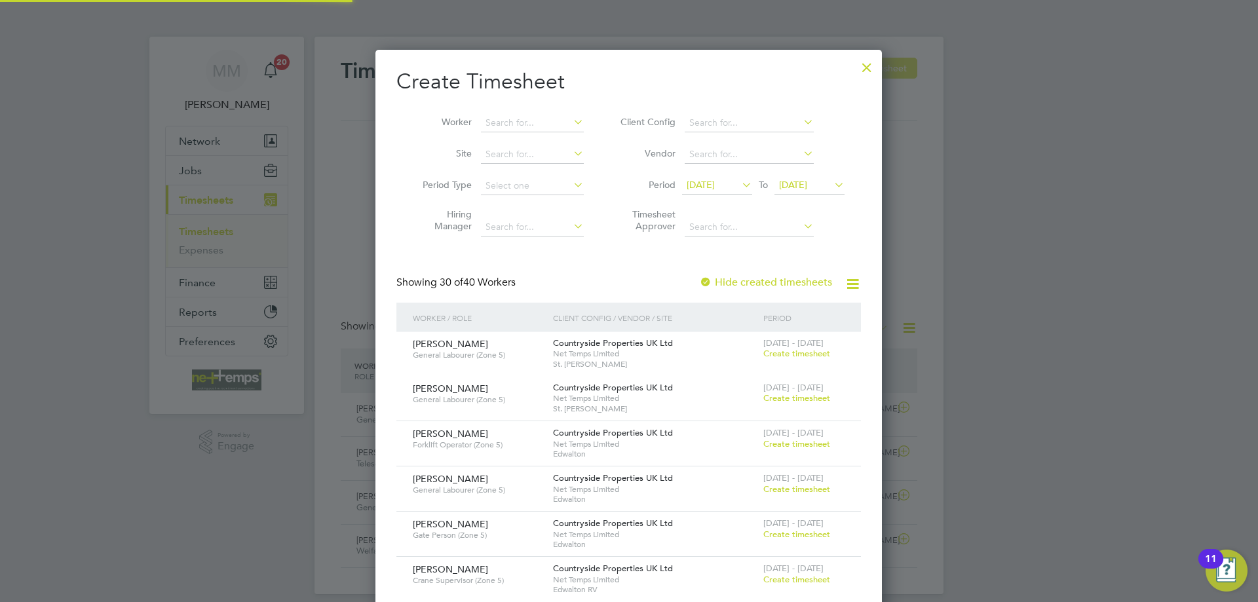
scroll to position [2063, 507]
click at [553, 119] on input at bounding box center [532, 123] width 103 height 18
click at [540, 142] on li "Wayne Long" at bounding box center [535, 141] width 111 height 18
type input "[PERSON_NAME]"
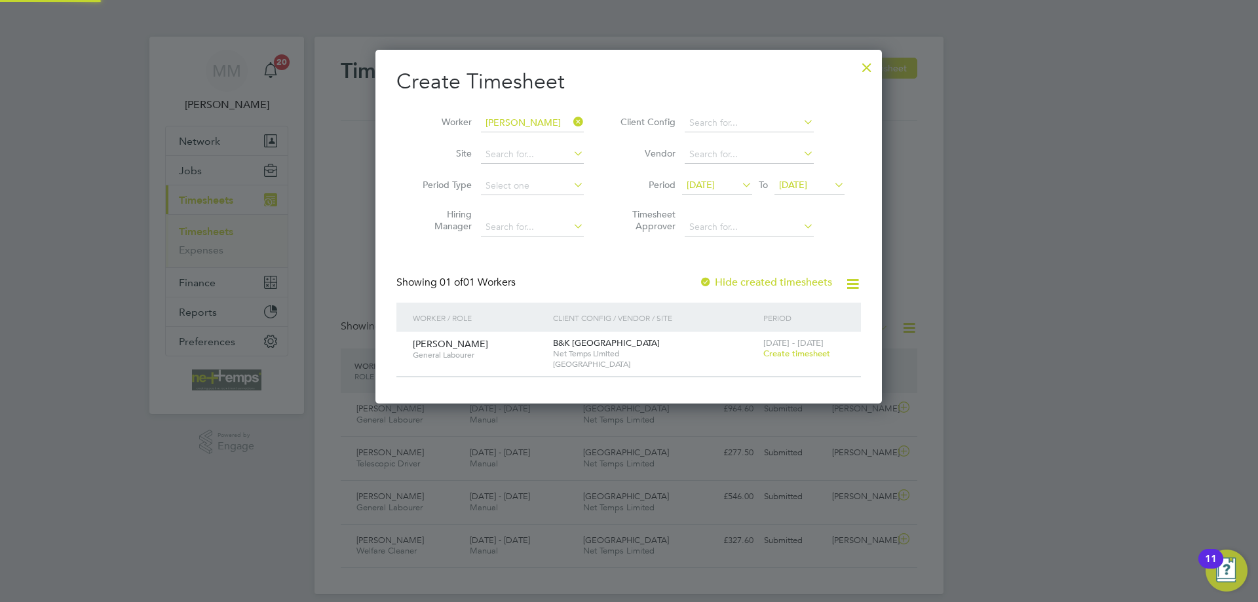
scroll to position [353, 507]
click at [780, 357] on span "Create timesheet" at bounding box center [797, 353] width 67 height 11
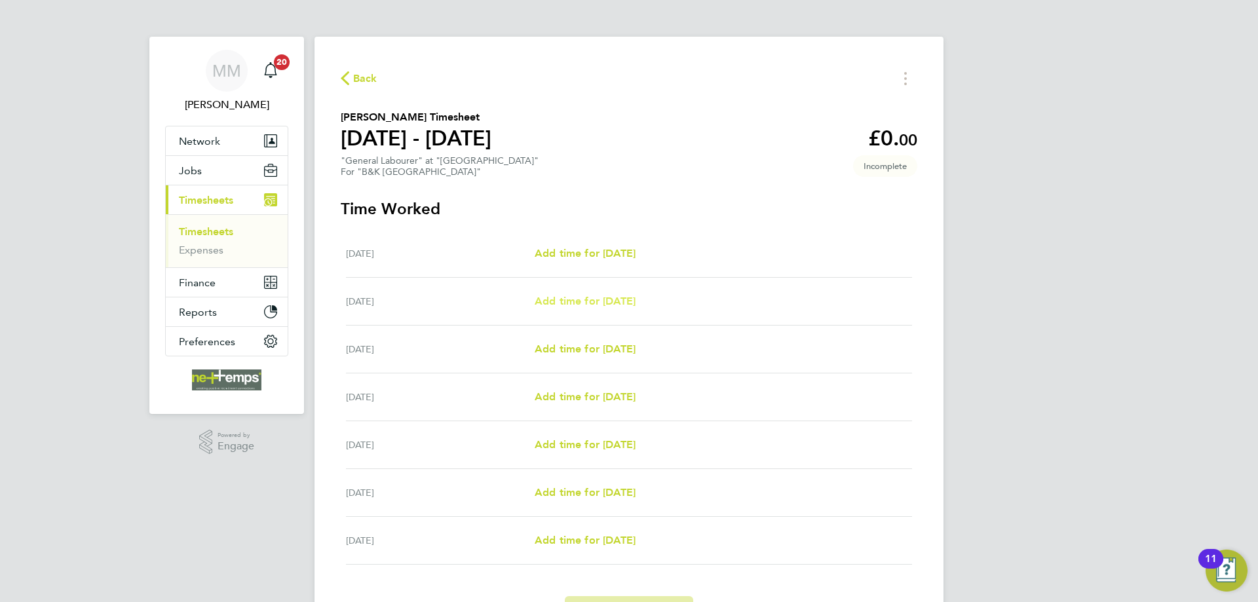
click at [621, 300] on span "Add time for Tue 26 Aug" at bounding box center [585, 301] width 101 height 12
select select "30"
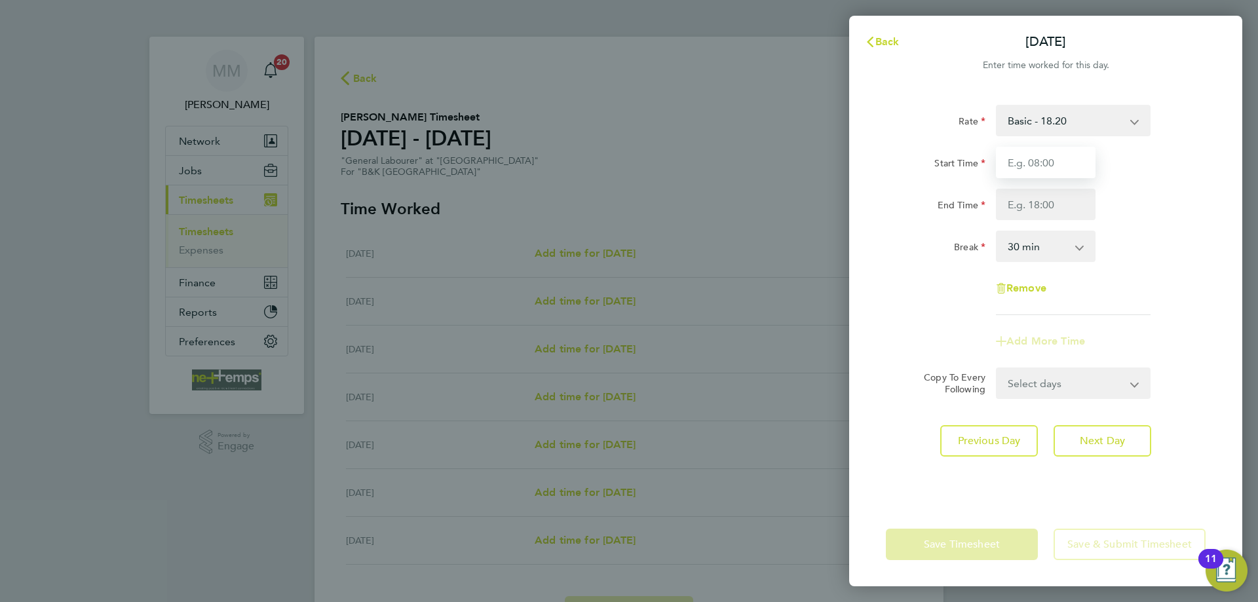
click at [1026, 161] on input "Start Time" at bounding box center [1046, 162] width 100 height 31
type input "07:30"
type input "17:00"
click at [1159, 210] on div "End Time 17:00" at bounding box center [1046, 204] width 330 height 31
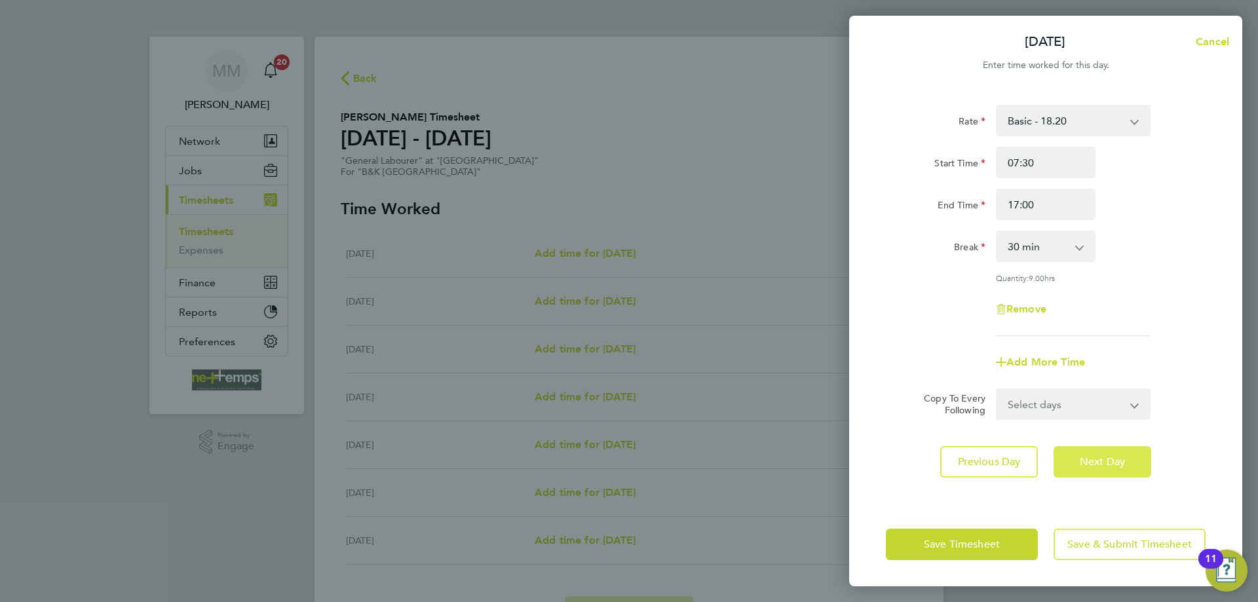
click at [1097, 454] on button "Next Day" at bounding box center [1103, 461] width 98 height 31
select select "30"
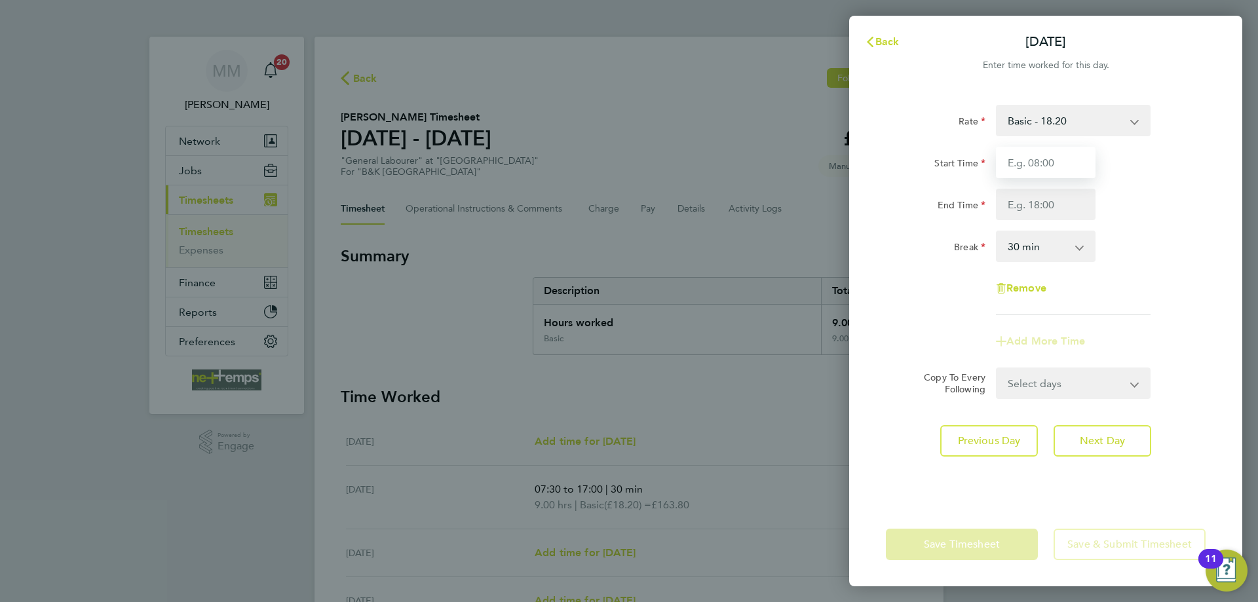
click at [1041, 165] on input "Start Time" at bounding box center [1046, 162] width 100 height 31
type input "07:30"
type input "16:30"
click at [1172, 218] on div "End Time 16:30" at bounding box center [1046, 204] width 330 height 31
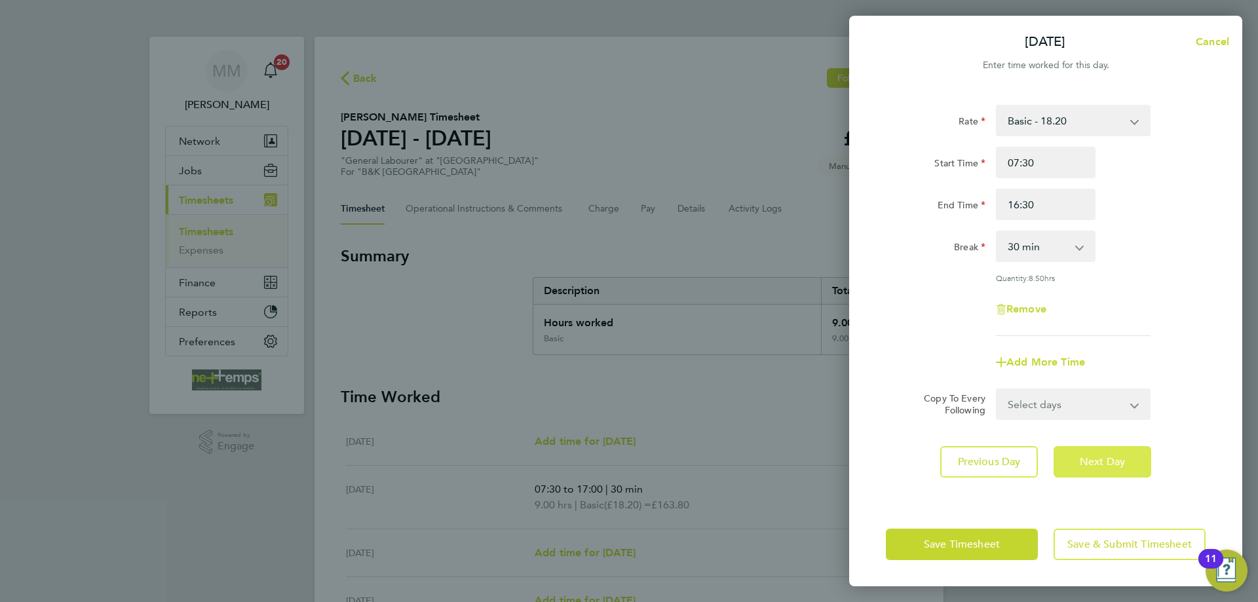
click at [1104, 461] on span "Next Day" at bounding box center [1102, 462] width 45 height 13
select select "30"
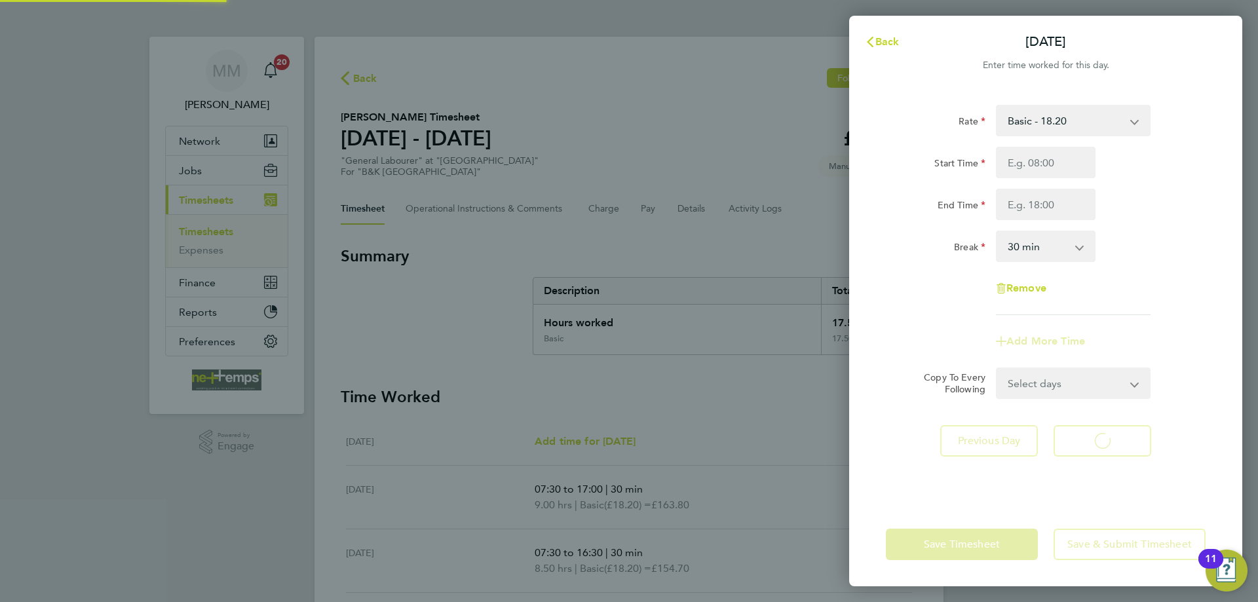
select select "30"
click at [1032, 163] on input "Start Time" at bounding box center [1046, 162] width 100 height 31
type input "07:30"
type input "17:00"
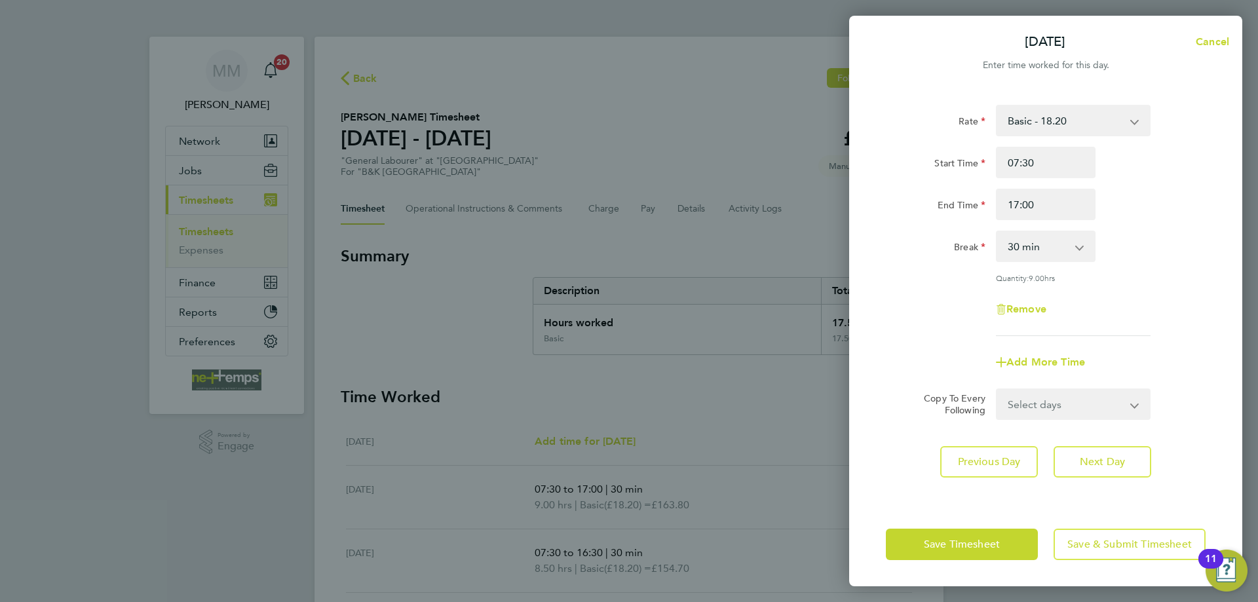
click at [1153, 237] on div "Break 0 min 15 min 30 min 45 min 60 min 75 min 90 min" at bounding box center [1046, 246] width 330 height 31
click at [1113, 467] on button "Next Day" at bounding box center [1103, 461] width 98 height 31
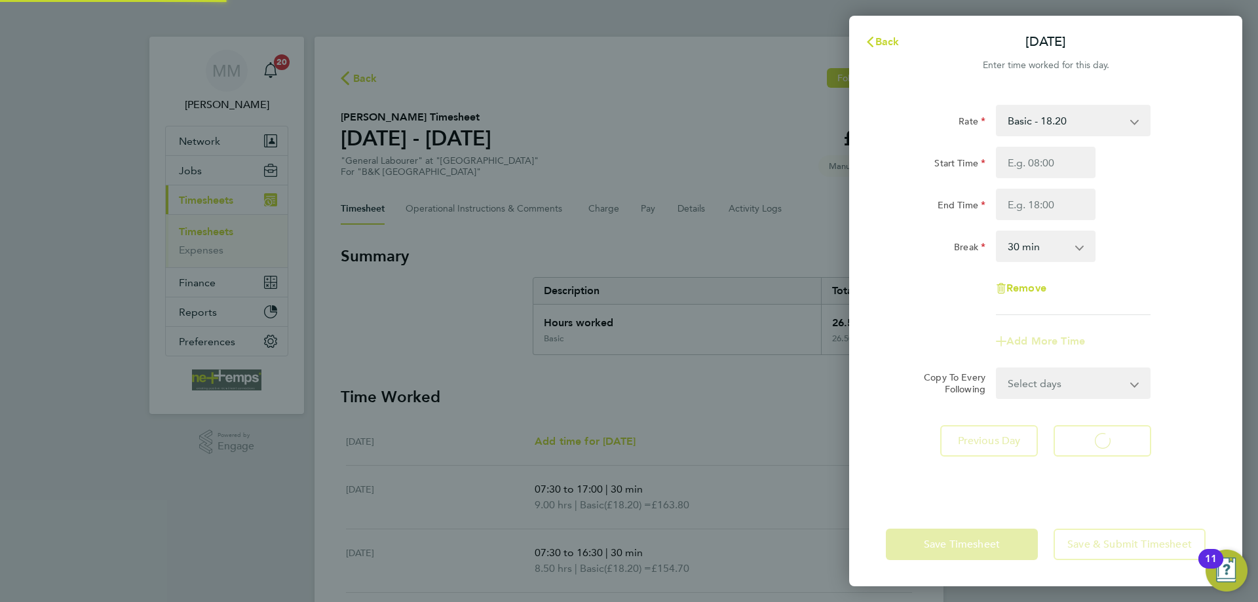
select select "30"
click at [1047, 166] on input "Start Time" at bounding box center [1046, 162] width 100 height 31
drag, startPoint x: 1017, startPoint y: 204, endPoint x: 1017, endPoint y: 162, distance: 41.9
click at [1017, 204] on input "End Time" at bounding box center [1046, 204] width 100 height 31
click at [1017, 162] on input "Start Time" at bounding box center [1046, 162] width 100 height 31
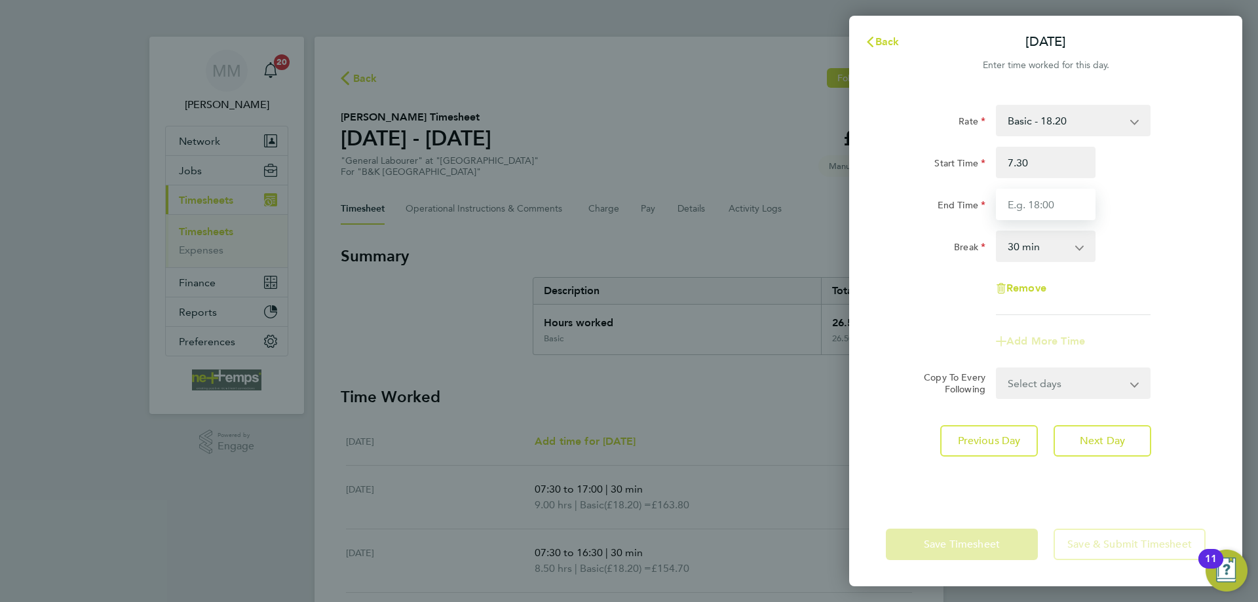
type input "07:30"
type input "16:00"
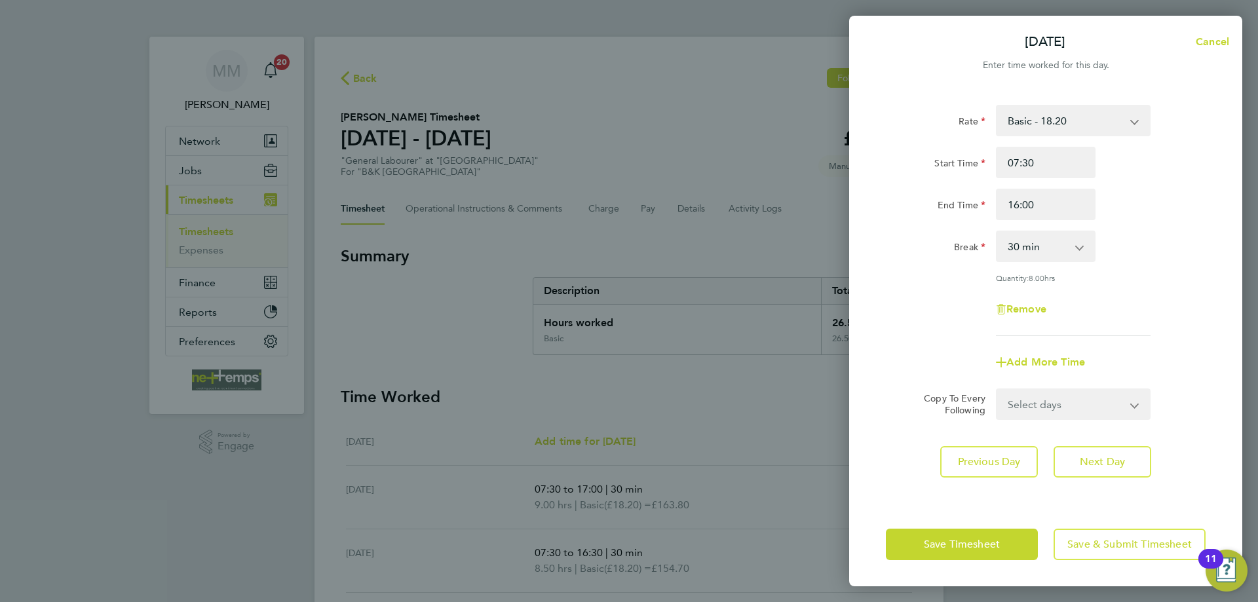
click at [1206, 273] on div "Rate Basic - 18.20 Start Time 07:30 End Time 16:00 Break 0 min 15 min 30 min 45…" at bounding box center [1046, 220] width 320 height 231
click at [1125, 459] on span "Next Day" at bounding box center [1102, 462] width 45 height 13
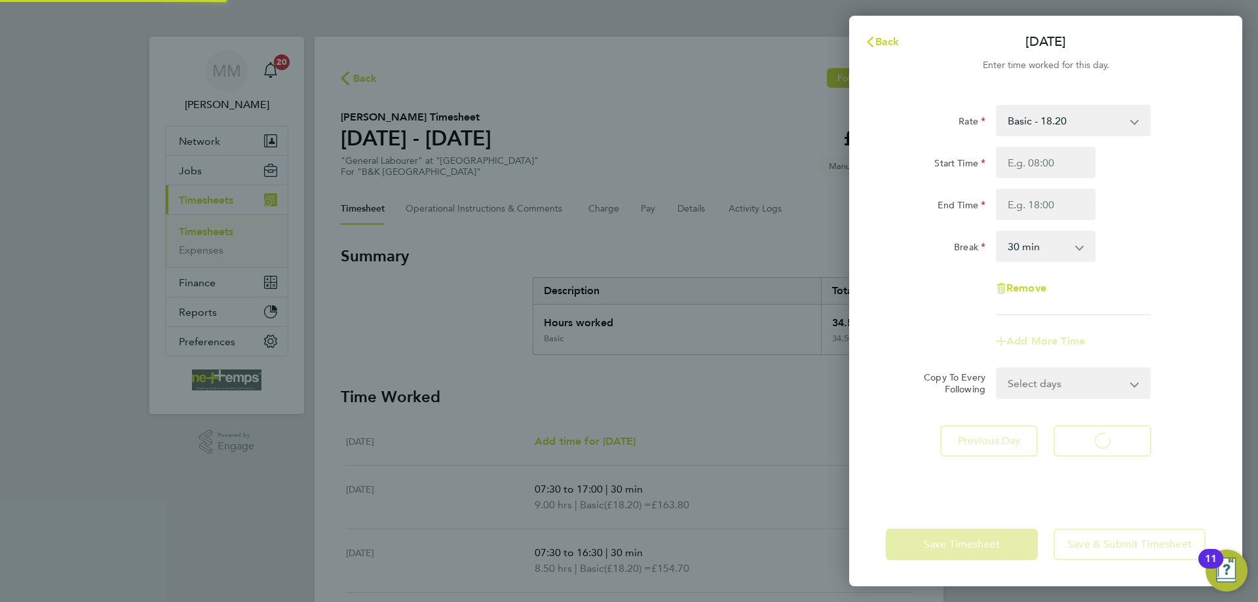
select select "30"
click at [889, 43] on span "Back" at bounding box center [888, 41] width 24 height 12
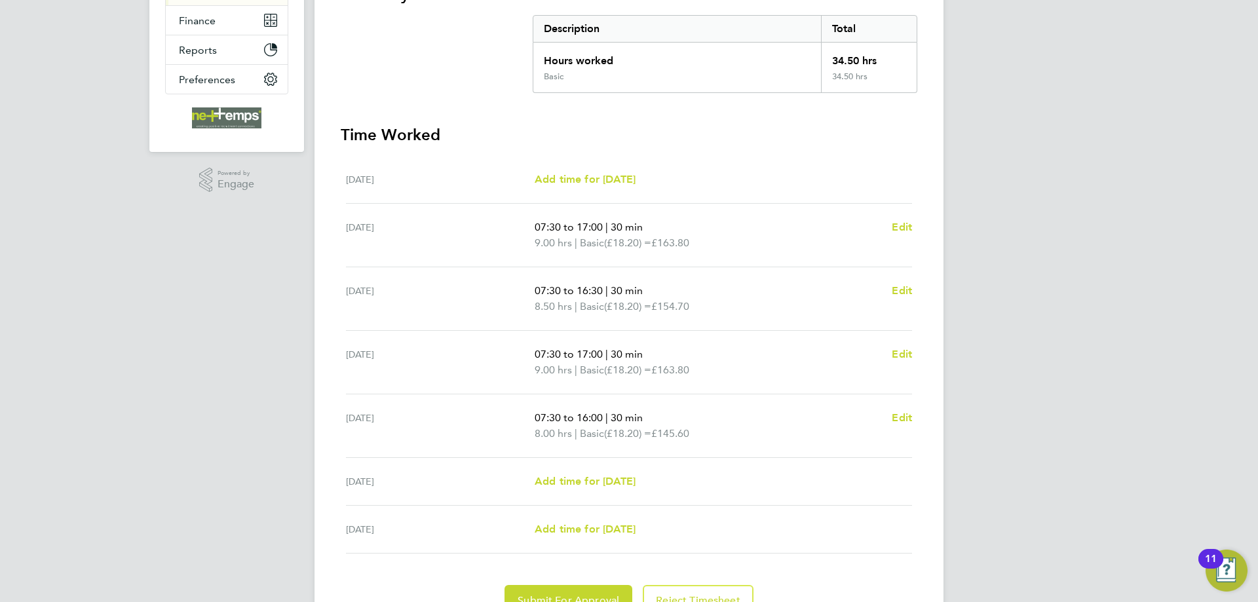
scroll to position [329, 0]
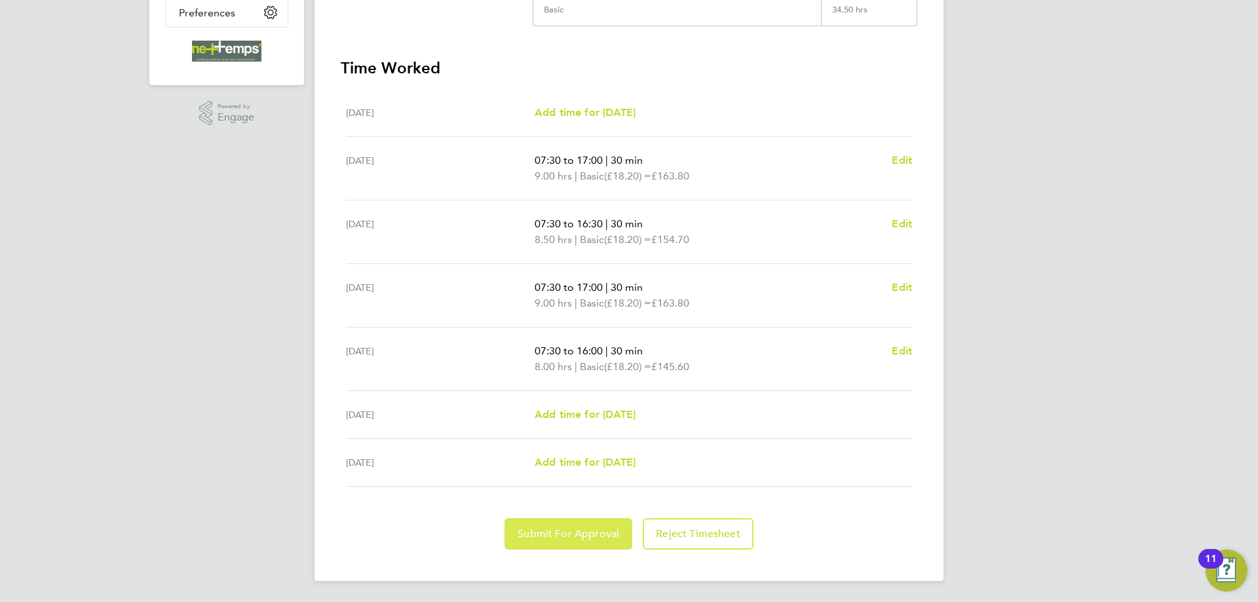
click at [597, 532] on span "Submit For Approval" at bounding box center [569, 534] width 102 height 13
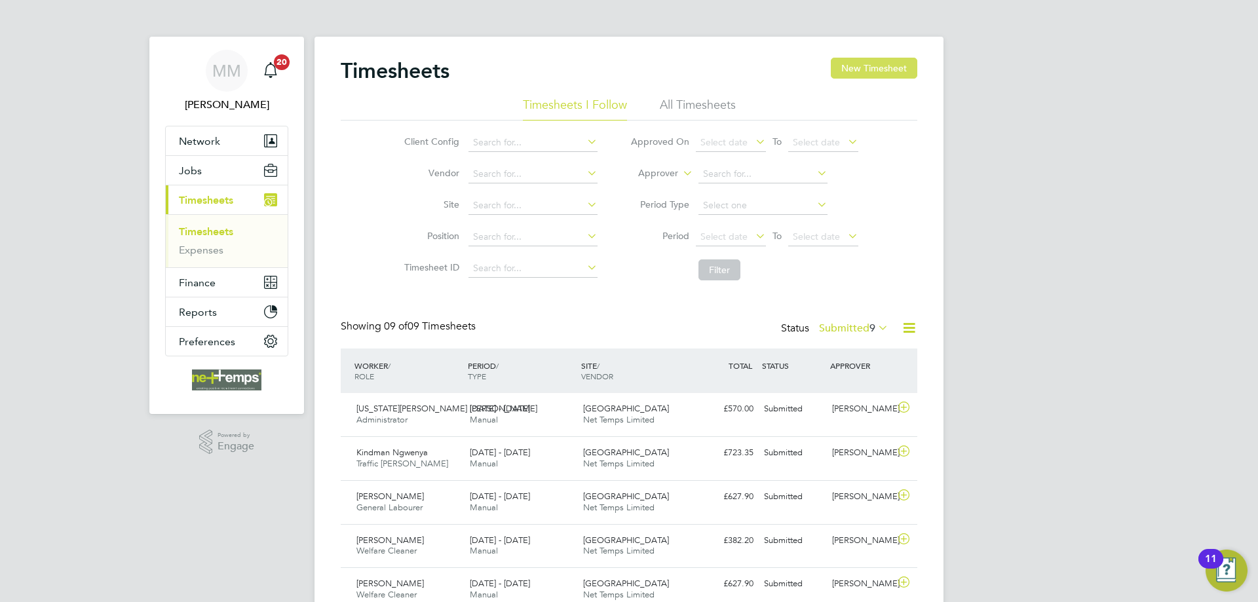
click at [861, 70] on button "New Timesheet" at bounding box center [874, 68] width 87 height 21
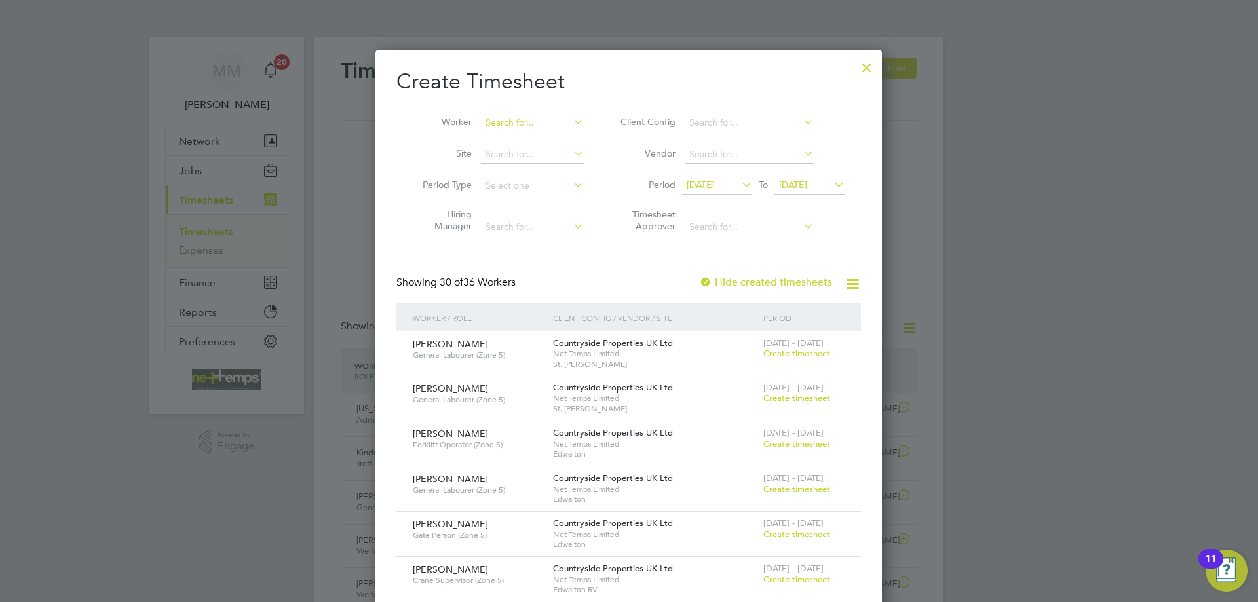
click at [511, 117] on input at bounding box center [532, 123] width 103 height 18
click at [516, 137] on li "[PERSON_NAME]" at bounding box center [532, 141] width 104 height 18
type input "[PERSON_NAME]"
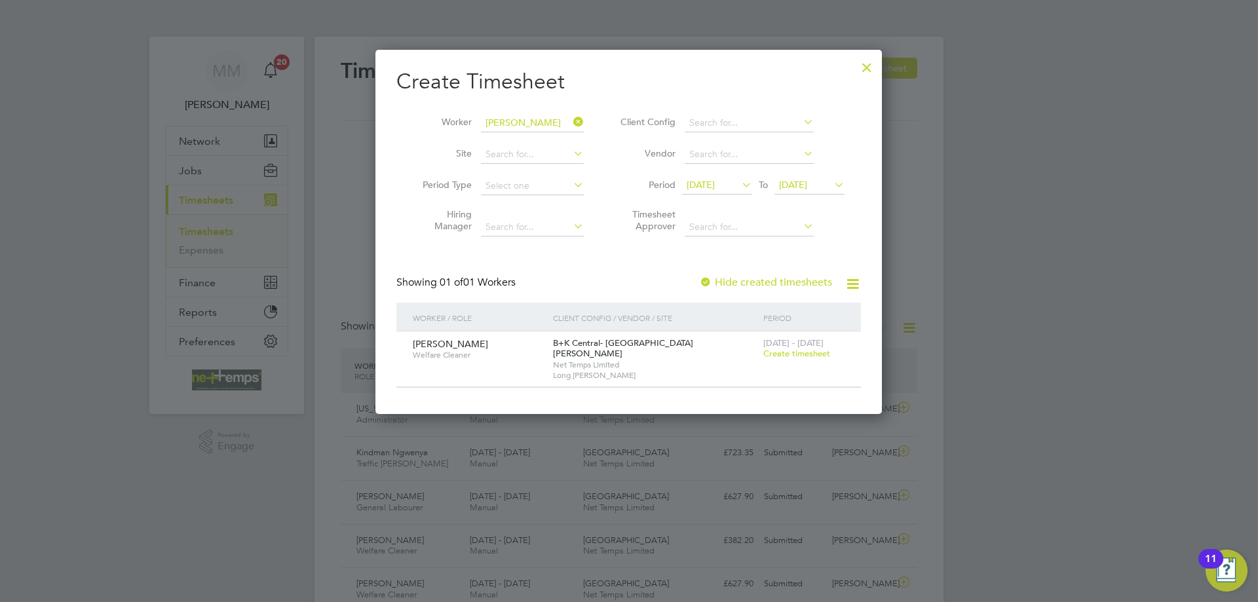
click at [800, 355] on span "Create timesheet" at bounding box center [797, 353] width 67 height 11
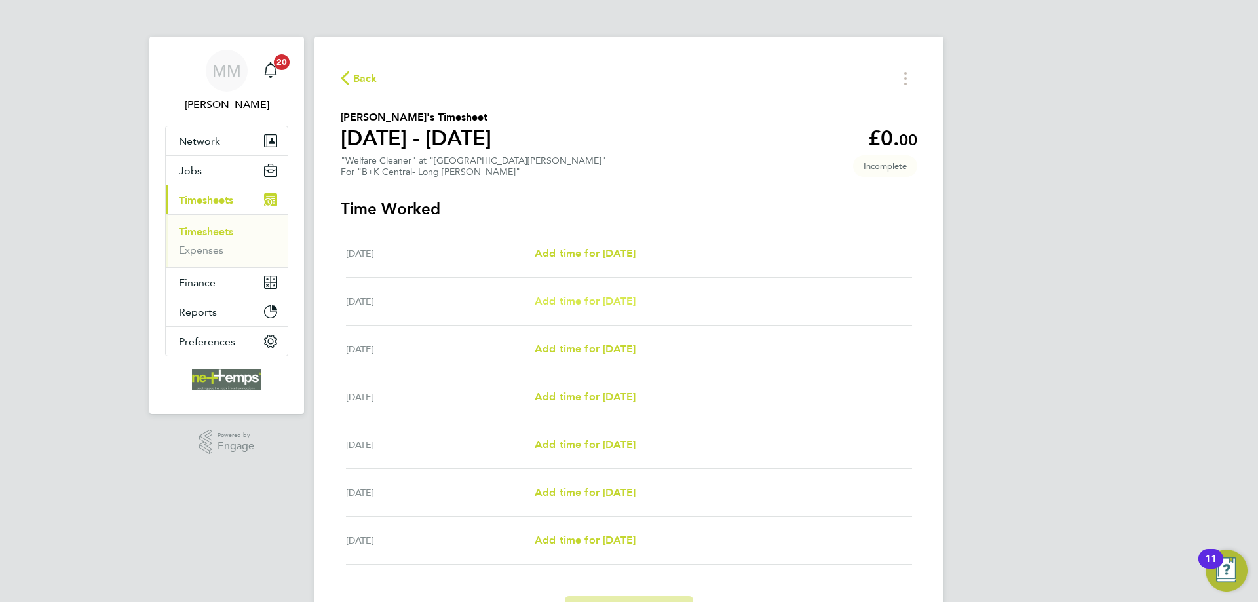
click at [608, 302] on span "Add time for [DATE]" at bounding box center [585, 301] width 101 height 12
select select "30"
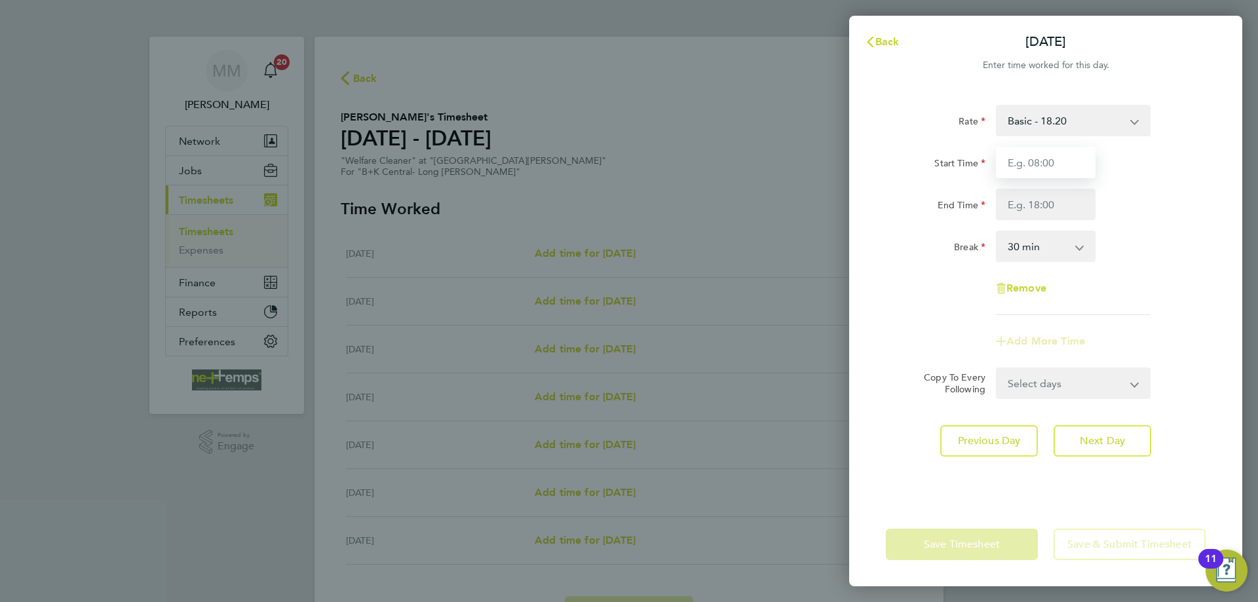
click at [1061, 171] on input "Start Time" at bounding box center [1046, 162] width 100 height 31
type input "09:00"
type input "16:00"
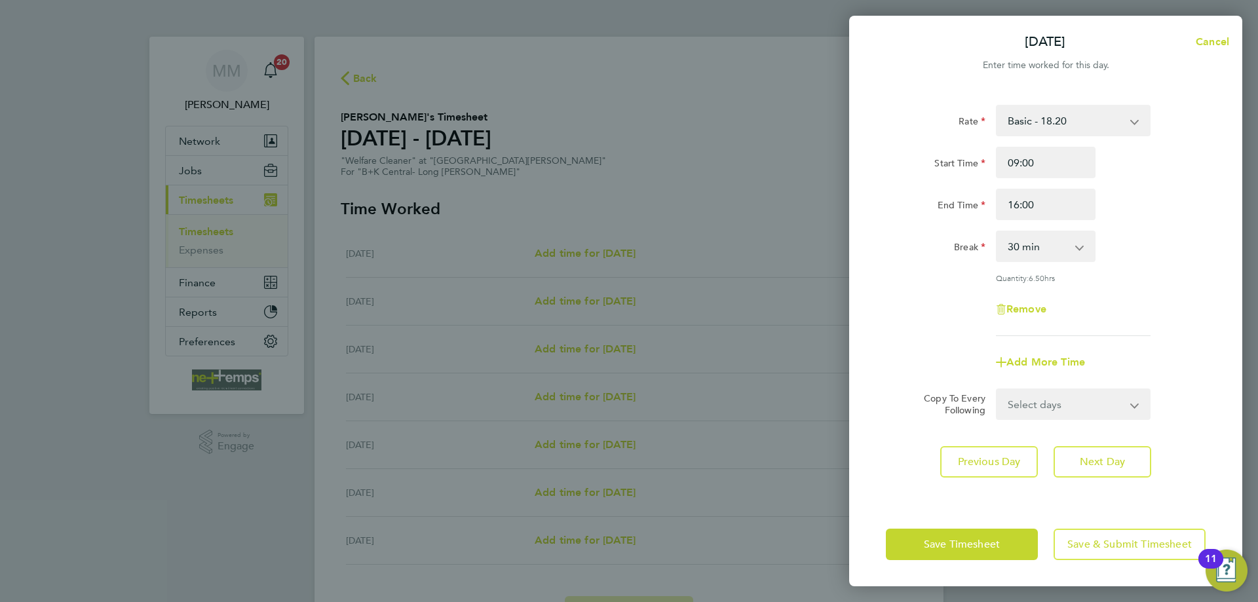
click at [1180, 224] on div "Rate Basic - 18.20 Start Time 09:00 End Time 16:00 Break 0 min 15 min 30 min 45…" at bounding box center [1046, 220] width 320 height 231
click at [1097, 404] on select "Select days Day Weekday (Mon-Fri) Weekend (Sat-Sun) Wednesday Thursday Friday S…" at bounding box center [1067, 404] width 138 height 29
select select "WEEKDAY"
click at [998, 390] on select "Select days Day Weekday (Mon-Fri) Weekend (Sat-Sun) Wednesday Thursday Friday S…" at bounding box center [1067, 404] width 138 height 29
select select "2025-08-31"
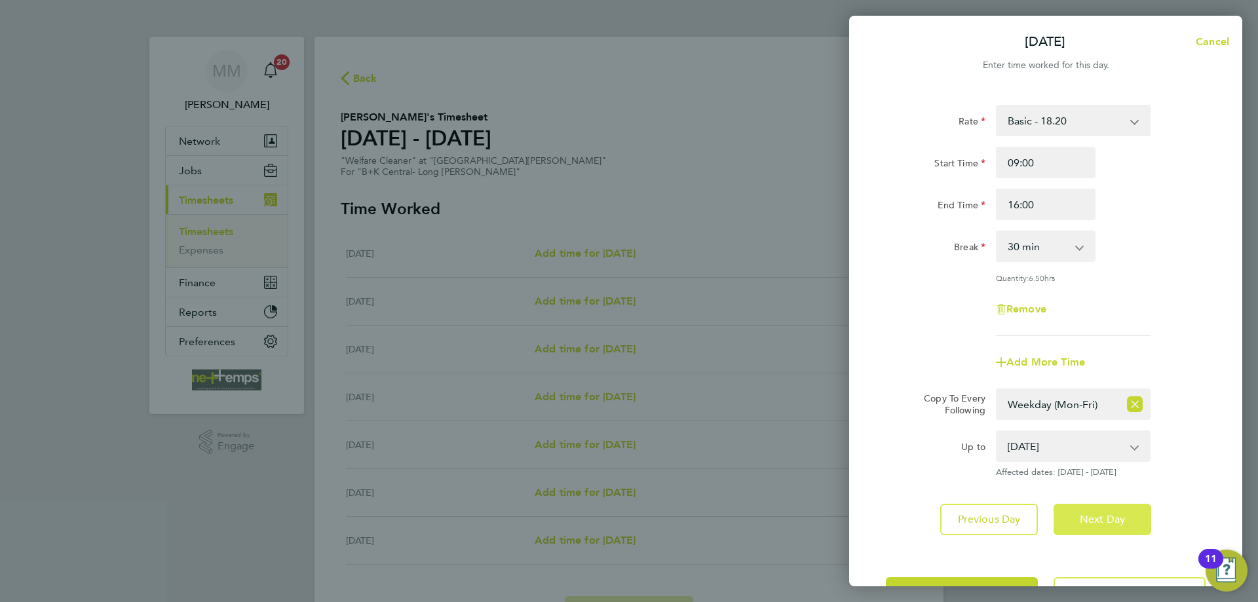
click at [1112, 522] on span "Next Day" at bounding box center [1102, 519] width 45 height 13
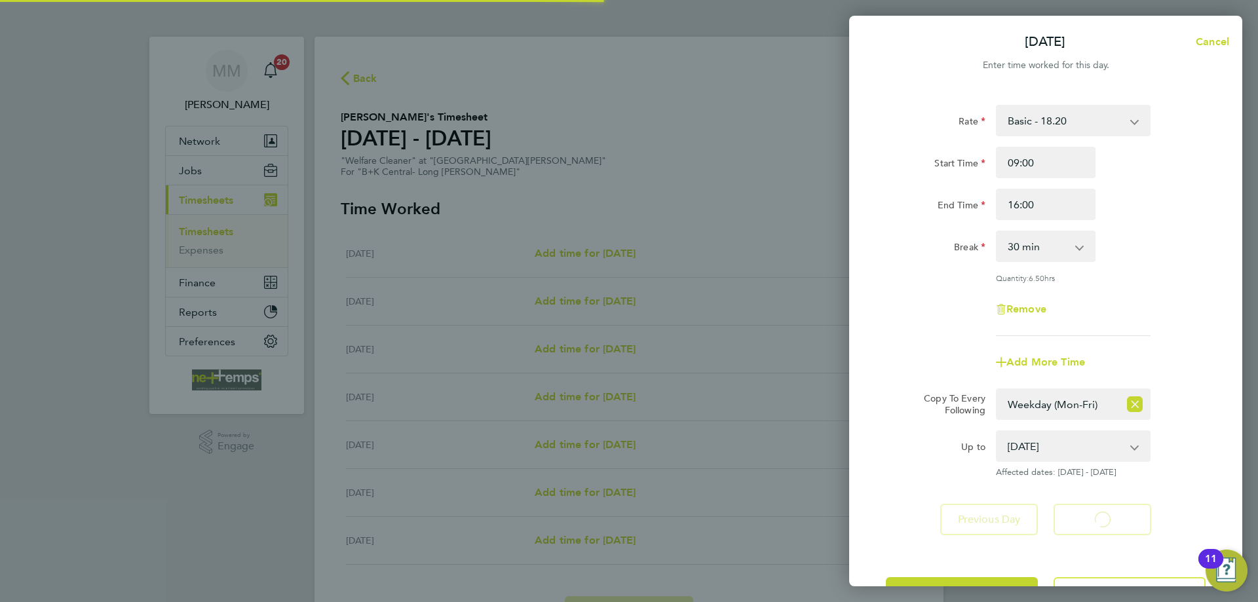
select select "30"
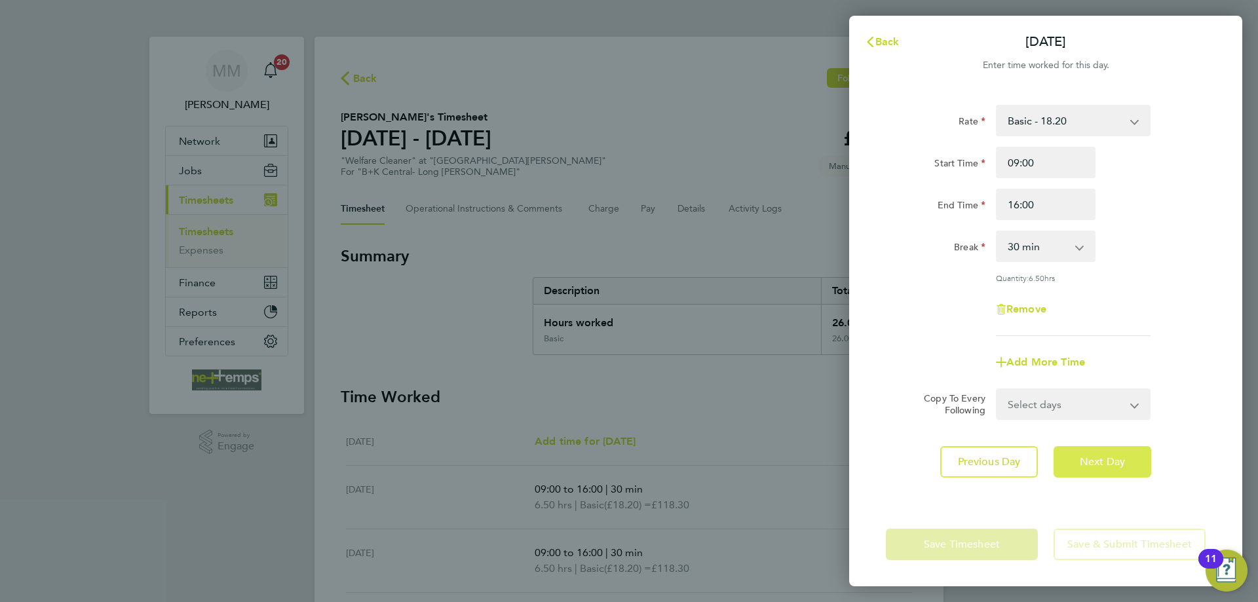
click at [1112, 465] on span "Next Day" at bounding box center [1102, 462] width 45 height 13
select select "30"
click at [1112, 465] on span "Next Day" at bounding box center [1102, 462] width 45 height 13
select select "30"
click at [1112, 465] on span "Next Day" at bounding box center [1102, 462] width 45 height 13
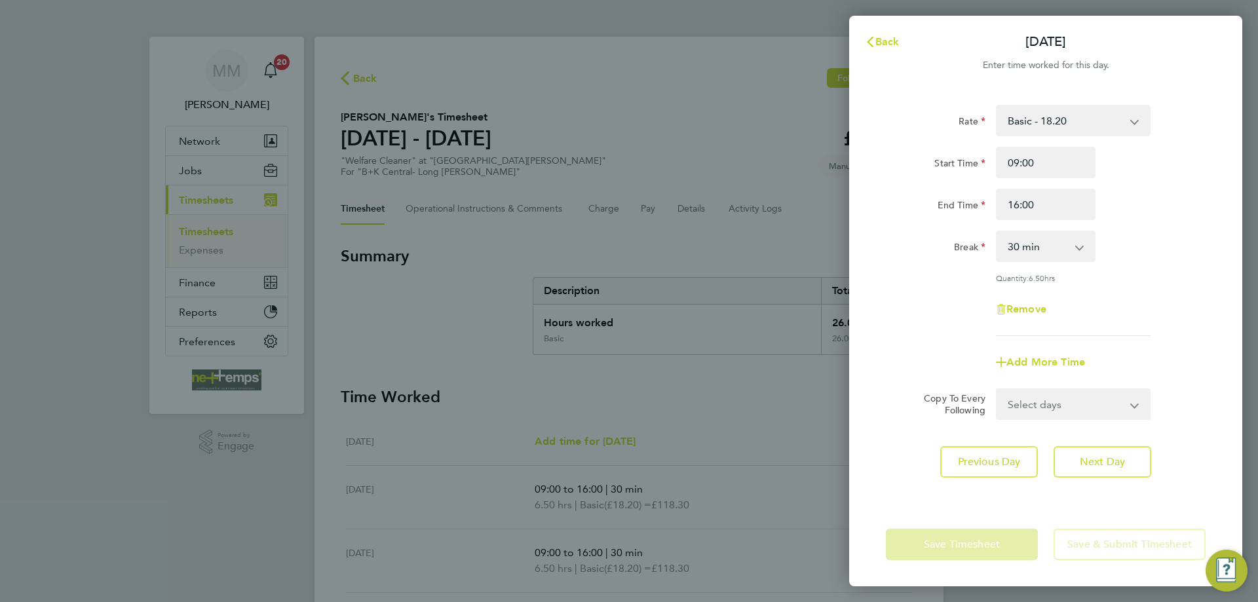
select select "30"
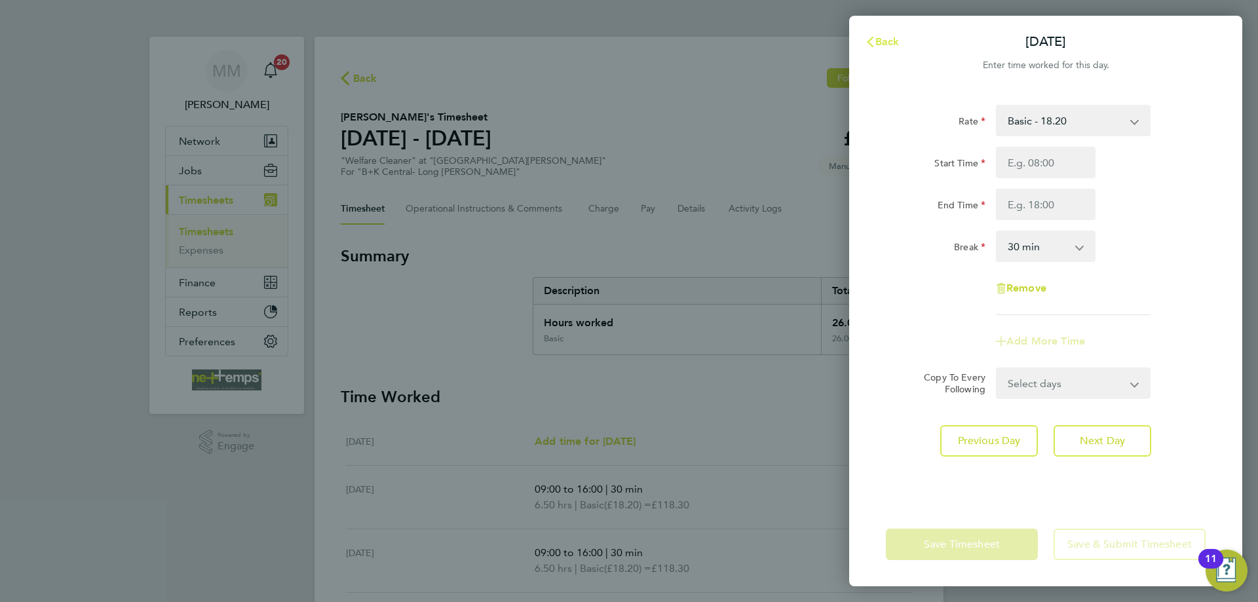
click at [893, 41] on span "Back" at bounding box center [888, 41] width 24 height 12
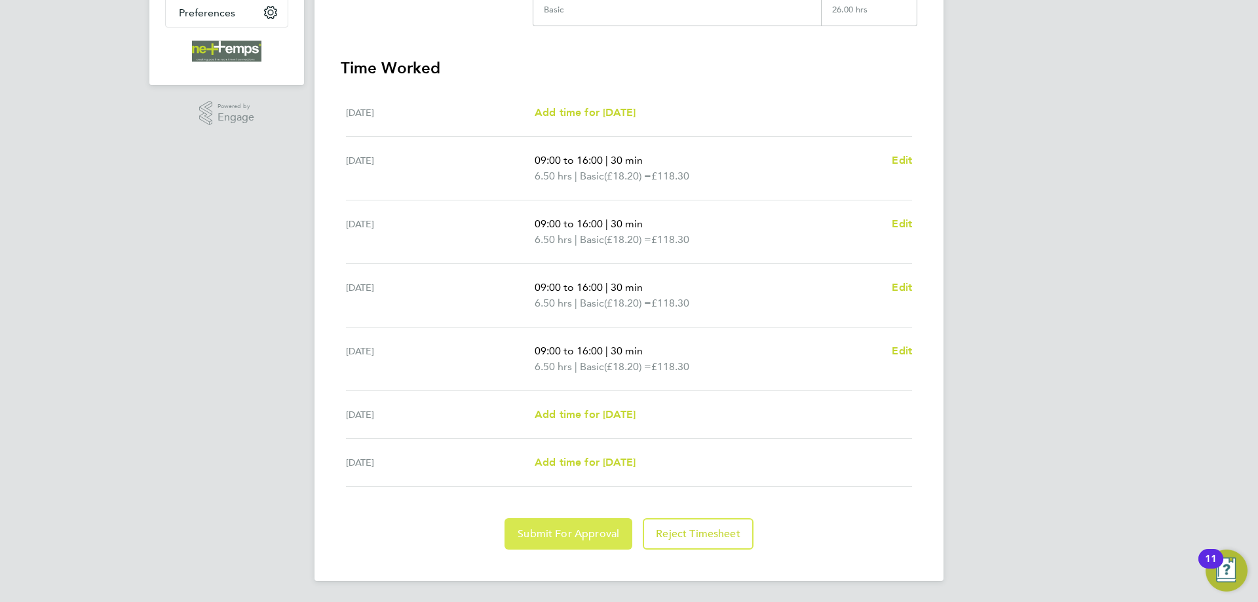
click at [603, 536] on span "Submit For Approval" at bounding box center [569, 534] width 102 height 13
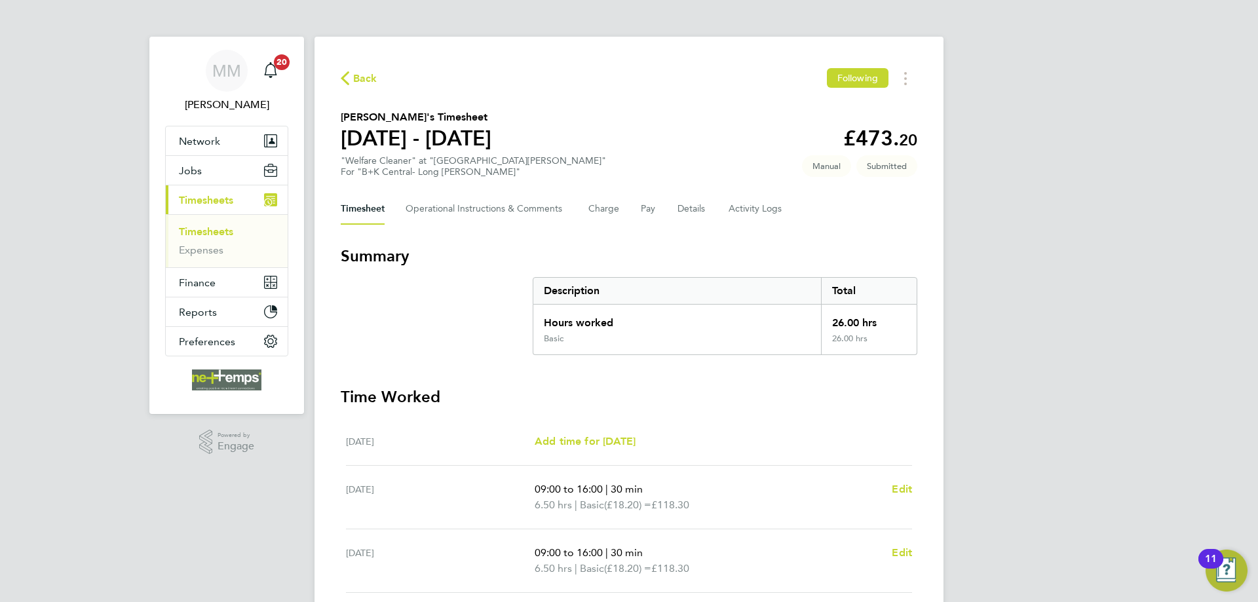
click at [212, 229] on link "Timesheets" at bounding box center [206, 231] width 54 height 12
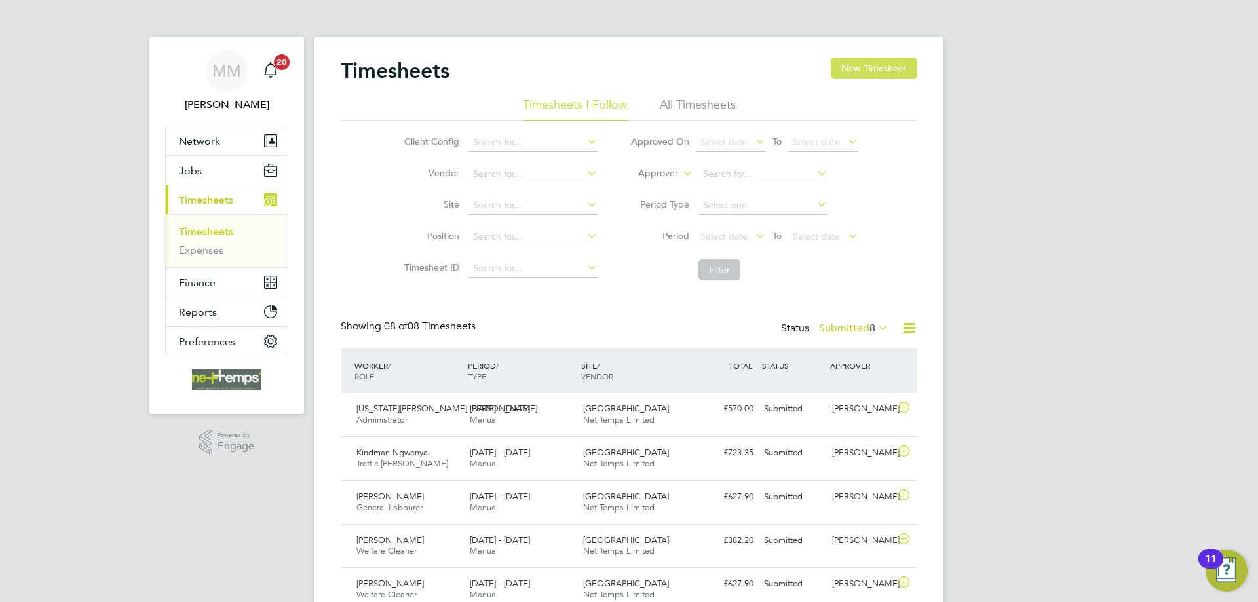
click at [901, 66] on button "New Timesheet" at bounding box center [874, 68] width 87 height 21
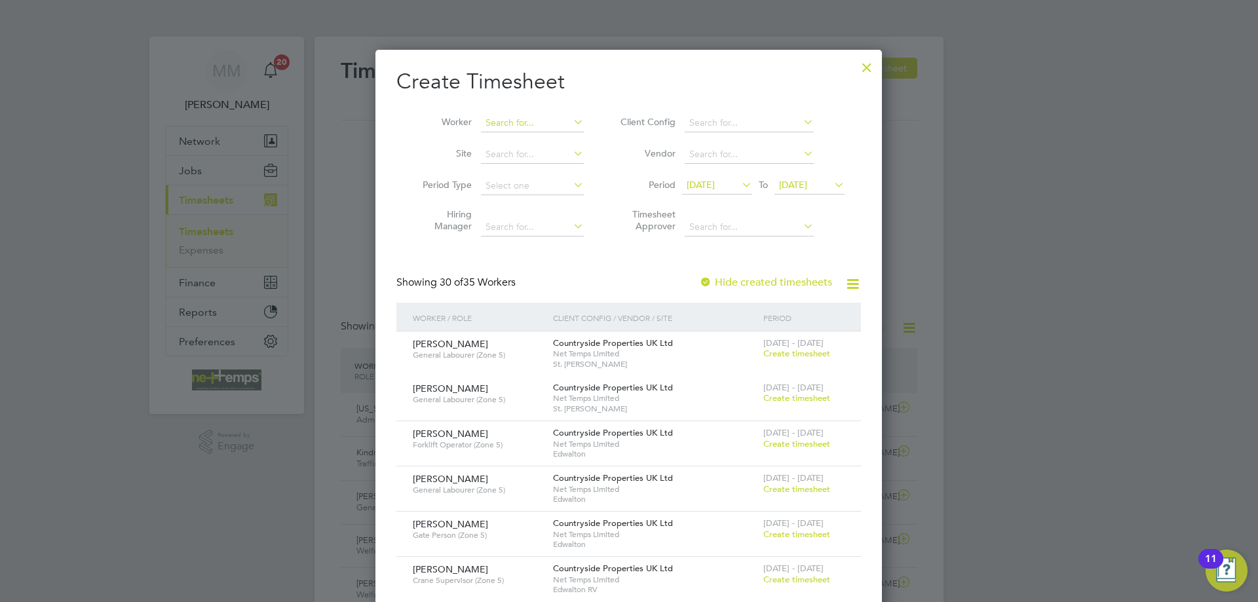
click at [512, 123] on input at bounding box center [532, 123] width 103 height 18
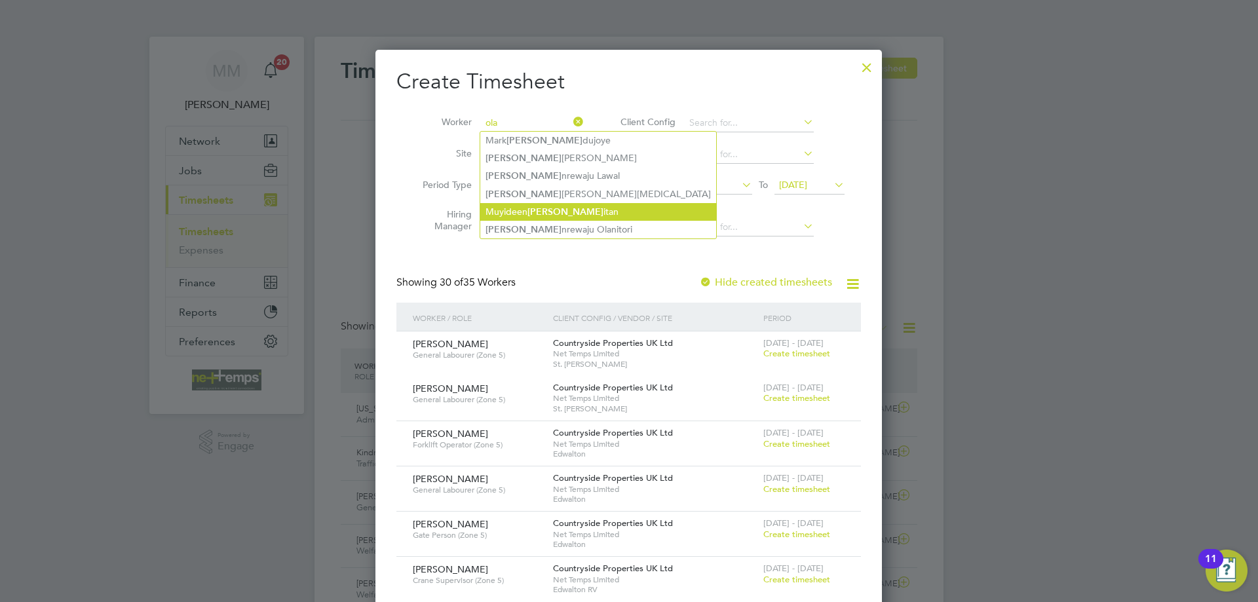
click at [521, 204] on li "Muyideen Ola itan" at bounding box center [598, 212] width 236 height 18
type input "[PERSON_NAME]"
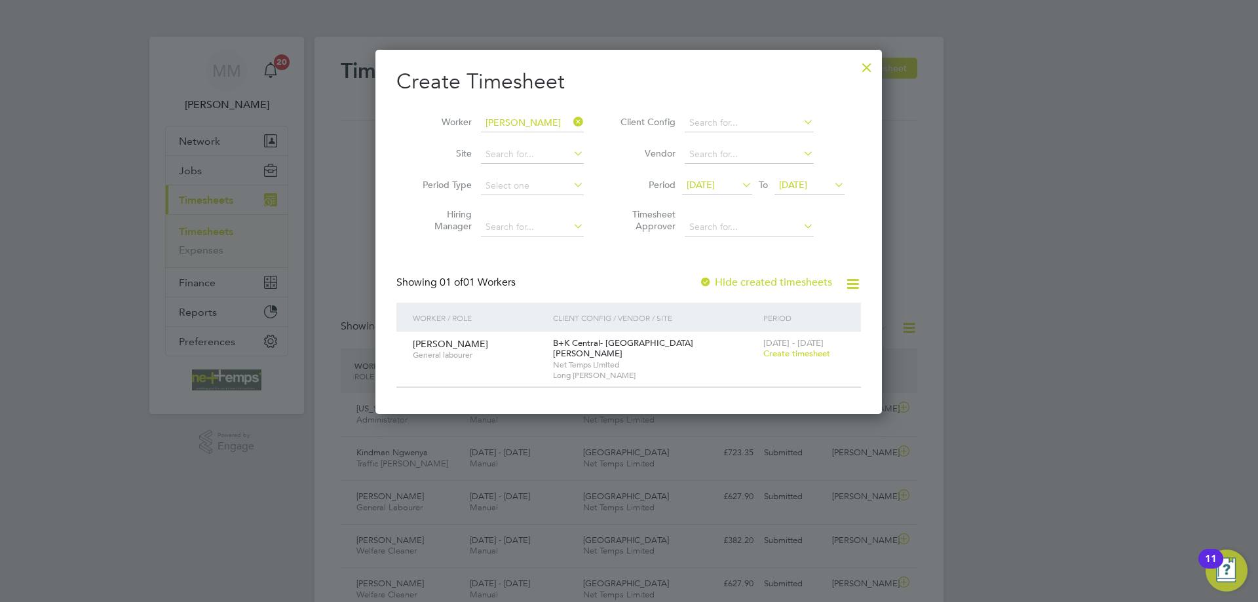
click at [796, 356] on span "Create timesheet" at bounding box center [797, 353] width 67 height 11
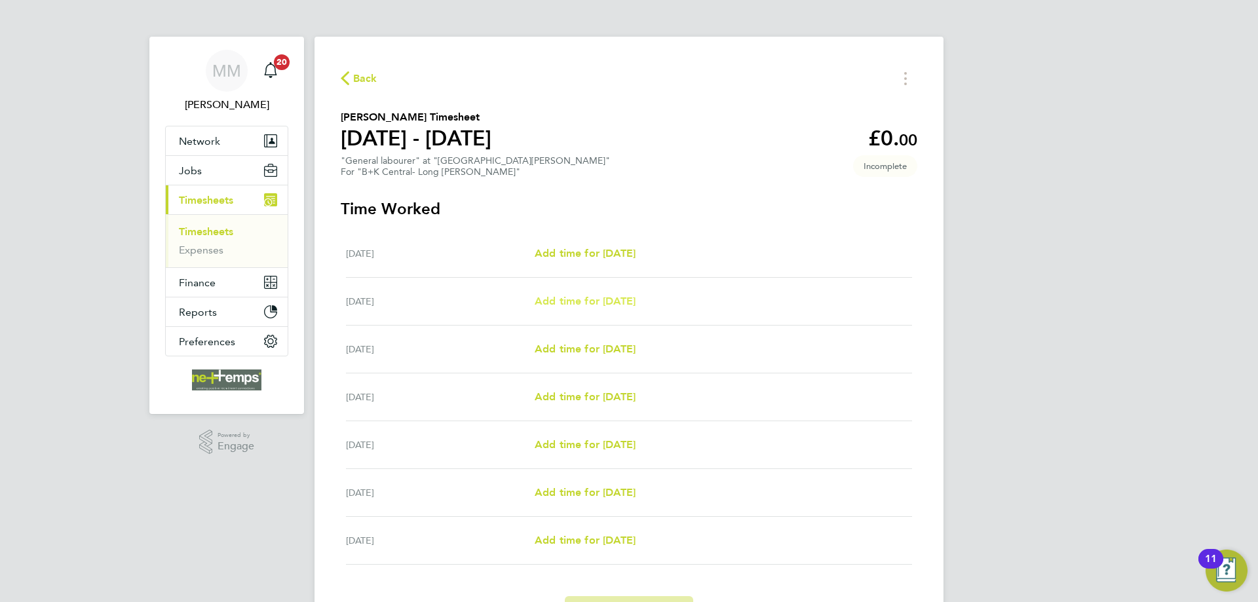
click at [615, 304] on span "Add time for Tue 26 Aug" at bounding box center [585, 301] width 101 height 12
select select "30"
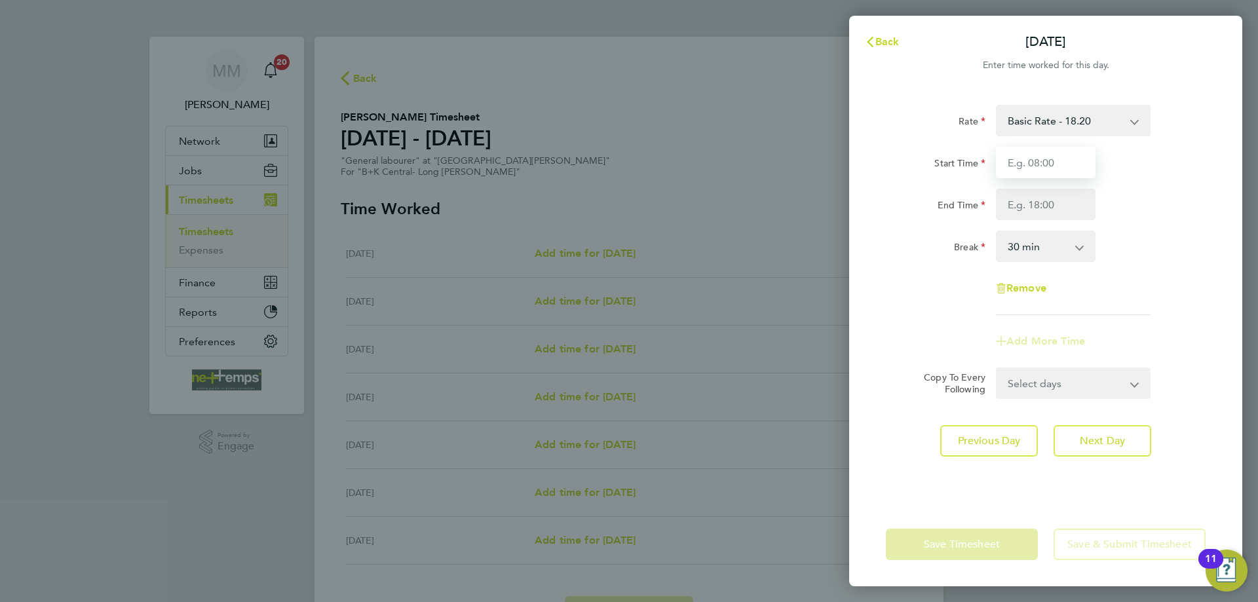
click at [1051, 161] on input "Start Time" at bounding box center [1046, 162] width 100 height 31
type input "07:00"
click at [1125, 218] on div "End Time 19.00" at bounding box center [1046, 204] width 330 height 31
type input "19:00"
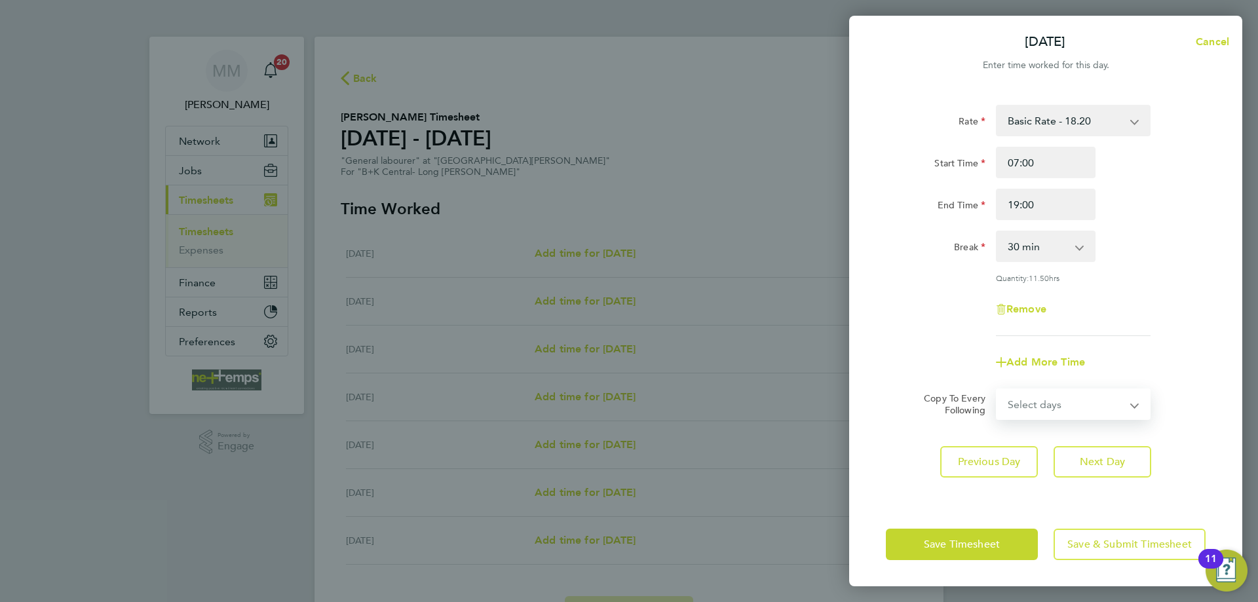
click at [1111, 402] on select "Select days Day Weekday (Mon-Fri) Weekend (Sat-Sun) Wednesday Thursday Friday S…" at bounding box center [1067, 404] width 138 height 29
select select "WEEKDAY"
click at [998, 390] on select "Select days Day Weekday (Mon-Fri) Weekend (Sat-Sun) Wednesday Thursday Friday S…" at bounding box center [1067, 404] width 138 height 29
select select "2025-08-31"
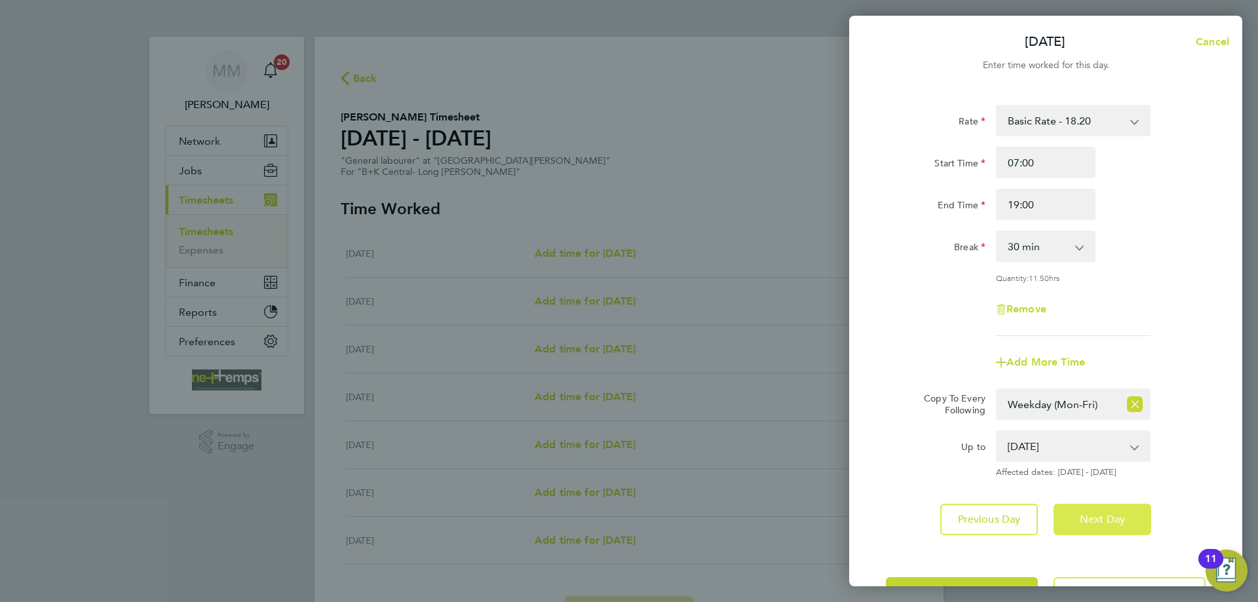
click at [1112, 513] on span "Next Day" at bounding box center [1102, 519] width 45 height 13
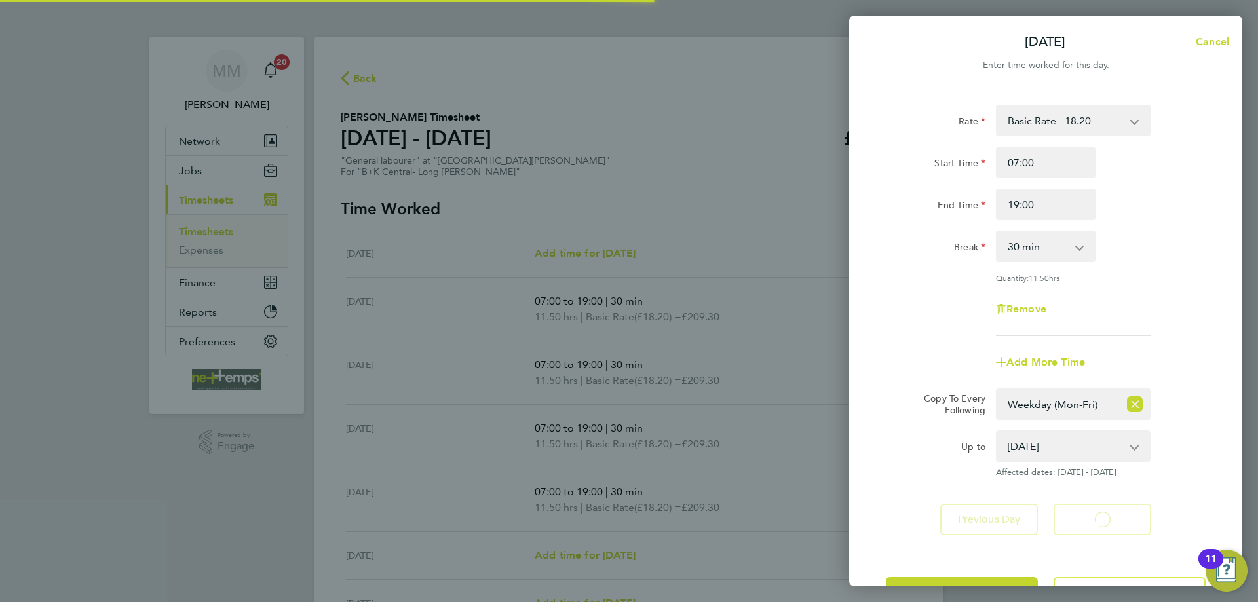
select select "30"
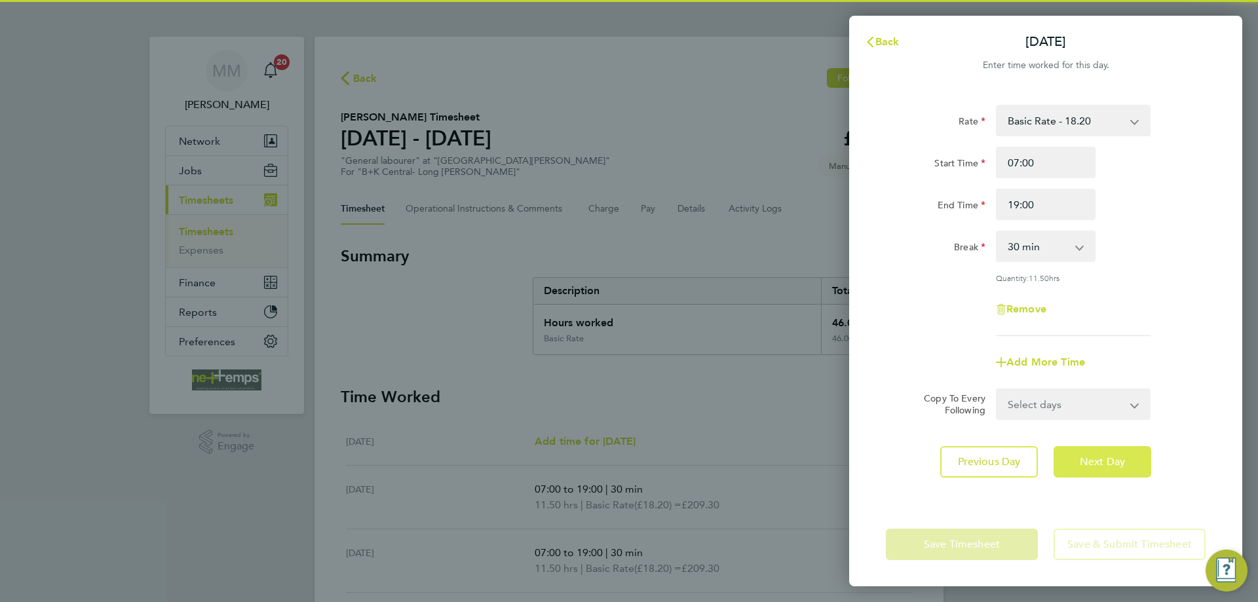
click at [1096, 465] on span "Next Day" at bounding box center [1102, 462] width 45 height 13
select select "30"
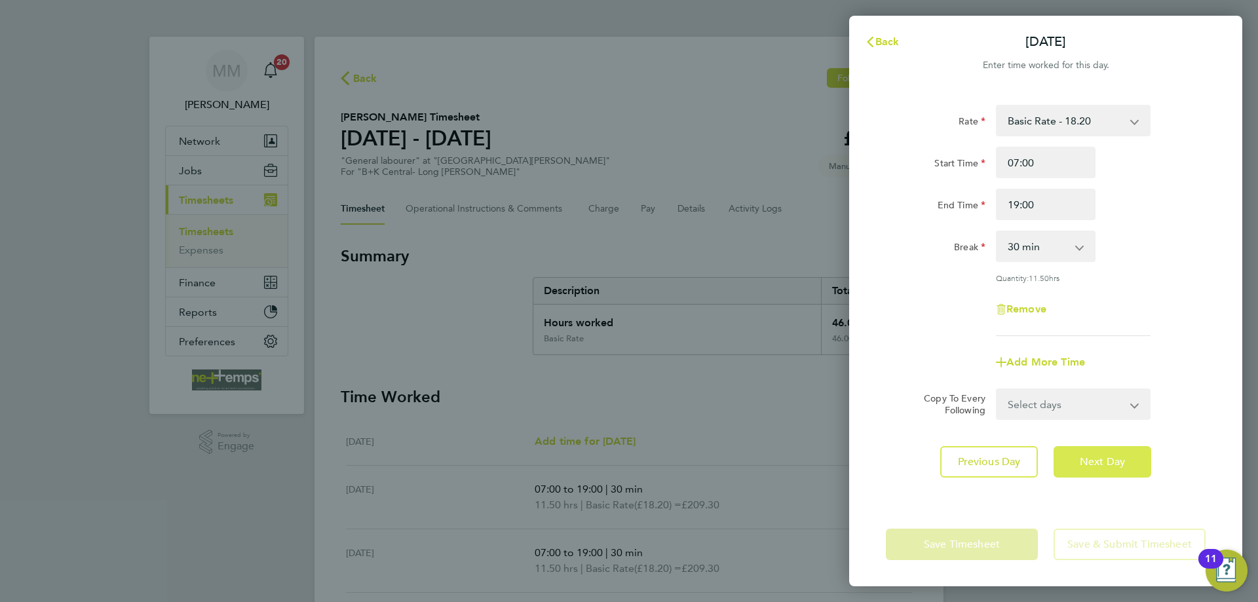
click at [1096, 465] on span "Next Day" at bounding box center [1102, 462] width 45 height 13
select select "30"
click at [1096, 465] on span "Next Day" at bounding box center [1102, 462] width 45 height 13
select select "30"
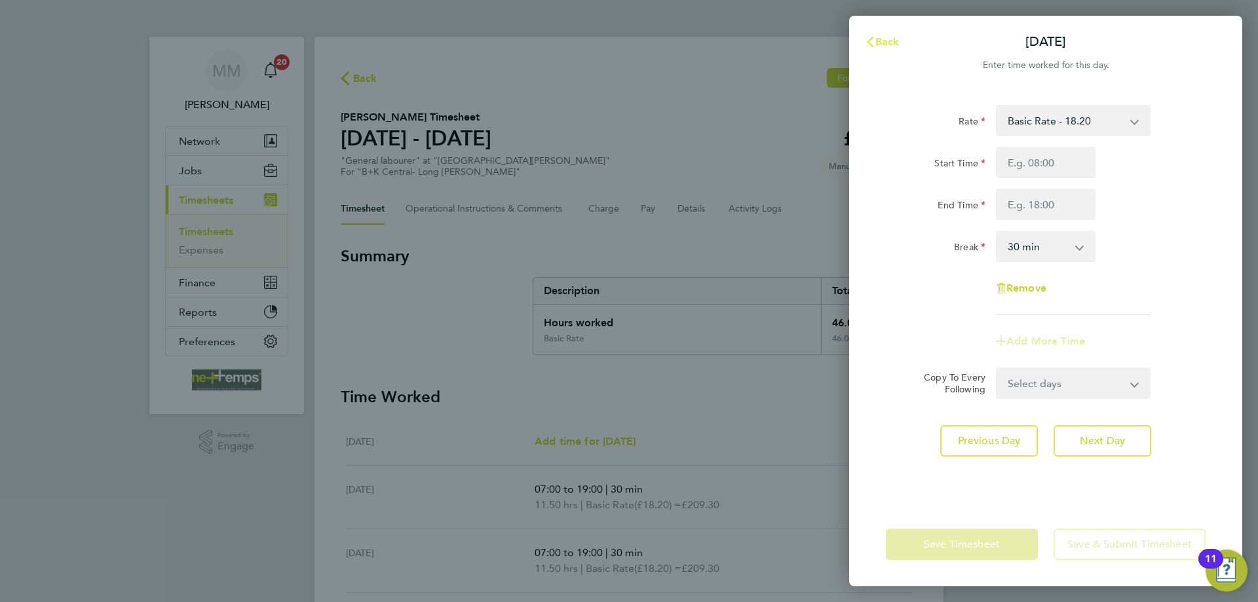
click at [893, 35] on span "Back" at bounding box center [888, 41] width 24 height 12
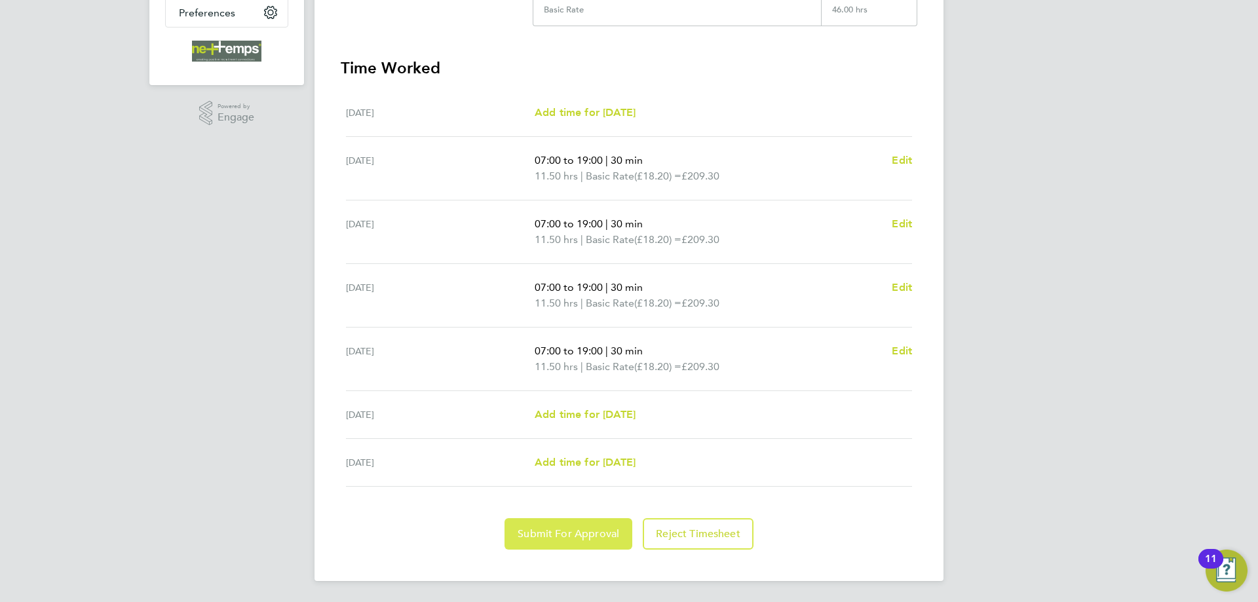
click at [591, 533] on span "Submit For Approval" at bounding box center [569, 534] width 102 height 13
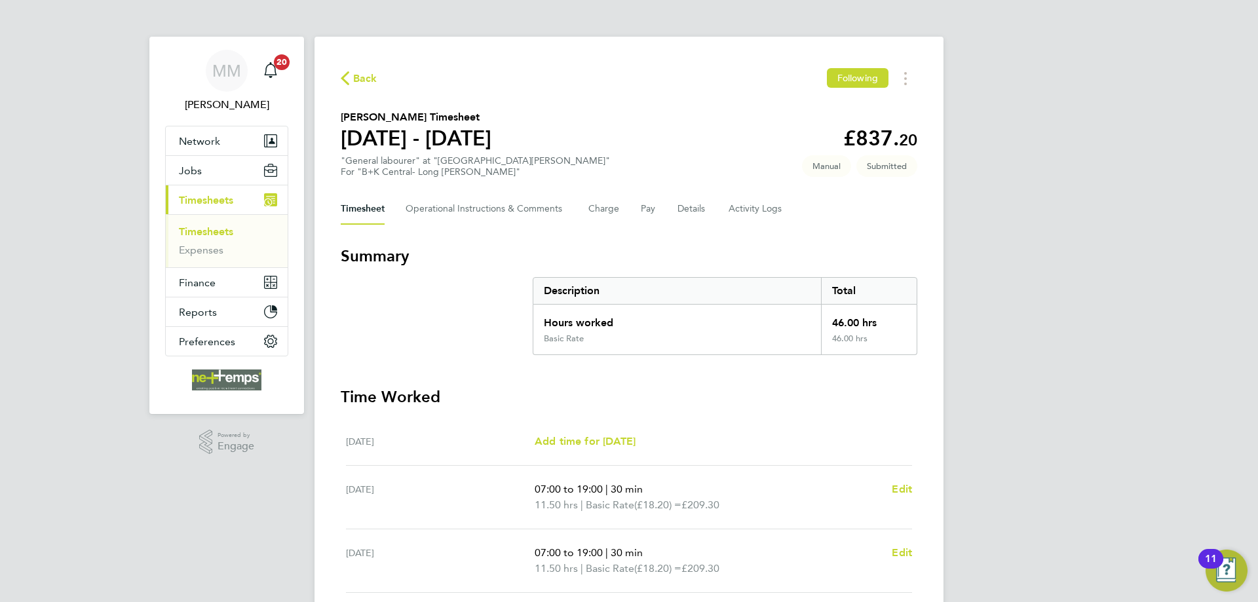
click at [226, 229] on link "Timesheets" at bounding box center [206, 231] width 54 height 12
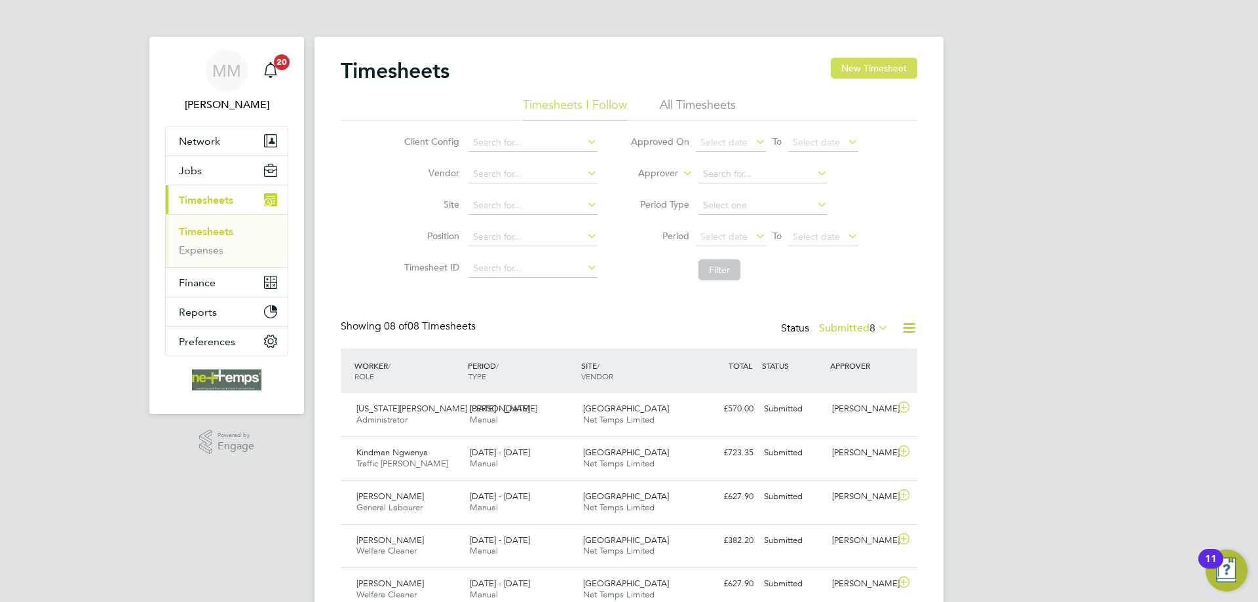
click at [889, 69] on button "New Timesheet" at bounding box center [874, 68] width 87 height 21
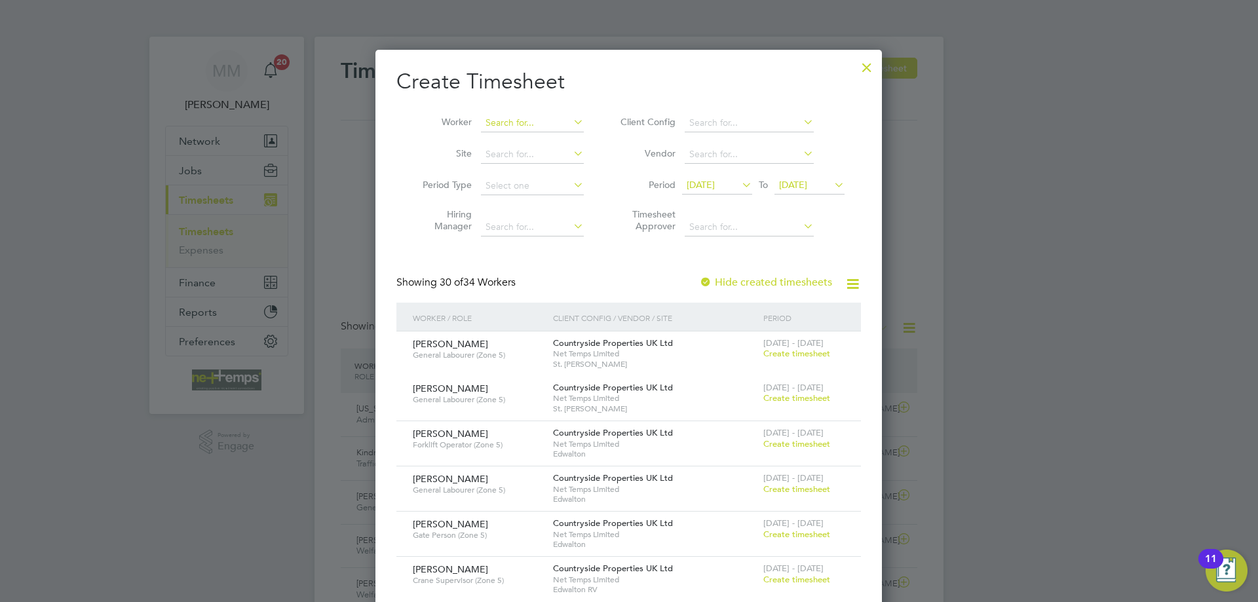
click at [517, 123] on input at bounding box center [532, 123] width 103 height 18
click at [519, 143] on b "Farm" at bounding box center [522, 140] width 22 height 11
type input "Mark Farmer"
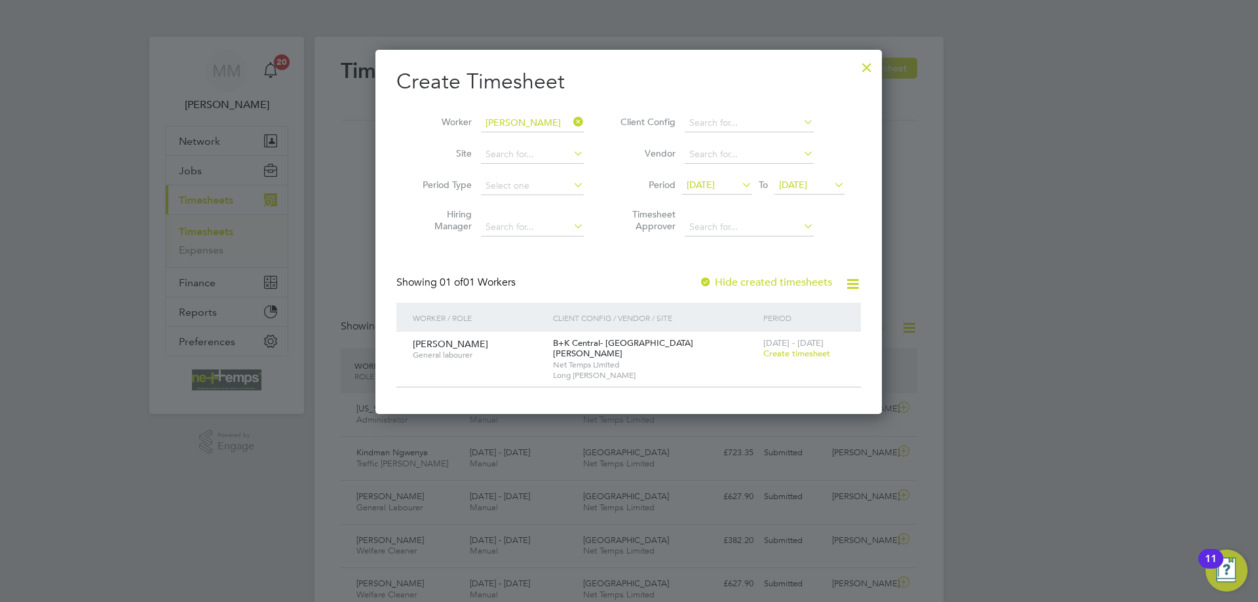
click at [790, 353] on span "Create timesheet" at bounding box center [797, 353] width 67 height 11
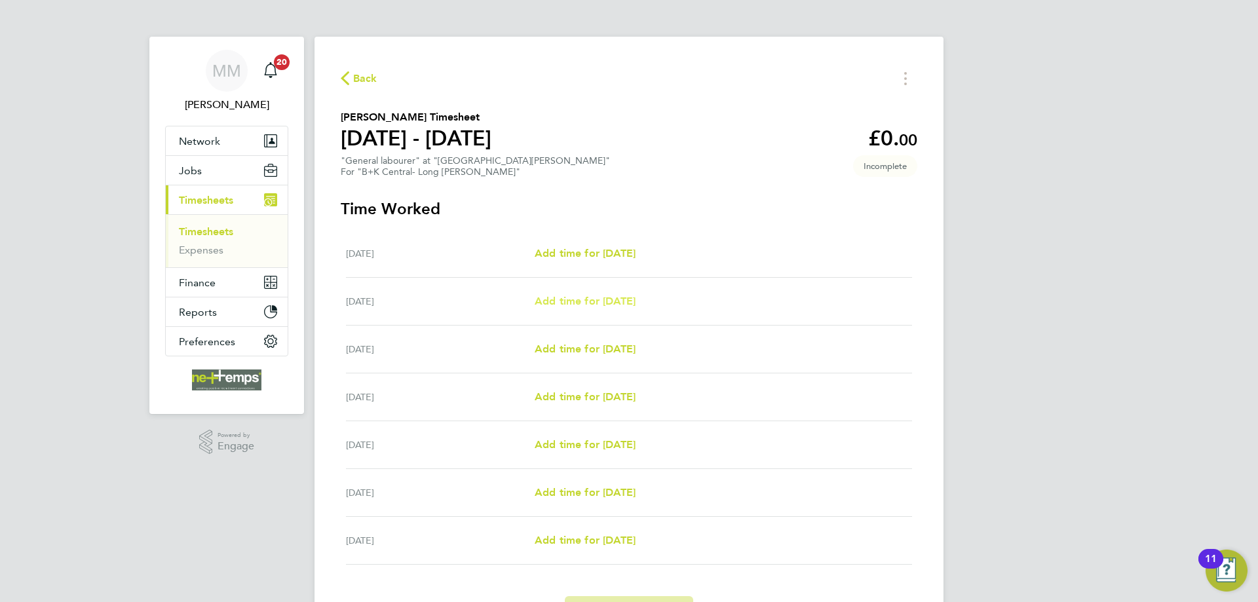
click at [592, 300] on span "Add time for Tue 26 Aug" at bounding box center [585, 301] width 101 height 12
select select "30"
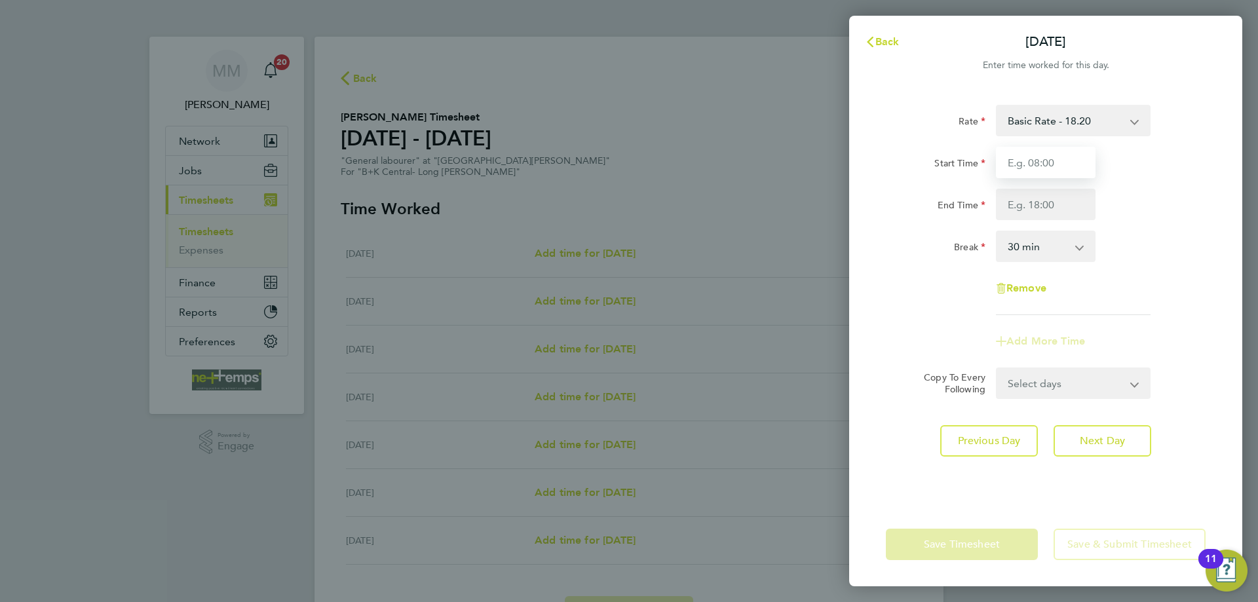
click at [1059, 159] on input "Start Time" at bounding box center [1046, 162] width 100 height 31
type input "07:00"
type input "17:00"
click at [1148, 222] on div "Rate Basic Rate - 18.20 Start Time 07:00 End Time 17:00 Break 0 min 15 min 30 m…" at bounding box center [1046, 210] width 320 height 210
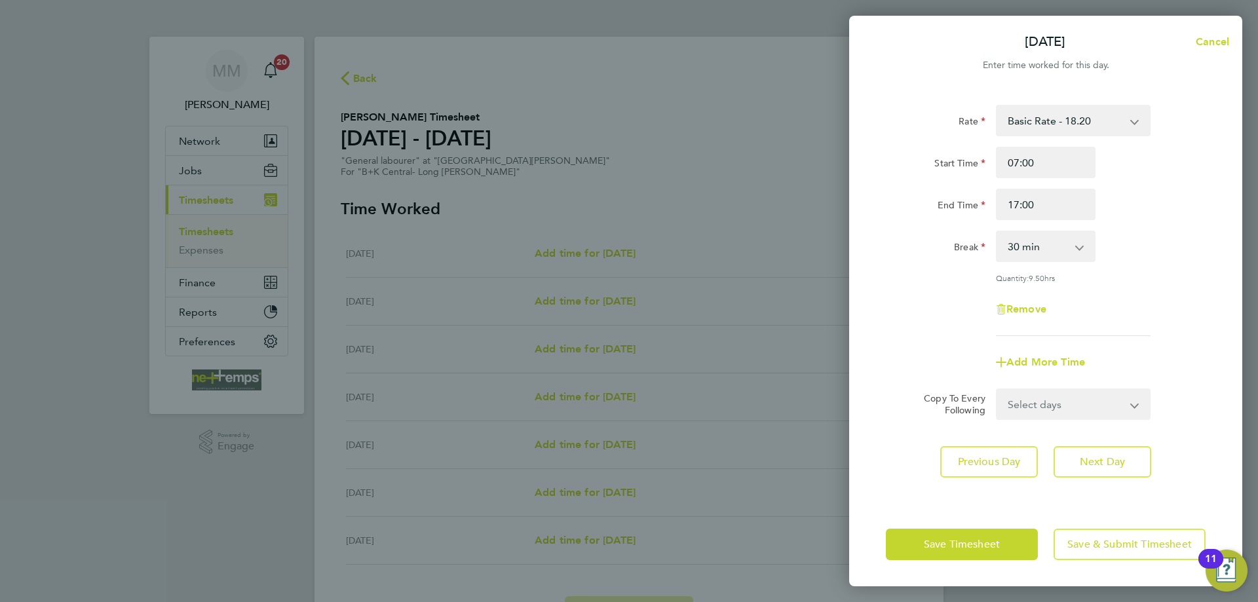
click at [1122, 414] on select "Select days Day Weekday (Mon-Fri) Weekend (Sat-Sun) Wednesday Thursday Friday S…" at bounding box center [1067, 404] width 138 height 29
select select "WEEKDAY"
click at [998, 390] on select "Select days Day Weekday (Mon-Fri) Weekend (Sat-Sun) Wednesday Thursday Friday S…" at bounding box center [1067, 404] width 138 height 29
select select "2025-08-31"
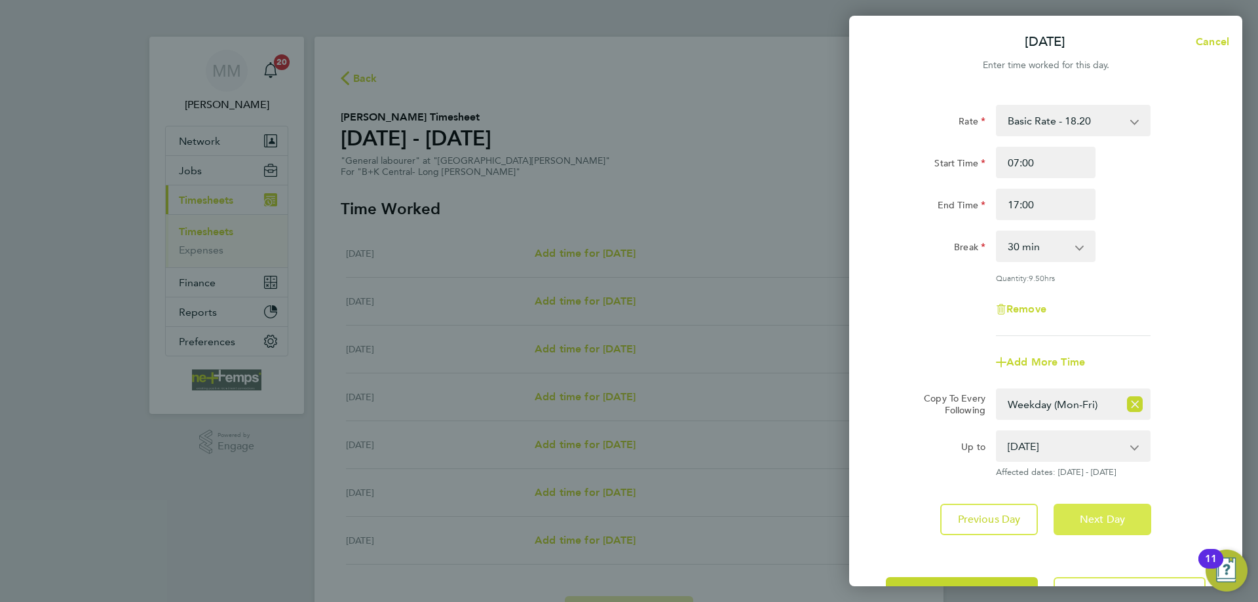
click at [1110, 522] on span "Next Day" at bounding box center [1102, 519] width 45 height 13
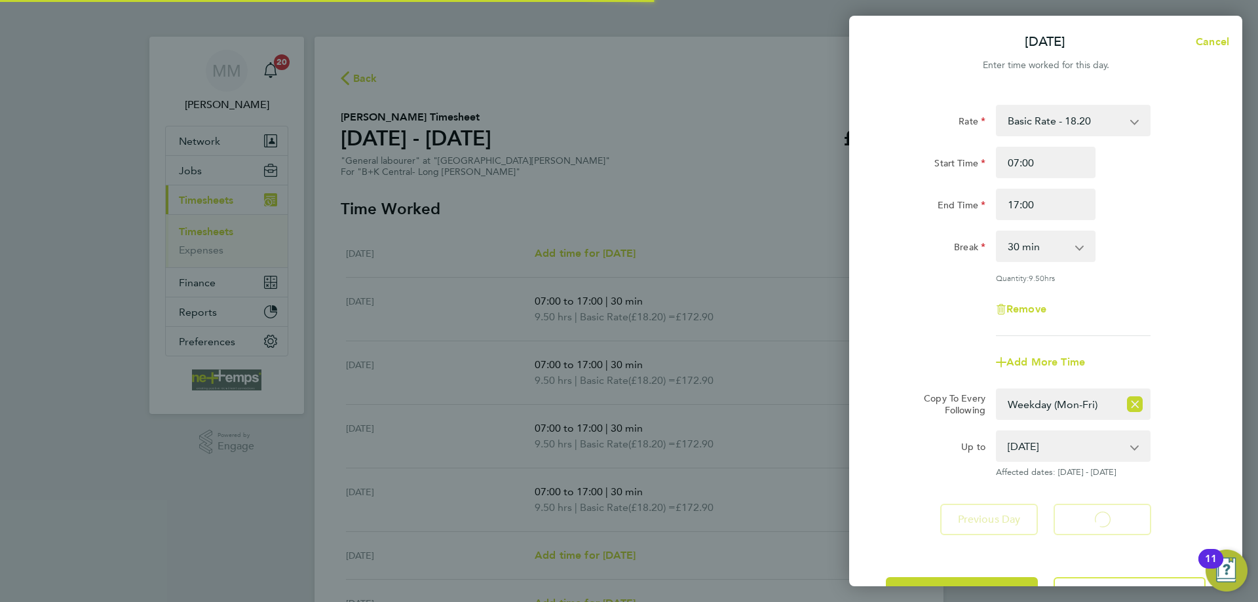
select select "30"
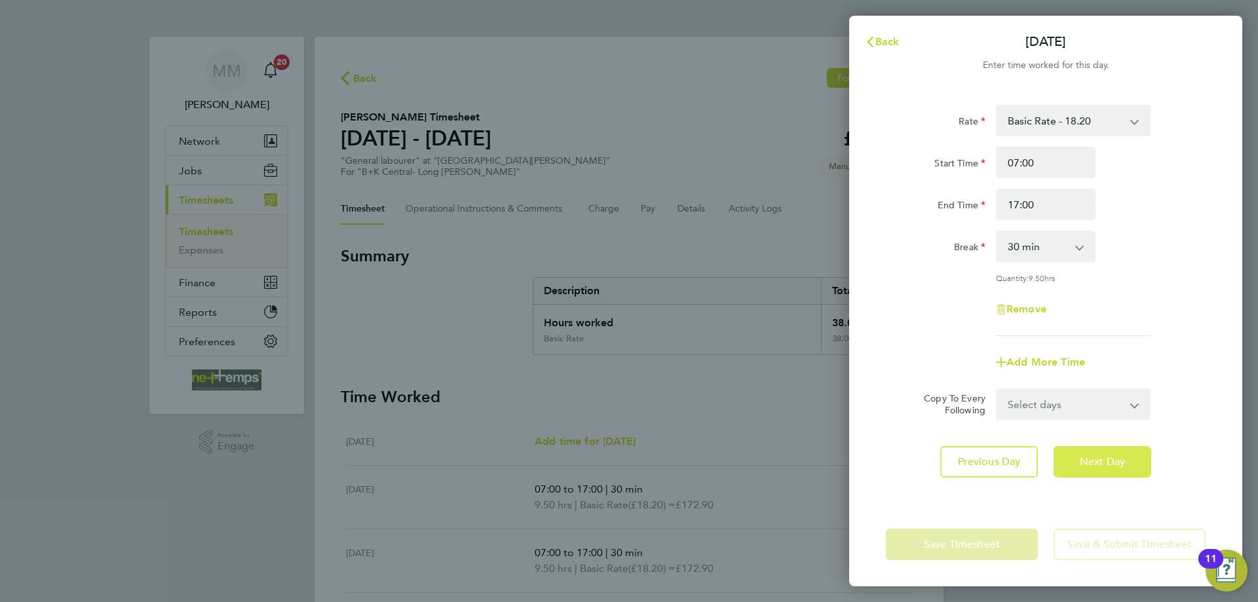
click at [1099, 459] on span "Next Day" at bounding box center [1102, 462] width 45 height 13
select select "30"
click at [1099, 459] on span "Next Day" at bounding box center [1102, 462] width 45 height 13
select select "30"
click at [1099, 459] on span "Next Day" at bounding box center [1102, 462] width 45 height 13
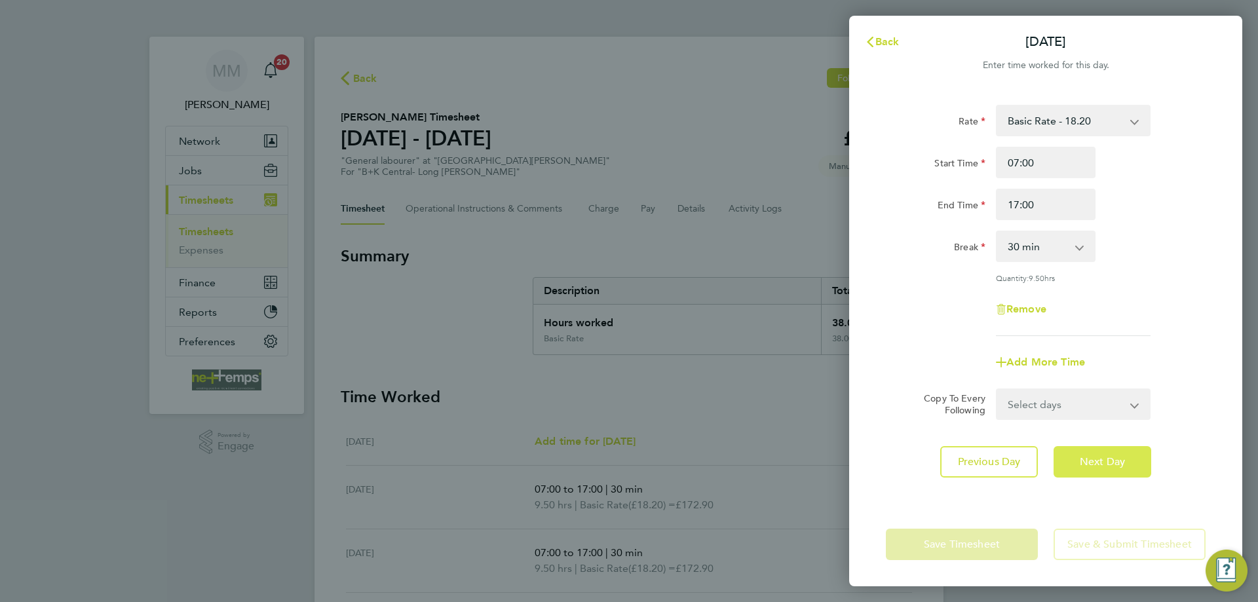
select select "30"
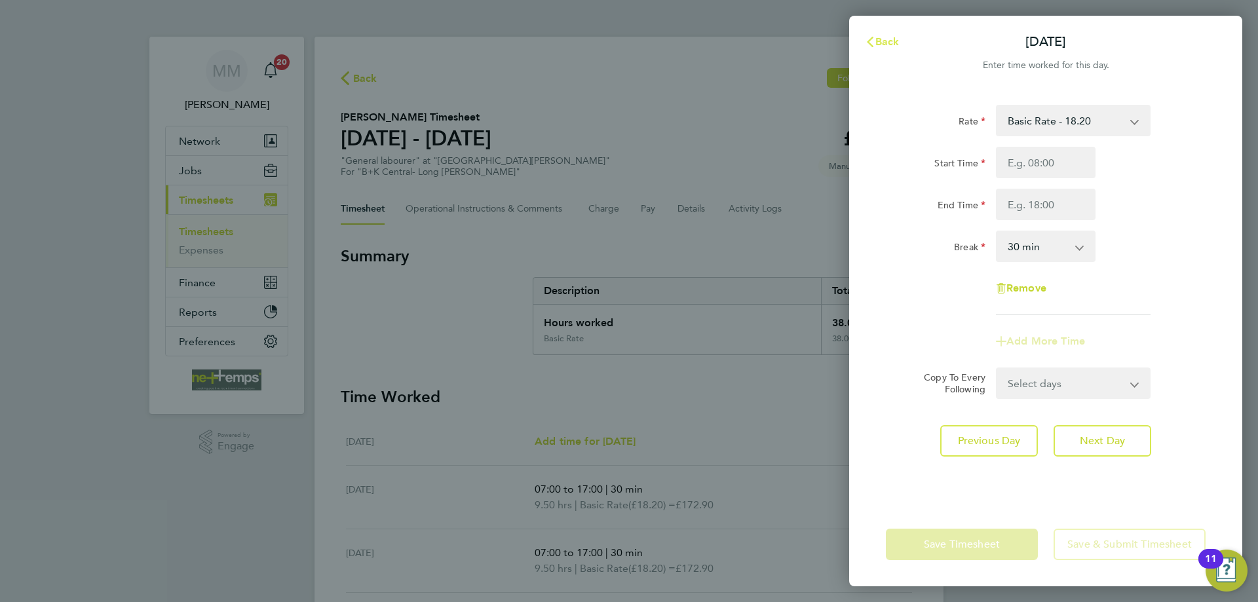
click at [880, 42] on span "Back" at bounding box center [888, 41] width 24 height 12
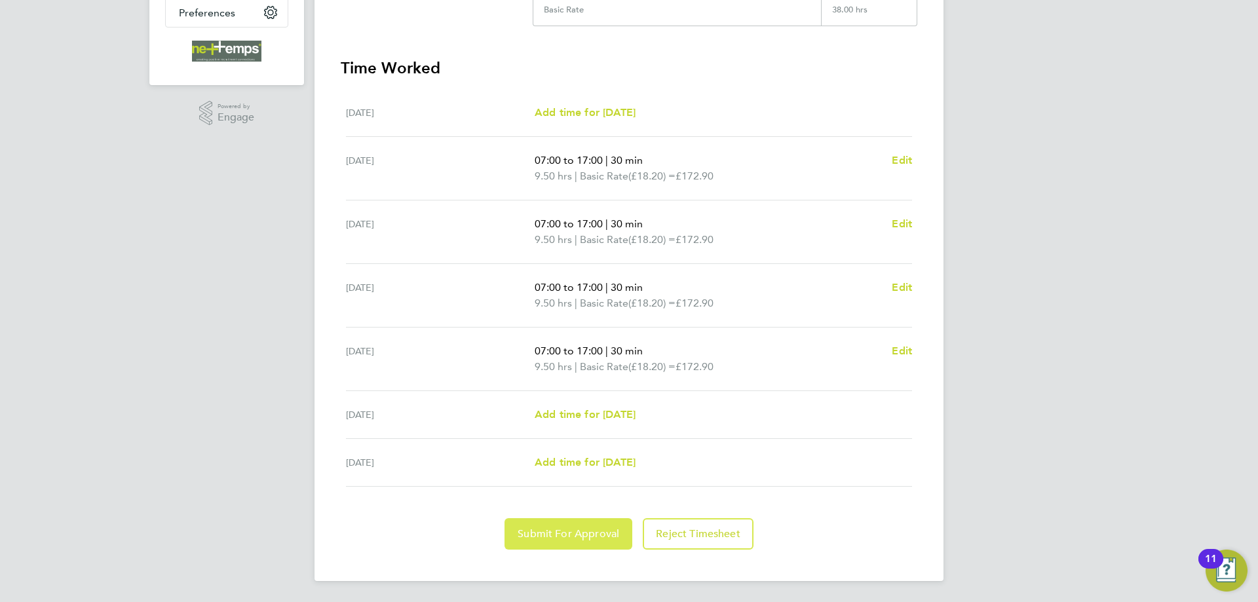
click at [595, 528] on span "Submit For Approval" at bounding box center [569, 534] width 102 height 13
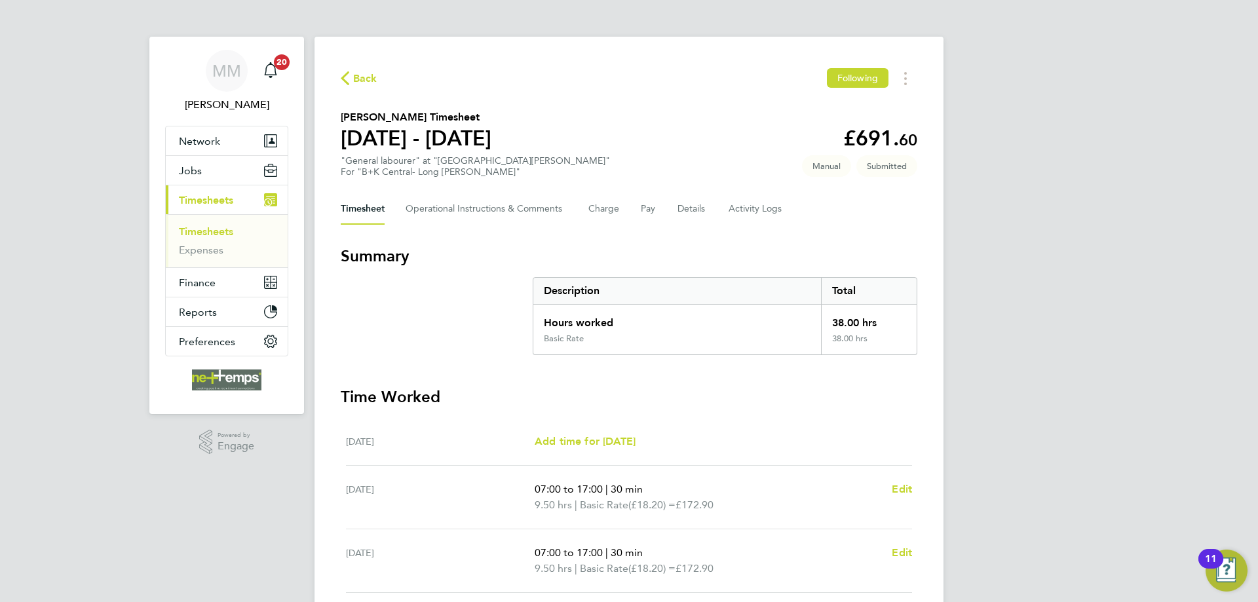
click at [212, 232] on link "Timesheets" at bounding box center [206, 231] width 54 height 12
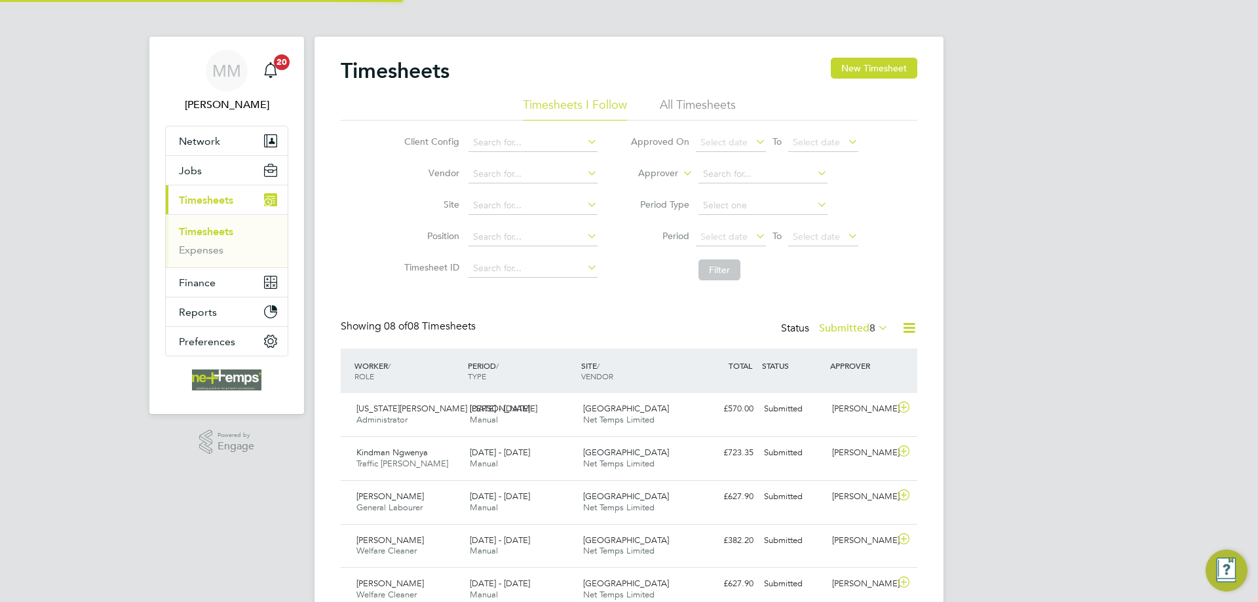
scroll to position [33, 114]
click at [888, 66] on button "New Timesheet" at bounding box center [874, 68] width 87 height 21
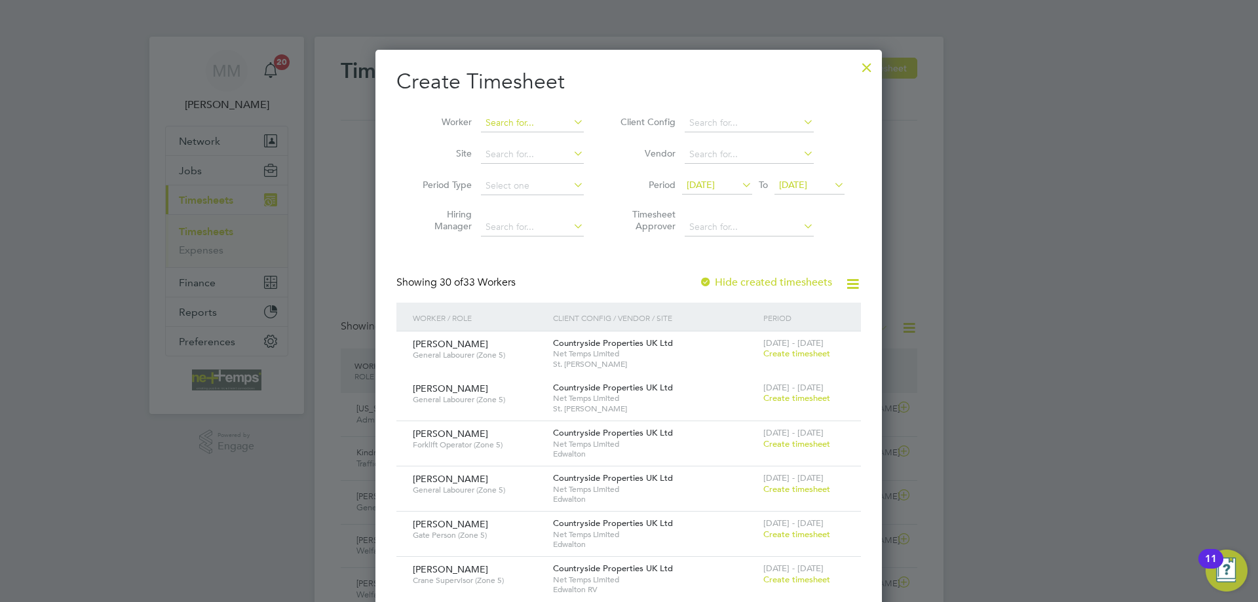
click at [543, 123] on input at bounding box center [532, 123] width 103 height 18
click at [543, 173] on li "Iulian Botezatu" at bounding box center [534, 176] width 109 height 18
type input "Iulian Botezatu"
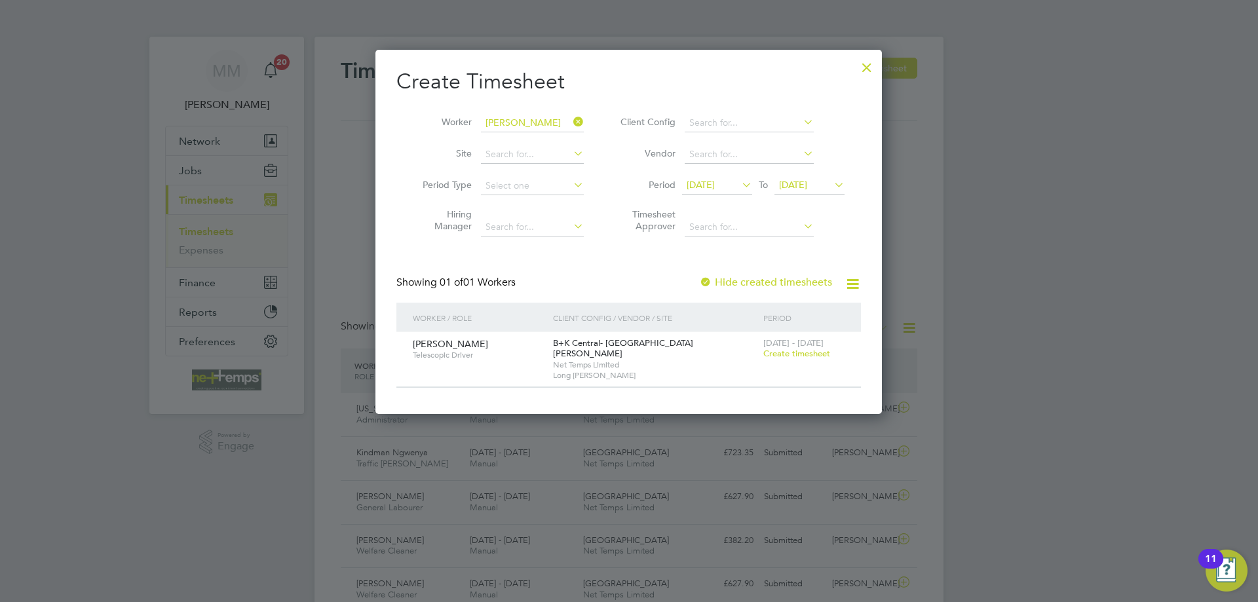
click at [779, 351] on span "Create timesheet" at bounding box center [797, 353] width 67 height 11
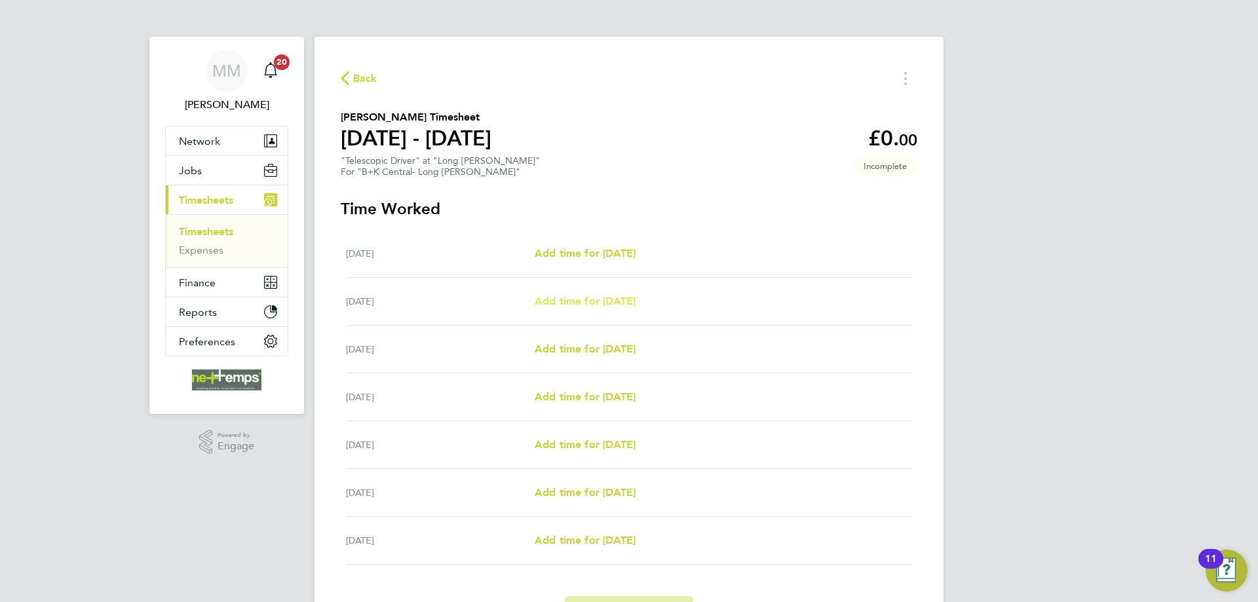
click at [621, 300] on span "Add time for Tue 26 Aug" at bounding box center [585, 301] width 101 height 12
select select "30"
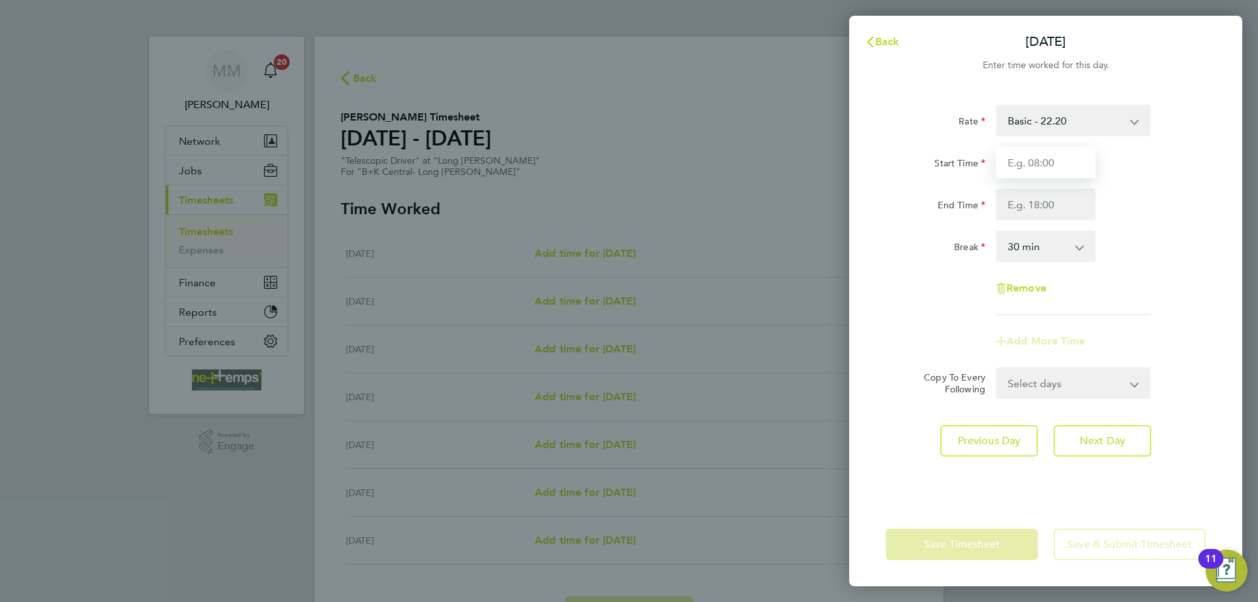
click at [1030, 165] on input "Start Time" at bounding box center [1046, 162] width 100 height 31
type input "07:00"
type input "17:00"
click at [1171, 205] on div "End Time 17:00" at bounding box center [1046, 204] width 330 height 31
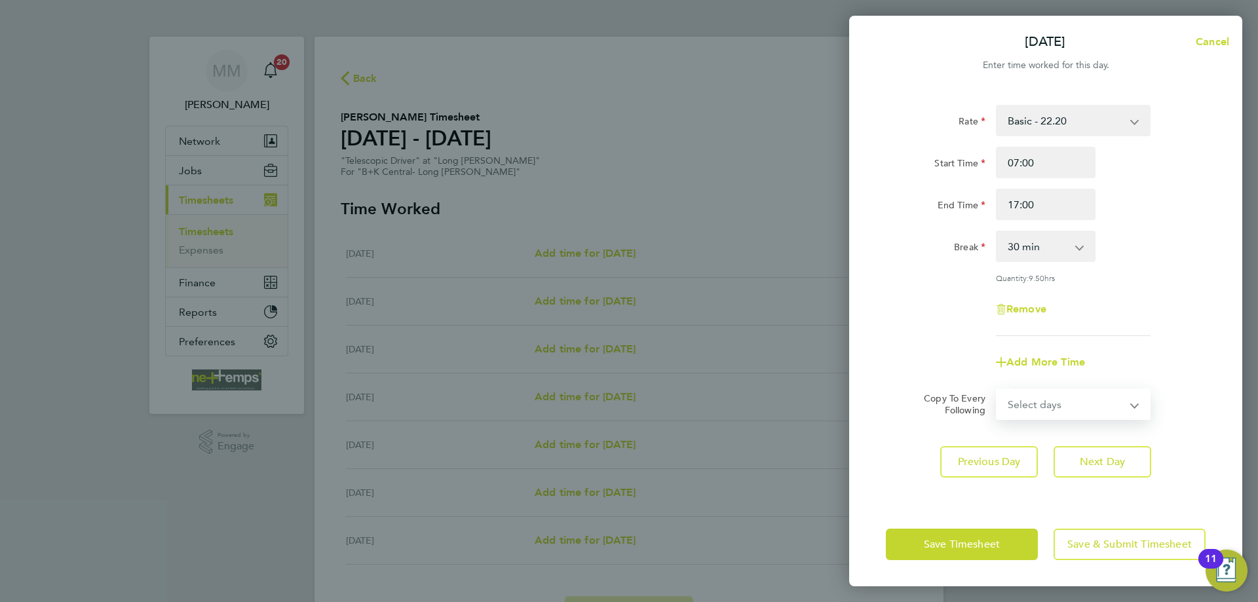
click at [1096, 408] on select "Select days Day Weekday (Mon-Fri) Weekend (Sat-Sun) Wednesday Thursday Friday S…" at bounding box center [1067, 404] width 138 height 29
select select "WEEKDAY"
click at [998, 390] on select "Select days Day Weekday (Mon-Fri) Weekend (Sat-Sun) Wednesday Thursday Friday S…" at bounding box center [1067, 404] width 138 height 29
select select "2025-08-31"
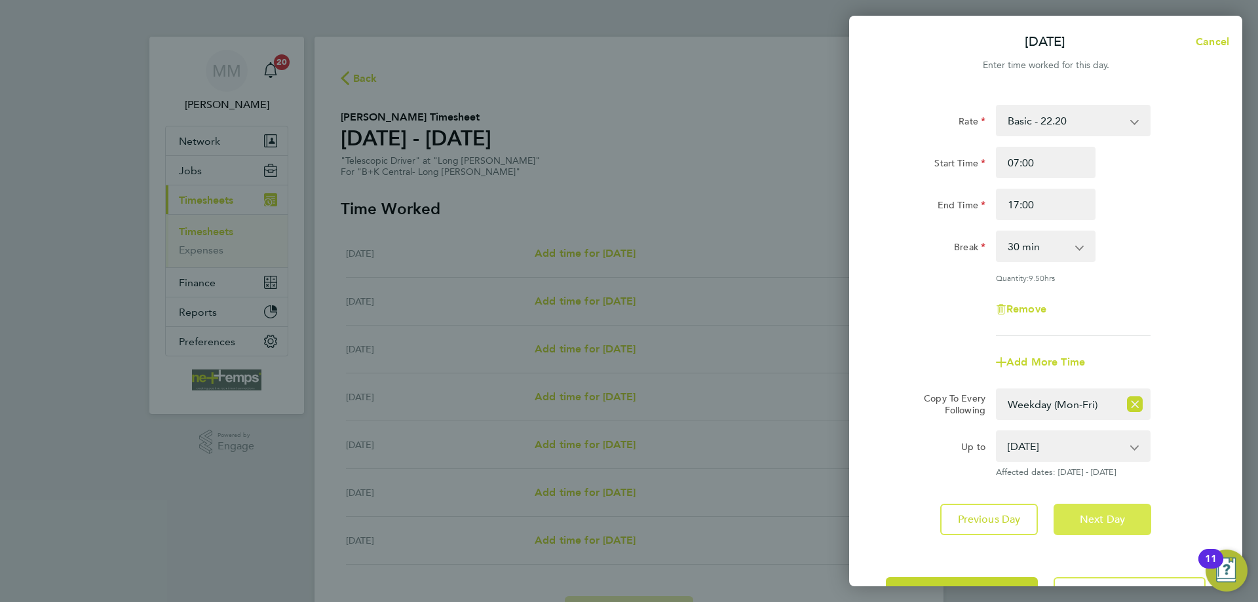
click at [1107, 513] on span "Next Day" at bounding box center [1102, 519] width 45 height 13
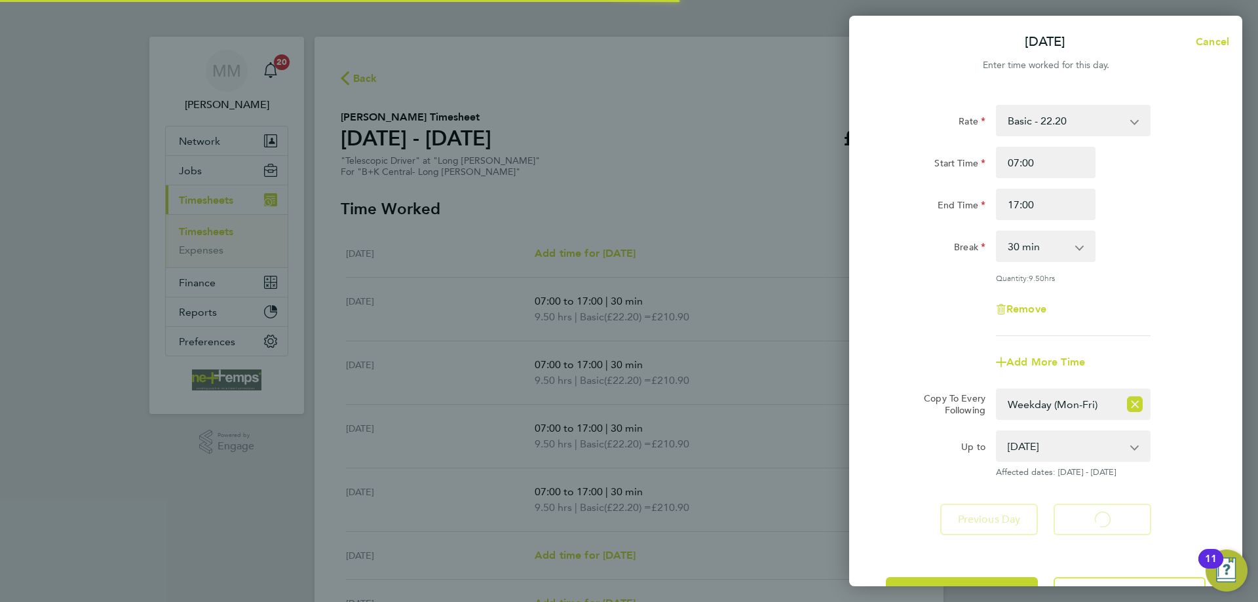
select select "30"
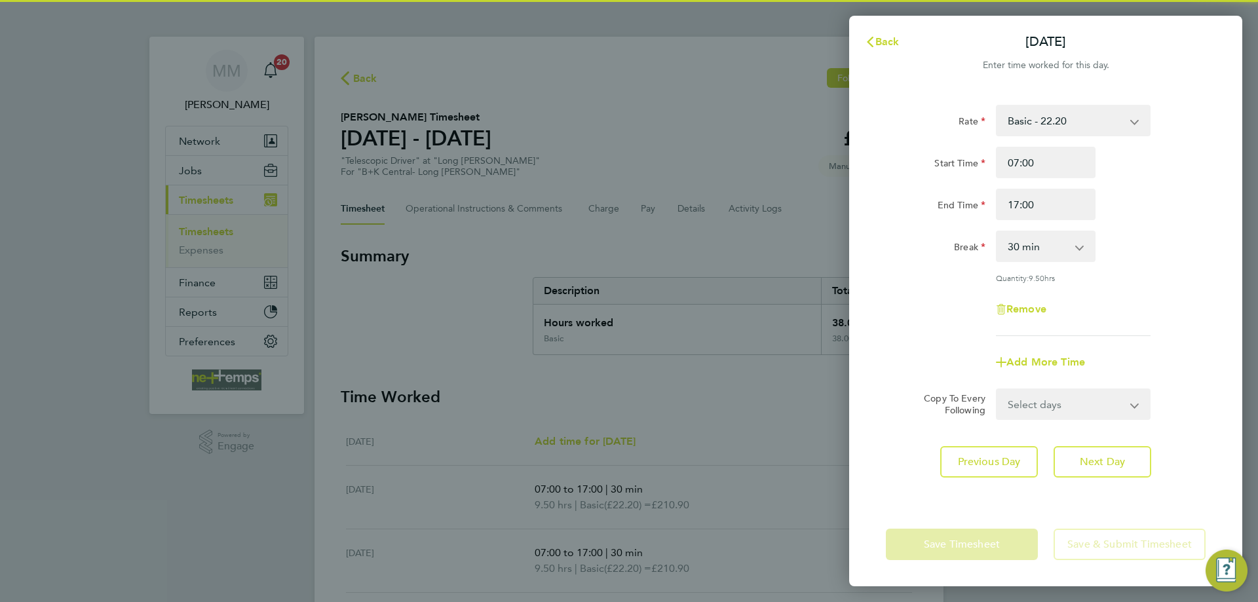
click at [1107, 513] on div "Save Timesheet Save & Submit Timesheet" at bounding box center [1045, 545] width 393 height 84
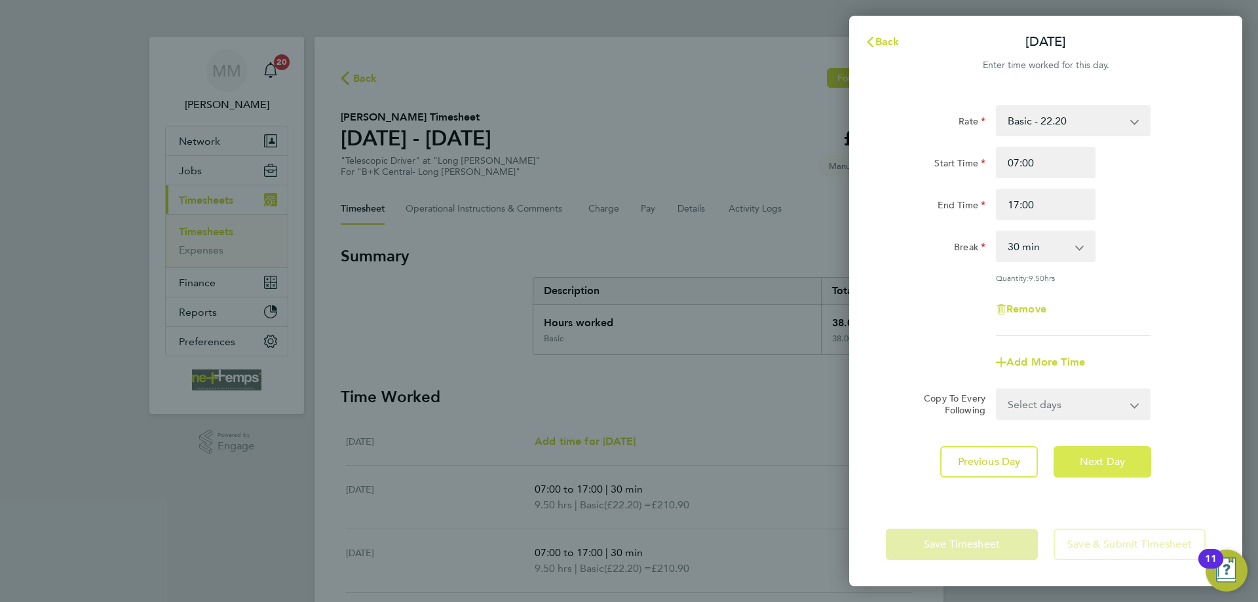
click at [1106, 470] on button "Next Day" at bounding box center [1103, 461] width 98 height 31
select select "30"
click at [1106, 470] on button "Next Day" at bounding box center [1103, 461] width 98 height 31
select select "30"
click at [1106, 470] on button "Next Day" at bounding box center [1103, 461] width 98 height 31
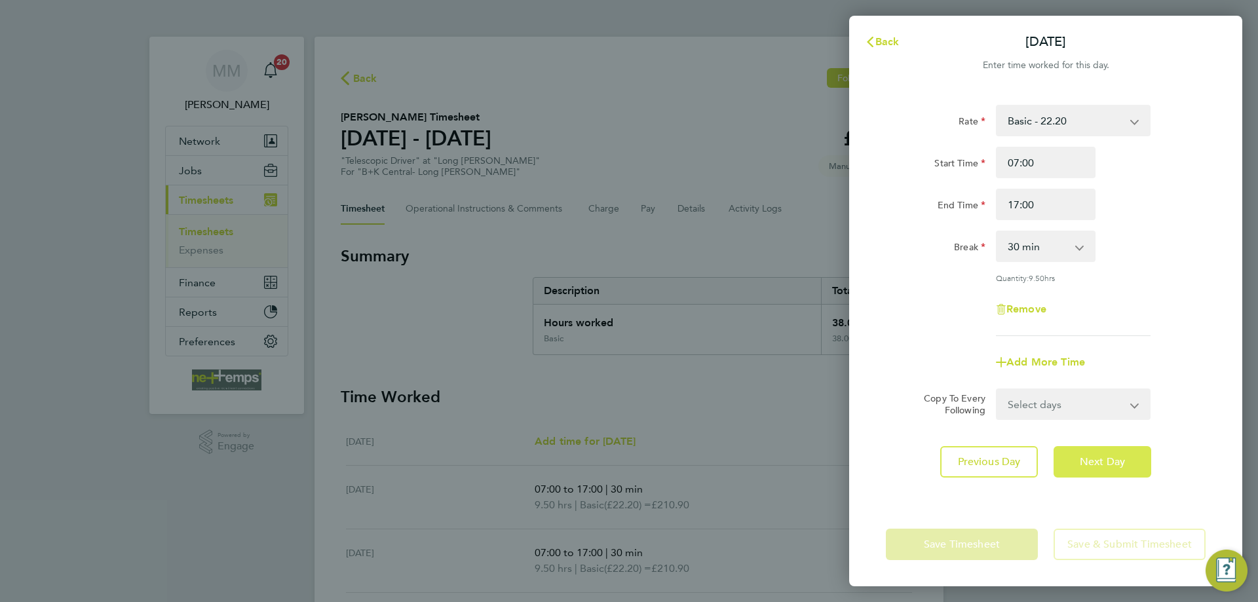
select select "30"
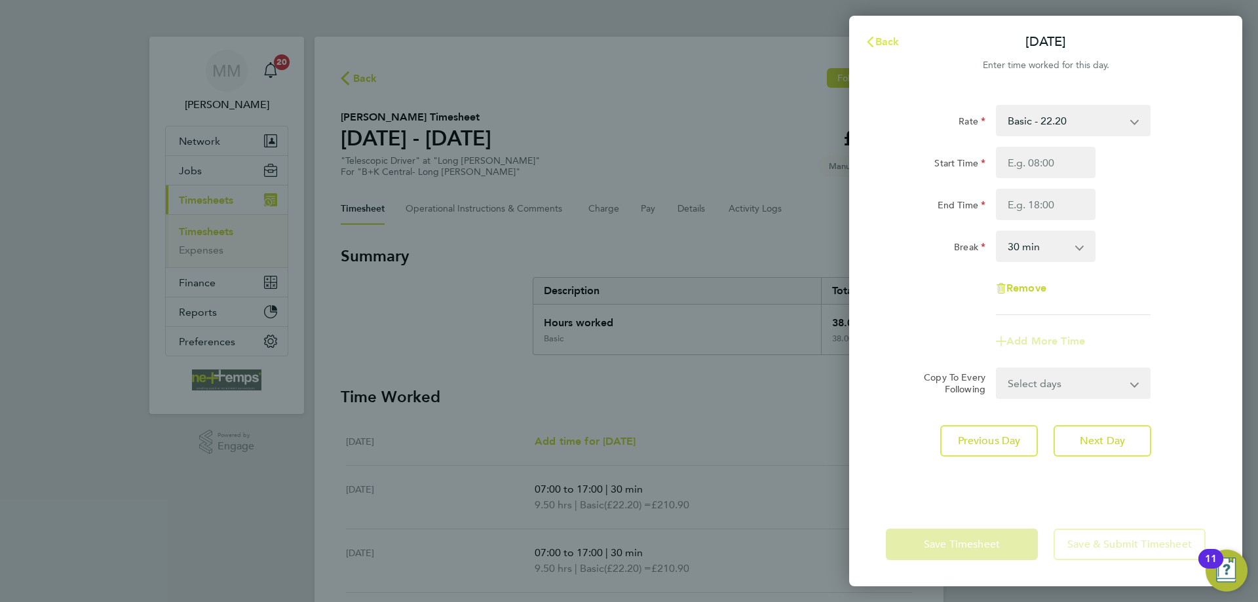
click at [886, 39] on span "Back" at bounding box center [888, 41] width 24 height 12
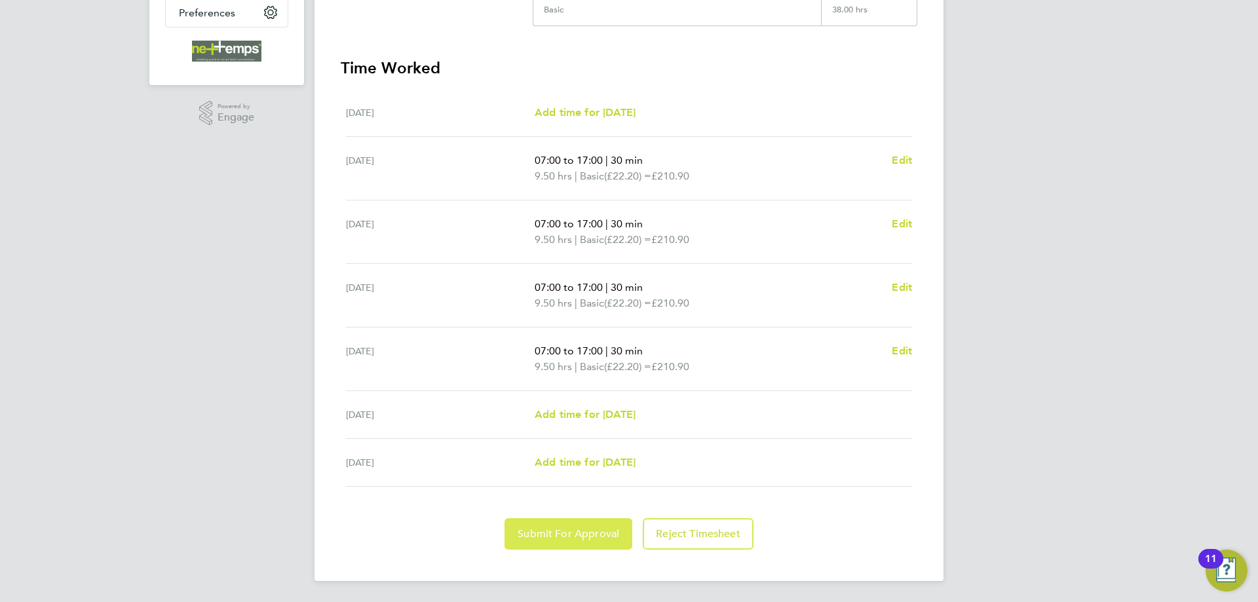
click at [575, 539] on span "Submit For Approval" at bounding box center [569, 534] width 102 height 13
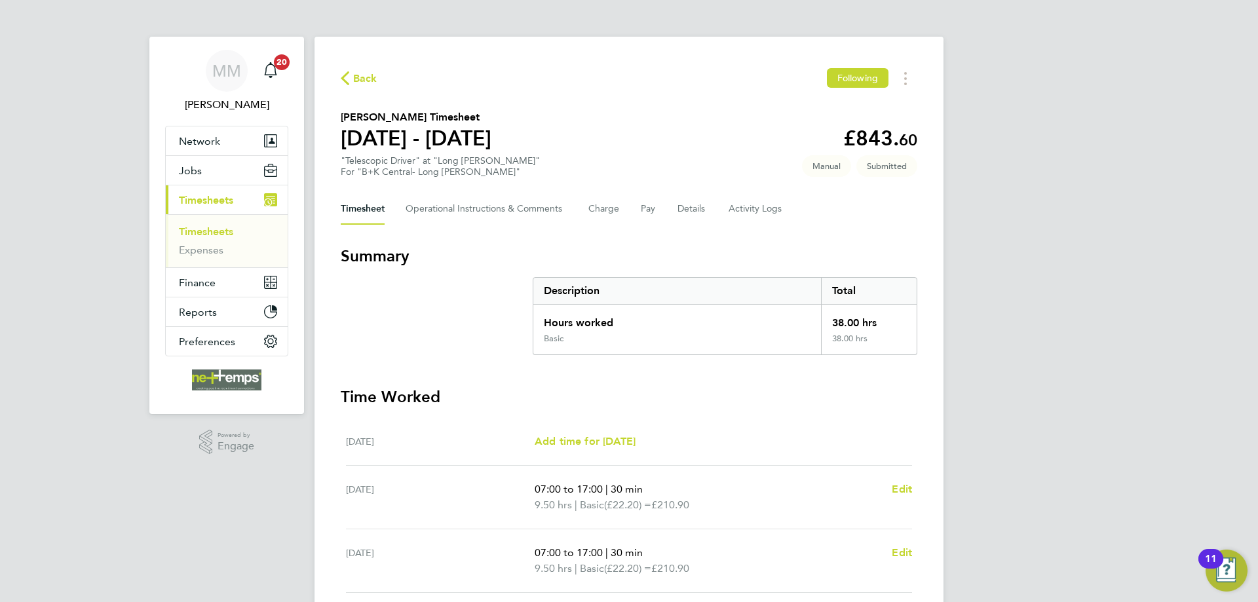
click at [212, 233] on link "Timesheets" at bounding box center [206, 231] width 54 height 12
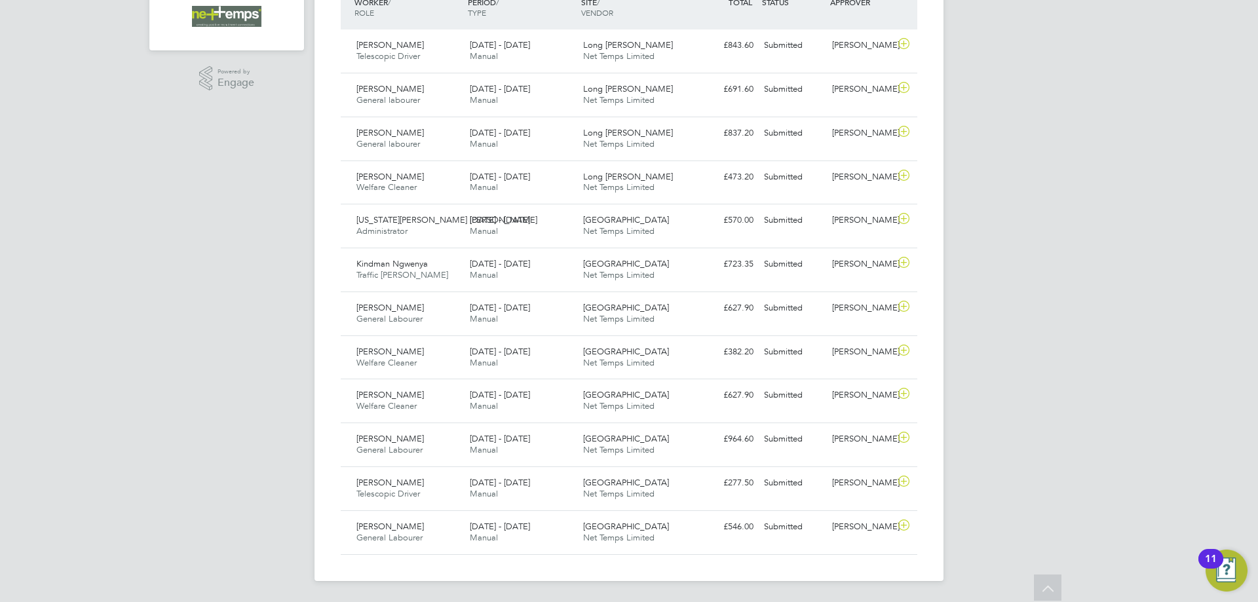
click at [1151, 318] on div "MM [PERSON_NAME] Notifications 20 Applications: Network Team Members Businesses…" at bounding box center [629, 119] width 1258 height 966
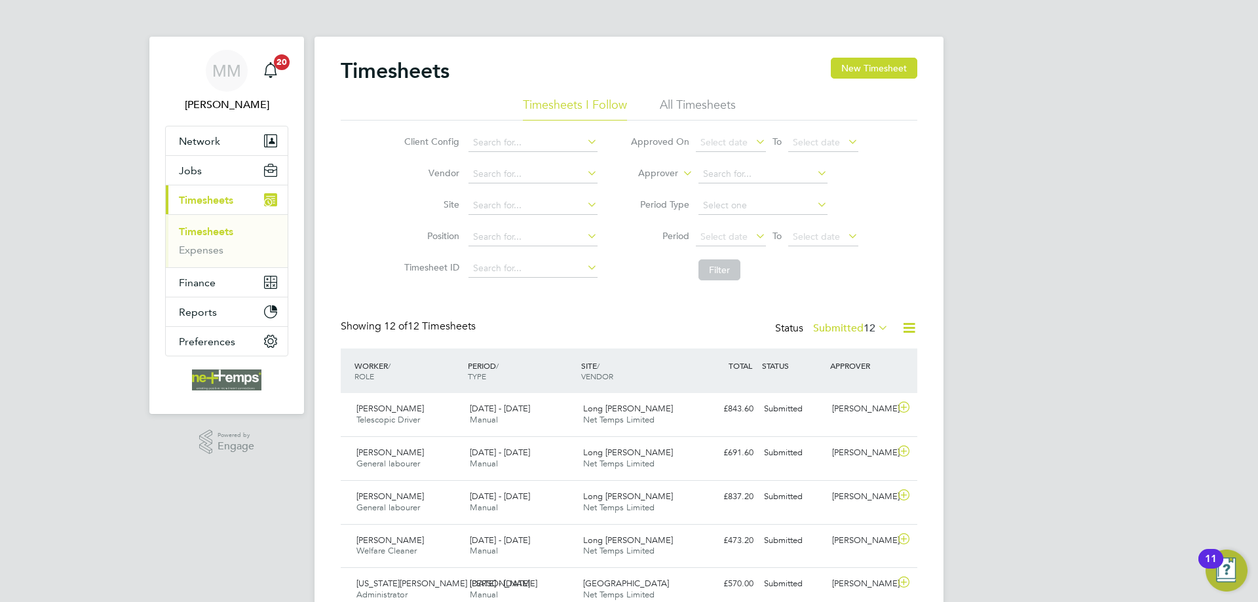
click at [904, 326] on icon at bounding box center [909, 328] width 16 height 16
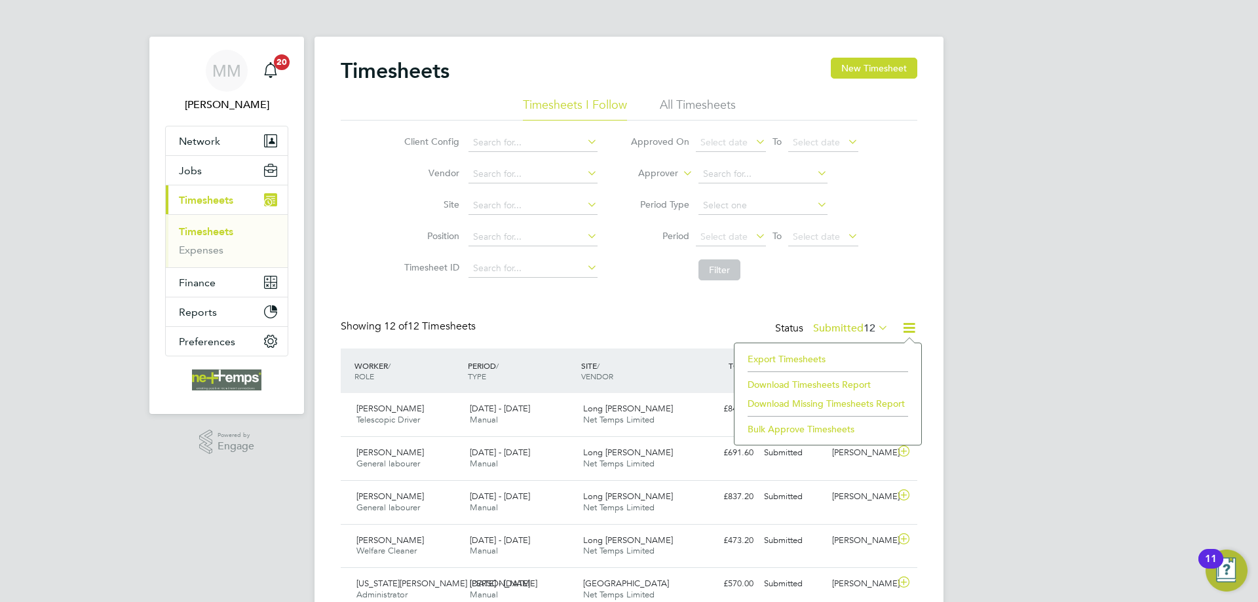
click at [796, 360] on li "Export Timesheets" at bounding box center [828, 359] width 174 height 18
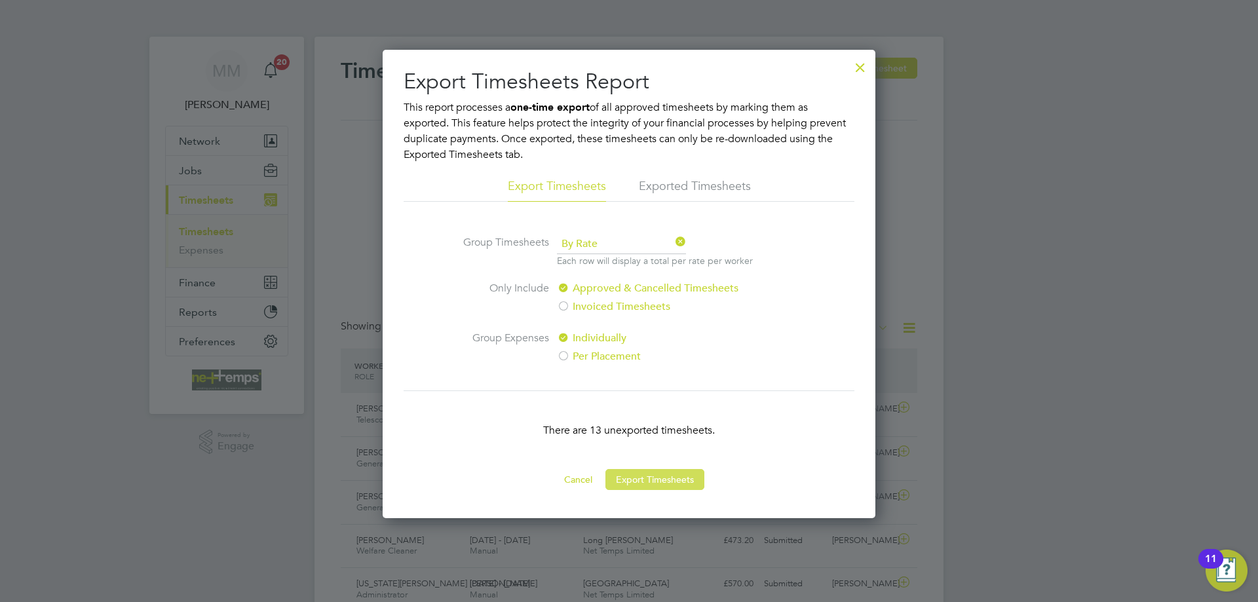
click at [666, 478] on button "Export Timesheets" at bounding box center [655, 479] width 99 height 21
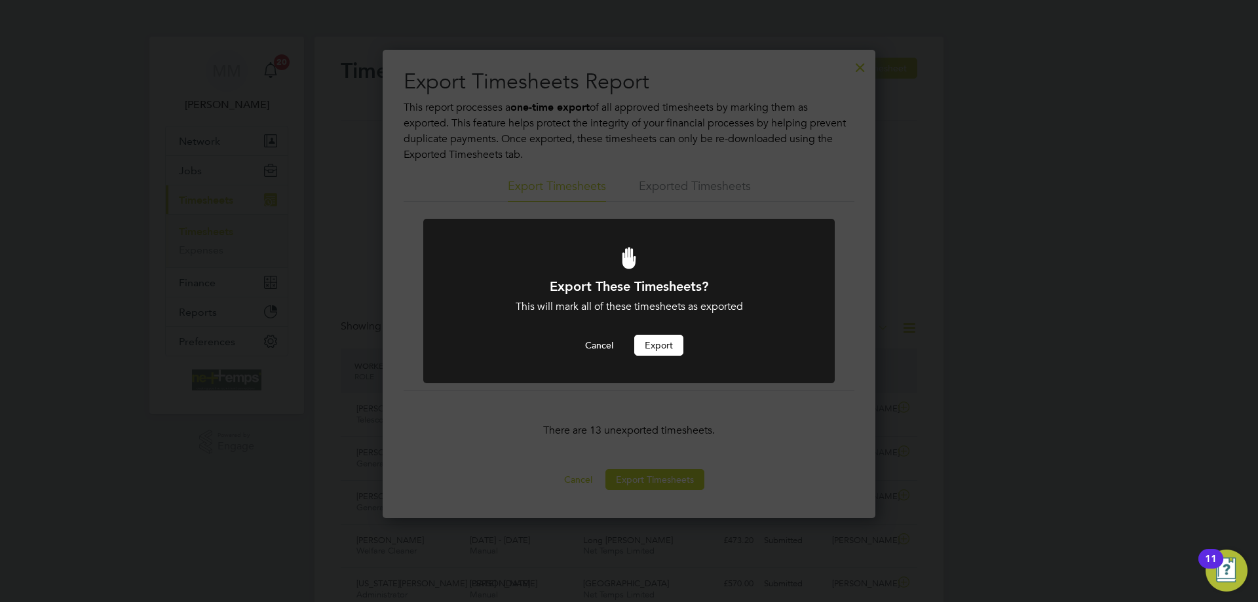
click at [668, 348] on button "Export" at bounding box center [658, 345] width 49 height 21
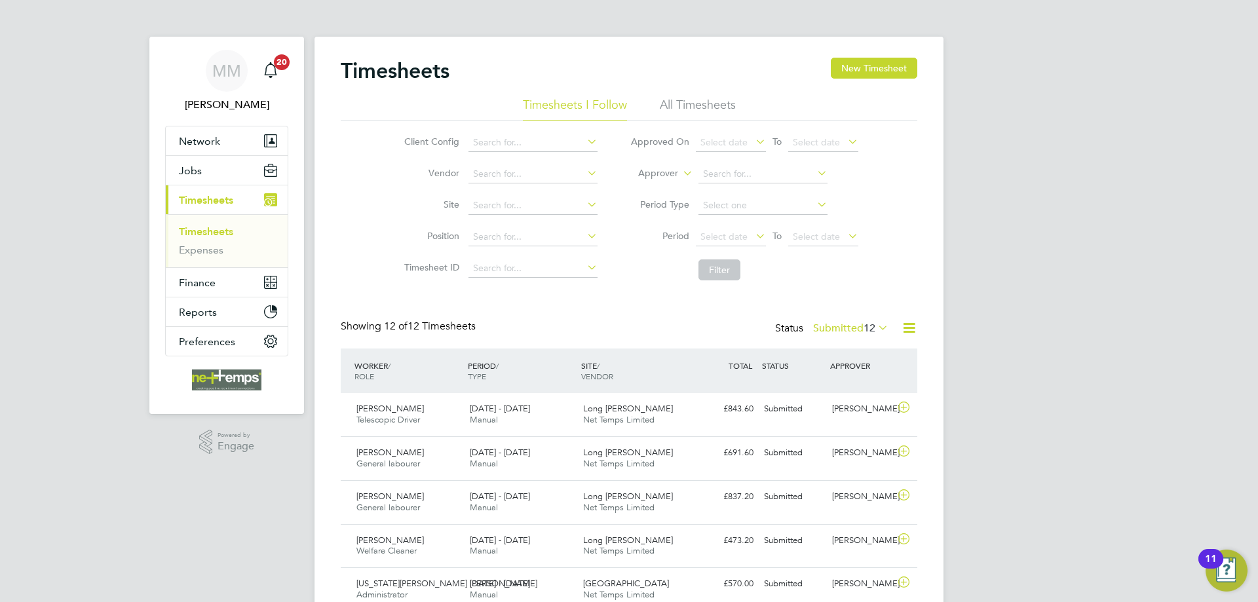
drag, startPoint x: 1134, startPoint y: 262, endPoint x: 1146, endPoint y: 283, distance: 24.1
click at [1134, 262] on div "MM [PERSON_NAME] Notifications 20 Applications: Network Team Members Businesses…" at bounding box center [629, 483] width 1258 height 966
drag, startPoint x: 1026, startPoint y: 80, endPoint x: 546, endPoint y: 35, distance: 481.9
click at [1026, 80] on div "MM [PERSON_NAME] Notifications 20 Applications: Network Team Members Businesses…" at bounding box center [629, 483] width 1258 height 966
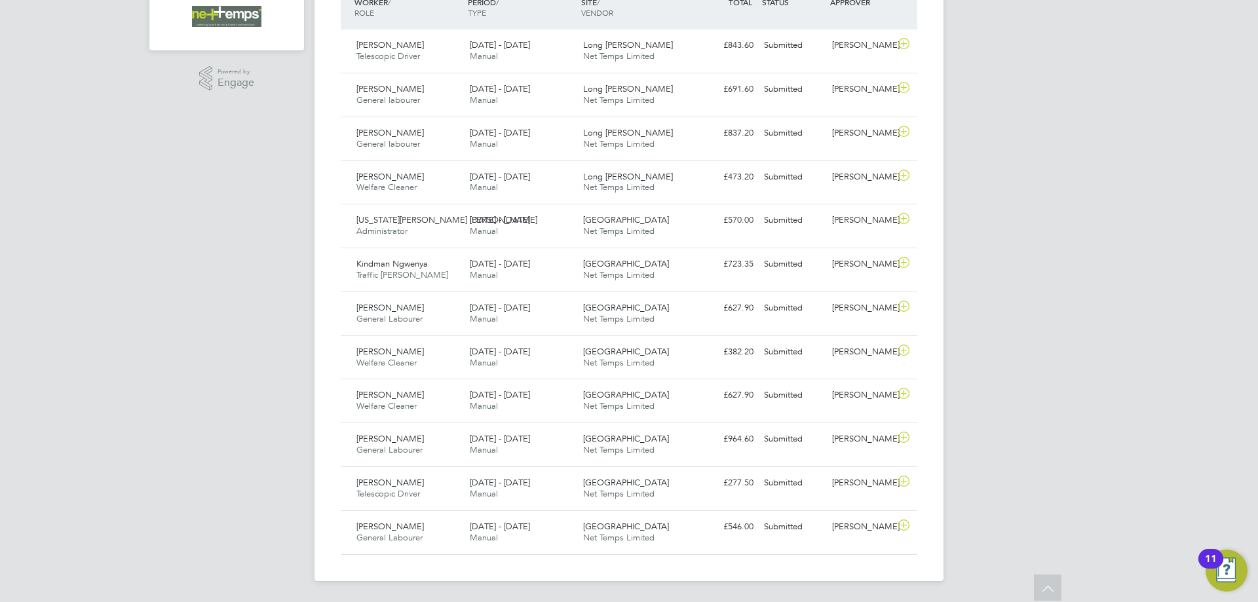
scroll to position [102, 0]
